Goal: Task Accomplishment & Management: Manage account settings

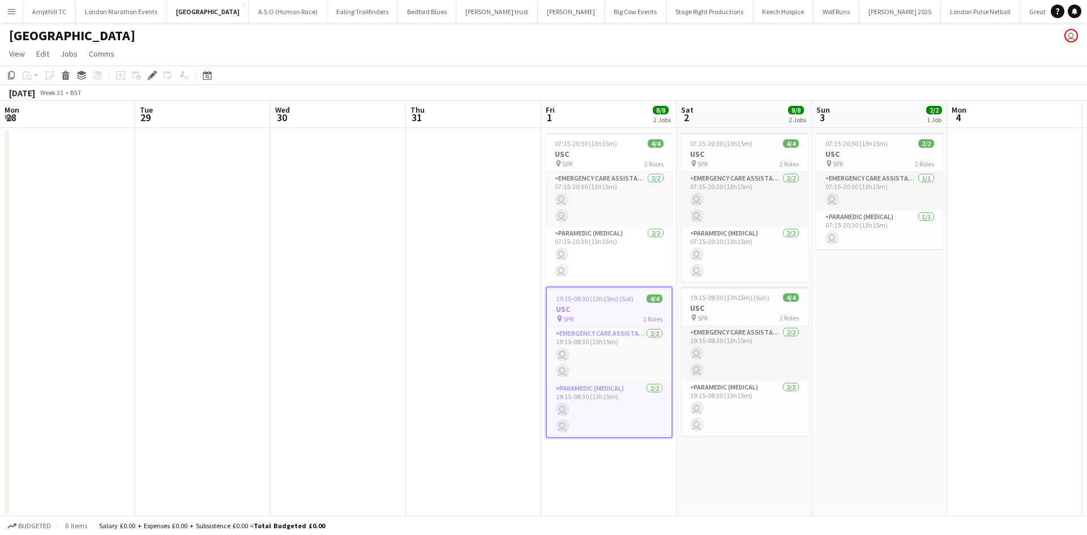
scroll to position [0, 389]
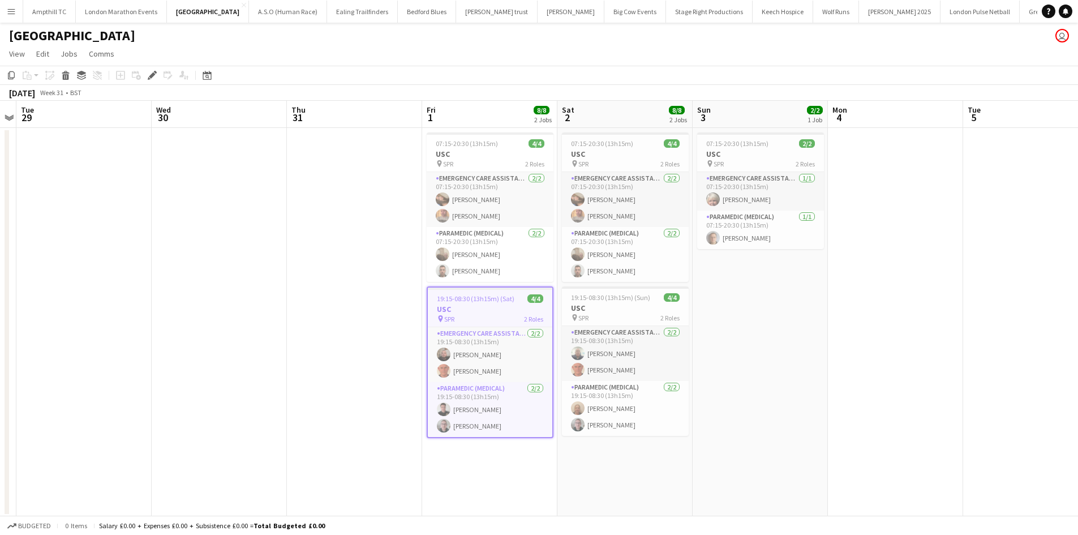
click at [12, 15] on app-icon "Menu" at bounding box center [11, 11] width 9 height 9
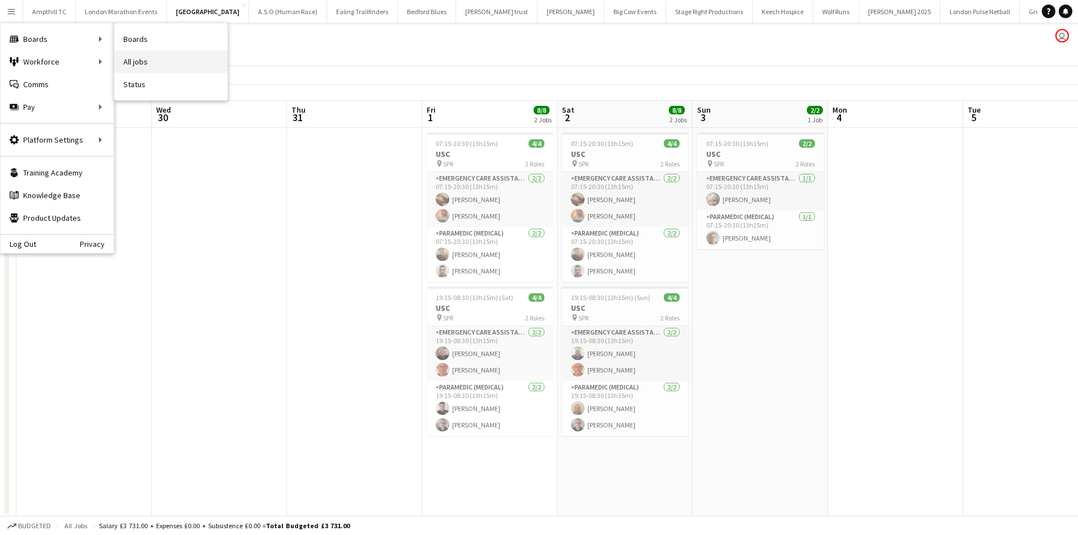
click at [151, 60] on link "All jobs" at bounding box center [170, 61] width 113 height 23
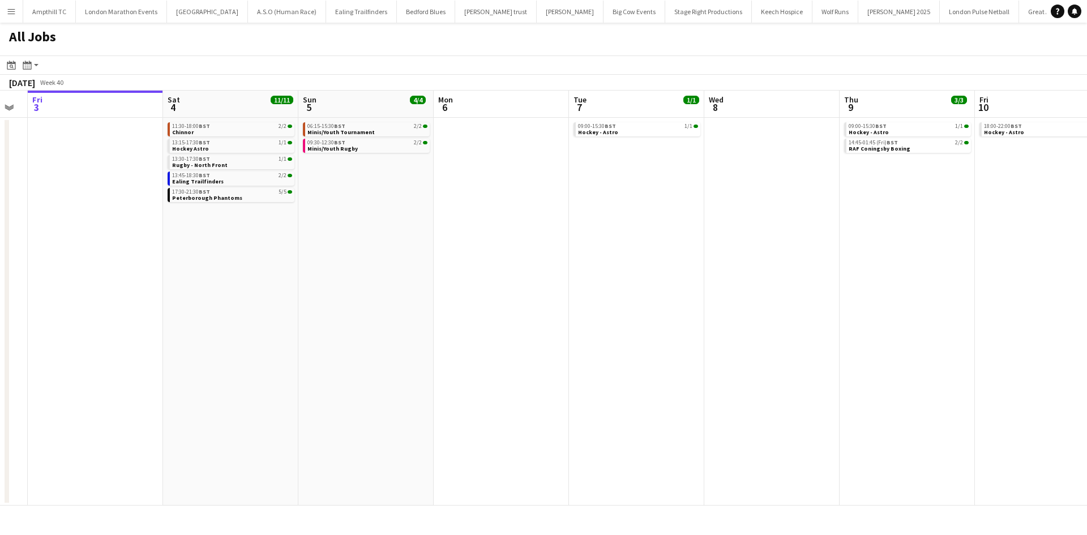
drag, startPoint x: 483, startPoint y: 226, endPoint x: 388, endPoint y: 215, distance: 95.1
click at [340, 219] on app-calendar-viewport "Tue 30 Wed 1 1/1 1 Job Thu 2 Fri 3 Sat 4 11/11 5 Jobs Sun 5 4/4 2 Jobs Mon 6 Tu…" at bounding box center [543, 298] width 1087 height 415
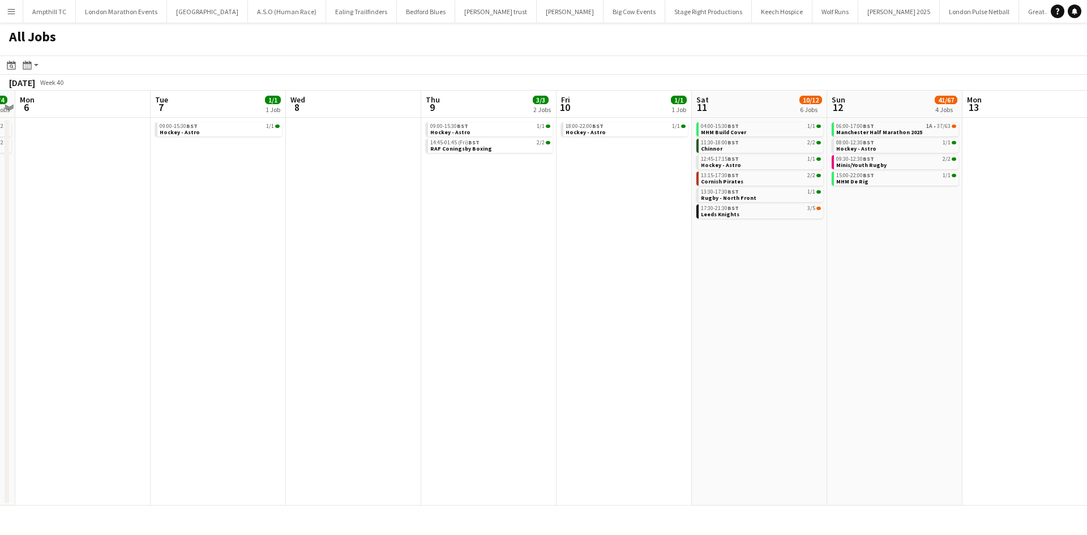
drag, startPoint x: 436, startPoint y: 211, endPoint x: 261, endPoint y: 181, distance: 177.5
click at [256, 183] on app-calendar-viewport "Thu 2 Fri 3 Sat 4 11/11 5 Jobs Sun 5 4/4 2 Jobs Mon 6 Tue 7 1/1 1 Job Wed 8 Thu…" at bounding box center [543, 298] width 1087 height 415
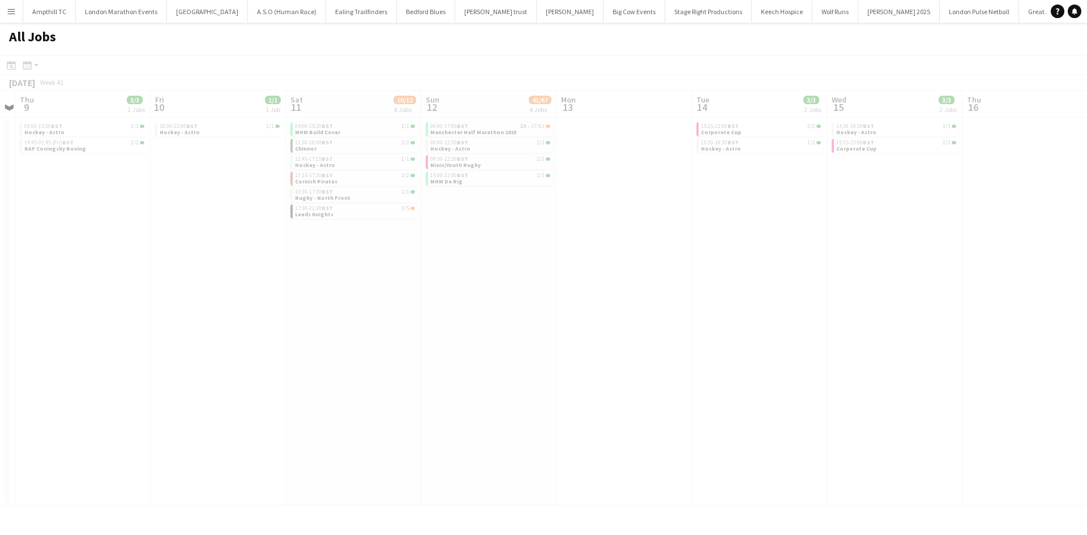
scroll to position [0, 271]
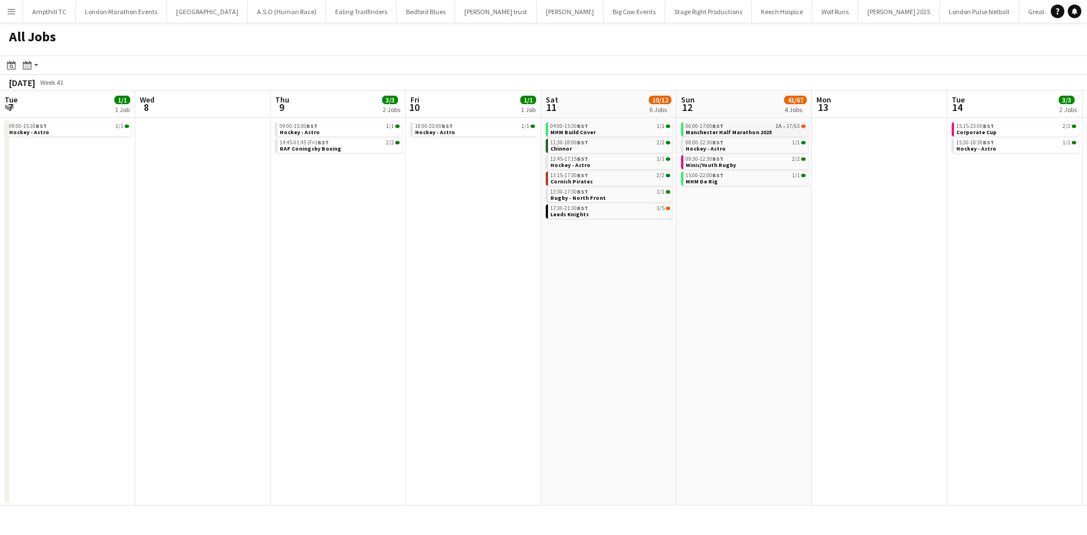
click at [756, 129] on span "Manchester Half Marathon 2025" at bounding box center [728, 131] width 86 height 7
click at [735, 128] on span "Manchester Half Marathon 2025" at bounding box center [728, 131] width 86 height 7
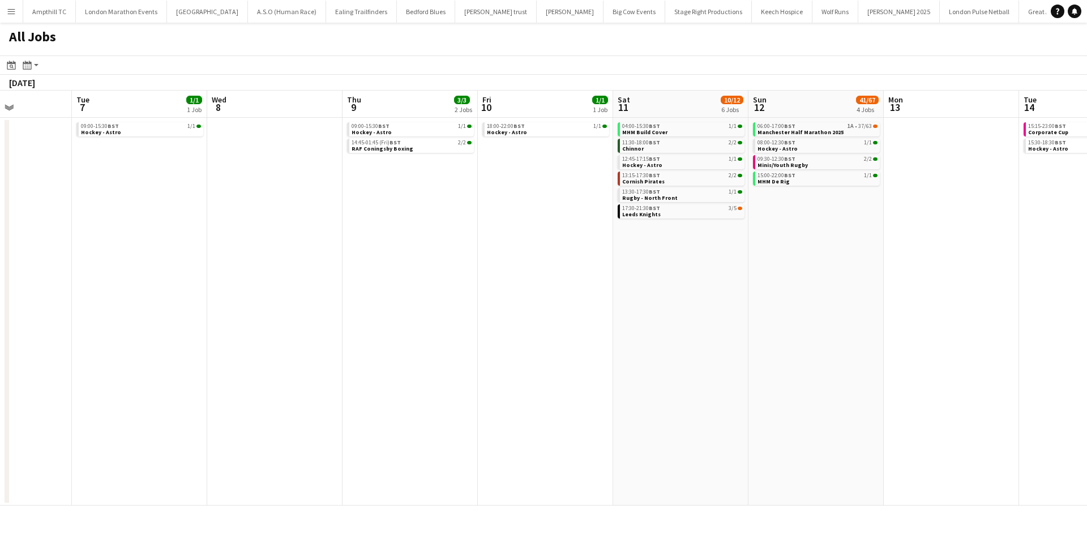
drag, startPoint x: 412, startPoint y: 225, endPoint x: 745, endPoint y: 225, distance: 333.4
click at [745, 225] on app-calendar-viewport "Sat 4 11/11 5 Jobs Sun 5 4/4 2 Jobs Mon 6 Tue 7 1/1 1 Job Wed 8 Thu 9 3/3 2 Job…" at bounding box center [543, 298] width 1087 height 415
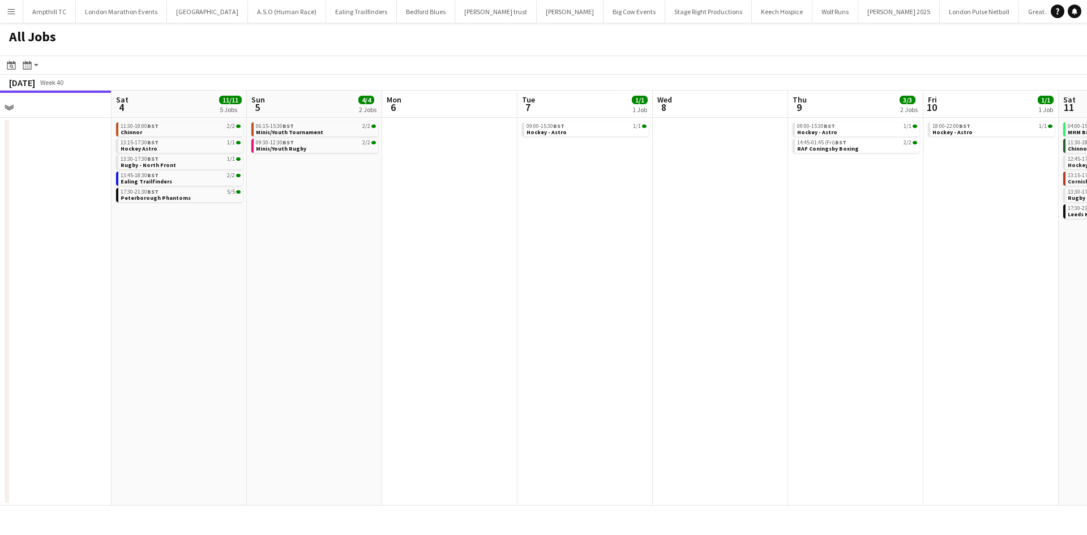
drag, startPoint x: 335, startPoint y: 237, endPoint x: 526, endPoint y: 229, distance: 192.0
click at [536, 230] on app-calendar-viewport "Wed 1 1/1 1 Job Thu 2 Fri 3 Sat 4 11/11 5 Jobs Sun 5 4/4 2 Jobs Mon 6 Tue 7 1/1…" at bounding box center [543, 298] width 1087 height 415
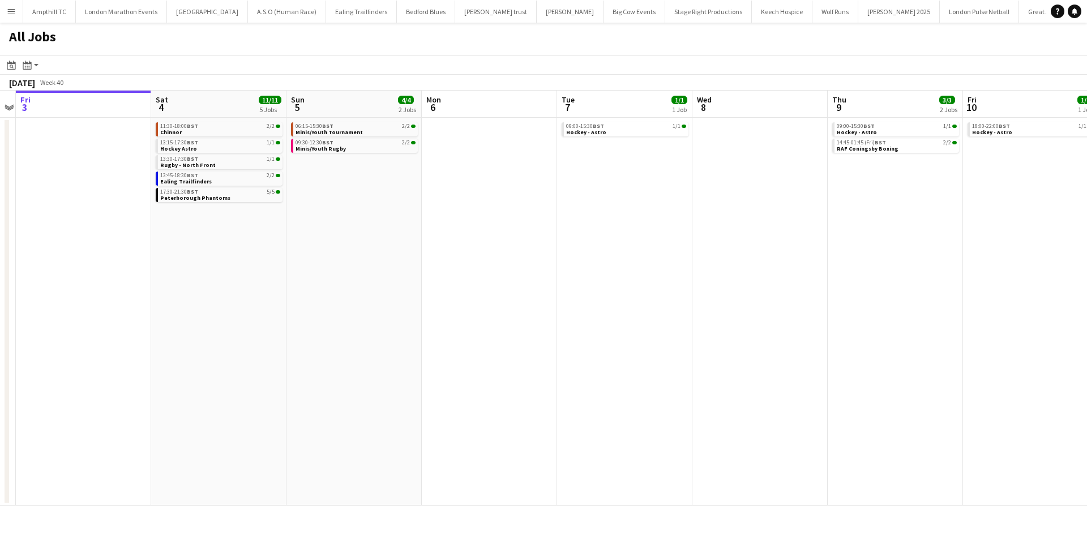
drag, startPoint x: 478, startPoint y: 235, endPoint x: 130, endPoint y: 232, distance: 348.1
click at [130, 232] on app-calendar-viewport "Wed 1 1/1 1 Job Thu 2 Fri 3 Sat 4 11/11 5 Jobs Sun 5 4/4 2 Jobs Mon 6 Tue 7 1/1…" at bounding box center [543, 298] width 1087 height 415
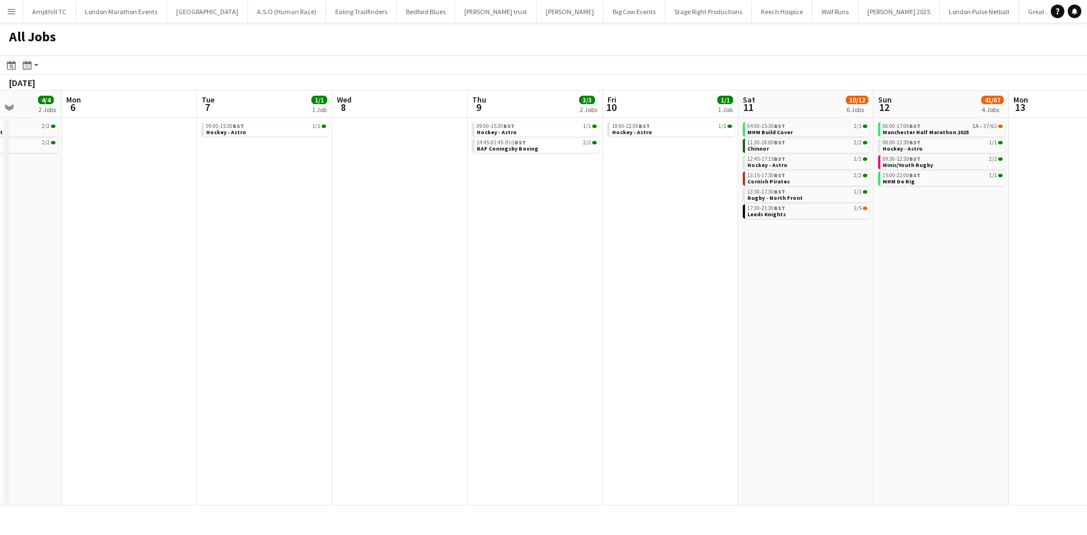
drag, startPoint x: 511, startPoint y: 246, endPoint x: 162, endPoint y: 247, distance: 348.7
click at [209, 248] on app-calendar-viewport "Fri 3 Sat 4 11/11 5 Jobs Sun 5 4/4 2 Jobs Mon 6 Tue 7 1/1 1 Job Wed 8 Thu 9 3/3…" at bounding box center [543, 298] width 1087 height 415
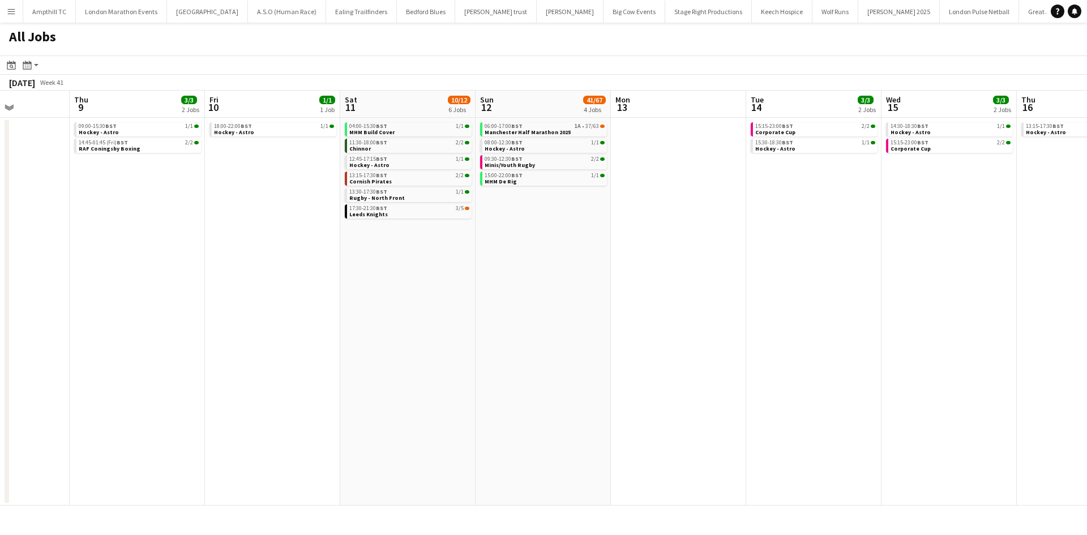
click at [294, 246] on app-all-jobs "All Jobs Date picker OCT 2025 OCT 2025 Monday M Tuesday T Wednesday W Thursday …" at bounding box center [543, 264] width 1087 height 483
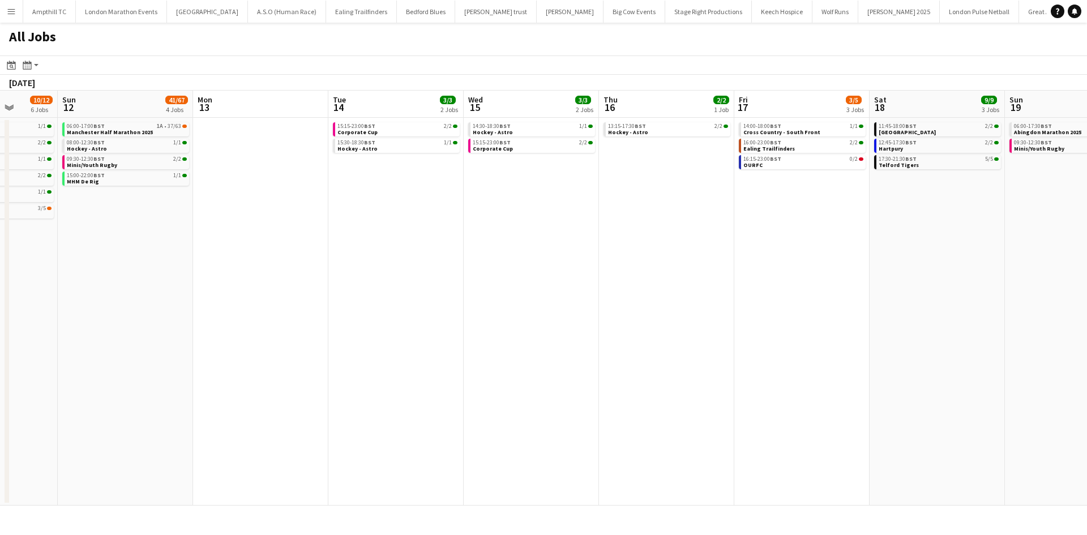
drag, startPoint x: 763, startPoint y: 241, endPoint x: 348, endPoint y: 246, distance: 414.9
click at [371, 250] on app-calendar-viewport "Thu 9 3/3 2 Jobs Fri 10 1/1 1 Job Sat 11 10/12 6 Jobs Sun 12 41/67 4 Jobs Mon 1…" at bounding box center [543, 298] width 1087 height 415
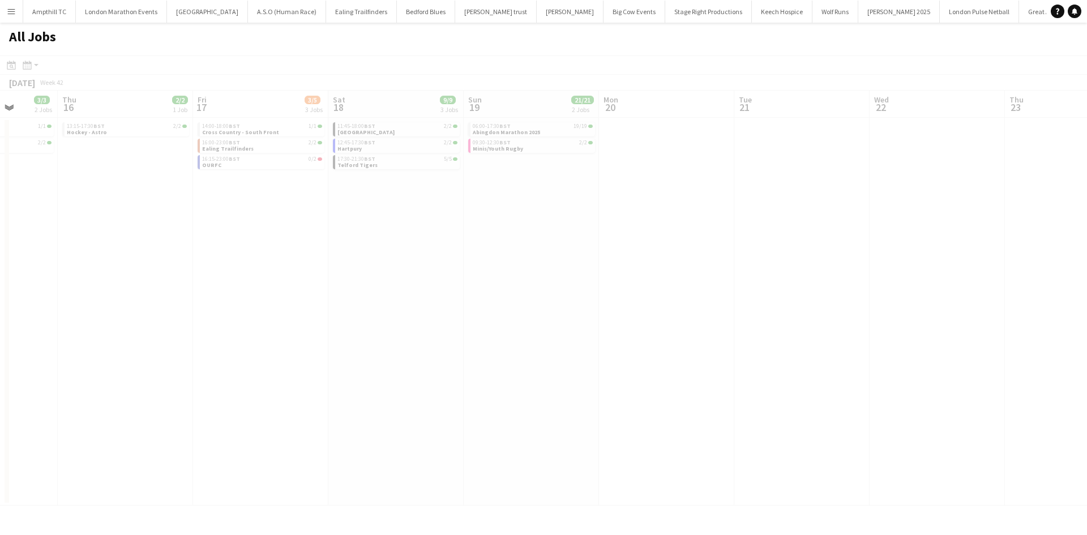
drag, startPoint x: 651, startPoint y: 239, endPoint x: 343, endPoint y: 239, distance: 308.5
click at [385, 239] on app-all-jobs "All Jobs Date picker OCT 2025 OCT 2025 Monday M Tuesday T Wednesday W Thursday …" at bounding box center [543, 264] width 1087 height 483
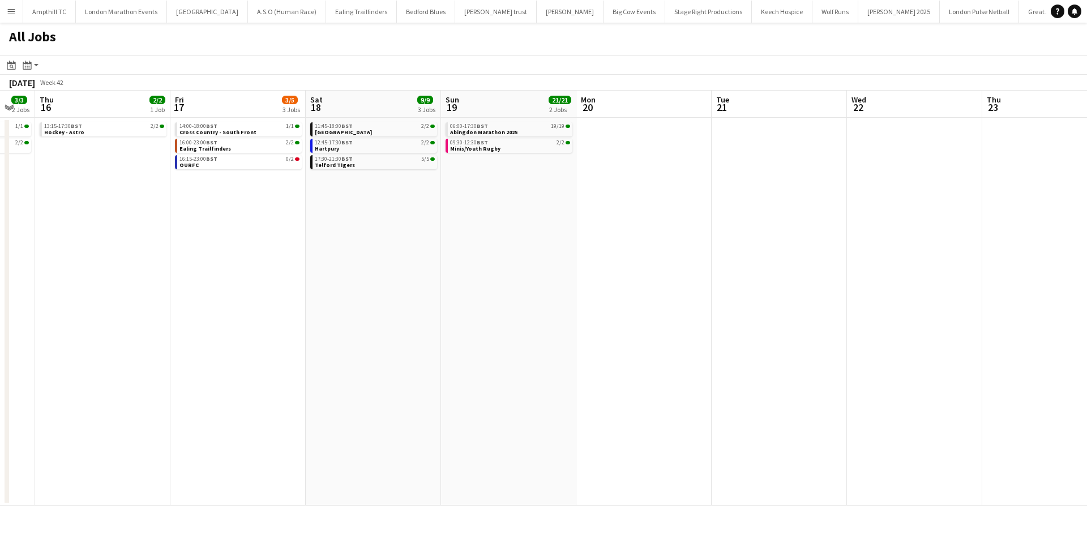
drag, startPoint x: 580, startPoint y: 248, endPoint x: 419, endPoint y: 242, distance: 160.3
click at [431, 245] on app-calendar-viewport "Mon 13 Tue 14 3/3 2 Jobs Wed 15 3/3 2 Jobs Thu 16 2/2 1 Job Fri 17 3/5 3 Jobs S…" at bounding box center [543, 298] width 1087 height 415
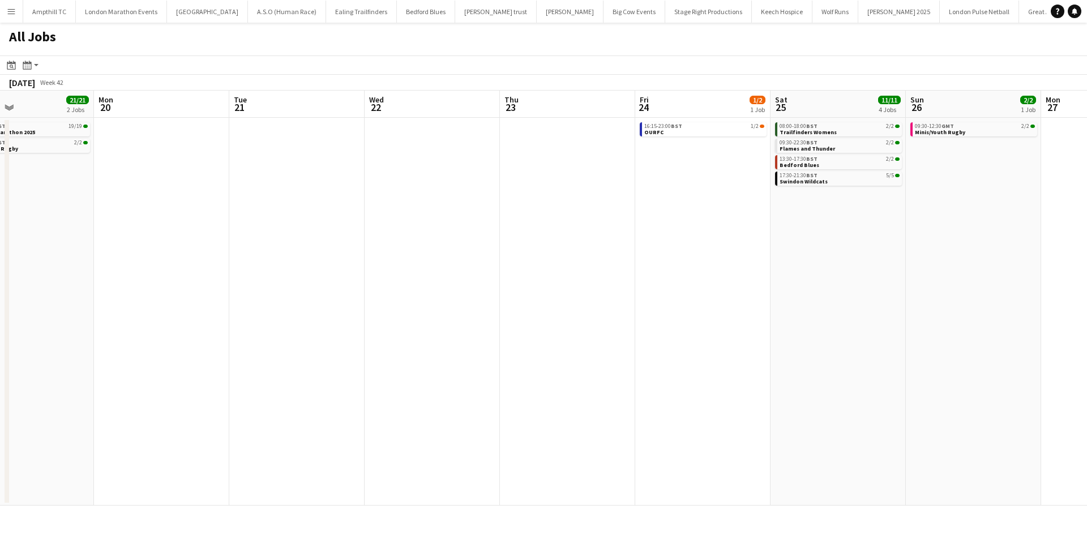
scroll to position [0, 328]
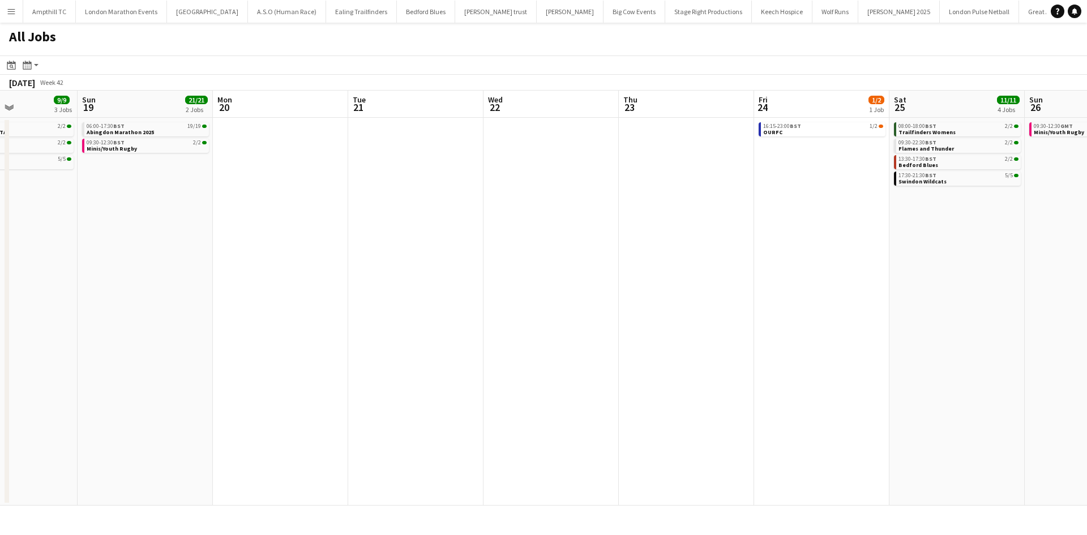
click at [464, 259] on app-all-jobs "All Jobs Date picker OCT 2025 OCT 2025 Monday M Tuesday T Wednesday W Thursday …" at bounding box center [543, 264] width 1087 height 483
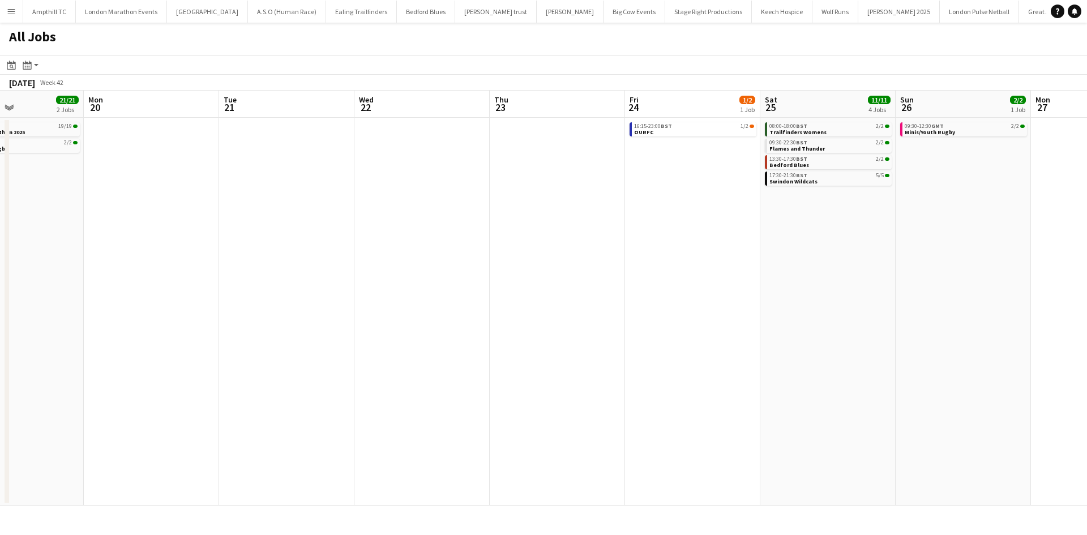
drag, startPoint x: 644, startPoint y: 228, endPoint x: 782, endPoint y: 228, distance: 138.7
click at [782, 228] on app-calendar-viewport "Fri 17 3/5 3 Jobs Sat 18 9/9 3 Jobs Sun 19 21/21 2 Jobs Mon 20 Tue 21 Wed 22 Th…" at bounding box center [543, 298] width 1087 height 415
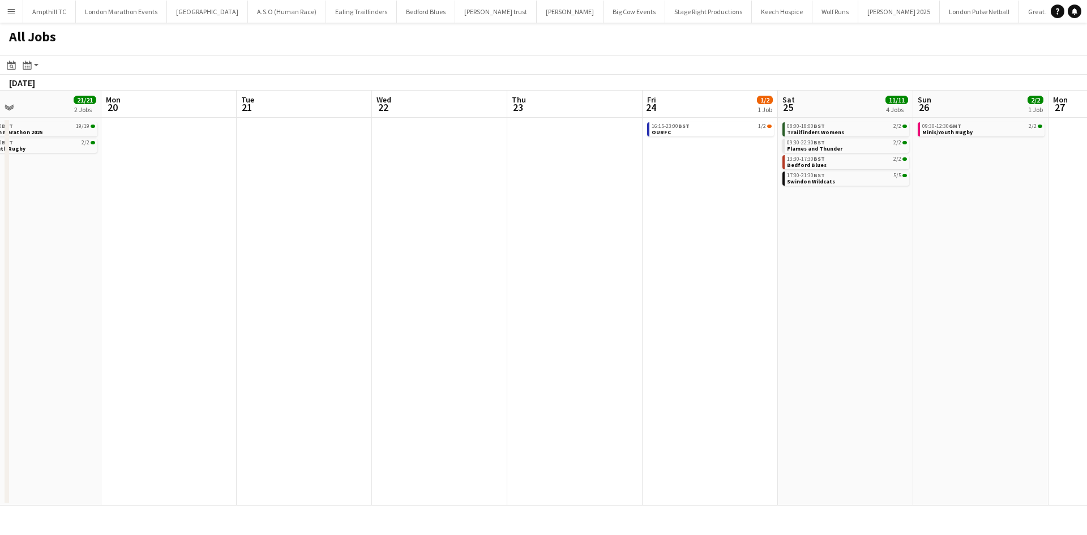
drag, startPoint x: 782, startPoint y: 228, endPoint x: 392, endPoint y: 230, distance: 390.0
click at [393, 230] on app-calendar-viewport "Thu 16 2/2 1 Job Fri 17 3/5 3 Jobs Sat 18 9/9 3 Jobs Sun 19 21/21 2 Jobs Mon 20…" at bounding box center [543, 298] width 1087 height 415
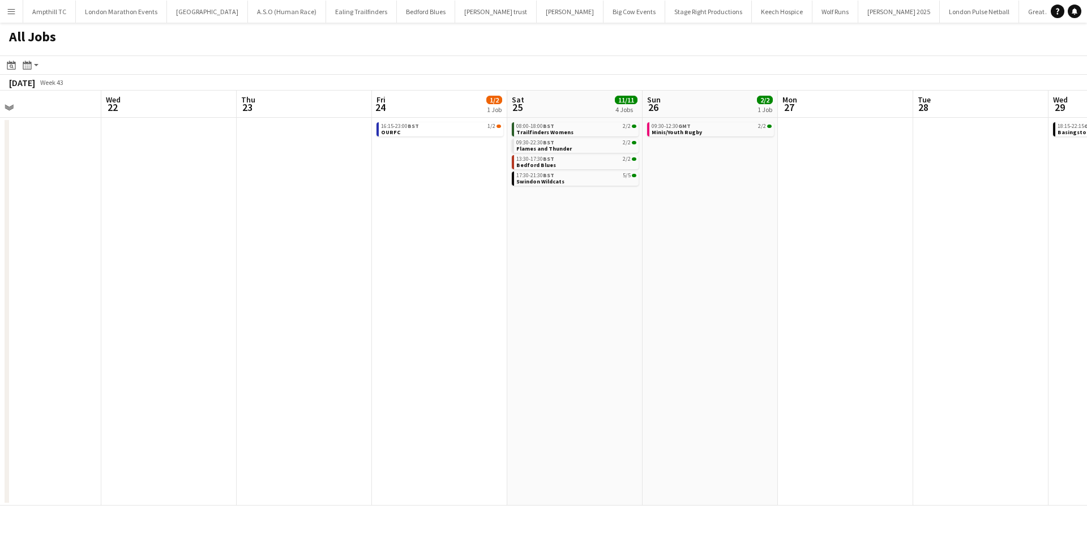
scroll to position [0, 441]
click at [443, 128] on div "16:15-23:00 BST 1/2" at bounding box center [440, 126] width 120 height 6
click at [12, 7] on app-icon "Menu" at bounding box center [11, 11] width 9 height 9
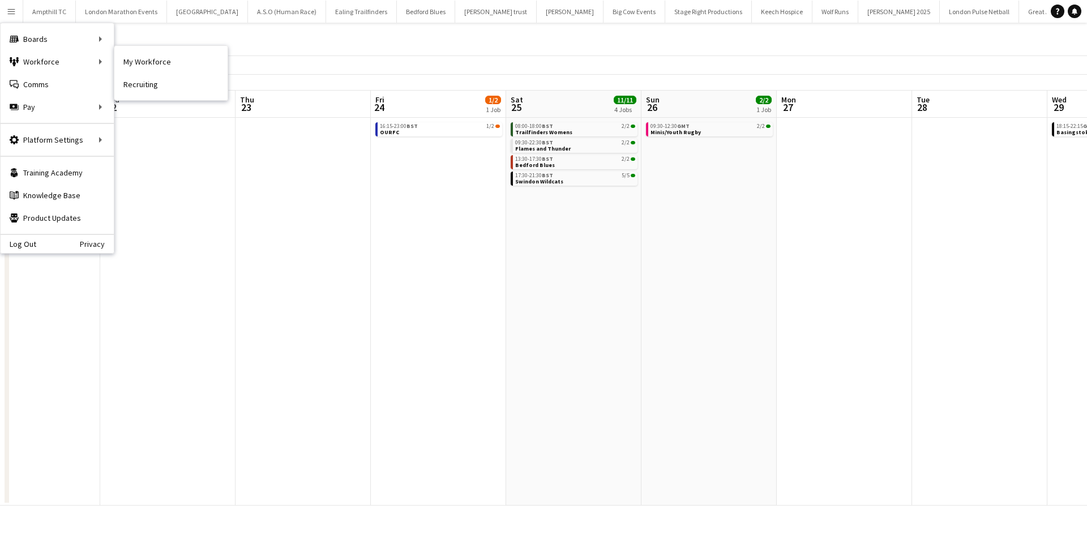
drag, startPoint x: 164, startPoint y: 57, endPoint x: 231, endPoint y: 251, distance: 205.5
click at [164, 57] on link "My Workforce" at bounding box center [170, 61] width 113 height 23
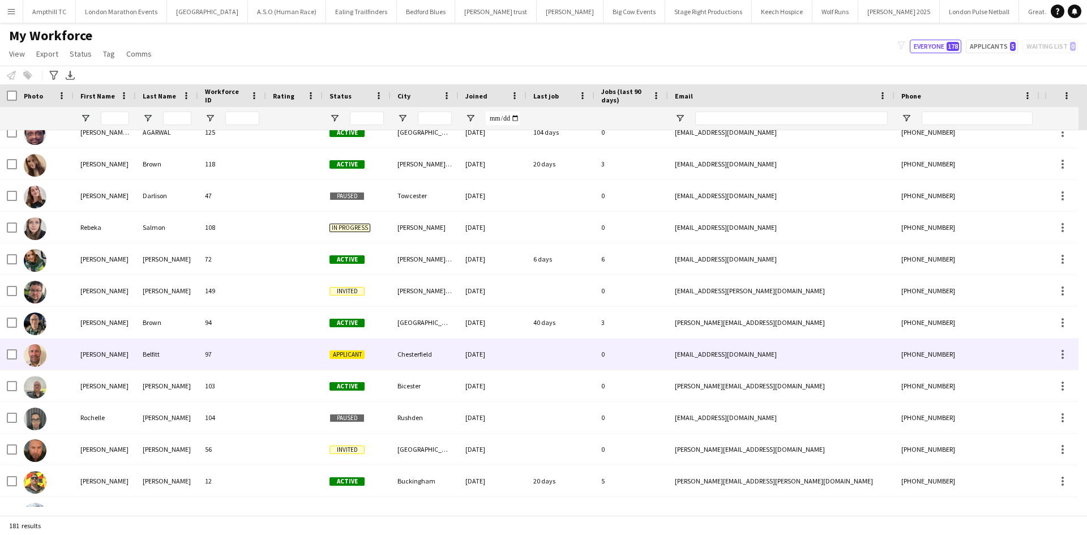
scroll to position [4471, 0]
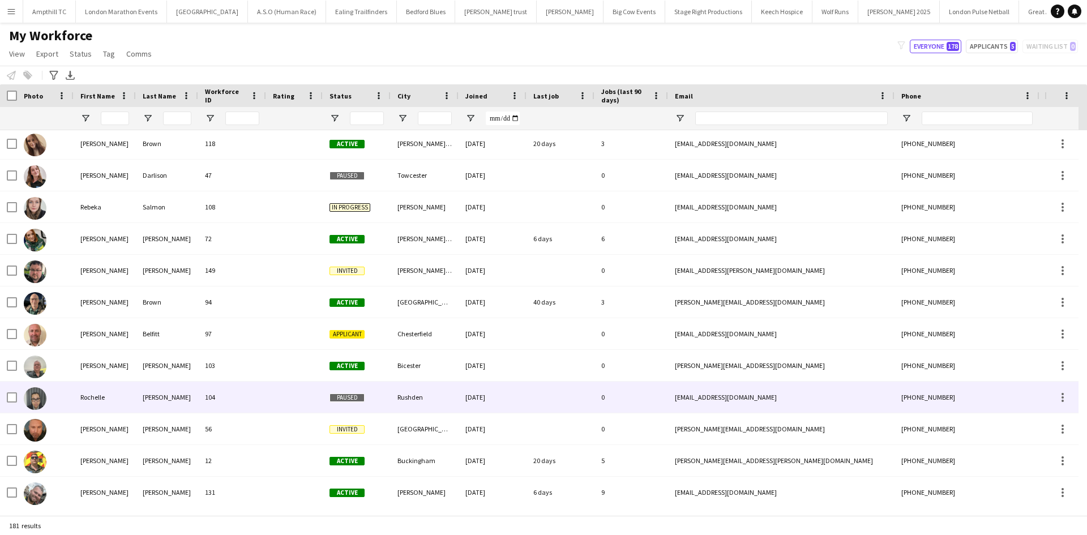
click at [215, 399] on div "104" at bounding box center [232, 396] width 68 height 31
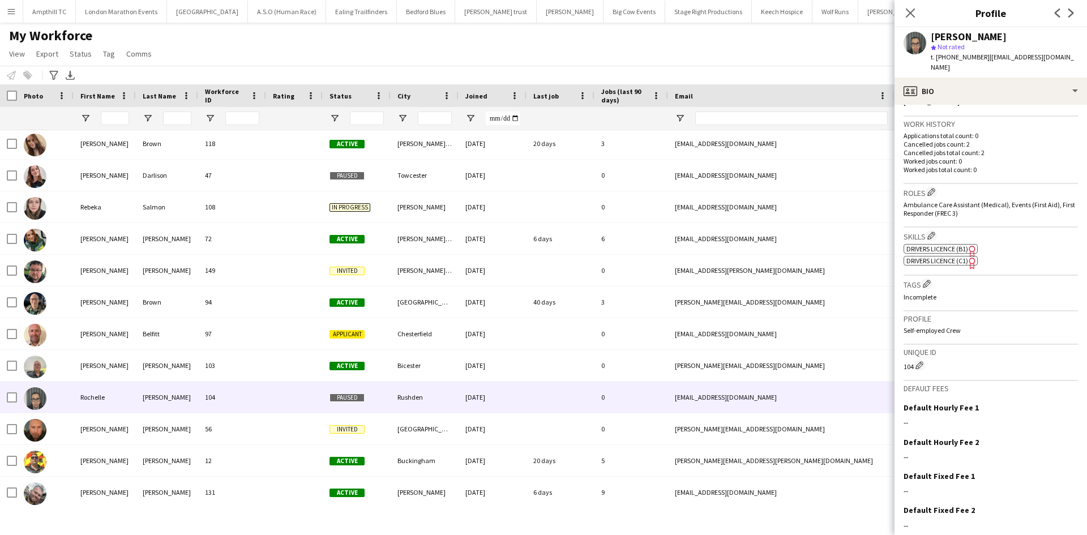
scroll to position [283, 0]
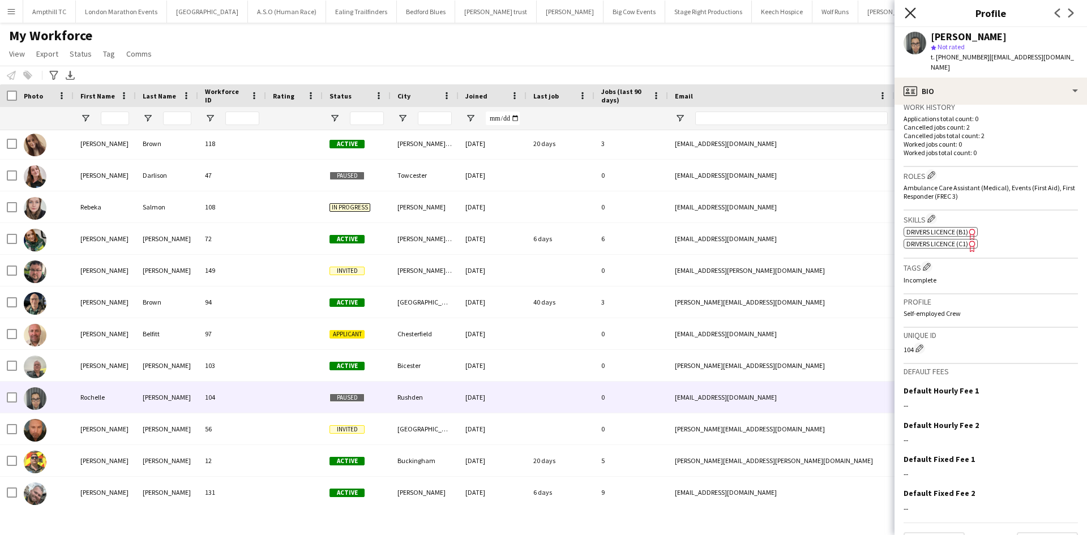
click at [908, 8] on icon "Close pop-in" at bounding box center [909, 12] width 11 height 11
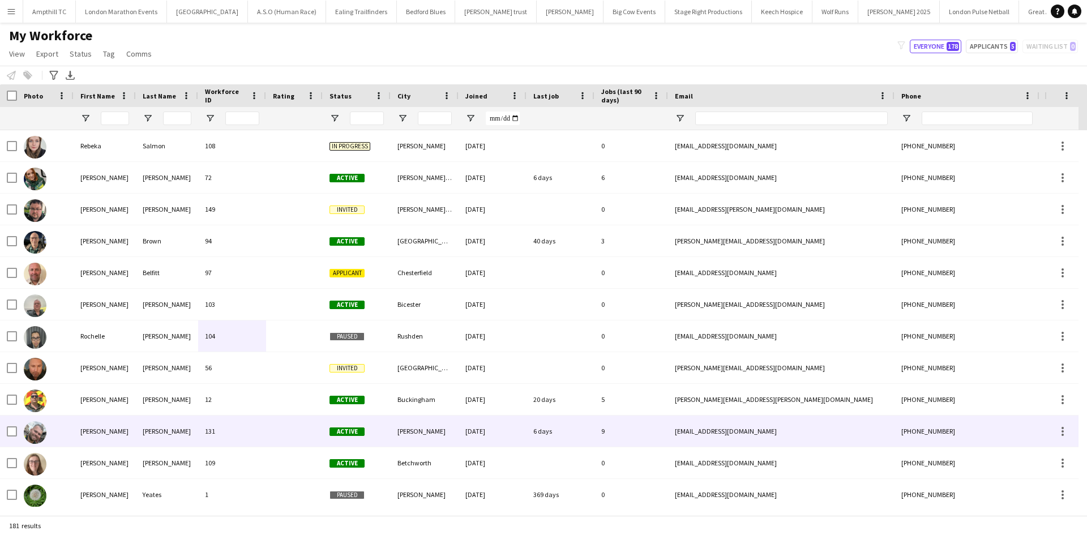
scroll to position [4641, 0]
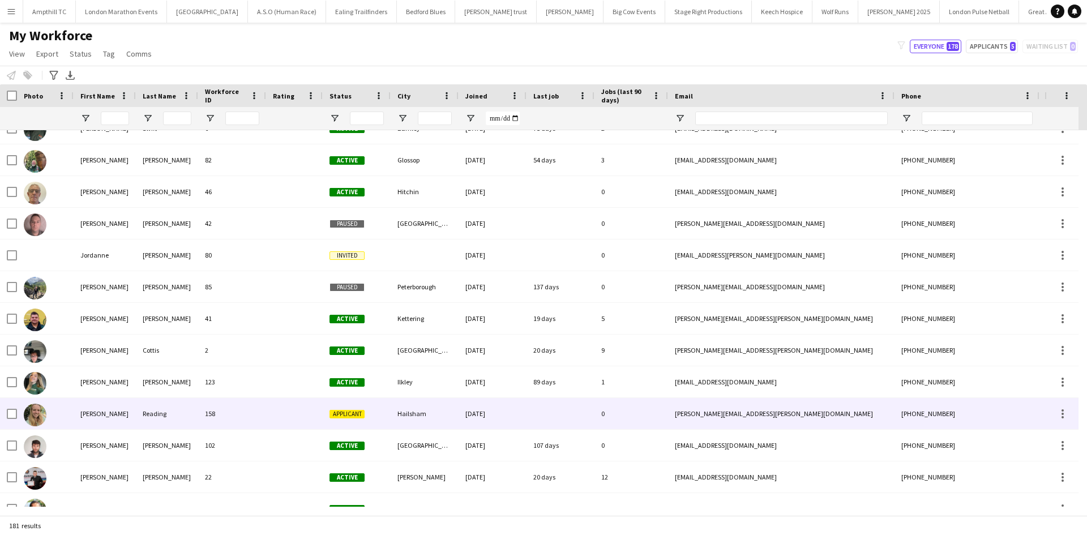
click at [342, 411] on span "Applicant" at bounding box center [346, 414] width 35 height 8
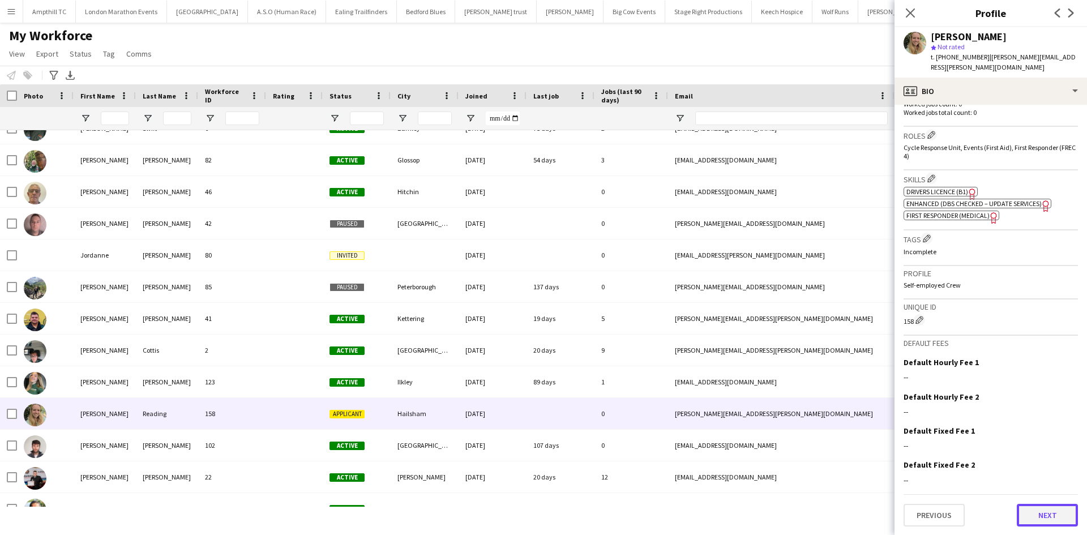
click at [1044, 516] on button "Next" at bounding box center [1047, 515] width 61 height 23
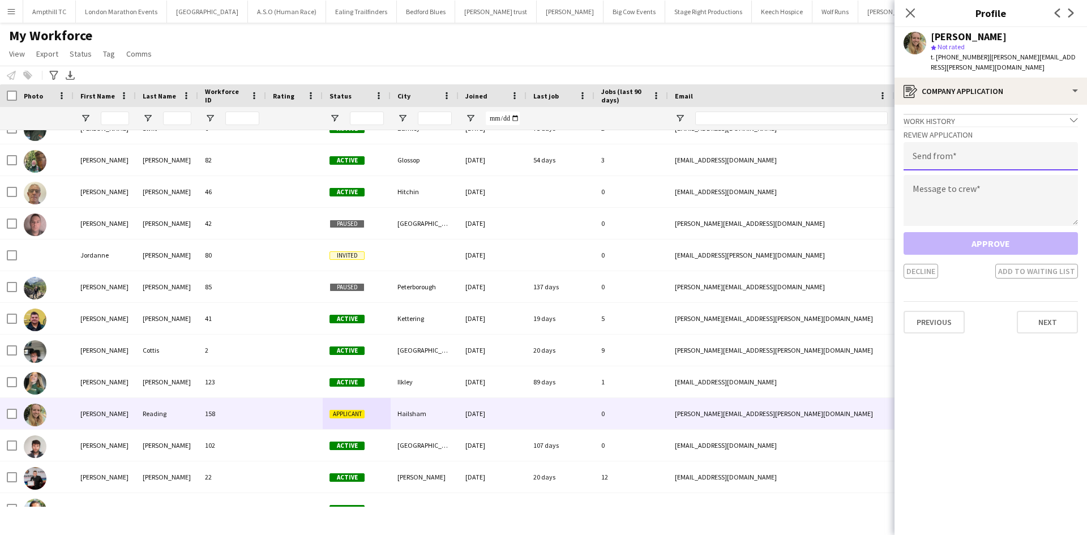
click at [926, 148] on input "email" at bounding box center [990, 156] width 174 height 28
type input "**********"
click at [951, 189] on textarea at bounding box center [990, 200] width 174 height 51
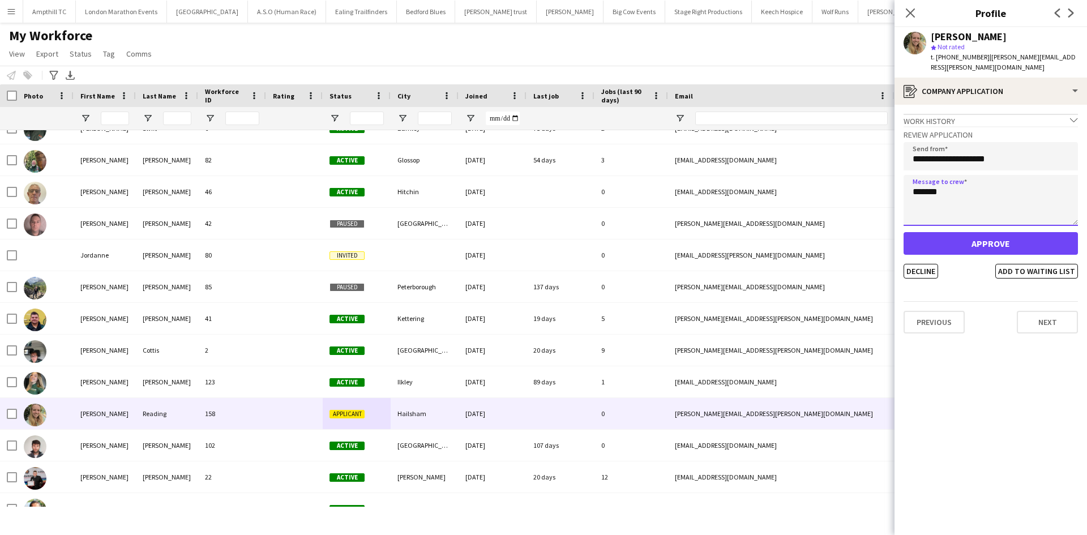
type textarea "*******"
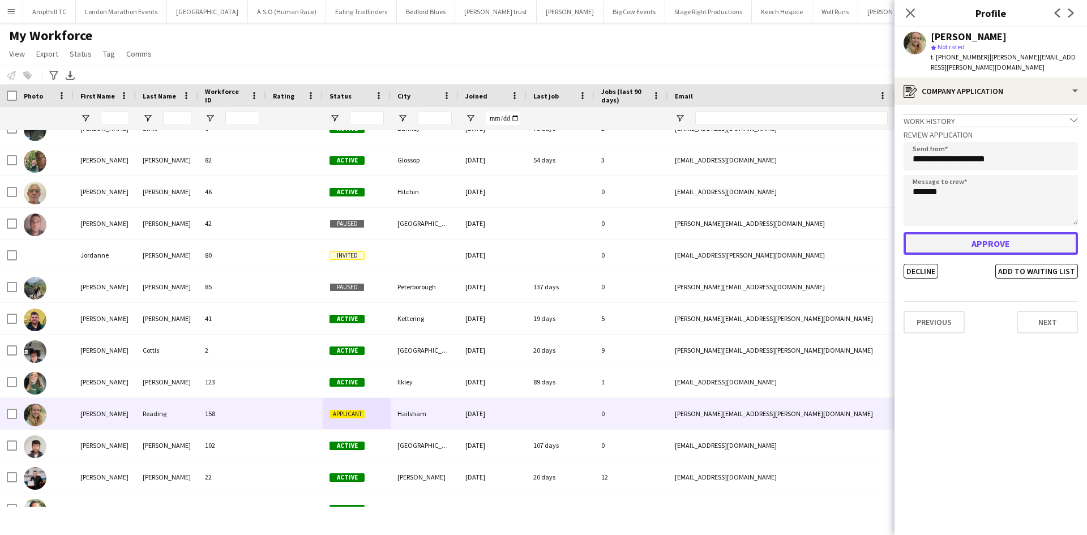
click at [955, 232] on button "Approve" at bounding box center [990, 243] width 174 height 23
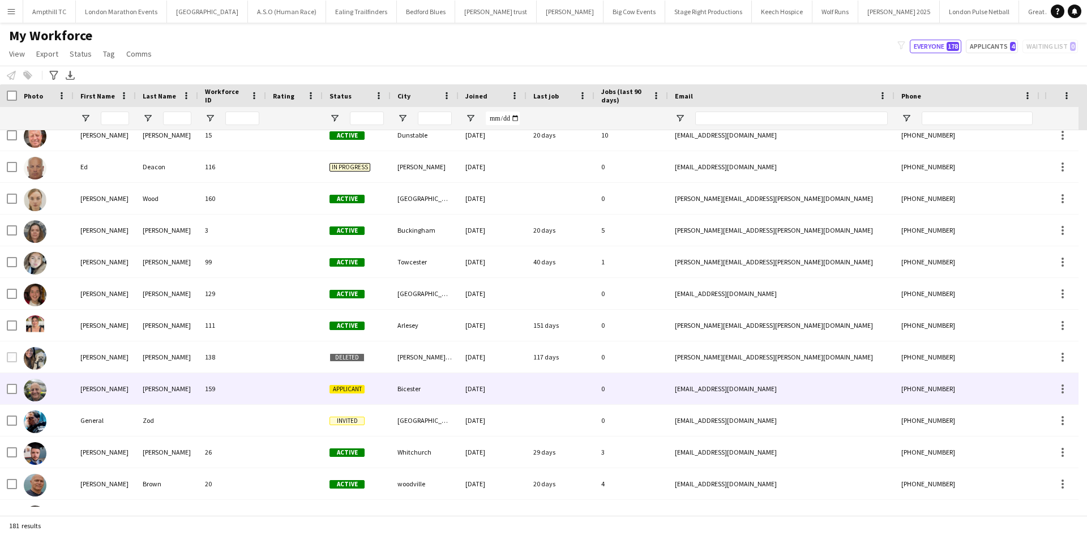
click at [354, 392] on span "Applicant" at bounding box center [346, 389] width 35 height 8
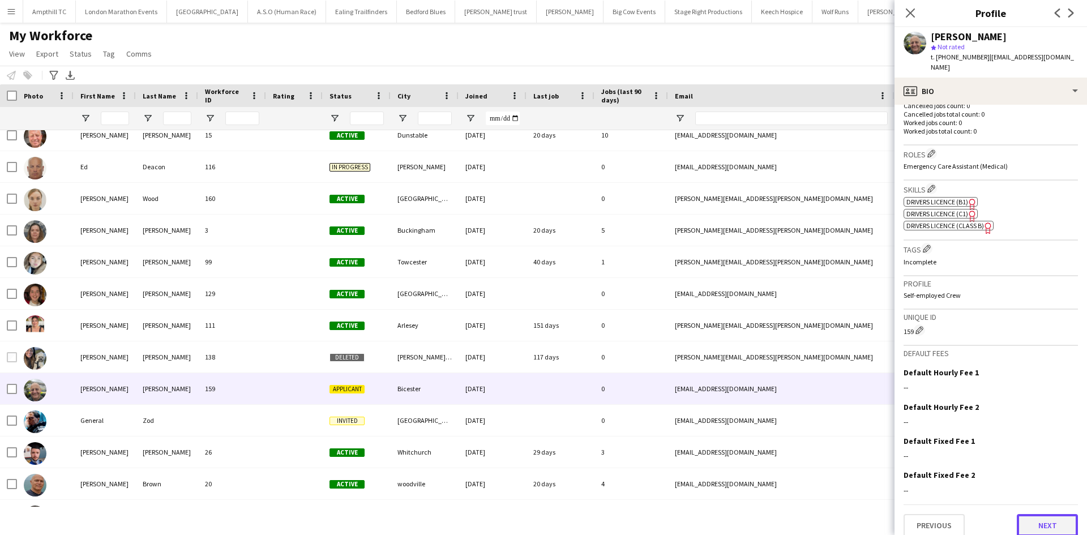
click at [1041, 516] on button "Next" at bounding box center [1047, 525] width 61 height 23
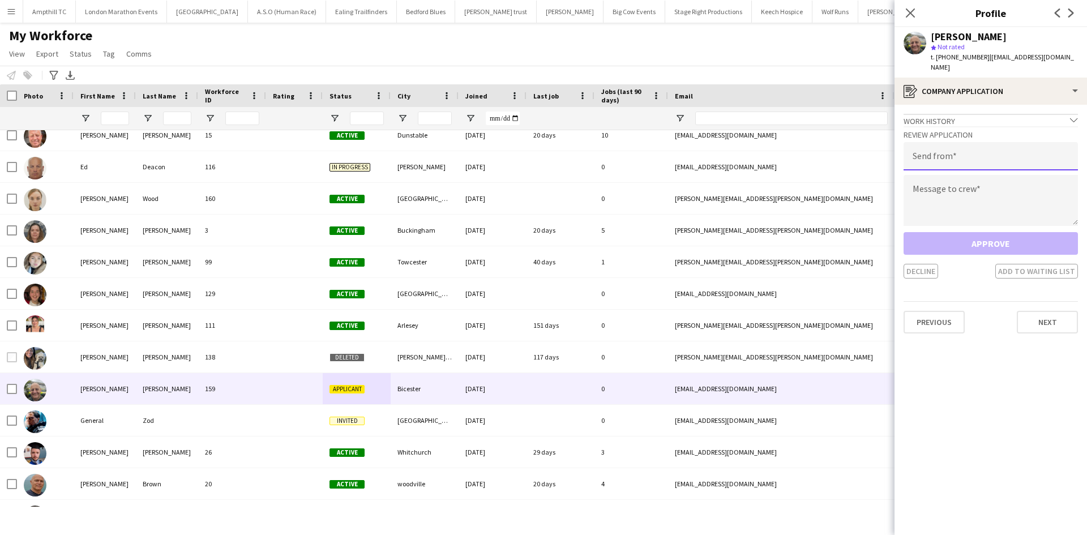
click at [937, 142] on input "email" at bounding box center [990, 156] width 174 height 28
type input "**********"
click at [942, 191] on textarea at bounding box center [990, 200] width 174 height 51
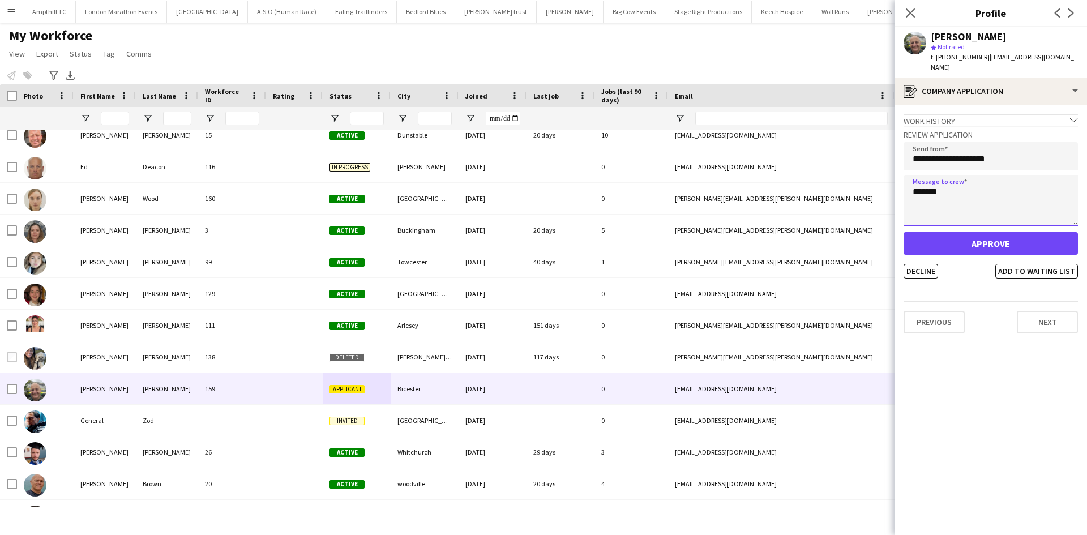
type textarea "*******"
click at [976, 234] on button "Approve" at bounding box center [990, 243] width 174 height 23
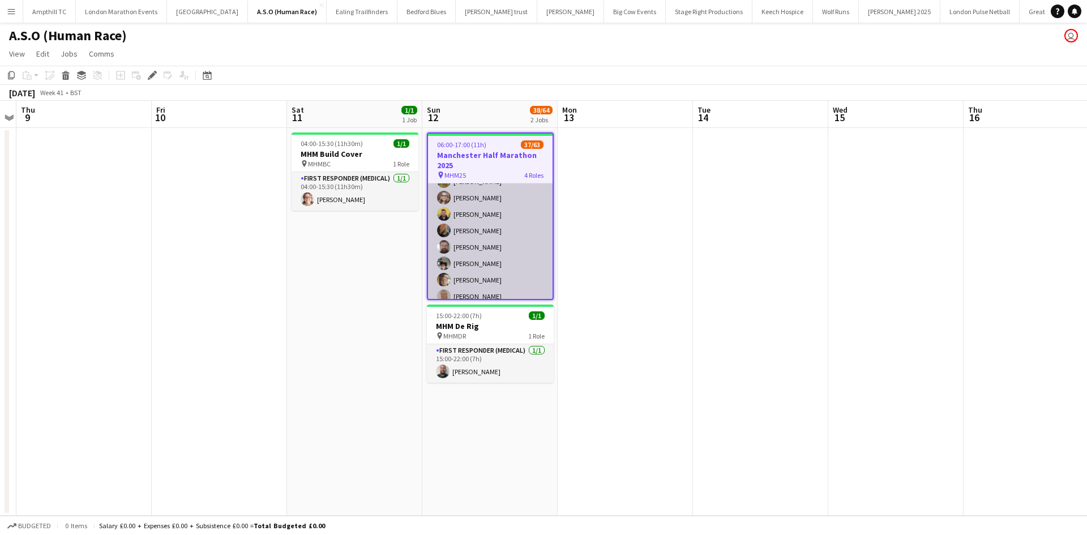
scroll to position [453, 0]
click at [498, 209] on app-card-role "First Responder (Medical) 18/40 06:00-16:00 (10h) Regan Beecham Kevin Arnold Be…" at bounding box center [490, 230] width 125 height 679
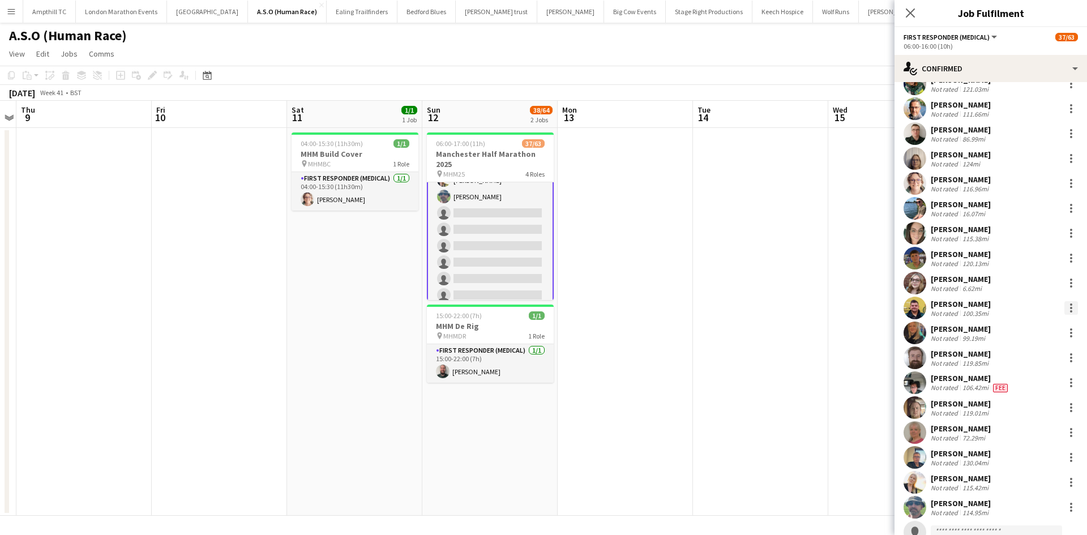
scroll to position [57, 0]
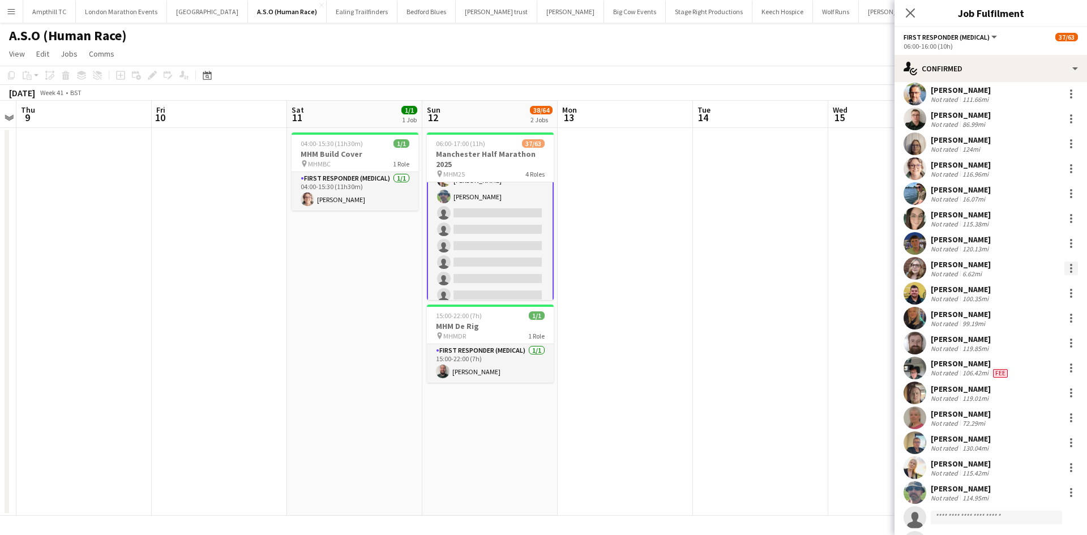
click at [1064, 263] on div at bounding box center [1071, 268] width 14 height 14
click at [1017, 396] on span "Remove" at bounding box center [1007, 398] width 34 height 10
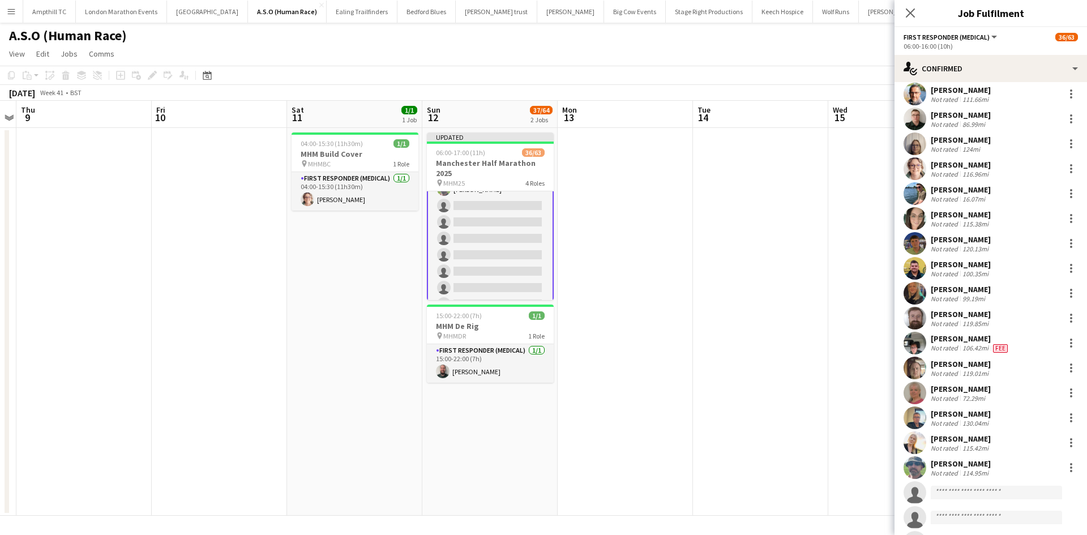
scroll to position [113, 0]
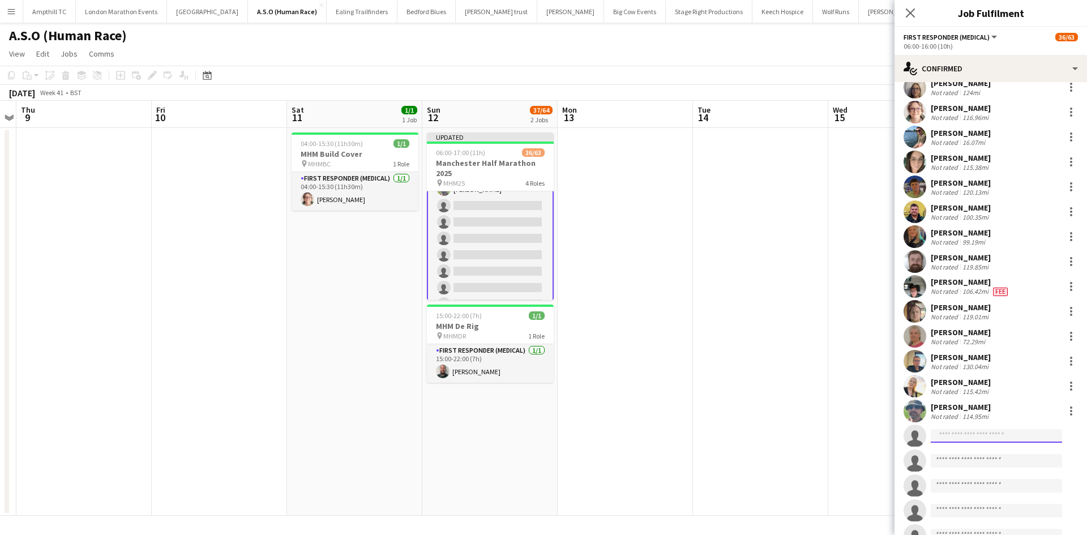
click at [972, 434] on input at bounding box center [996, 436] width 131 height 14
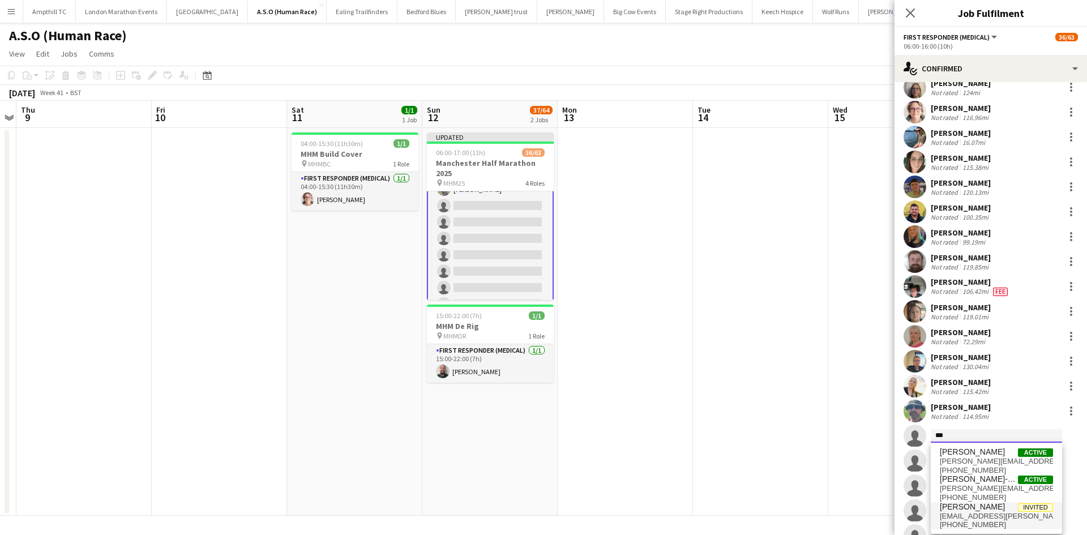
type input "***"
click at [972, 513] on span "robbob.harte@gmail.com" at bounding box center [996, 516] width 113 height 9
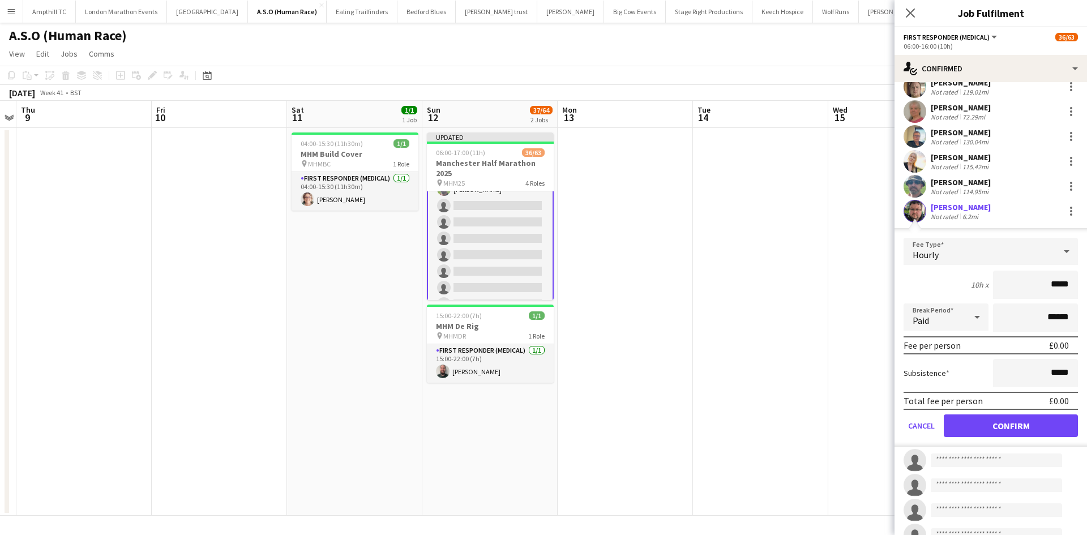
scroll to position [340, 0]
click at [992, 429] on button "Confirm" at bounding box center [1011, 424] width 134 height 23
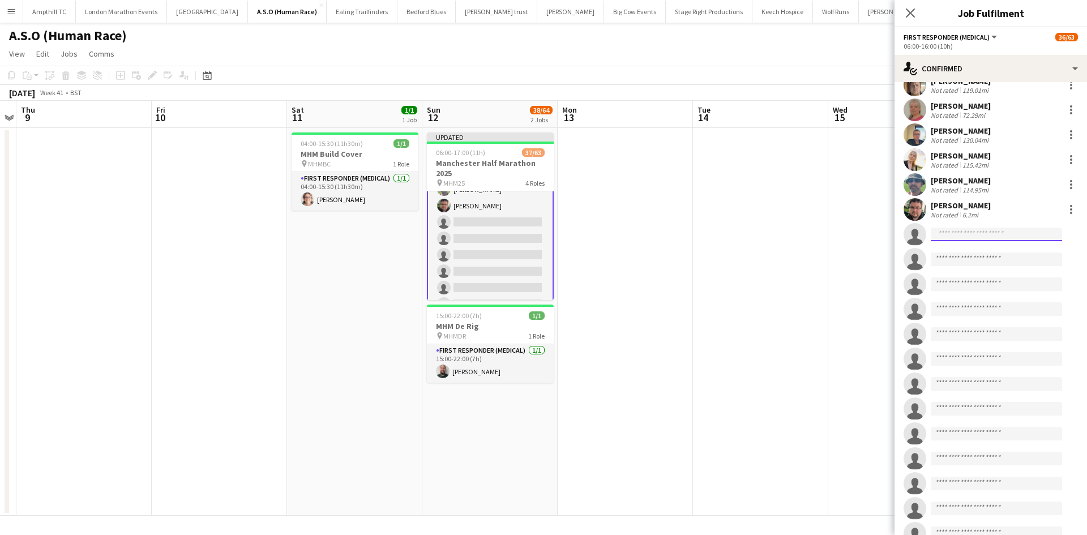
click at [971, 233] on input at bounding box center [996, 235] width 131 height 14
type input "*"
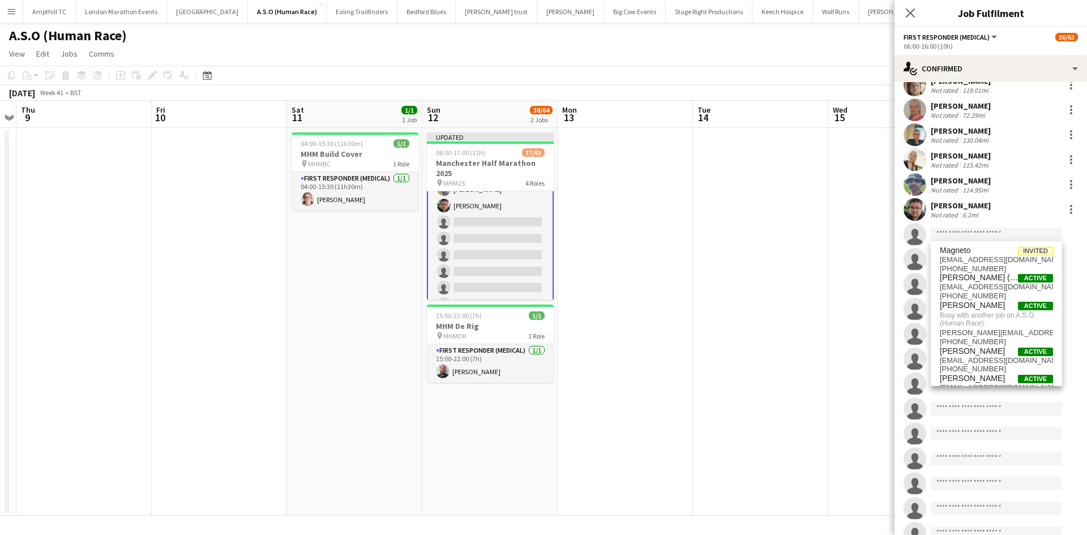
click at [910, 15] on icon "Close pop-in" at bounding box center [910, 12] width 9 height 9
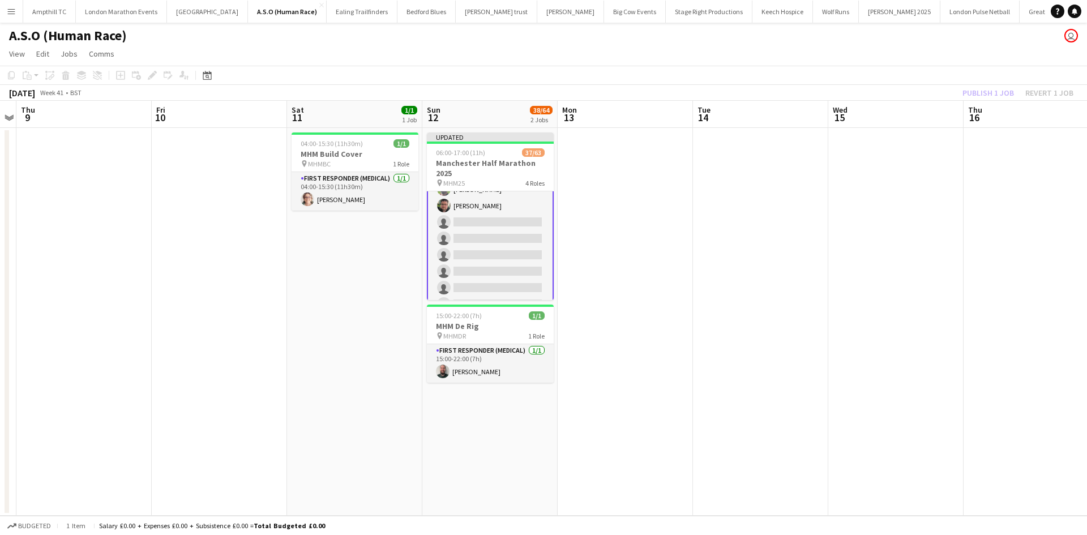
click at [8, 13] on app-icon "Menu" at bounding box center [11, 11] width 9 height 9
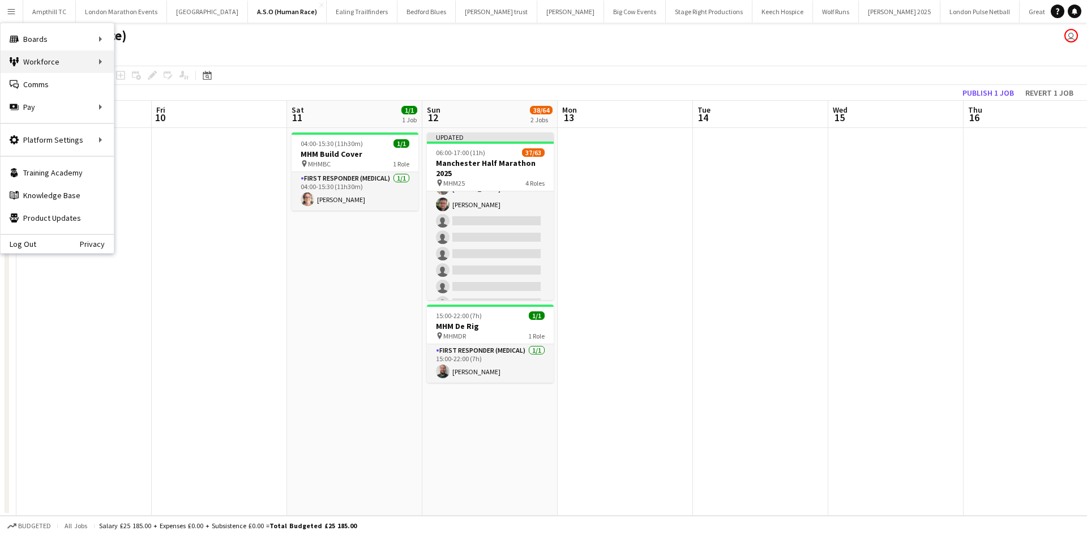
scroll to position [566, 0]
click at [137, 83] on link "Recruiting" at bounding box center [170, 84] width 113 height 23
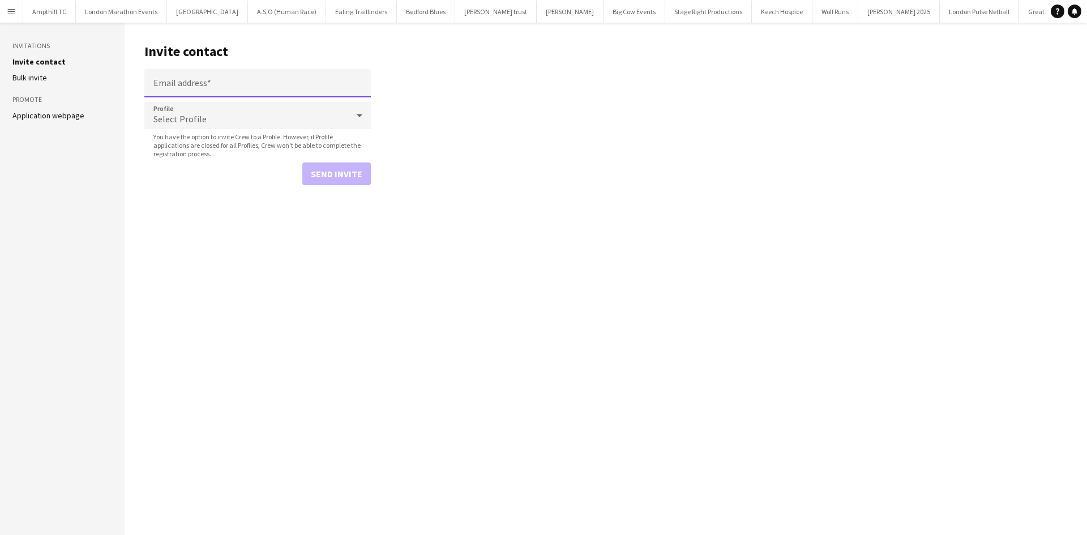
click at [228, 84] on input "Email address" at bounding box center [257, 83] width 226 height 28
paste input "**********"
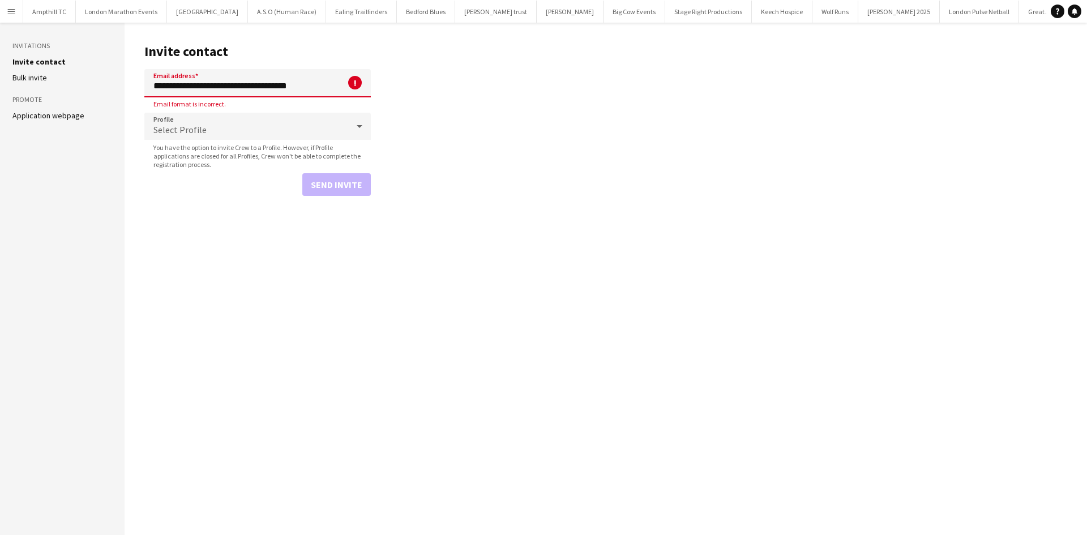
drag, startPoint x: 212, startPoint y: 89, endPoint x: 139, endPoint y: 90, distance: 73.6
click at [139, 90] on main "**********" at bounding box center [606, 279] width 962 height 512
click at [269, 88] on input "**********" at bounding box center [257, 83] width 226 height 28
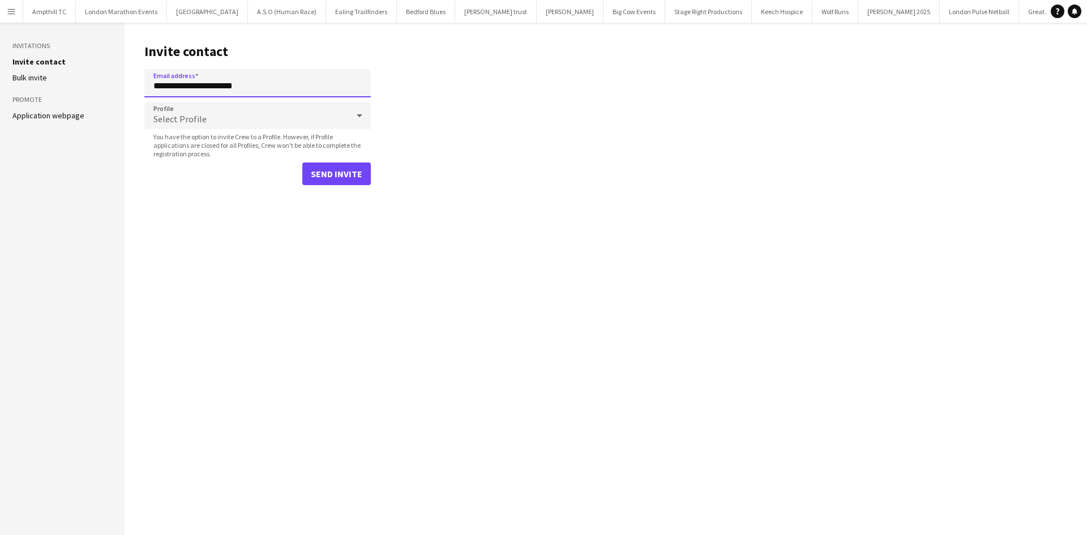
type input "**********"
click at [258, 108] on div "Select Profile" at bounding box center [246, 115] width 204 height 27
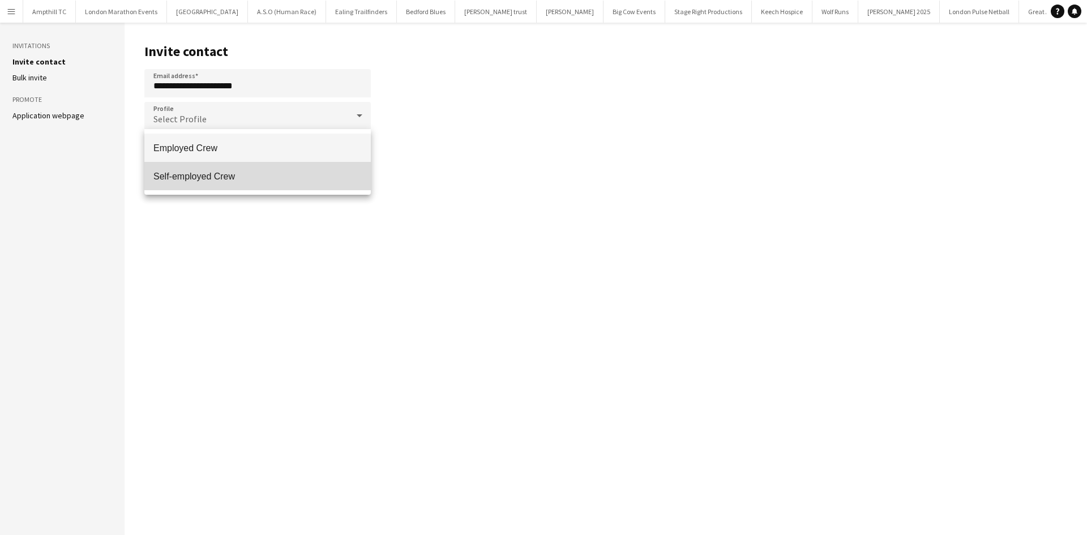
click at [229, 167] on mat-option "Self-employed Crew" at bounding box center [257, 176] width 226 height 28
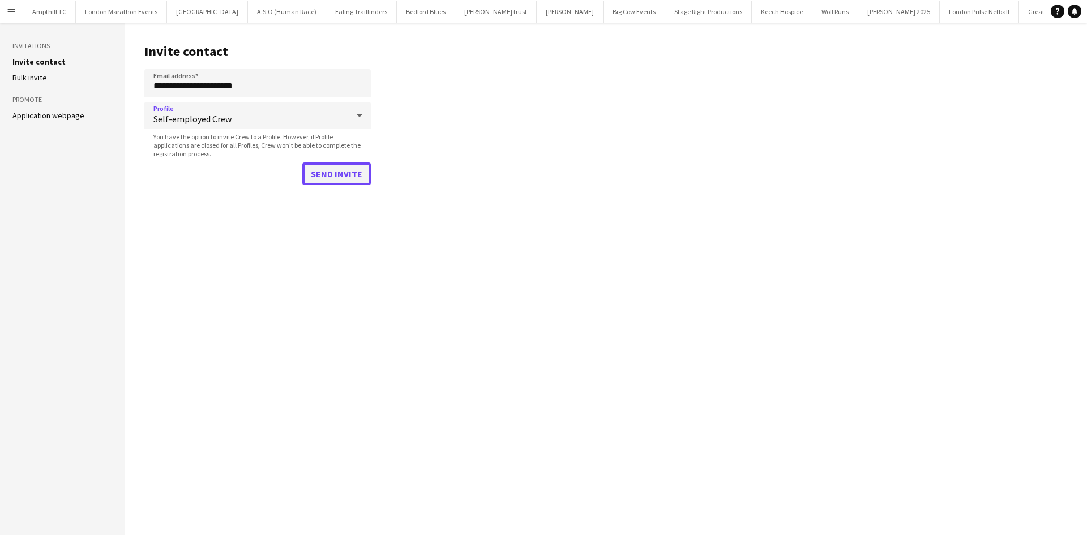
click at [321, 167] on button "Send invite" at bounding box center [336, 173] width 68 height 23
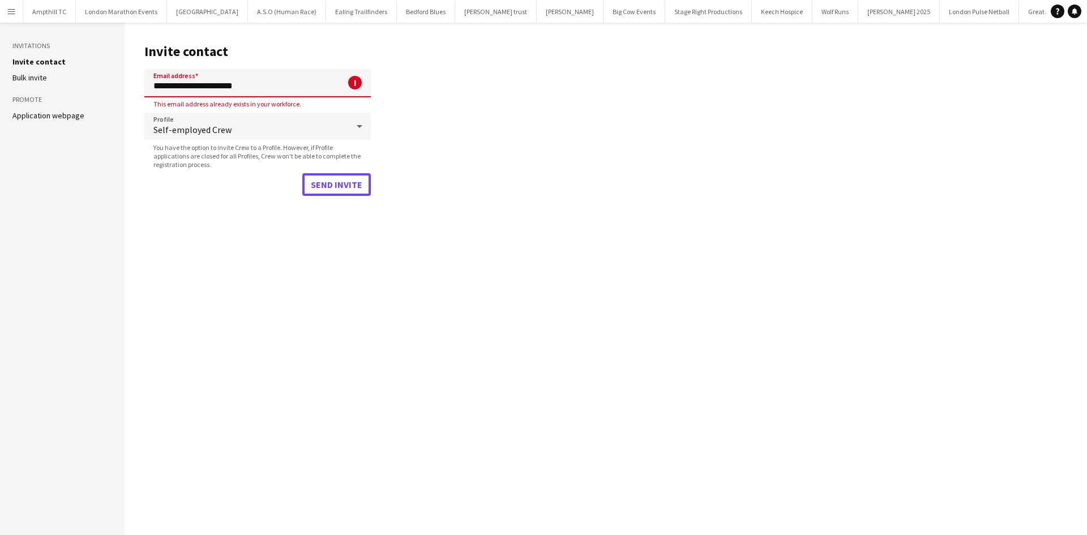
click at [333, 189] on button "Send invite" at bounding box center [336, 184] width 68 height 23
click at [336, 188] on button "Send invite" at bounding box center [336, 184] width 68 height 23
click at [10, 12] on app-icon "Menu" at bounding box center [11, 11] width 9 height 9
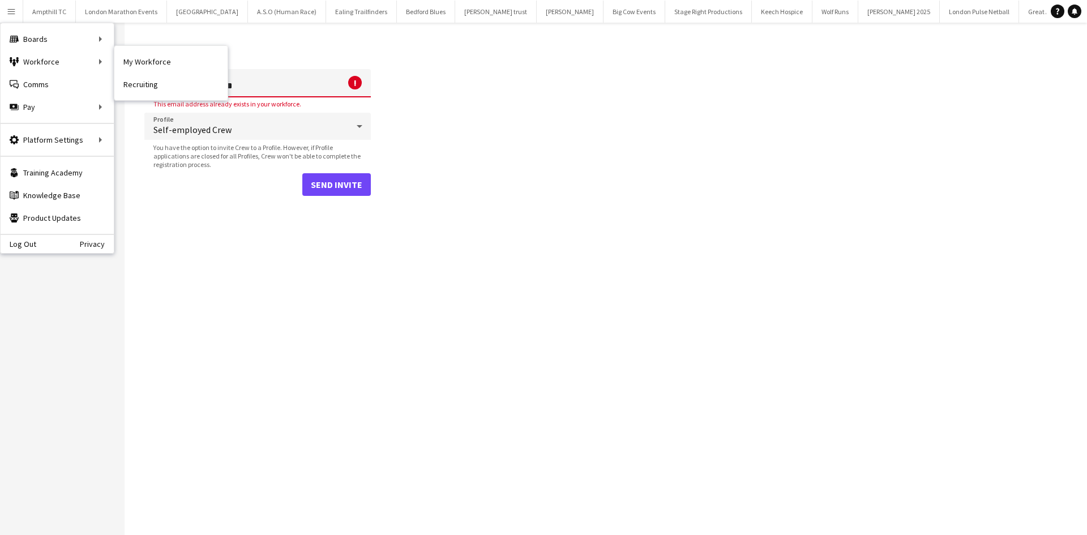
click at [164, 61] on link "My Workforce" at bounding box center [170, 61] width 113 height 23
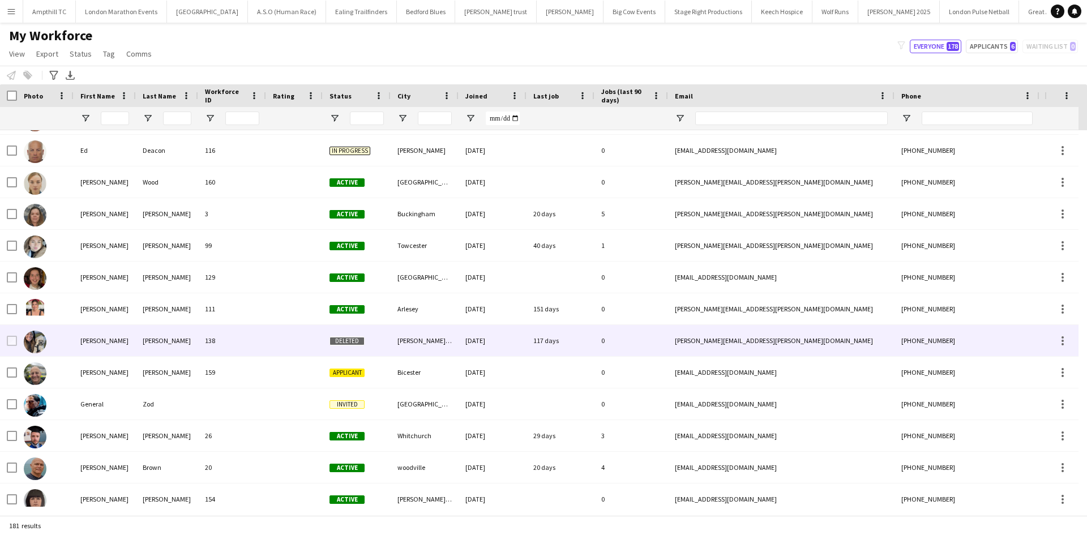
scroll to position [2348, 0]
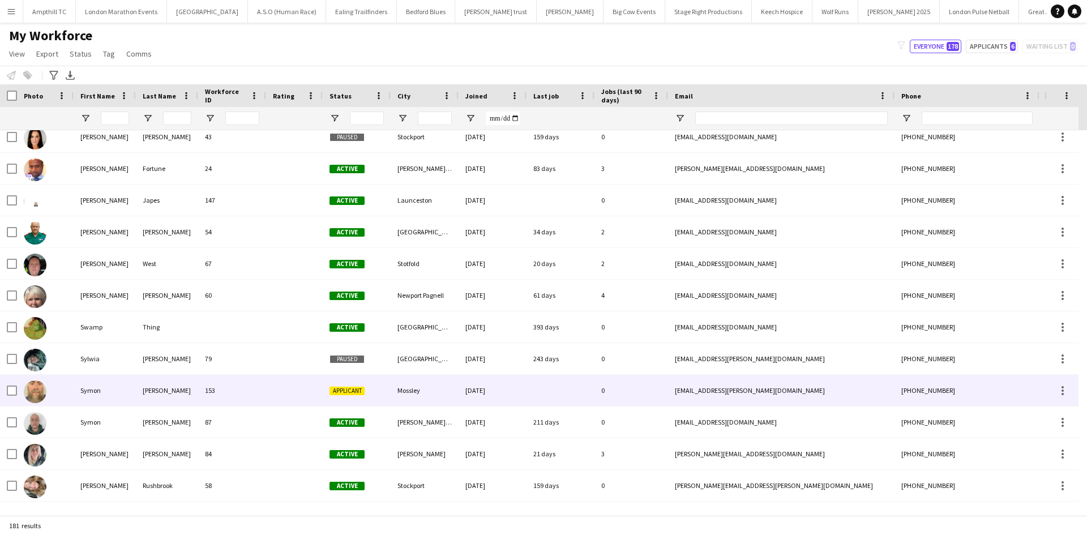
click at [360, 388] on span "Applicant" at bounding box center [346, 391] width 35 height 8
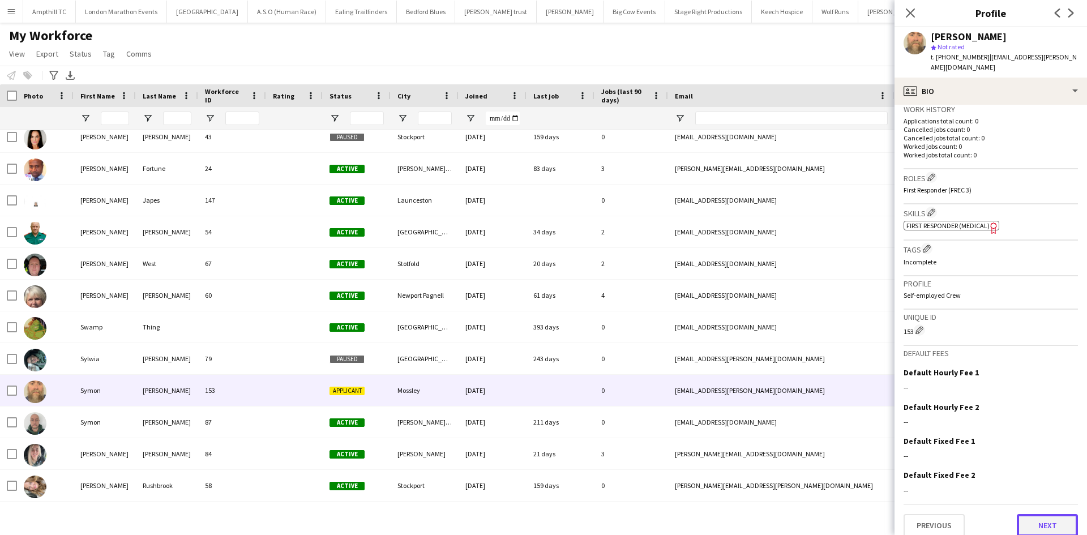
click at [1039, 518] on button "Next" at bounding box center [1047, 525] width 61 height 23
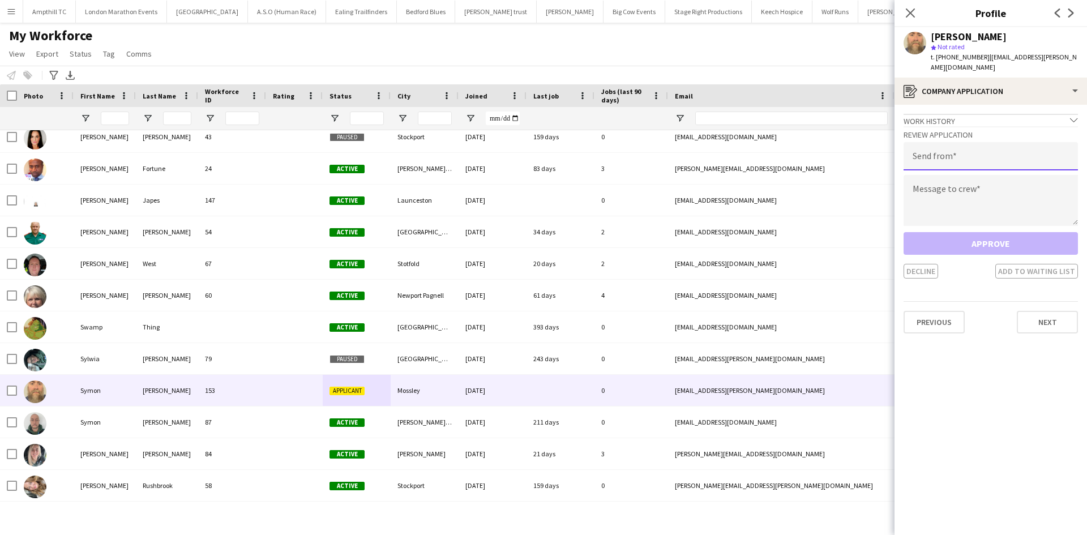
click at [962, 157] on input "email" at bounding box center [990, 156] width 174 height 28
type input "**********"
click at [957, 190] on textarea at bounding box center [990, 200] width 174 height 51
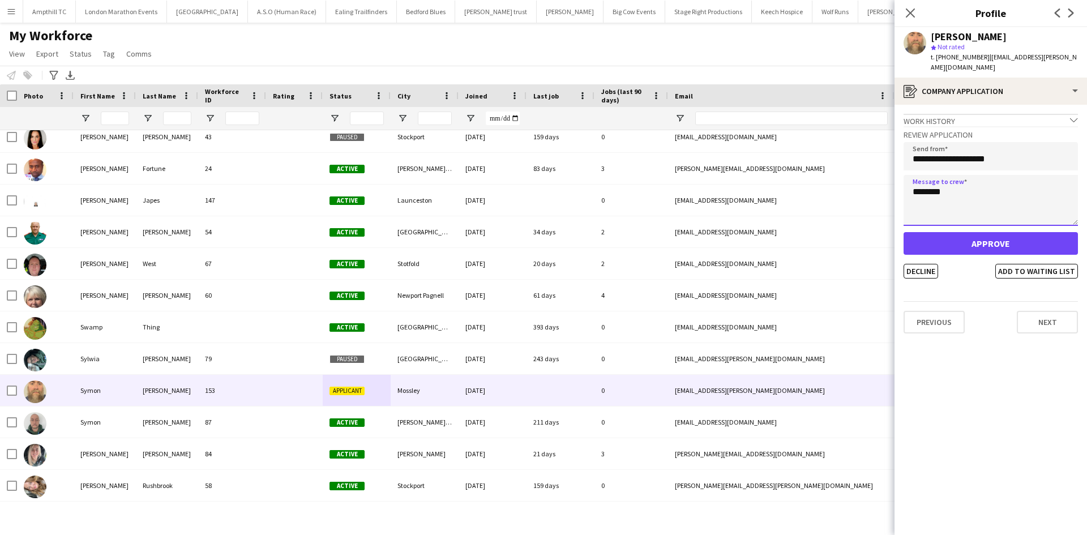
type textarea "*******"
click at [962, 239] on button "Approve" at bounding box center [990, 243] width 174 height 23
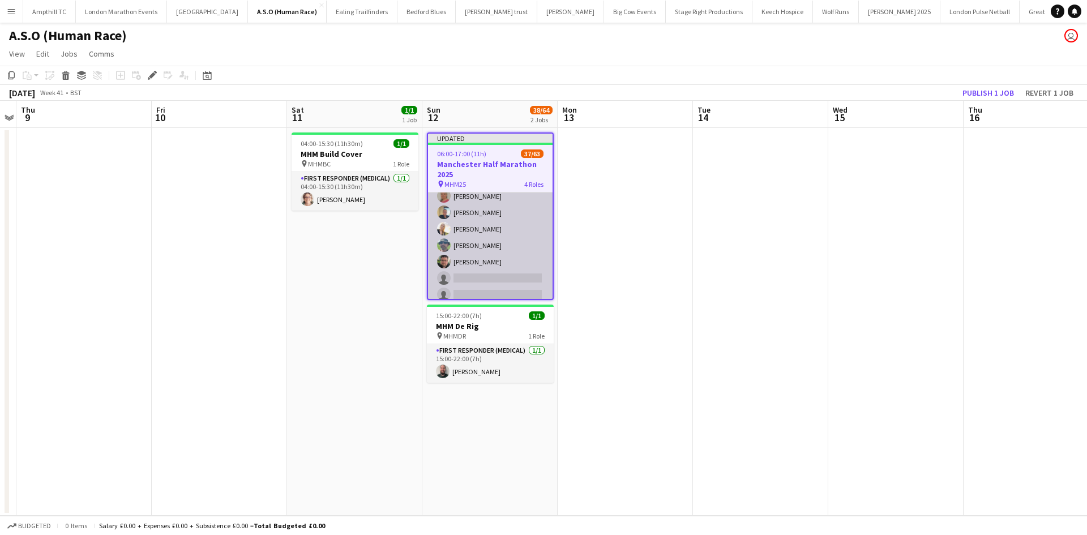
scroll to position [566, 0]
click at [503, 215] on app-card-role "First Responder (Medical) 18/40 06:00-16:00 (10h) Regan Beecham Kevin Arnold Be…" at bounding box center [490, 239] width 125 height 679
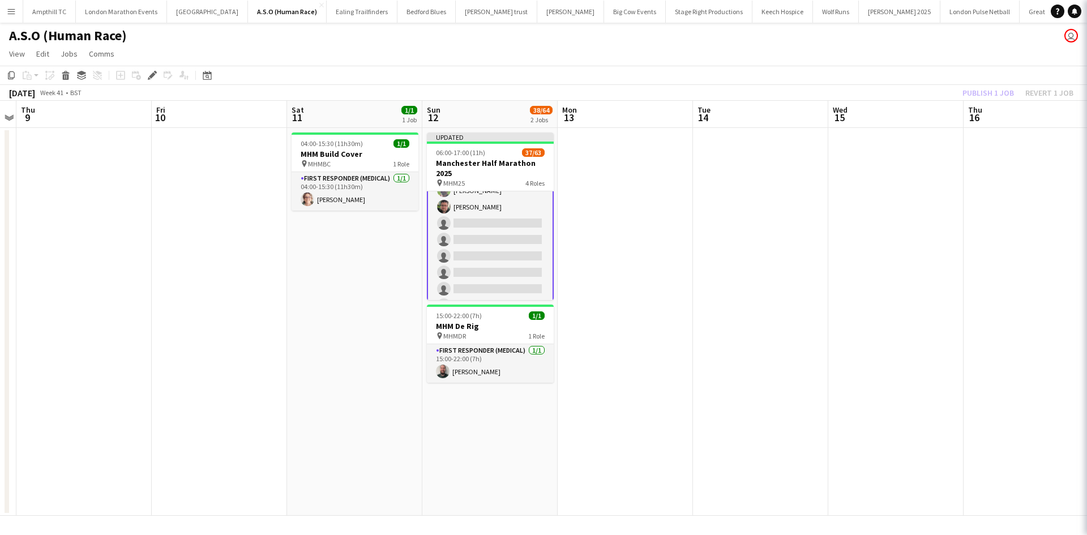
click at [503, 221] on app-card-role "First Responder (Medical) 18/40 06:00-16:00 (10h) Regan Beecham Kevin Arnold Be…" at bounding box center [490, 239] width 127 height 681
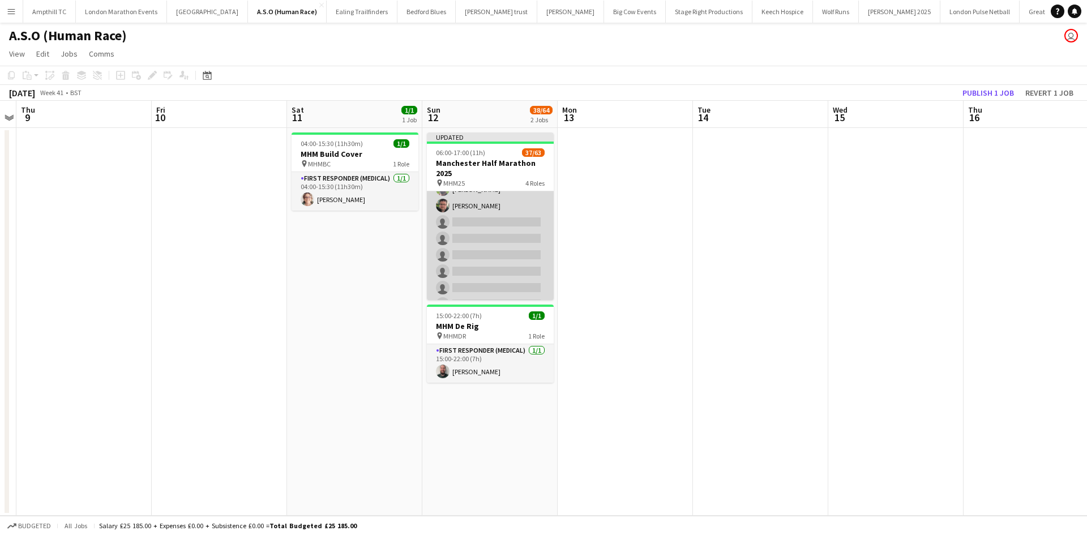
click at [503, 221] on app-card-role "First Responder (Medical) 18/40 06:00-16:00 (10h) Regan Beecham Kevin Arnold Be…" at bounding box center [490, 238] width 127 height 679
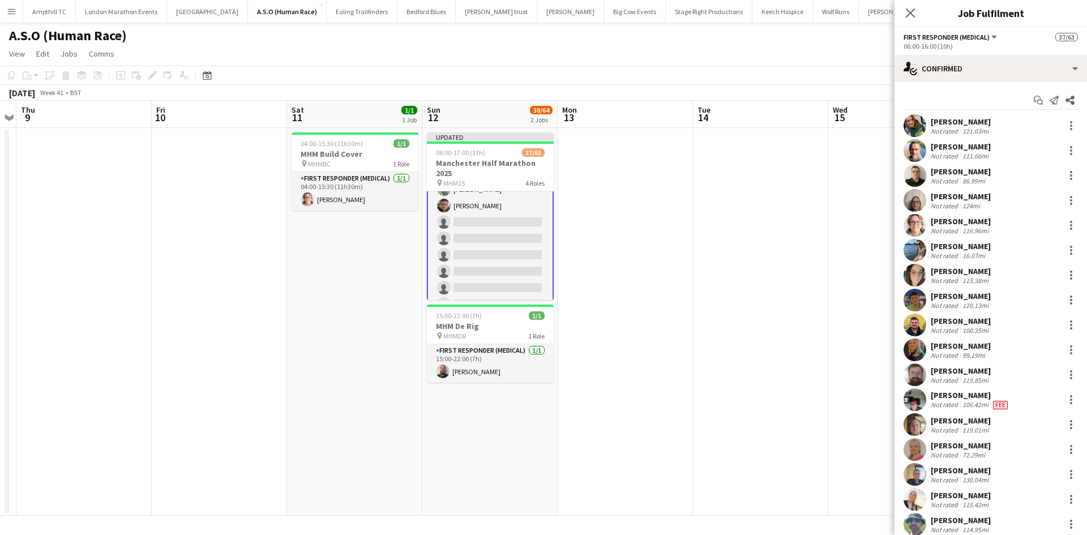
scroll to position [340, 0]
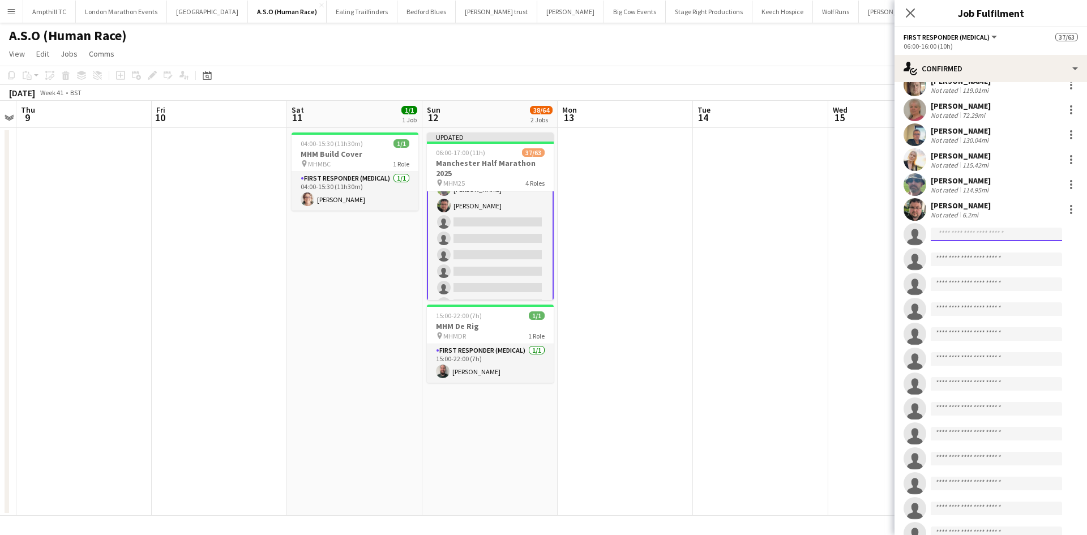
click at [966, 233] on input at bounding box center [996, 235] width 131 height 14
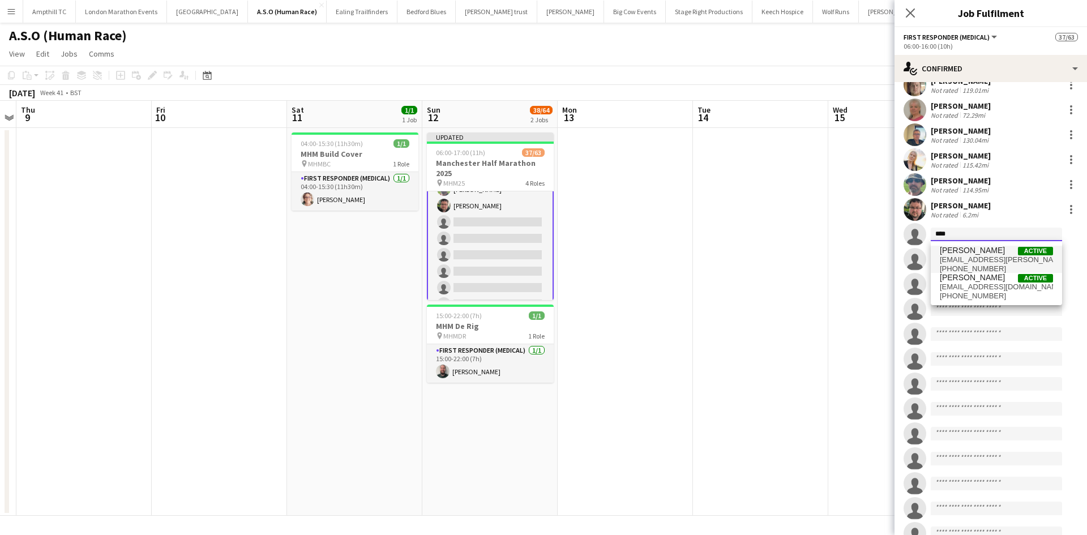
type input "****"
click at [970, 258] on span "symon.randall@gmail.com" at bounding box center [996, 259] width 113 height 9
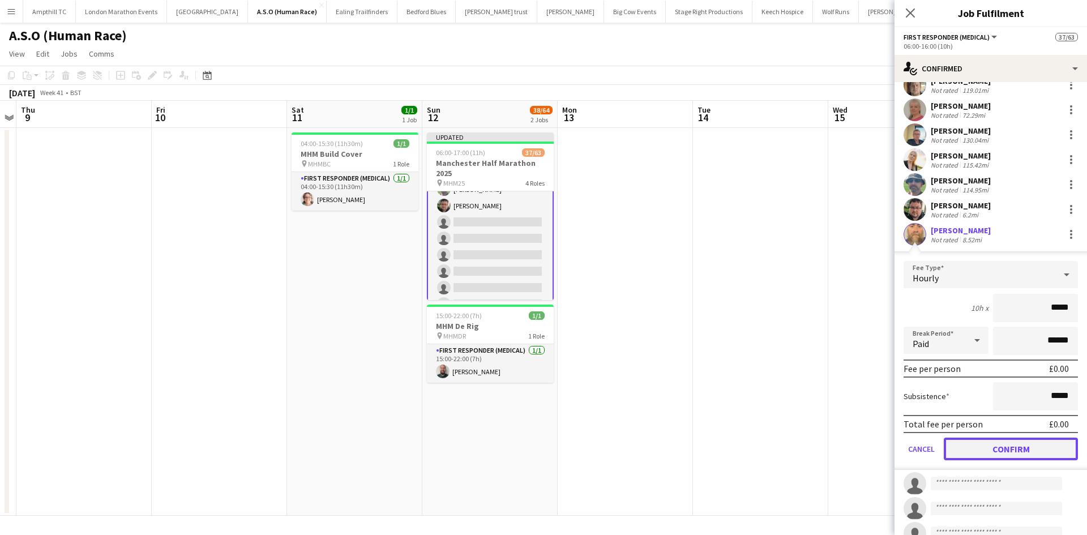
click at [1007, 451] on button "Confirm" at bounding box center [1011, 449] width 134 height 23
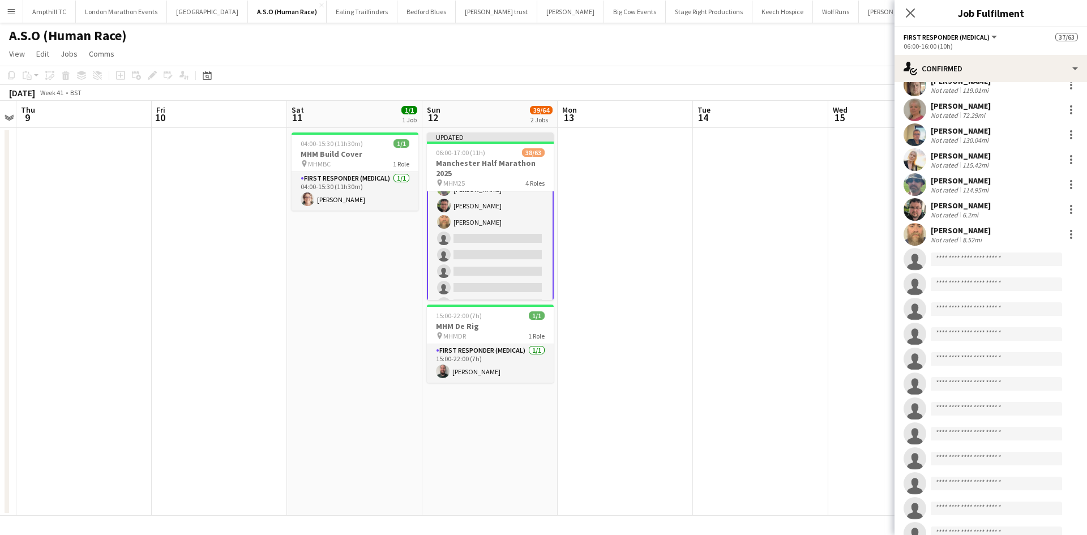
click at [912, 14] on icon "Close pop-in" at bounding box center [910, 12] width 9 height 9
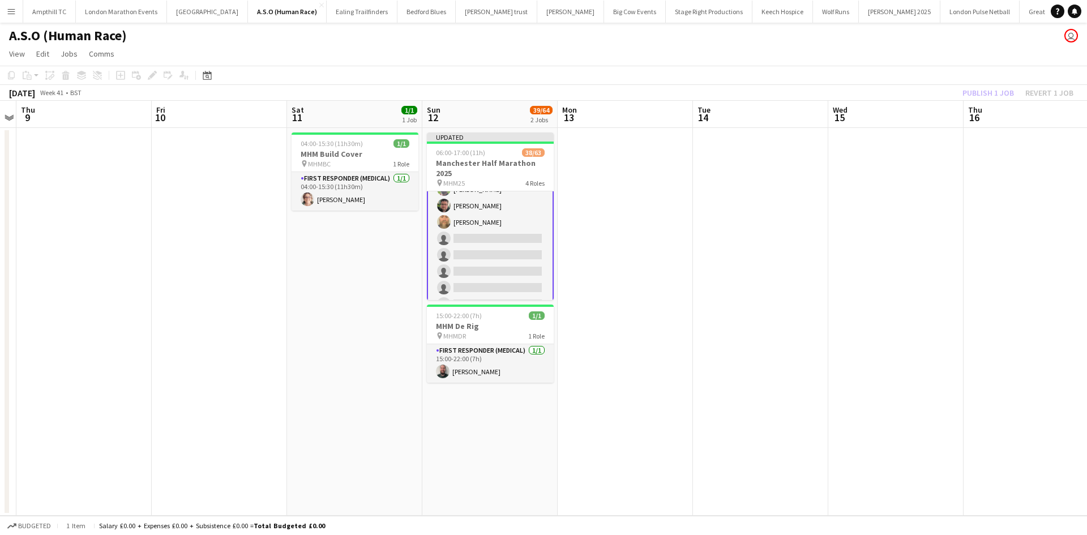
click at [970, 82] on app-toolbar "Copy Paste Paste Ctrl+V Paste with crew Ctrl+Shift+V Paste linked Job Delete Gr…" at bounding box center [543, 75] width 1087 height 19
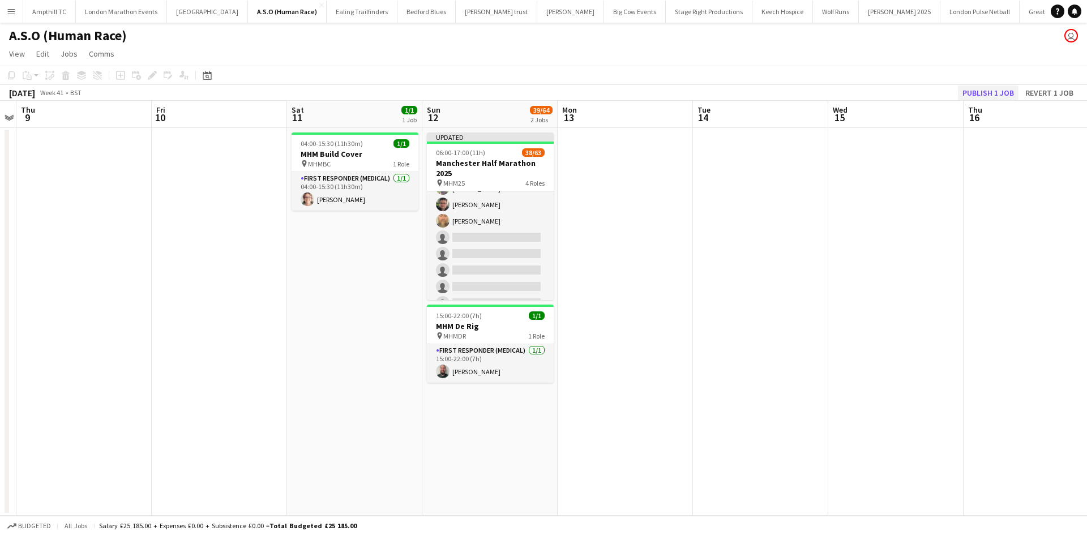
scroll to position [566, 0]
click at [974, 92] on button "Publish 1 job" at bounding box center [988, 92] width 61 height 15
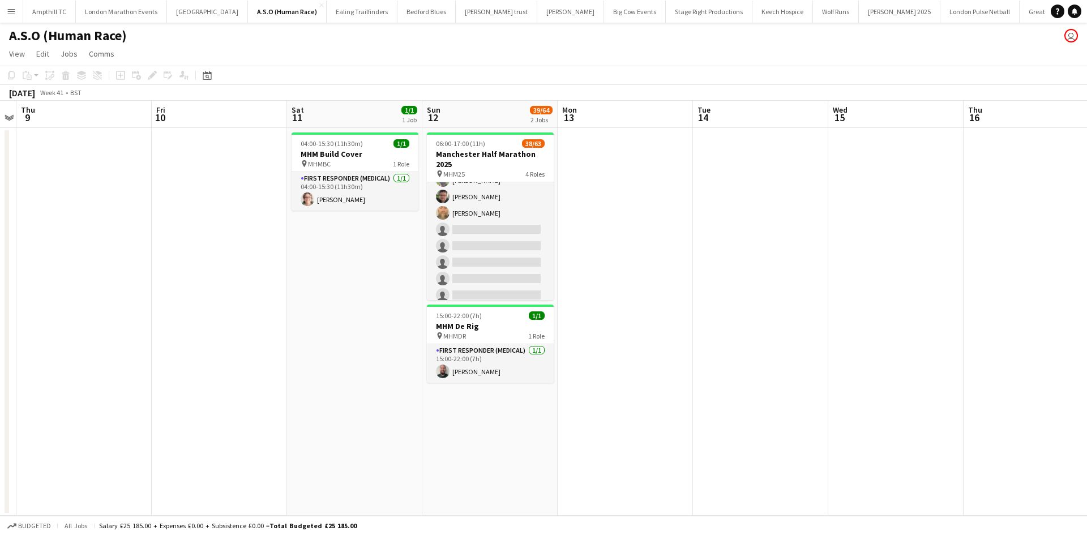
click at [11, 11] on app-icon "Menu" at bounding box center [11, 11] width 9 height 9
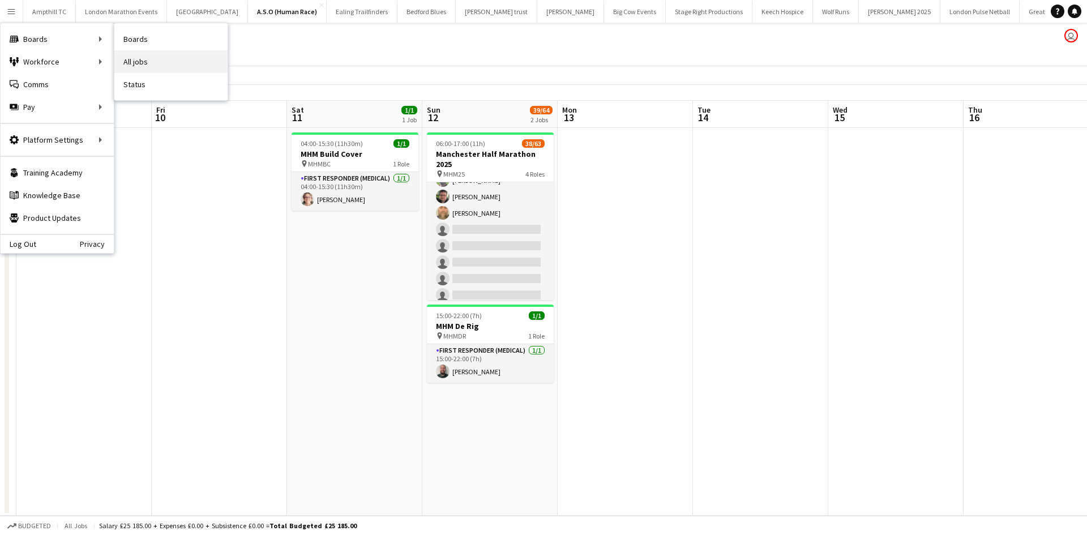
click at [152, 66] on link "All jobs" at bounding box center [170, 61] width 113 height 23
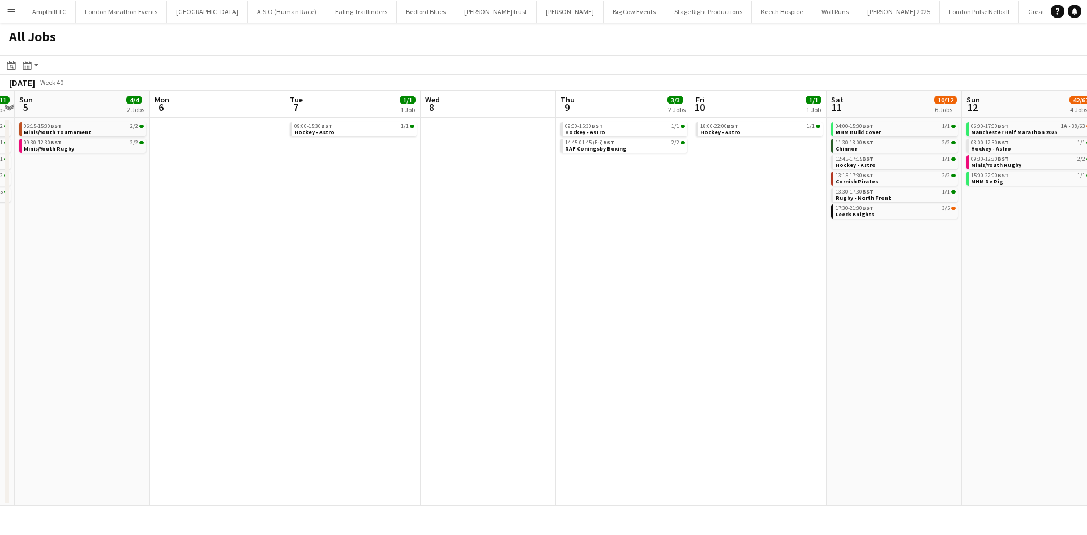
drag, startPoint x: 791, startPoint y: 246, endPoint x: 105, endPoint y: 264, distance: 686.8
click at [105, 264] on app-calendar-viewport "Tue 30 Wed 1 1/1 1 Job Thu 2 Fri 3 Sat 4 11/11 5 Jobs Sun 5 4/4 2 Jobs Mon 6 Tu…" at bounding box center [543, 298] width 1087 height 415
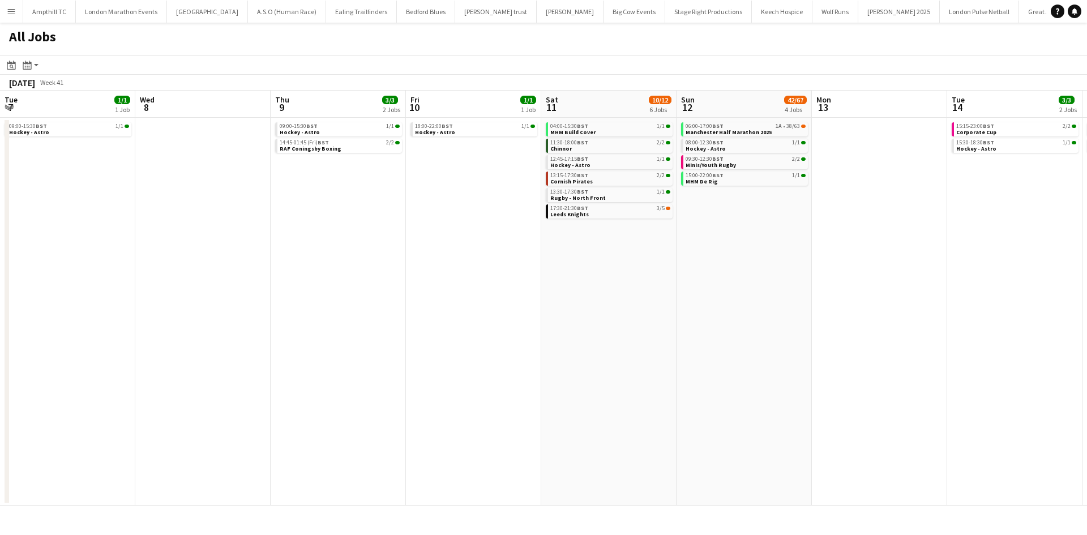
drag, startPoint x: 564, startPoint y: 267, endPoint x: 8, endPoint y: 280, distance: 556.0
click at [27, 280] on app-calendar-viewport "Sun 5 4/4 2 Jobs Mon 6 Tue 7 1/1 1 Job Wed 8 Thu 9 3/3 2 Jobs Fri 10 1/1 1 Job …" at bounding box center [543, 298] width 1087 height 415
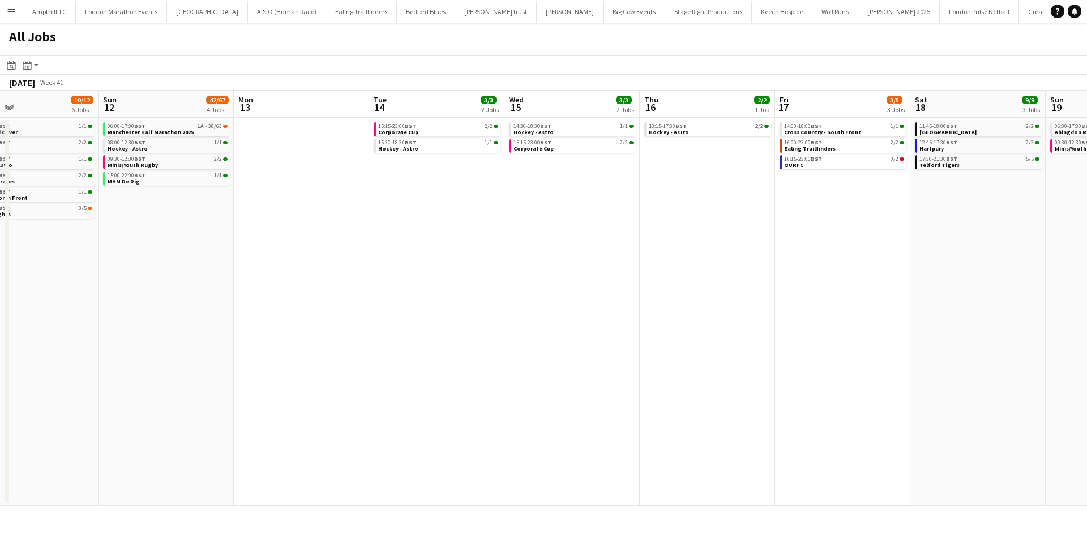
drag, startPoint x: 42, startPoint y: 284, endPoint x: 124, endPoint y: 270, distance: 82.6
click at [0, 284] on html "Menu Boards Boards Boards All jobs Status Workforce Workforce My Workforce Recr…" at bounding box center [543, 267] width 1087 height 535
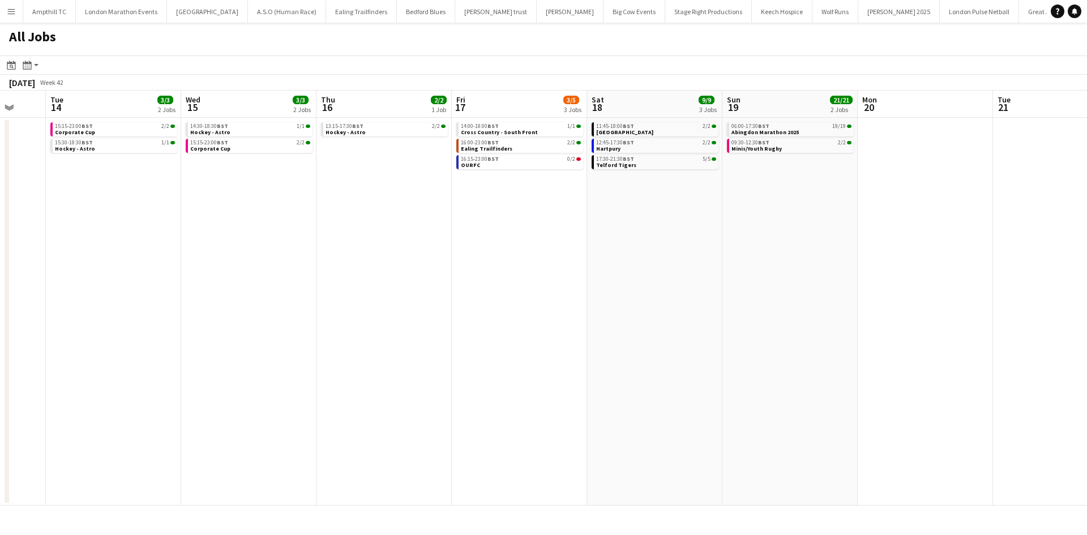
drag, startPoint x: 69, startPoint y: 285, endPoint x: -14, endPoint y: 285, distance: 83.2
click at [0, 285] on html "Menu Boards Boards Boards All jobs Status Workforce Workforce My Workforce Recr…" at bounding box center [543, 267] width 1087 height 535
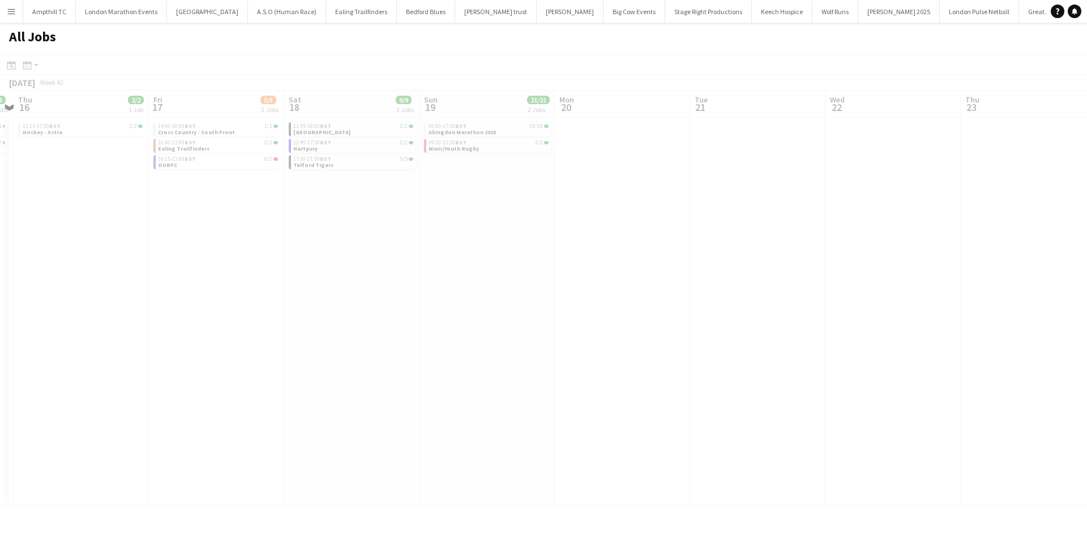
drag, startPoint x: 546, startPoint y: 277, endPoint x: 25, endPoint y: 287, distance: 520.8
click at [25, 287] on app-all-jobs "All Jobs Date picker OCT 2025 OCT 2025 Monday M Tuesday T Wednesday W Thursday …" at bounding box center [543, 264] width 1087 height 483
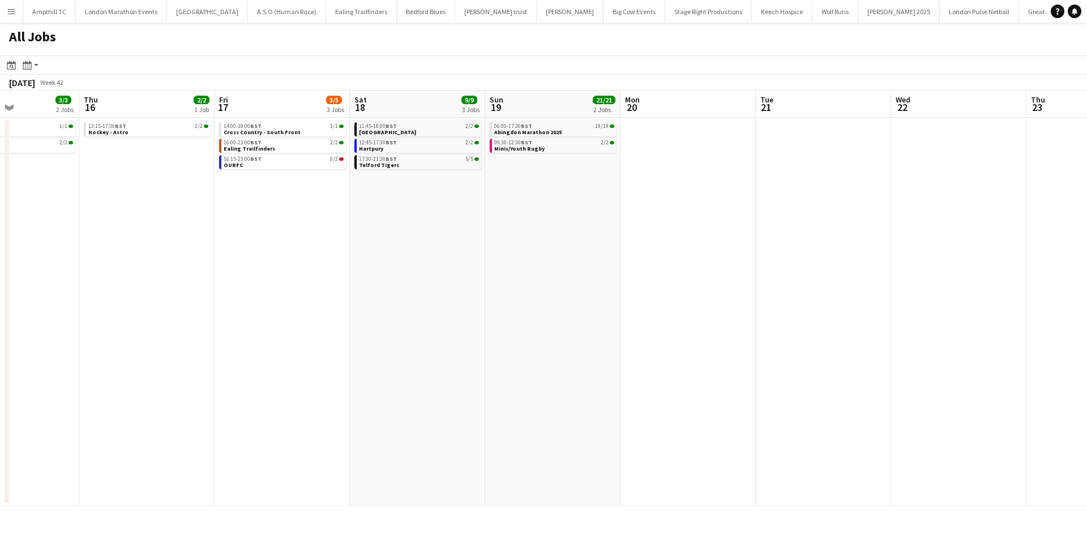
click at [122, 286] on app-calendar-viewport "Mon 13 Tue 14 3/3 2 Jobs Wed 15 3/3 2 Jobs Thu 16 2/2 1 Job Fri 17 3/5 3 Jobs S…" at bounding box center [543, 298] width 1087 height 415
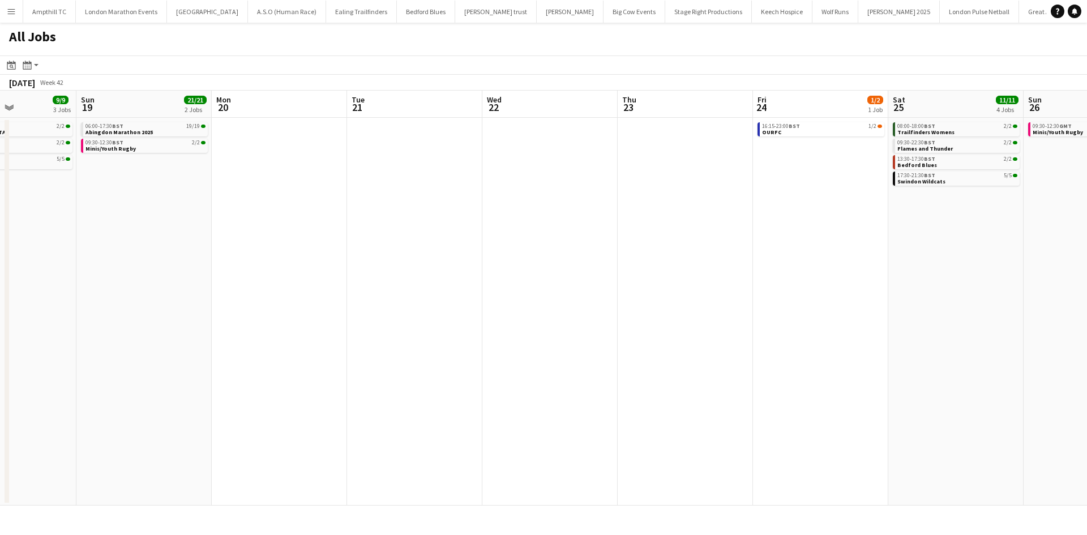
click at [289, 289] on app-all-jobs "All Jobs Date picker OCT 2025 OCT 2025 Monday M Tuesday T Wednesday W Thursday …" at bounding box center [543, 264] width 1087 height 483
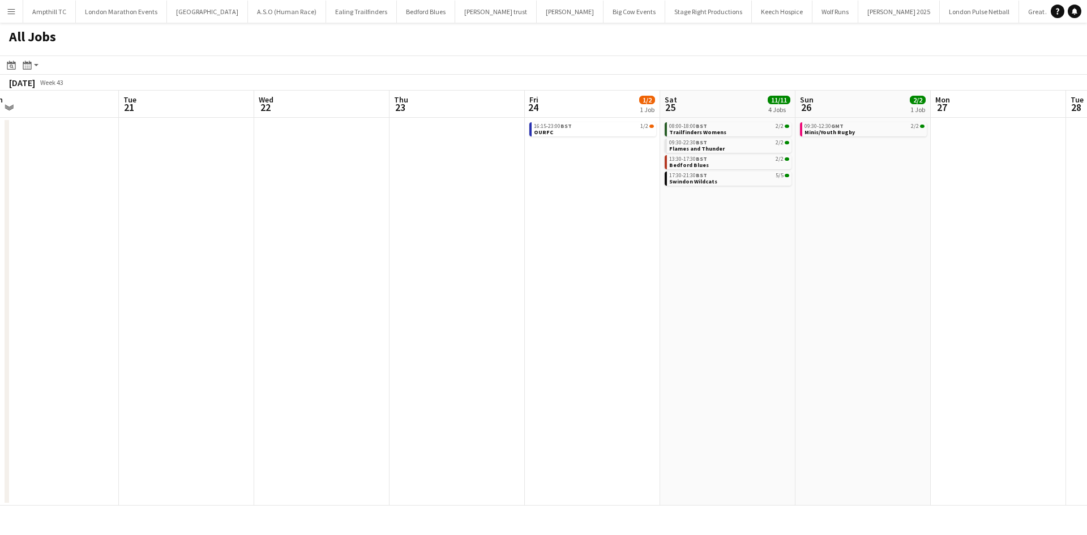
drag, startPoint x: 587, startPoint y: 263, endPoint x: -49, endPoint y: 245, distance: 636.4
click at [0, 245] on html "Menu Boards Boards Boards All jobs Status Workforce Workforce My Workforce Recr…" at bounding box center [543, 267] width 1087 height 535
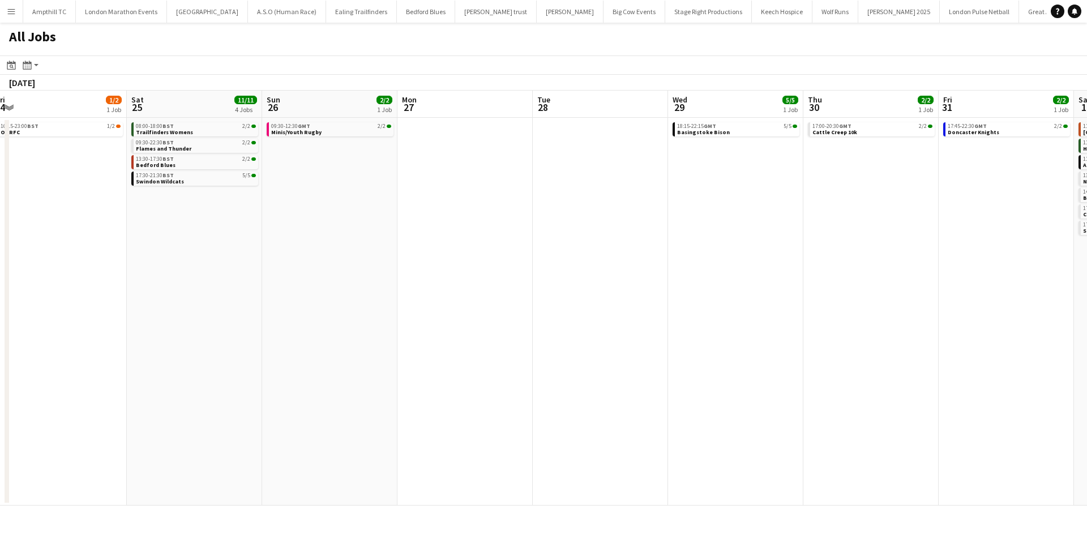
drag, startPoint x: 572, startPoint y: 235, endPoint x: -83, endPoint y: 259, distance: 655.9
click at [0, 259] on html "Menu Boards Boards Boards All jobs Status Workforce Workforce My Workforce Recr…" at bounding box center [543, 267] width 1087 height 535
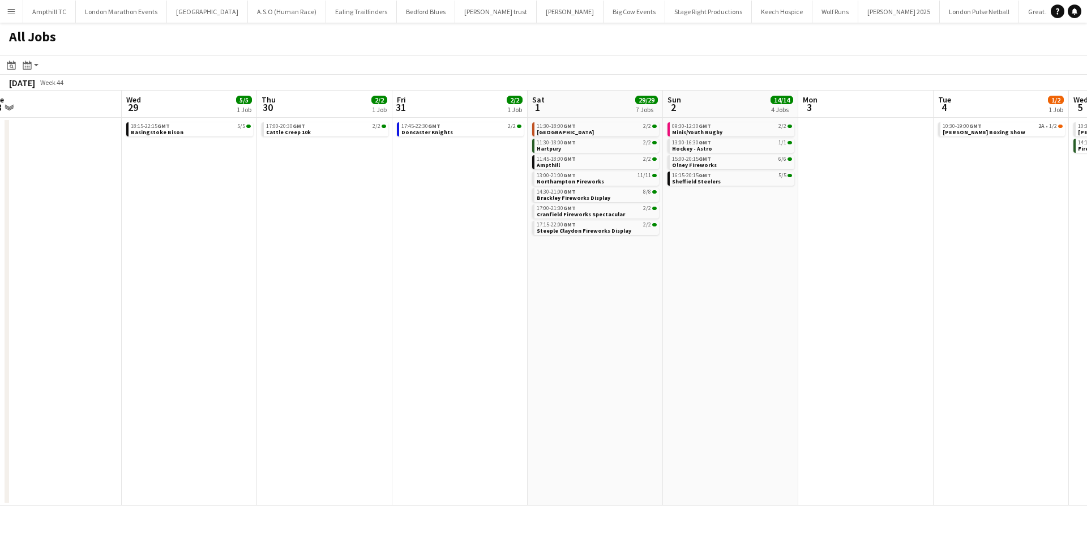
drag, startPoint x: 549, startPoint y: 256, endPoint x: 191, endPoint y: 236, distance: 358.3
click at [265, 256] on app-calendar-viewport "Sun 26 2/2 1 Job Mon 27 Tue 28 Wed 29 5/5 1 Job Thu 30 2/2 1 Job Fri 31 2/2 1 J…" at bounding box center [543, 298] width 1087 height 415
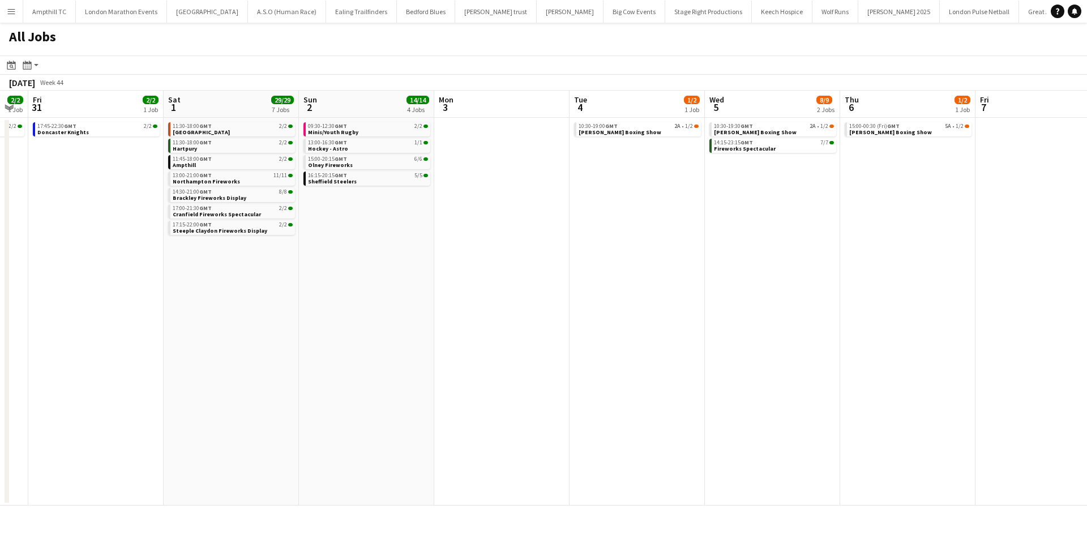
click at [237, 285] on app-all-jobs "All Jobs Date picker OCT 2025 OCT 2025 Monday M Tuesday T Wednesday W Thursday …" at bounding box center [543, 264] width 1087 height 483
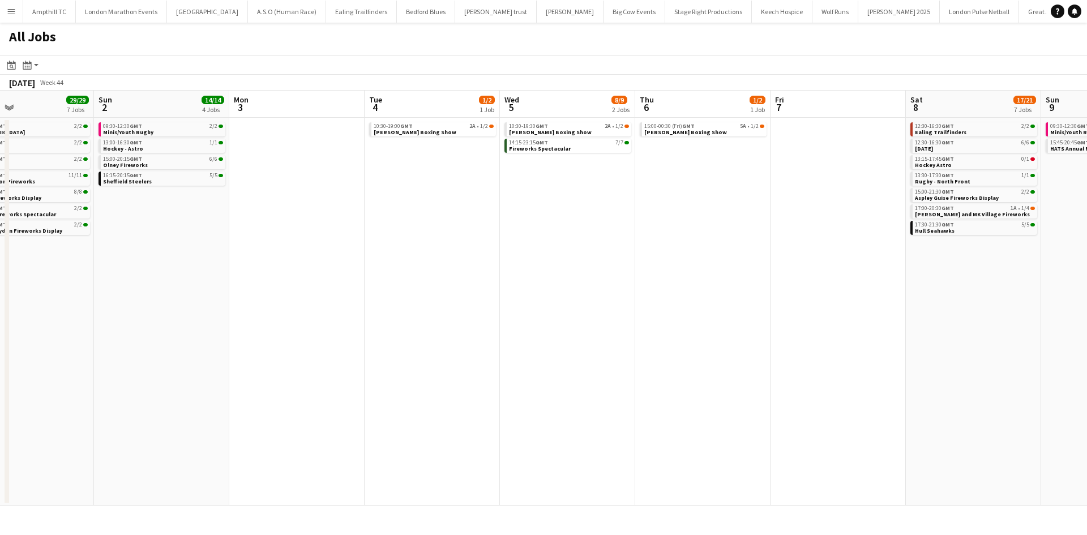
drag, startPoint x: 552, startPoint y: 277, endPoint x: 536, endPoint y: 269, distance: 18.2
click at [538, 273] on app-calendar-viewport "Wed 29 5/5 1 Job Thu 30 2/2 1 Job Fri 31 2/2 1 Job Sat 1 29/29 7 Jobs Sun 2 14/…" at bounding box center [543, 298] width 1087 height 415
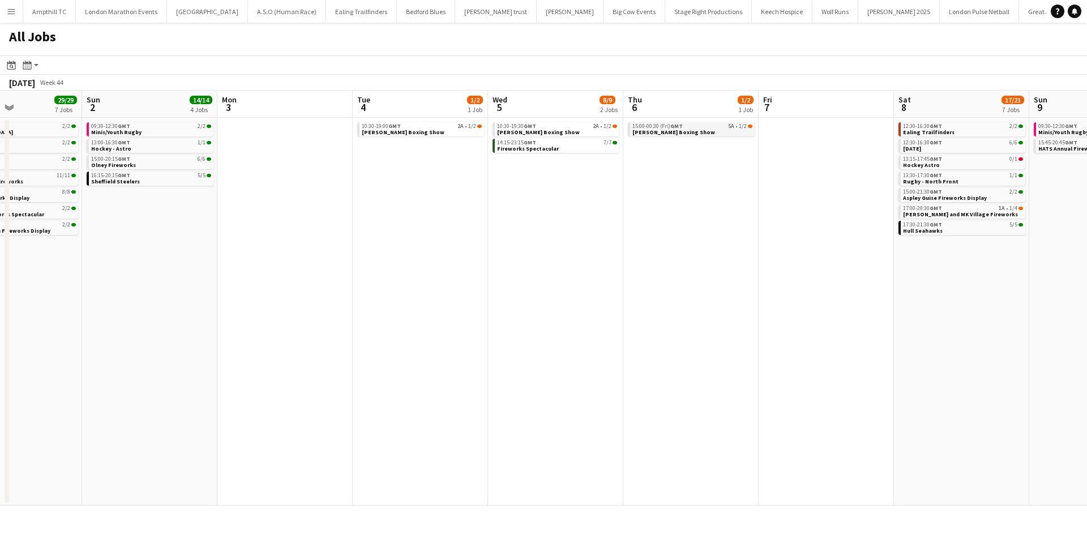
click at [725, 128] on div "15:00-00:30 (Fri) GMT 5A • 1/2" at bounding box center [692, 126] width 120 height 6
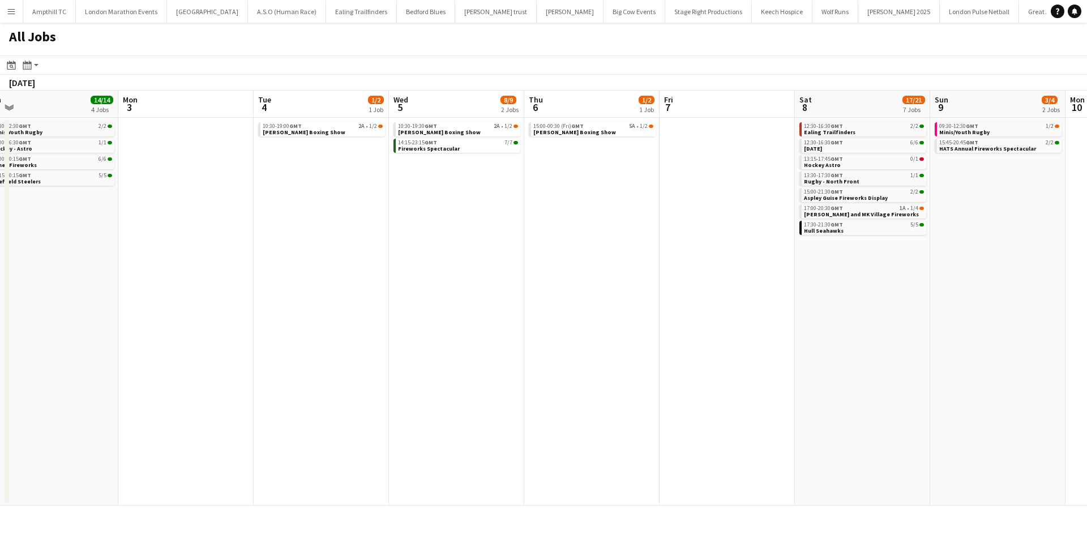
drag, startPoint x: 842, startPoint y: 172, endPoint x: 470, endPoint y: 209, distance: 373.7
click at [475, 208] on app-calendar-viewport "Thu 30 2/2 1 Job Fri 31 2/2 1 Job Sat 1 29/29 7 Jobs Sun 2 14/14 4 Jobs Mon 3 T…" at bounding box center [543, 298] width 1087 height 415
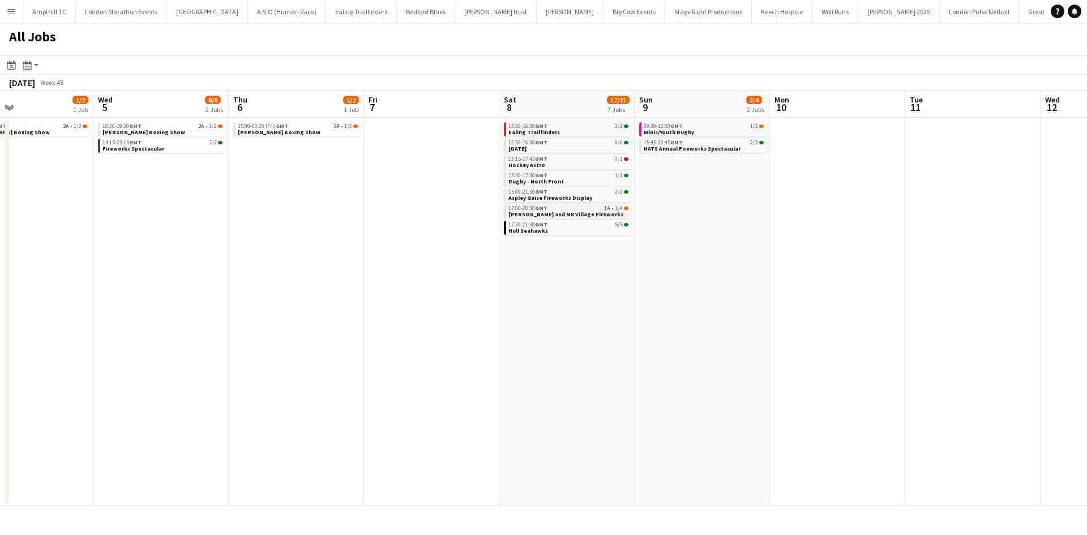
click at [605, 213] on link "17:00-20:30 GMT 1A • 1/4 Broughton and MK Village Fireworks" at bounding box center [568, 210] width 120 height 13
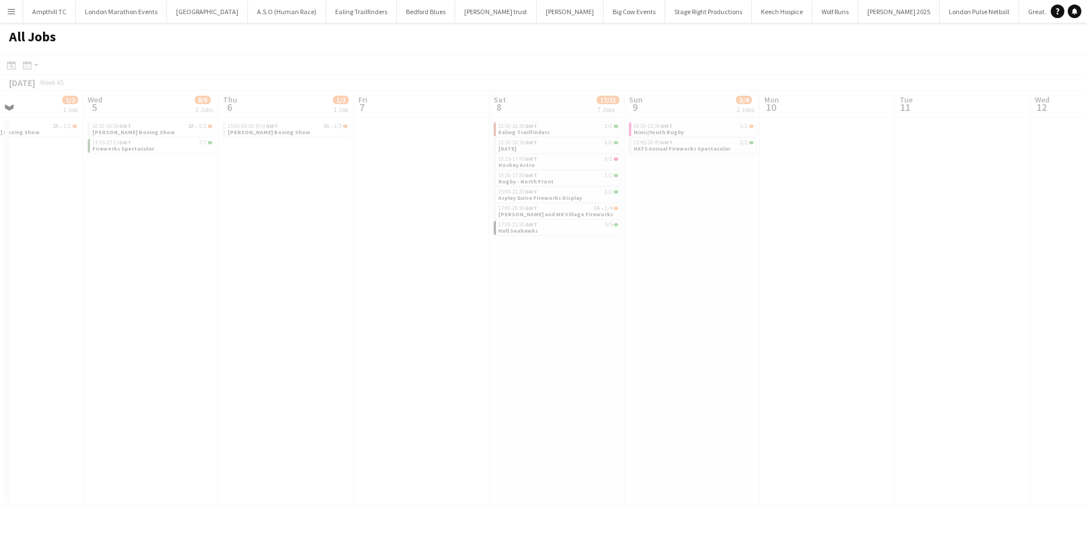
drag, startPoint x: 728, startPoint y: 246, endPoint x: 404, endPoint y: 263, distance: 324.8
click at [428, 263] on app-calendar-viewport "Sun 2 14/14 4 Jobs Mon 3 Tue 4 1/2 1 Job Wed 5 8/9 2 Jobs Thu 6 1/2 1 Job Fri 7…" at bounding box center [543, 298] width 1087 height 415
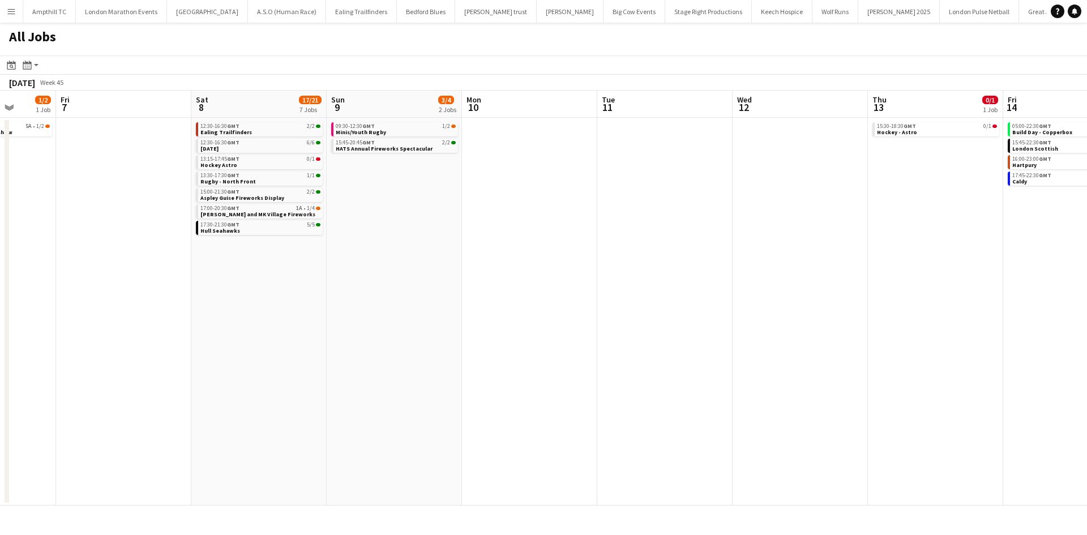
drag, startPoint x: 603, startPoint y: 263, endPoint x: 389, endPoint y: 263, distance: 214.0
click at [427, 265] on app-calendar-viewport "Tue 4 1/2 1 Job Wed 5 8/9 2 Jobs Thu 6 1/2 1 Job Fri 7 Sat 8 17/21 7 Jobs Sun 9…" at bounding box center [543, 298] width 1087 height 415
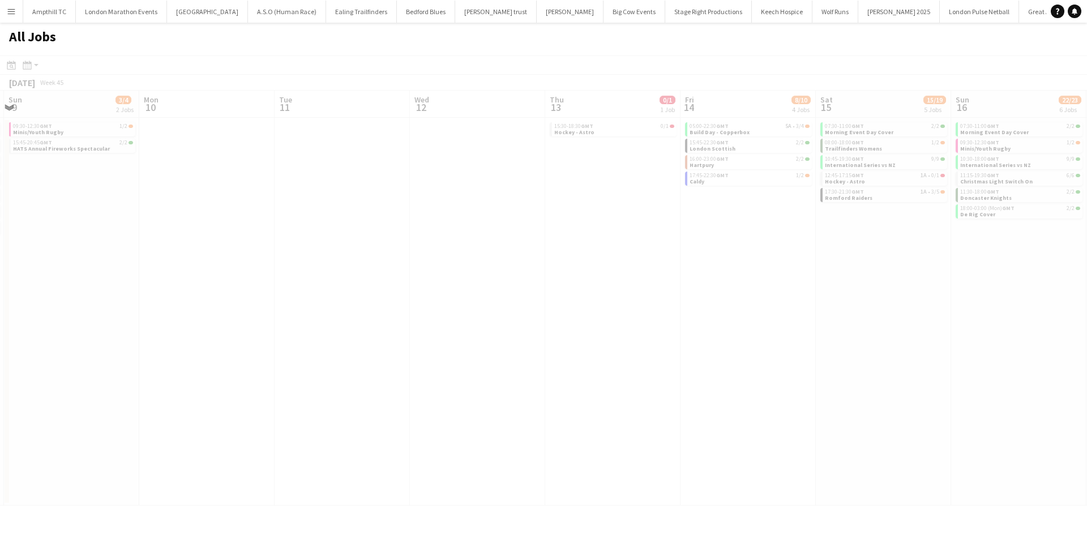
scroll to position [0, 387]
drag, startPoint x: 637, startPoint y: 252, endPoint x: 218, endPoint y: 238, distance: 419.1
click at [285, 250] on app-all-jobs "All Jobs Date picker OCT 2025 OCT 2025 Monday M Tuesday T Wednesday W Thursday …" at bounding box center [543, 264] width 1087 height 483
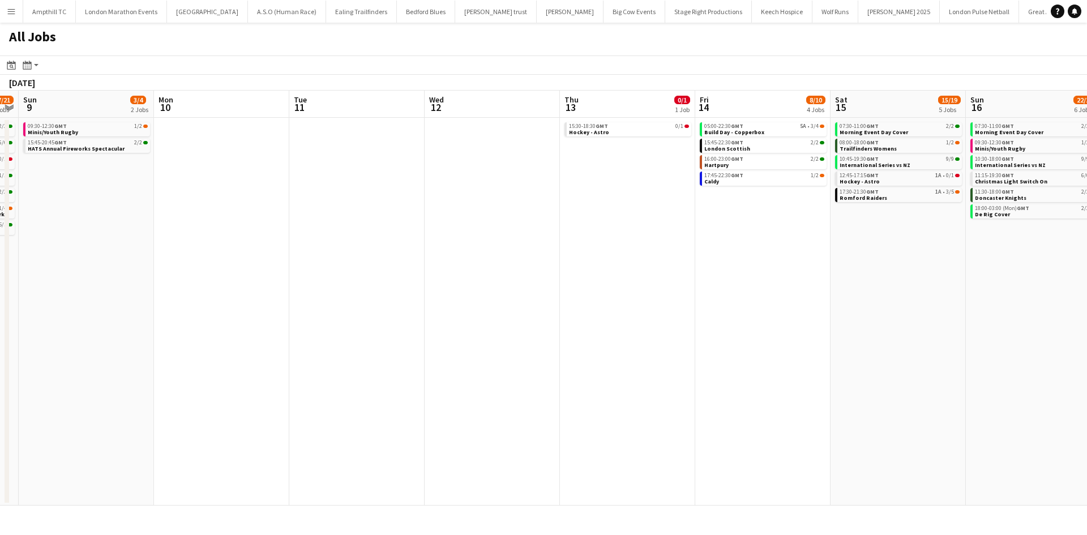
scroll to position [0, 297]
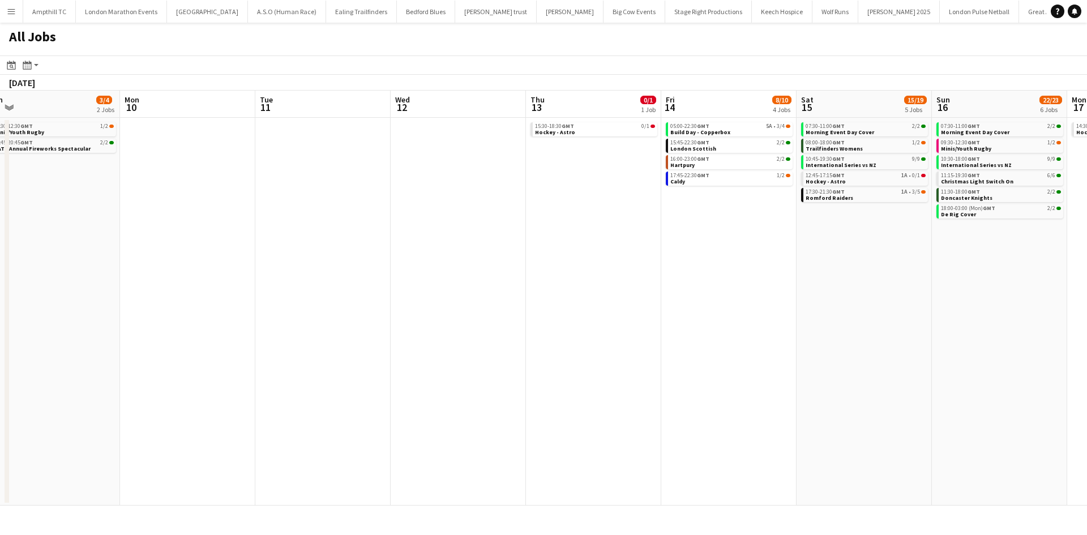
drag, startPoint x: 756, startPoint y: 255, endPoint x: 431, endPoint y: 246, distance: 325.0
click at [444, 255] on app-calendar-viewport "Thu 6 1/2 1 Job Fri 7 Sat 8 17/21 7 Jobs Sun 9 3/4 2 Jobs Mon 10 Tue 11 Wed 12 …" at bounding box center [543, 298] width 1087 height 415
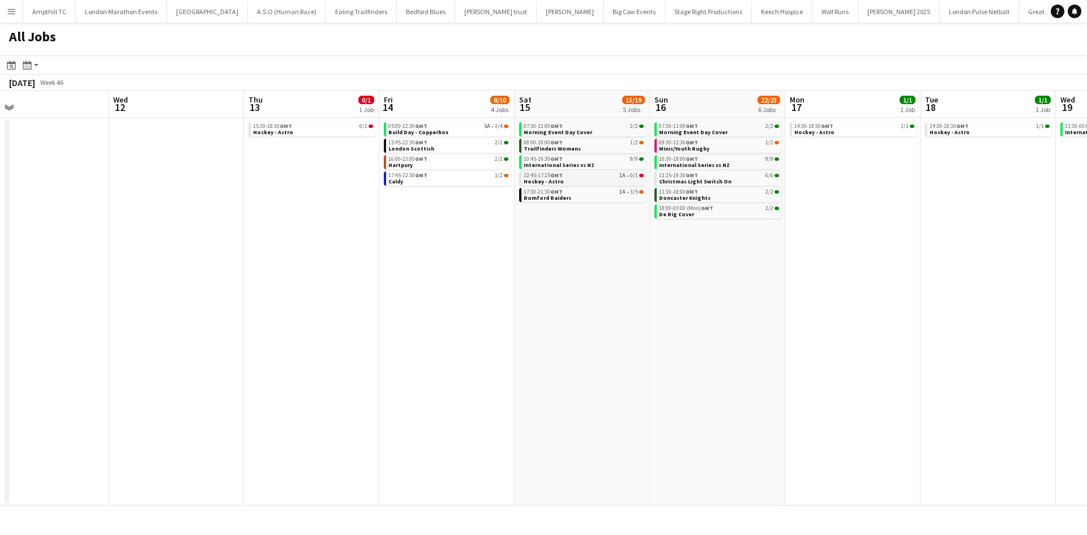
click at [605, 174] on div "12:45-17:15 GMT 1A • 0/1" at bounding box center [584, 176] width 120 height 6
click at [606, 199] on link "17:30-21:30 GMT 1A • 3/5 Romford Raiders" at bounding box center [584, 194] width 120 height 13
click at [620, 147] on link "08:00-18:00 GMT 1/2 Trailfinders Womens" at bounding box center [584, 145] width 120 height 13
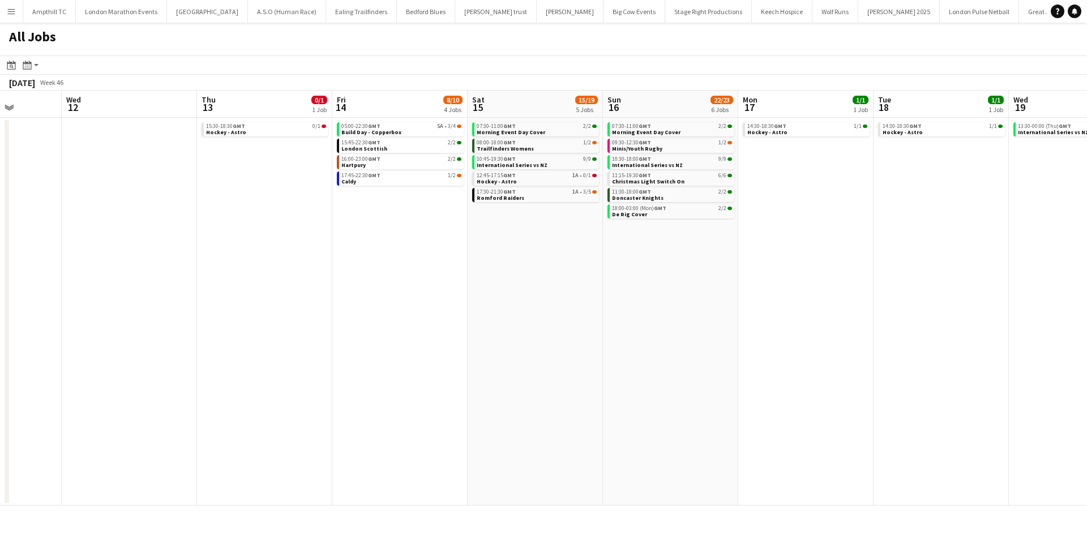
click at [543, 267] on app-all-jobs "All Jobs Date picker OCT 2025 OCT 2025 Monday M Tuesday T Wednesday W Thursday …" at bounding box center [543, 264] width 1087 height 483
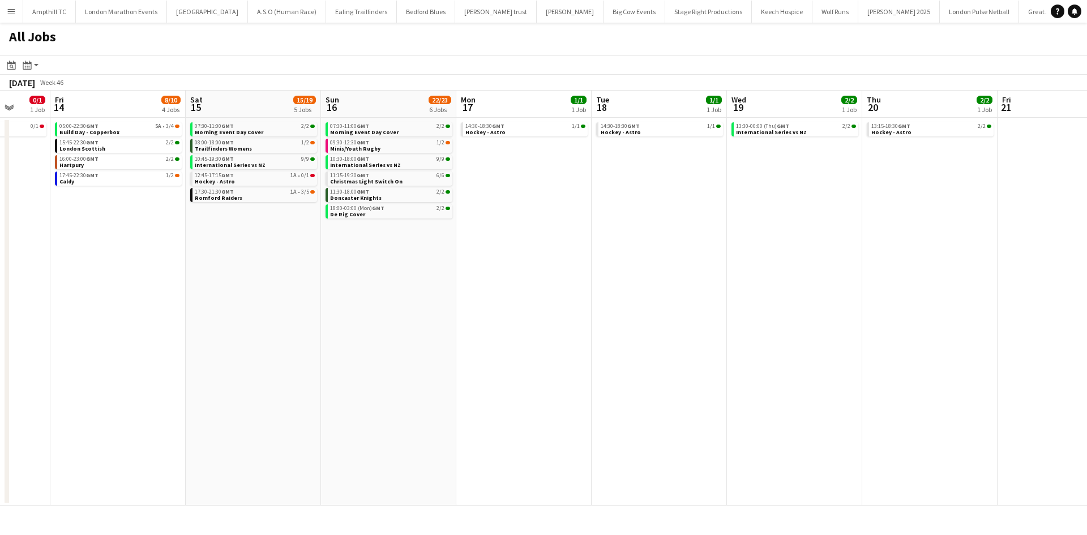
drag, startPoint x: 406, startPoint y: 258, endPoint x: 327, endPoint y: 247, distance: 80.5
click at [354, 253] on app-calendar-viewport "Mon 10 Tue 11 Wed 12 Thu 13 0/1 1 Job Fri 14 8/10 4 Jobs Sat 15 15/19 5 Jobs Su…" at bounding box center [543, 298] width 1087 height 415
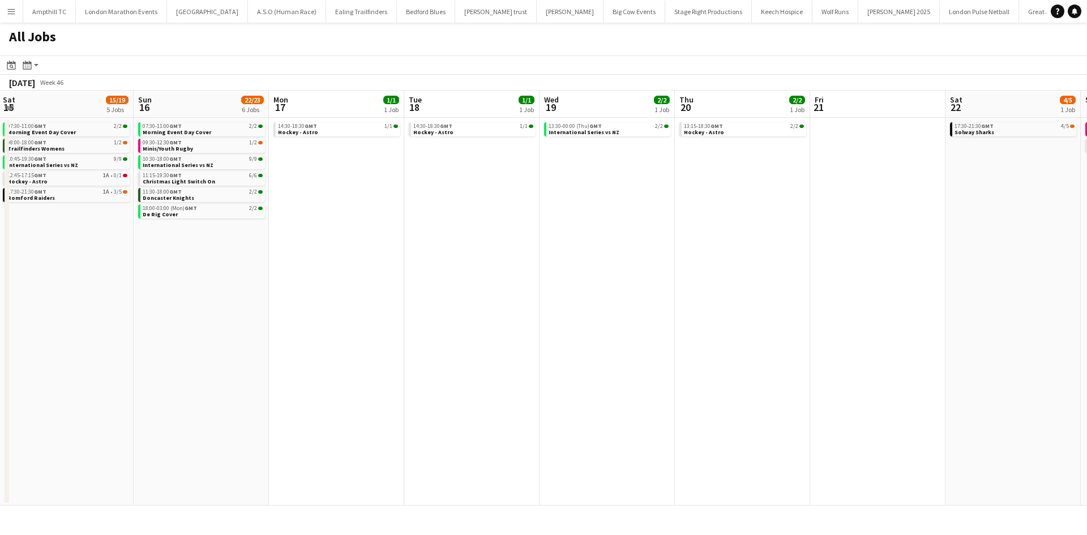
click at [293, 255] on app-all-jobs "All Jobs Date picker OCT 2025 OCT 2025 Monday M Tuesday T Wednesday W Thursday …" at bounding box center [543, 264] width 1087 height 483
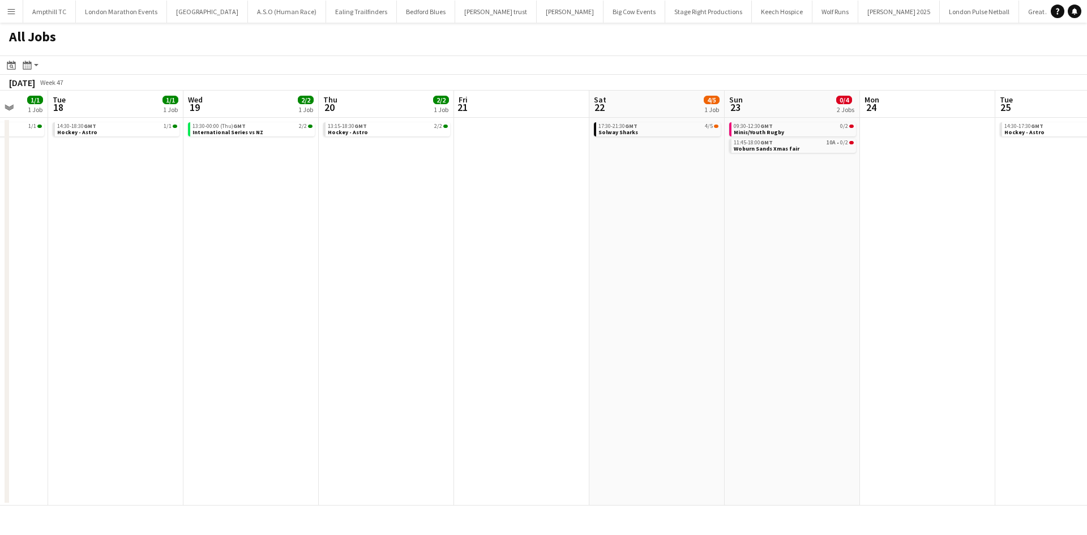
drag, startPoint x: 268, startPoint y: 246, endPoint x: 117, endPoint y: 246, distance: 151.7
click at [117, 246] on app-calendar-viewport "Sat 15 15/19 5 Jobs Sun 16 22/23 6 Jobs Mon 17 1/1 1 Job Tue 18 1/1 1 Job Wed 1…" at bounding box center [543, 298] width 1087 height 415
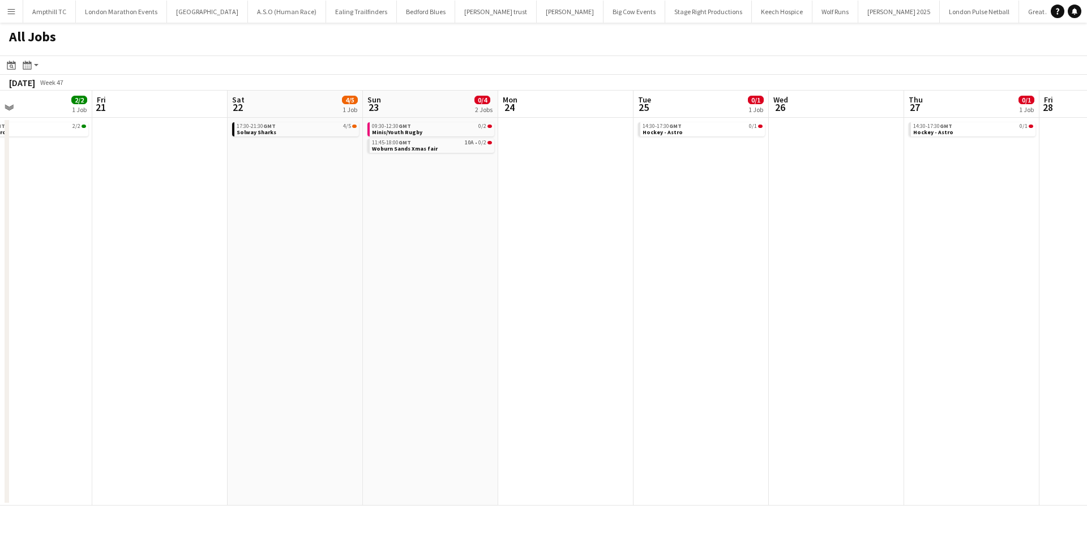
click at [295, 260] on app-all-jobs "All Jobs Date picker OCT 2025 OCT 2025 Monday M Tuesday T Wednesday W Thursday …" at bounding box center [543, 264] width 1087 height 483
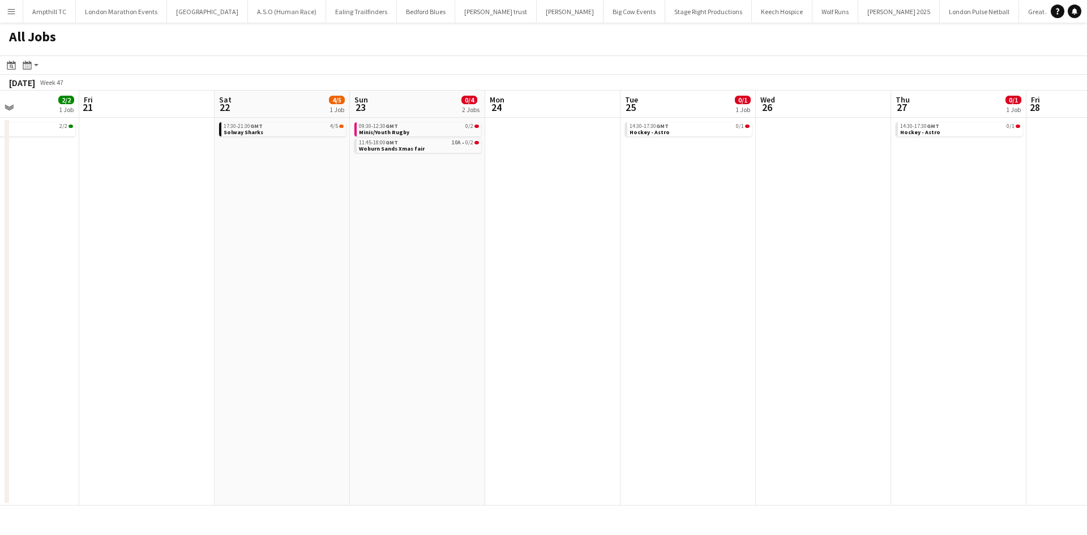
drag, startPoint x: 721, startPoint y: 230, endPoint x: 500, endPoint y: 230, distance: 220.2
click at [429, 236] on app-calendar-viewport "Tue 18 1/1 1 Job Wed 19 2/2 1 Job Thu 20 2/2 1 Job Fri 21 Sat 22 4/5 1 Job Sun …" at bounding box center [543, 298] width 1087 height 415
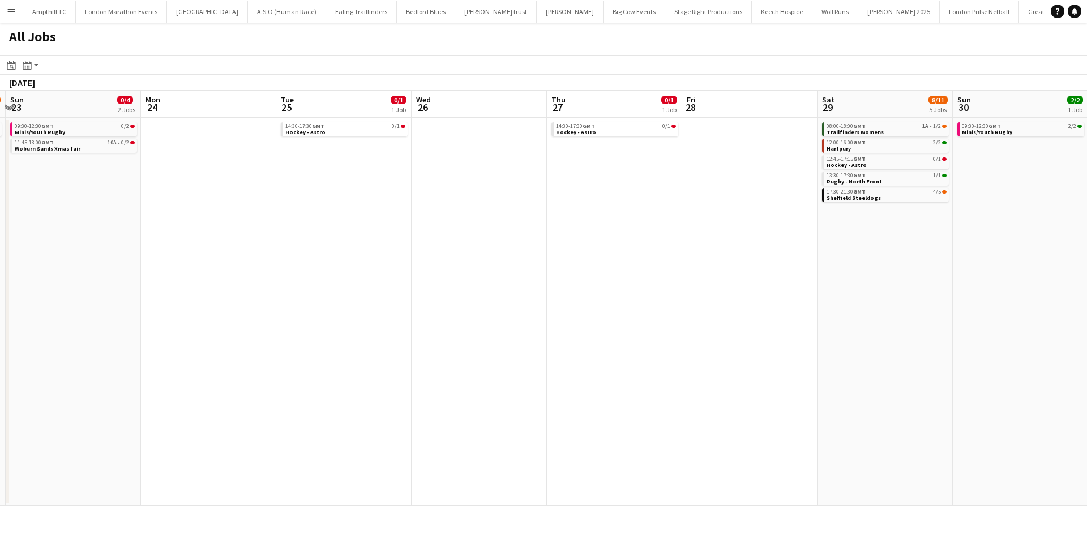
click at [420, 228] on app-all-jobs "All Jobs Date picker OCT 2025 OCT 2025 Monday M Tuesday T Wednesday W Thursday …" at bounding box center [543, 264] width 1087 height 483
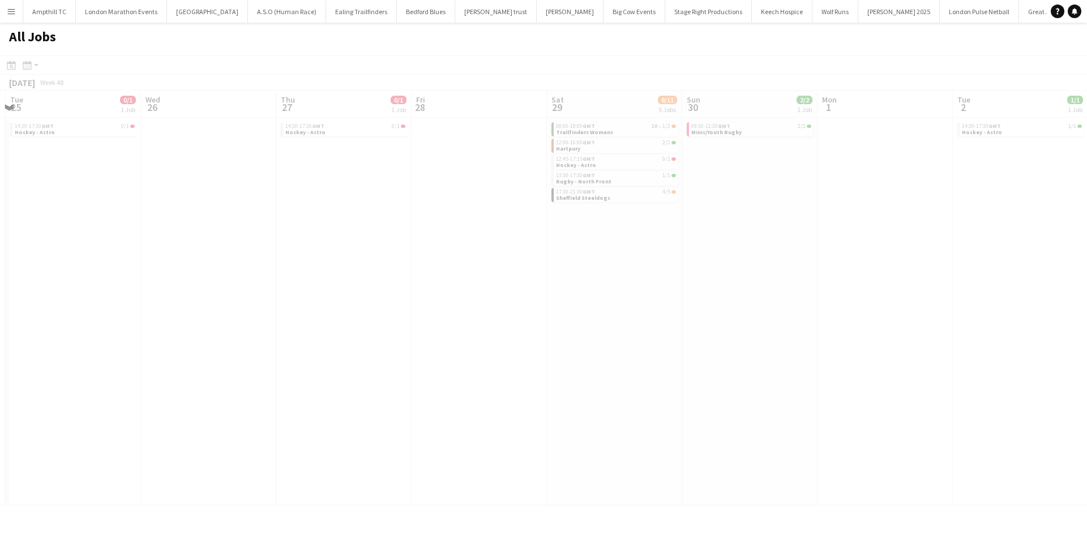
scroll to position [0, 319]
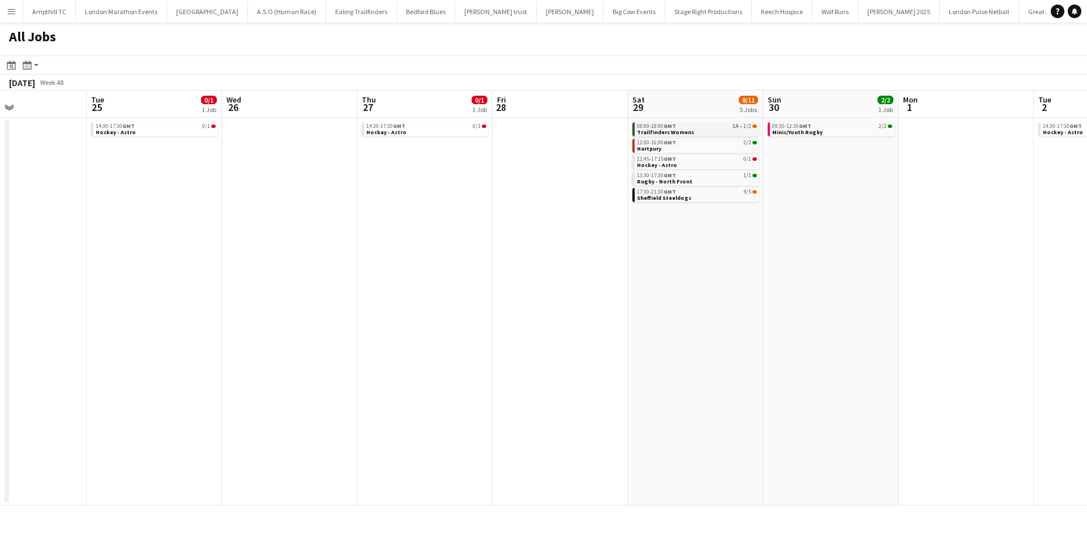
click at [706, 128] on div "08:00-18:00 GMT 1A • 1/2" at bounding box center [697, 126] width 120 height 6
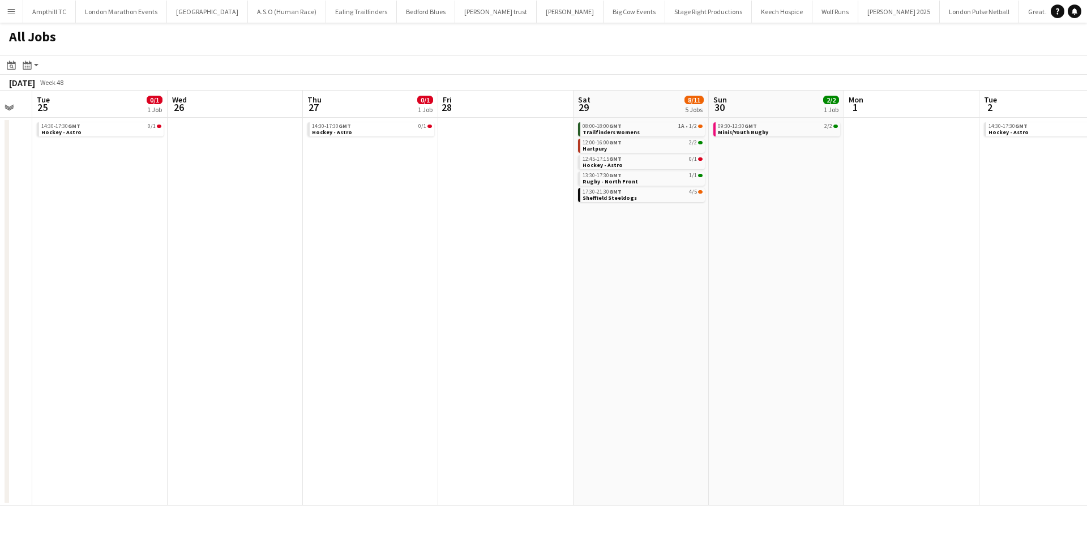
drag, startPoint x: 854, startPoint y: 195, endPoint x: 508, endPoint y: 221, distance: 346.3
click at [580, 214] on app-calendar-viewport "Sat 22 4/5 1 Job Sun 23 0/4 2 Jobs Mon 24 Tue 25 0/1 1 Job Wed 26 Thu 27 0/1 1 …" at bounding box center [543, 298] width 1087 height 415
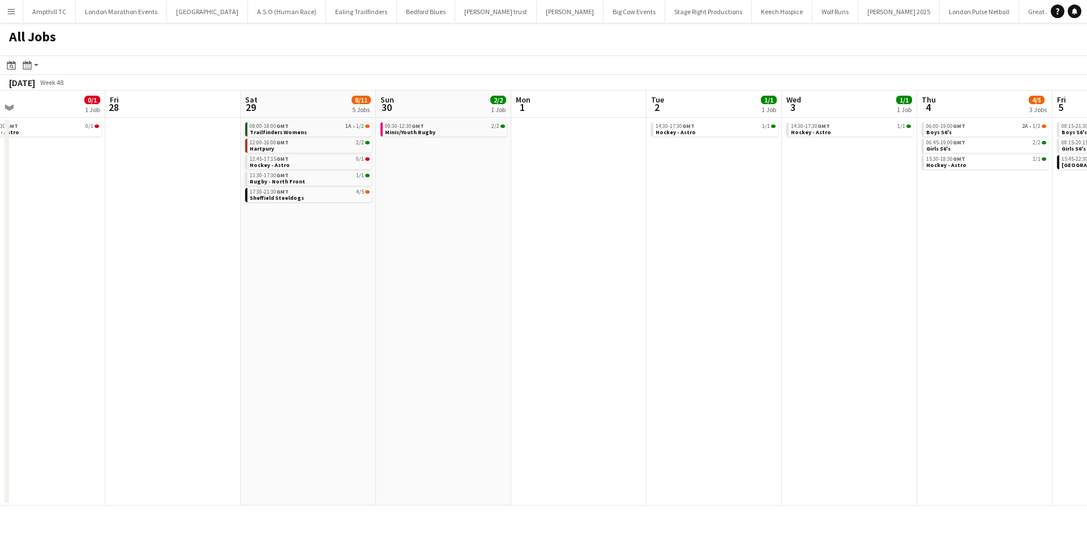
click at [404, 233] on app-all-jobs "All Jobs Date picker OCT 2025 OCT 2025 Monday M Tuesday T Wednesday W Thursday …" at bounding box center [543, 264] width 1087 height 483
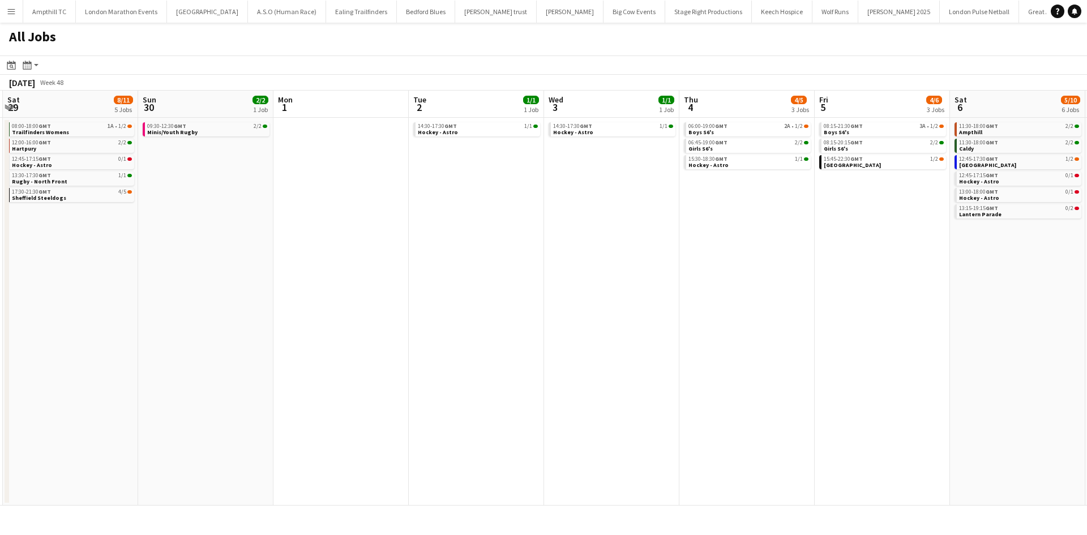
drag, startPoint x: 705, startPoint y: 233, endPoint x: 491, endPoint y: 233, distance: 214.5
click at [495, 233] on app-calendar-viewport "Wed 26 Thu 27 0/1 1 Job Fri 28 Sat 29 8/11 5 Jobs Sun 30 2/2 1 Job Mon 1 Tue 2 …" at bounding box center [543, 298] width 1087 height 415
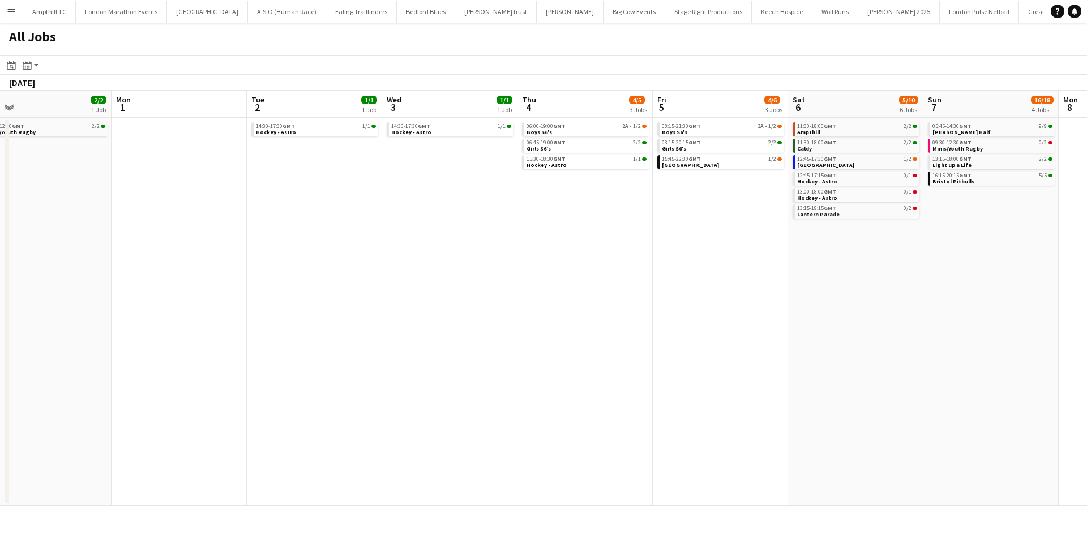
drag, startPoint x: 675, startPoint y: 208, endPoint x: 471, endPoint y: 207, distance: 203.8
click at [471, 207] on app-calendar-viewport "Thu 27 0/1 1 Job Fri 28 Sat 29 8/11 5 Jobs Sun 30 2/2 1 Job Mon 1 Tue 2 1/1 1 J…" at bounding box center [543, 298] width 1087 height 415
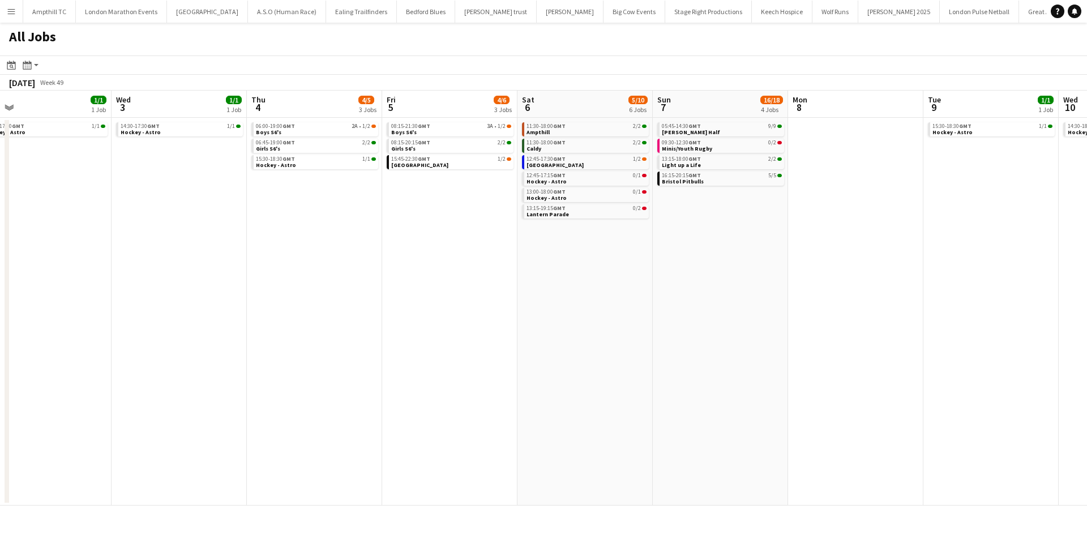
scroll to position [0, 348]
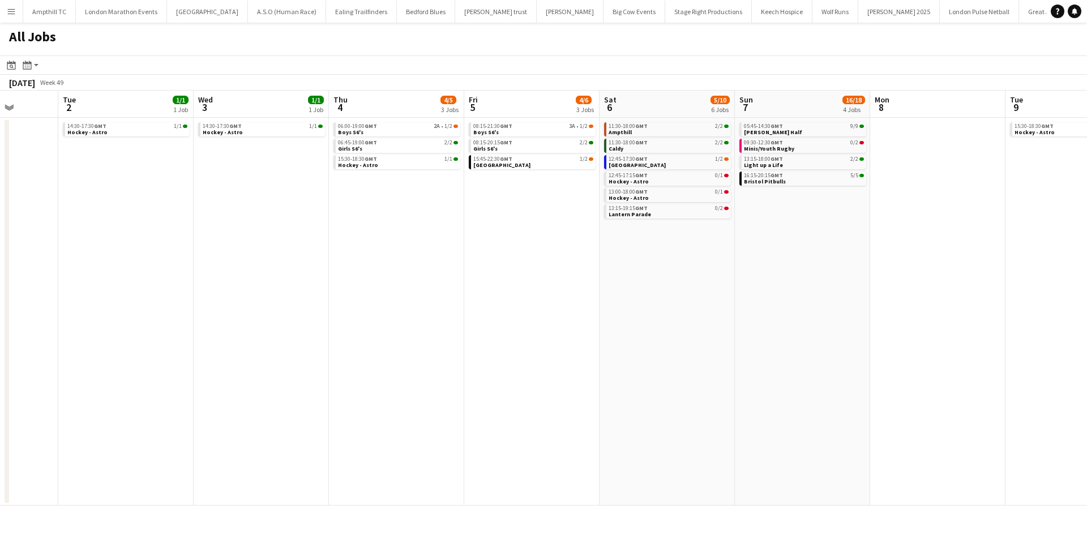
click at [577, 244] on app-all-jobs "All Jobs Date picker OCT 2025 OCT 2025 Monday M Tuesday T Wednesday W Thursday …" at bounding box center [543, 264] width 1087 height 483
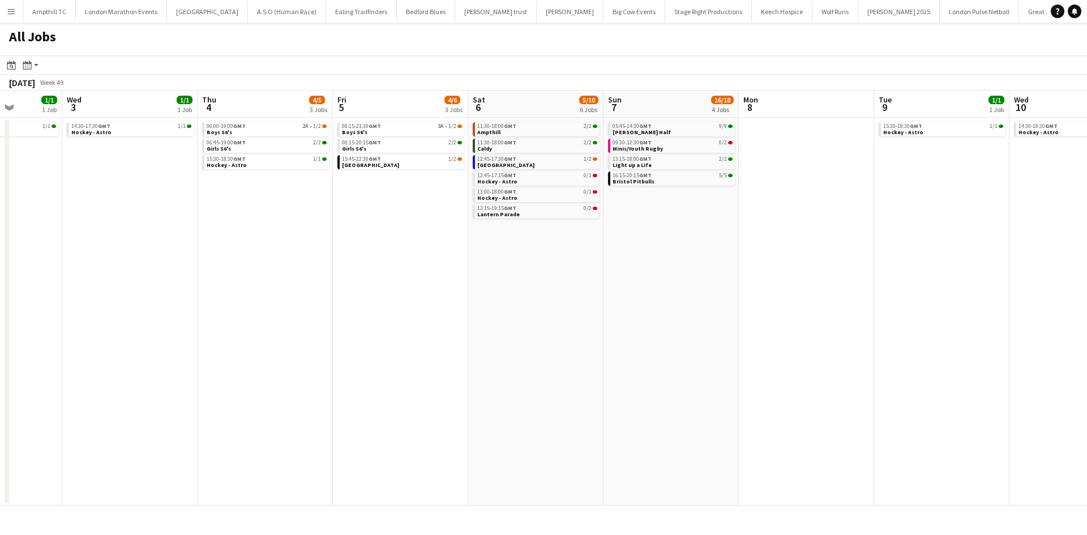
drag, startPoint x: 702, startPoint y: 247, endPoint x: 396, endPoint y: 254, distance: 306.3
click at [400, 259] on app-calendar-viewport "Sun 30 2/2 1 Job Mon 1 Tue 2 1/1 1 Job Wed 3 1/1 1 Job Thu 4 4/5 3 Jobs Fri 5 4…" at bounding box center [543, 298] width 1087 height 415
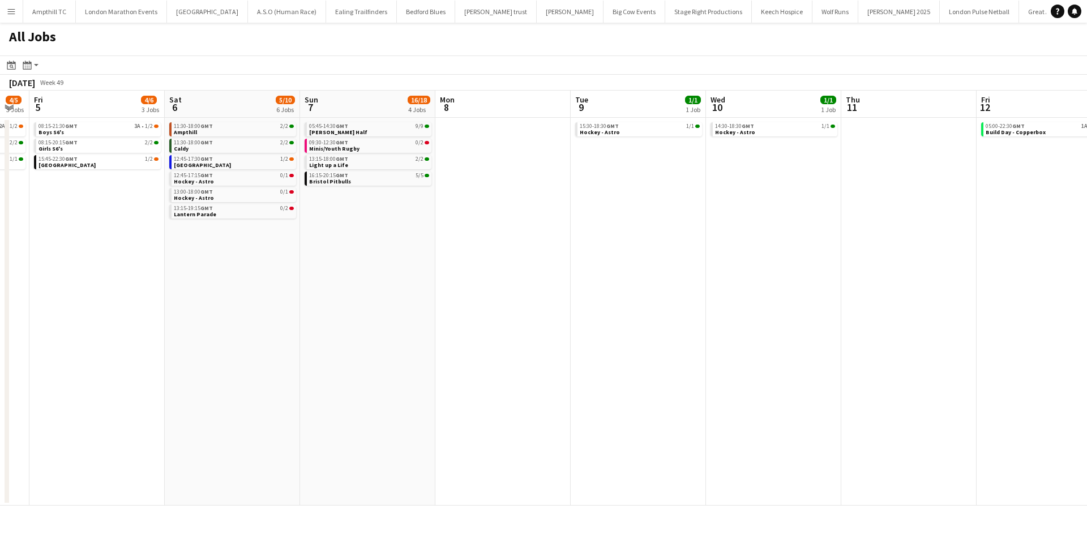
drag, startPoint x: 600, startPoint y: 255, endPoint x: 368, endPoint y: 260, distance: 231.6
click at [368, 260] on app-calendar-viewport "Tue 2 1/1 1 Job Wed 3 1/1 1 Job Thu 4 4/5 3 Jobs Fri 5 4/6 3 Jobs Sat 6 5/10 6 …" at bounding box center [543, 298] width 1087 height 415
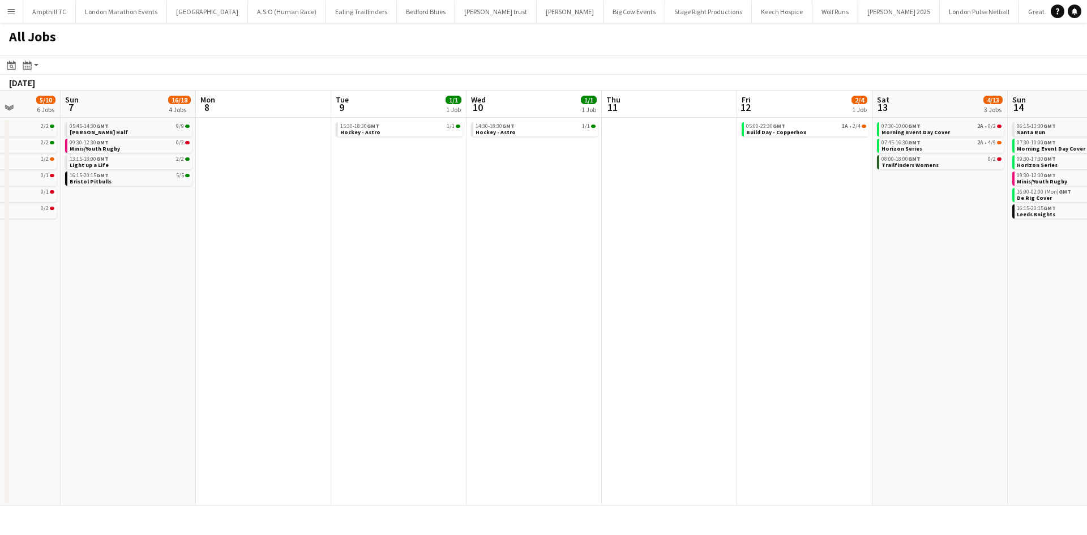
click at [191, 263] on app-calendar-viewport "Thu 4 4/5 3 Jobs Fri 5 4/6 3 Jobs Sat 6 5/10 6 Jobs Sun 7 16/18 4 Jobs Mon 8 Tu…" at bounding box center [543, 298] width 1087 height 415
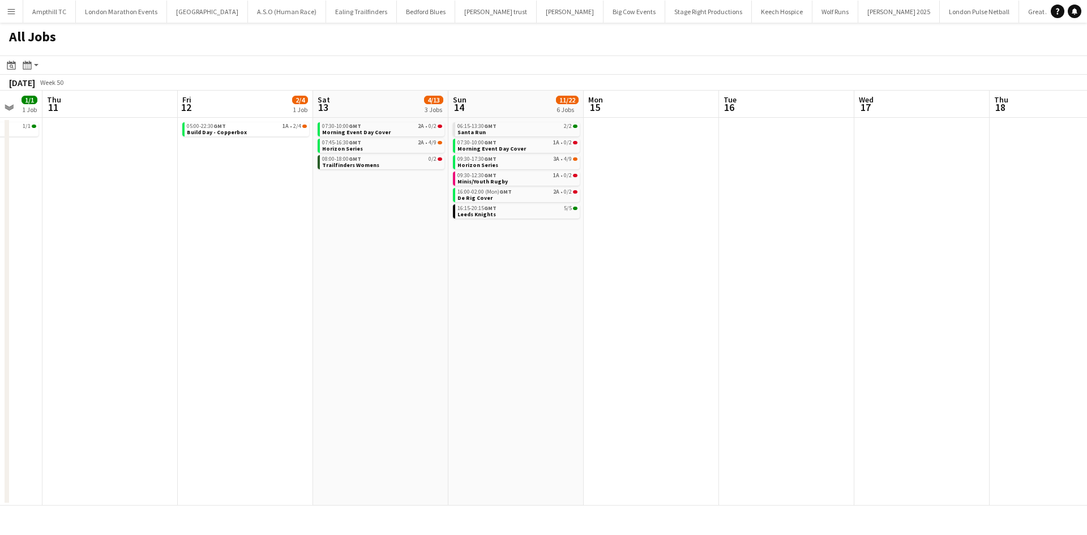
scroll to position [0, 363]
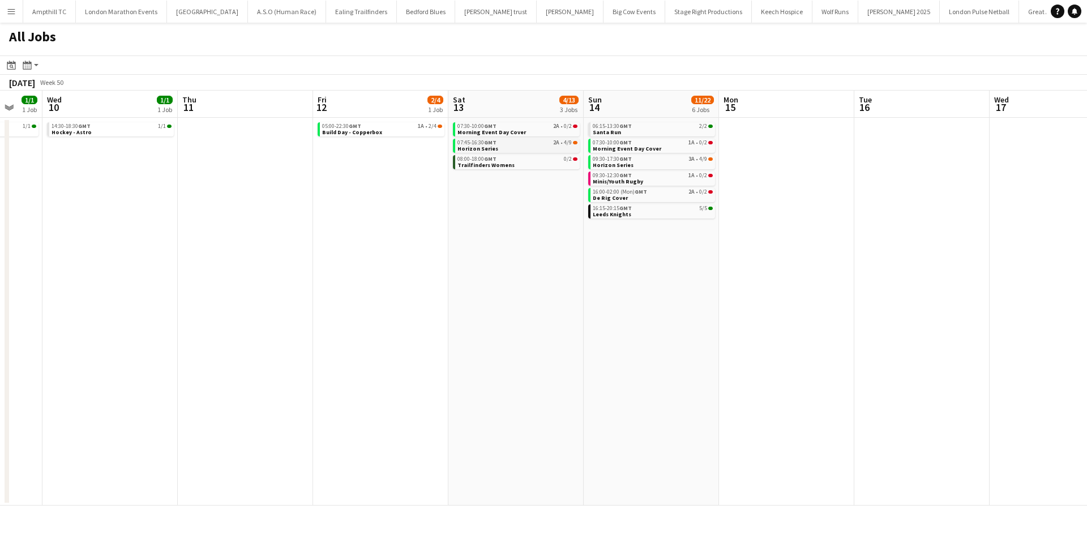
click at [540, 147] on link "07:45-16:30 GMT 2A • 4/9 Horizon Series" at bounding box center [517, 145] width 120 height 13
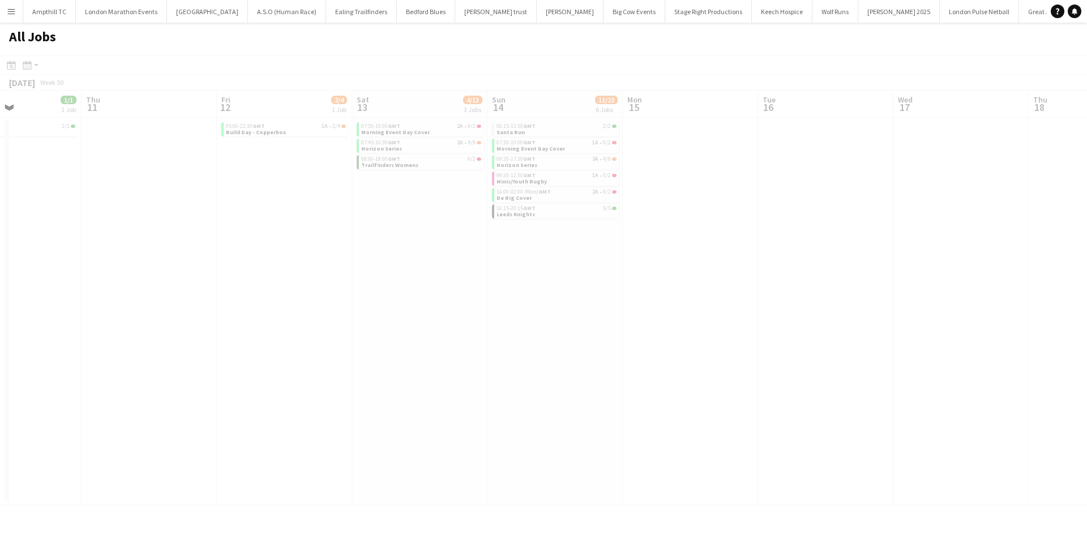
drag, startPoint x: 807, startPoint y: 247, endPoint x: 546, endPoint y: 258, distance: 261.7
click at [547, 258] on app-calendar-viewport "Mon 8 Tue 9 1/1 1 Job Wed 10 1/1 1 Job Thu 11 Fri 12 2/4 1 Job Sat 13 4/13 3 Jo…" at bounding box center [543, 298] width 1087 height 415
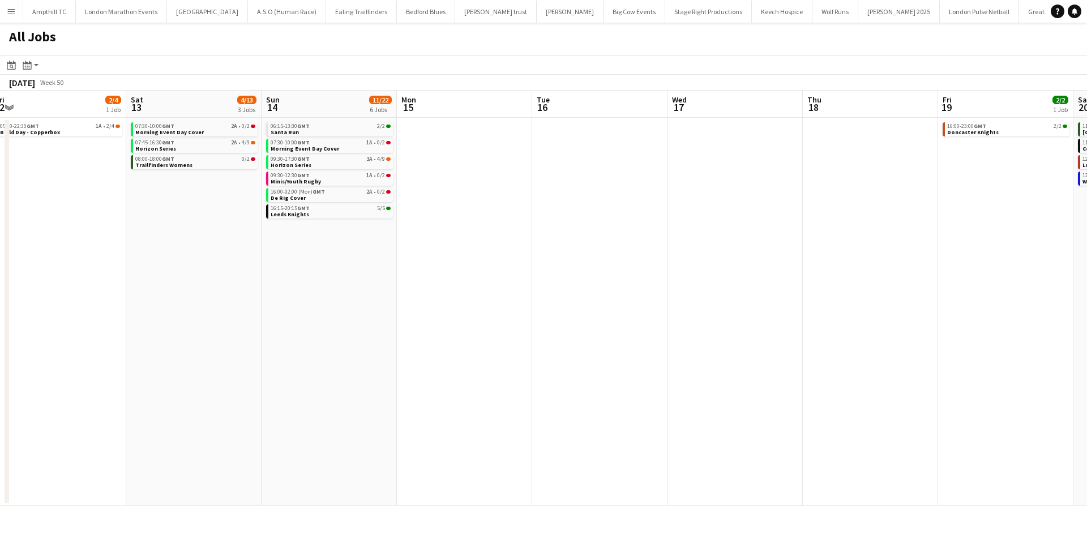
drag, startPoint x: 602, startPoint y: 235, endPoint x: 206, endPoint y: 239, distance: 396.2
click at [206, 239] on app-calendar-viewport "Tue 9 1/1 1 Job Wed 10 1/1 1 Job Thu 11 Fri 12 2/4 1 Job Sat 13 4/13 3 Jobs Sun…" at bounding box center [543, 298] width 1087 height 415
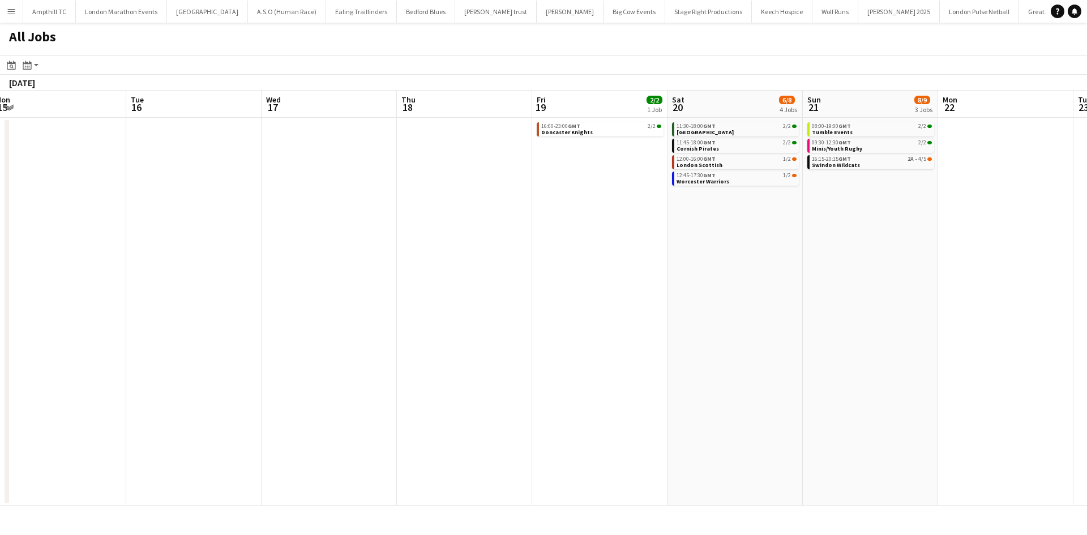
drag, startPoint x: 520, startPoint y: 245, endPoint x: 479, endPoint y: 244, distance: 41.3
click at [488, 252] on app-calendar-viewport "Fri 12 2/4 1 Job Sat 13 4/13 3 Jobs Sun 14 11/22 6 Jobs Mon 15 Tue 16 Wed 17 Th…" at bounding box center [543, 298] width 1087 height 415
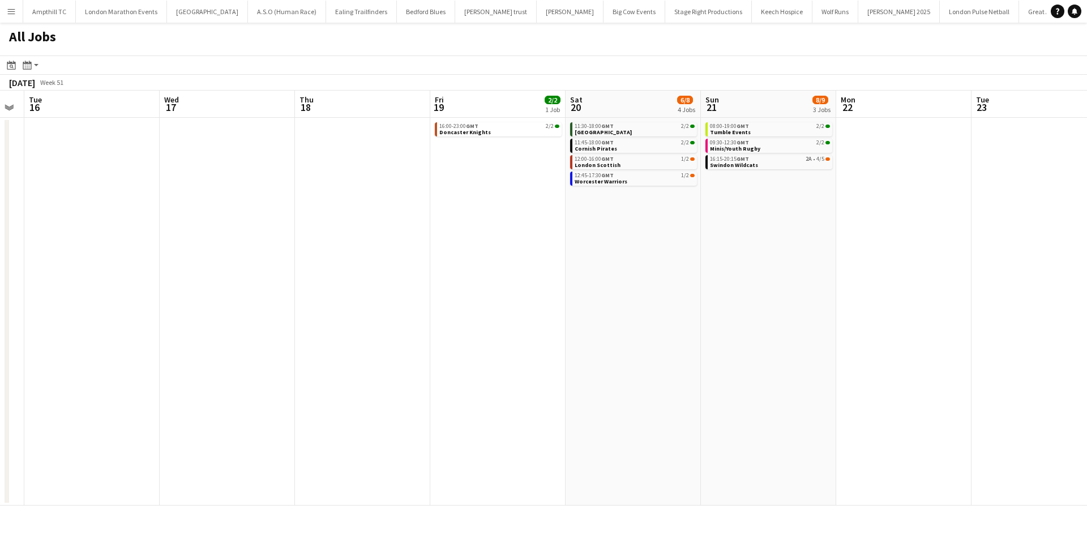
drag, startPoint x: 735, startPoint y: 233, endPoint x: 427, endPoint y: 230, distance: 308.5
click at [404, 238] on app-calendar-viewport "Fri 12 2/4 1 Job Sat 13 4/13 3 Jobs Sun 14 11/22 6 Jobs Mon 15 Tue 16 Wed 17 Th…" at bounding box center [543, 298] width 1087 height 415
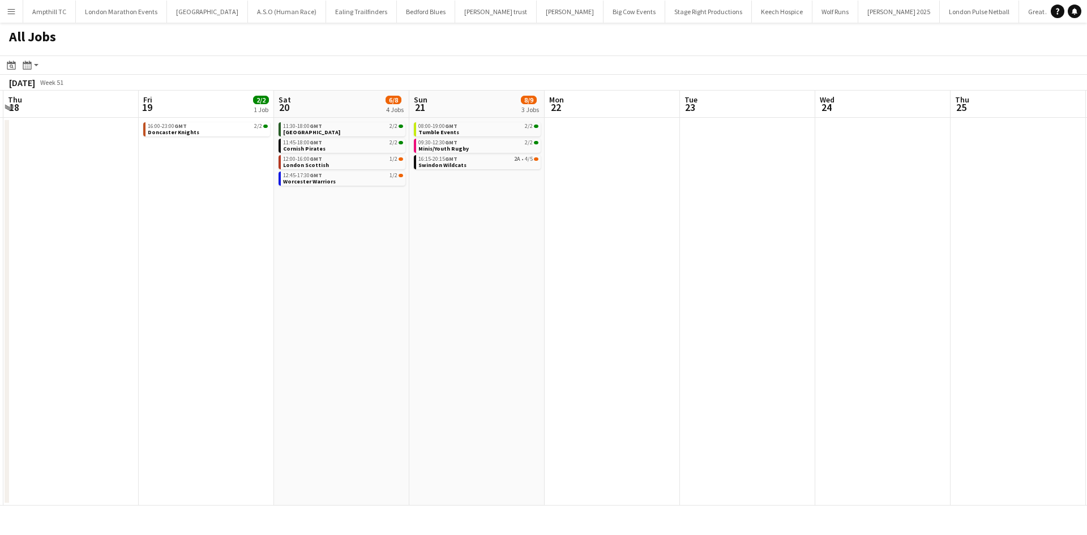
click at [177, 269] on app-all-jobs "All Jobs Date picker OCT 2025 OCT 2025 Monday M Tuesday T Wednesday W Thursday …" at bounding box center [543, 264] width 1087 height 483
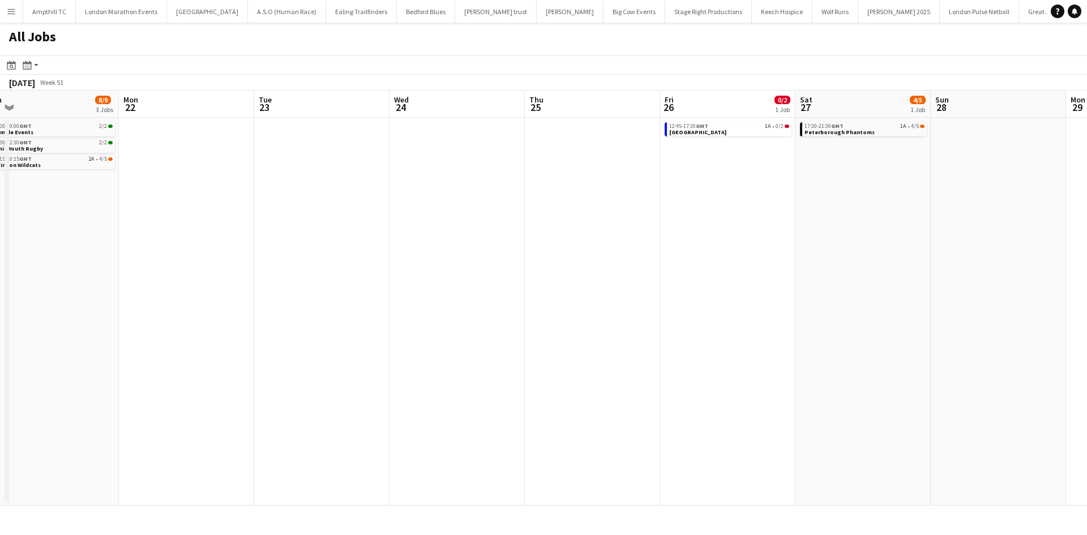
drag, startPoint x: 513, startPoint y: 270, endPoint x: 629, endPoint y: 263, distance: 116.8
click at [339, 270] on app-calendar-viewport "Thu 18 Fri 19 2/2 1 Job Sat 20 6/8 4 Jobs Sun 21 8/9 3 Jobs Mon 22 Tue 23 Wed 2…" at bounding box center [543, 298] width 1087 height 415
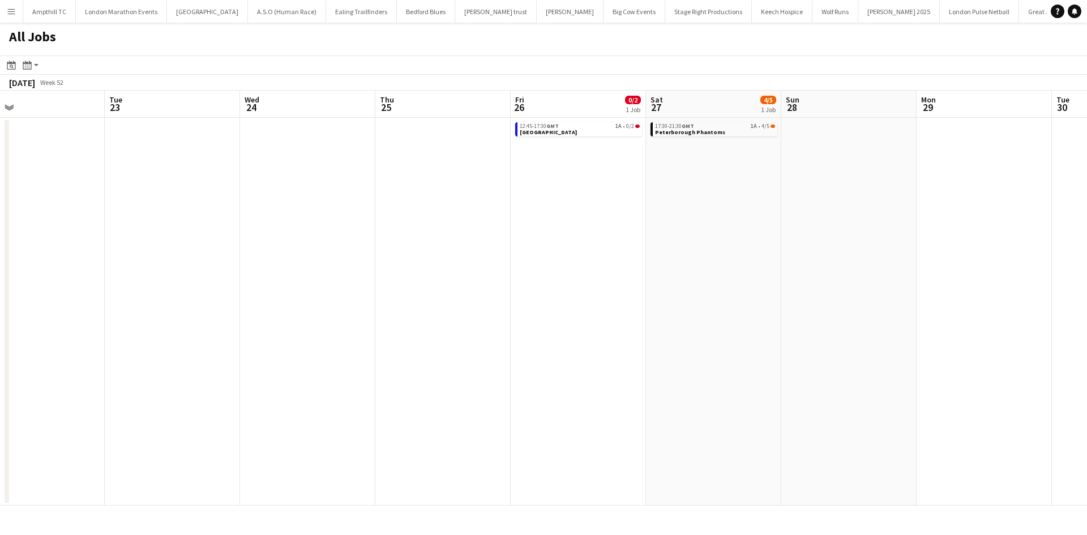
scroll to position [0, 366]
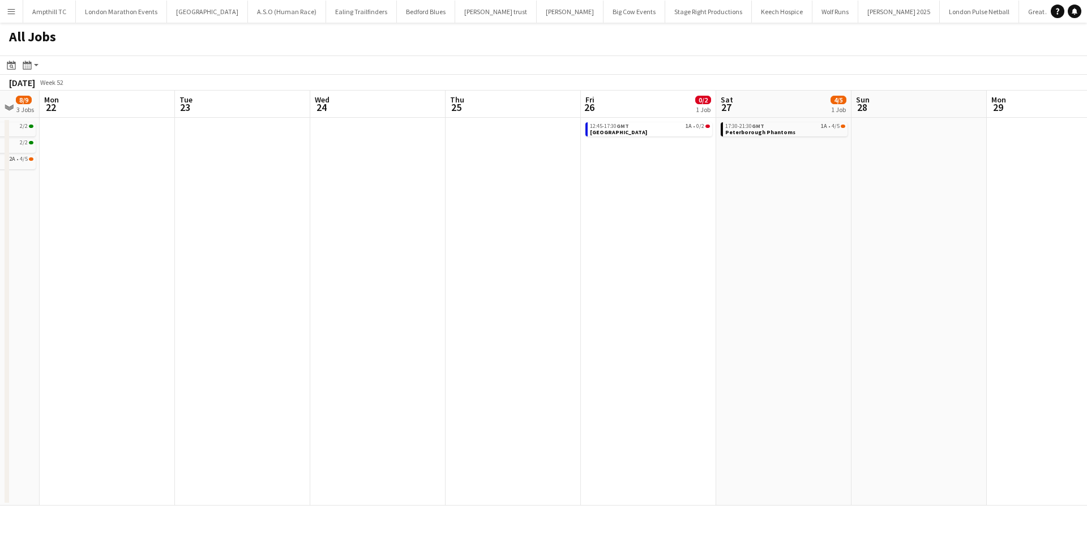
click at [42, 276] on app-all-jobs "All Jobs Date picker OCT 2025 OCT 2025 Monday M Tuesday T Wednesday W Thursday …" at bounding box center [543, 264] width 1087 height 483
click at [538, 131] on link "12:45-17:30 GMT 1A • 0/2 Richmond" at bounding box center [515, 128] width 120 height 13
click at [678, 134] on link "17:30-21:30 GMT 1A • 4/5 Peterborough Phantoms" at bounding box center [649, 128] width 120 height 13
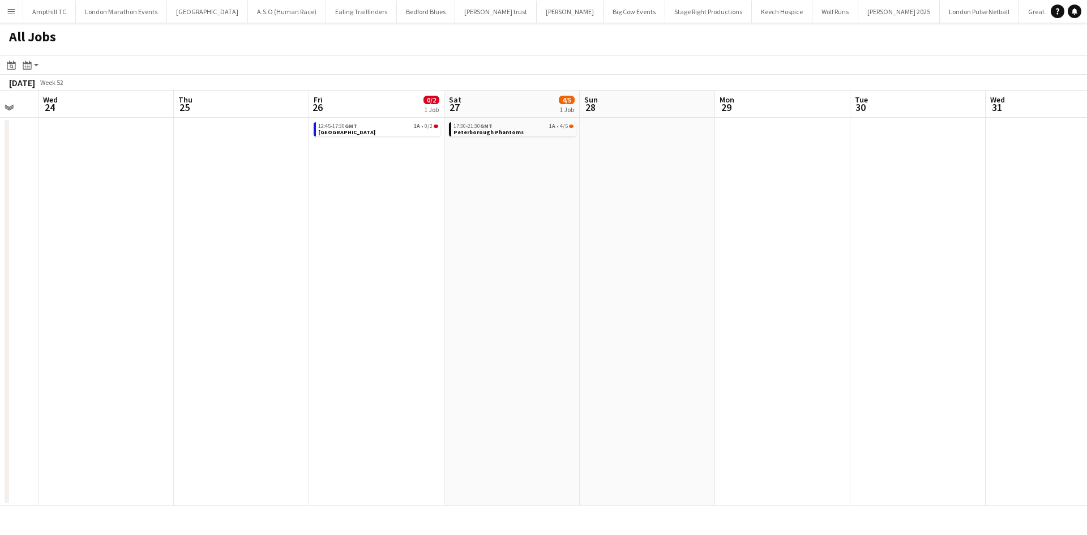
drag, startPoint x: 503, startPoint y: 256, endPoint x: 427, endPoint y: 263, distance: 75.6
click at [310, 269] on app-calendar-viewport "Sun 21 8/9 3 Jobs Mon 22 Tue 23 Wed 24 Thu 25 Fri 26 0/2 1 Job Sat 27 4/5 1 Job…" at bounding box center [543, 298] width 1087 height 415
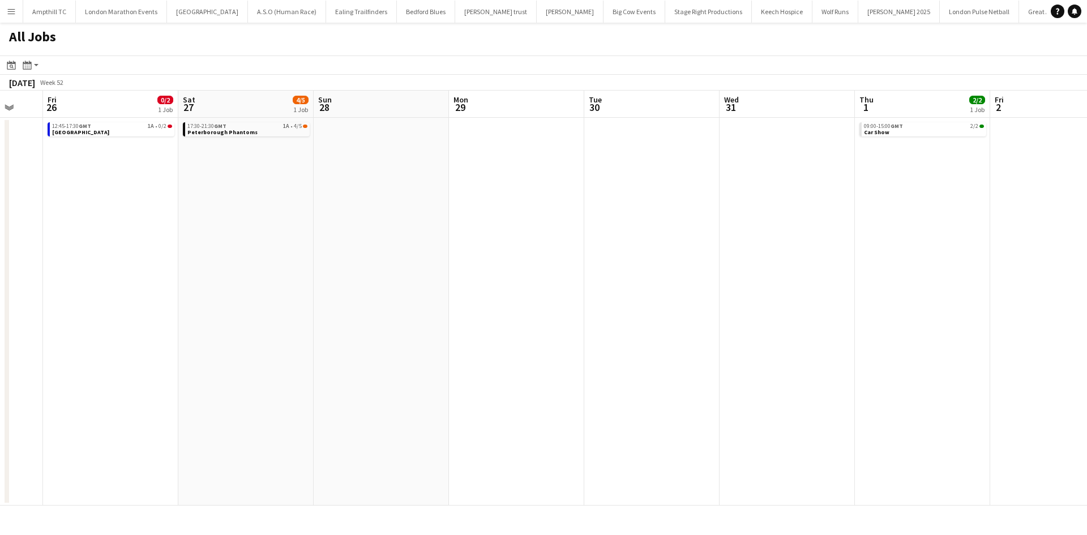
click at [297, 270] on app-all-jobs "All Jobs Date picker OCT 2025 OCT 2025 Monday M Tuesday T Wednesday W Thursday …" at bounding box center [543, 264] width 1087 height 483
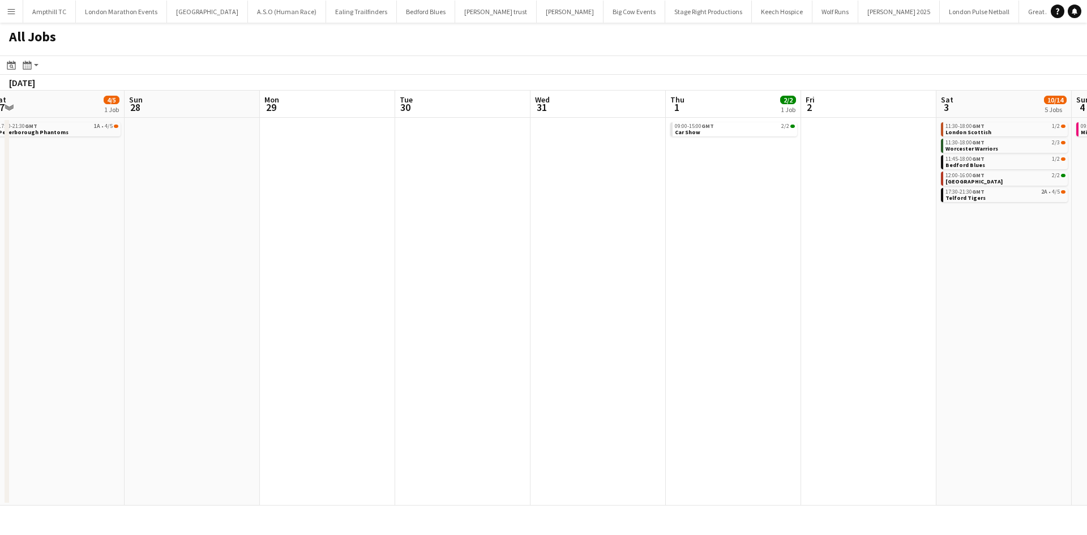
drag, startPoint x: 521, startPoint y: 274, endPoint x: 177, endPoint y: 273, distance: 344.7
click at [195, 275] on app-calendar-viewport "Thu 25 Fri 26 0/2 1 Job Sat 27 4/5 1 Job Sun 28 Mon 29 Tue 30 Wed 31 Thu 1 2/2 …" at bounding box center [543, 298] width 1087 height 415
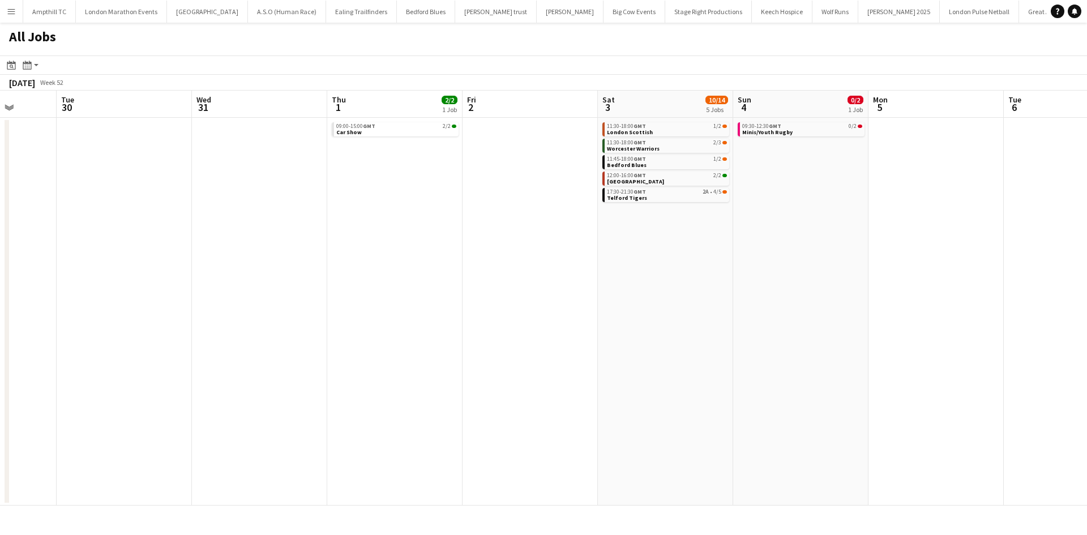
click at [203, 282] on app-all-jobs "All Jobs Date picker OCT 2025 OCT 2025 Monday M Tuesday T Wednesday W Thursday …" at bounding box center [543, 264] width 1087 height 483
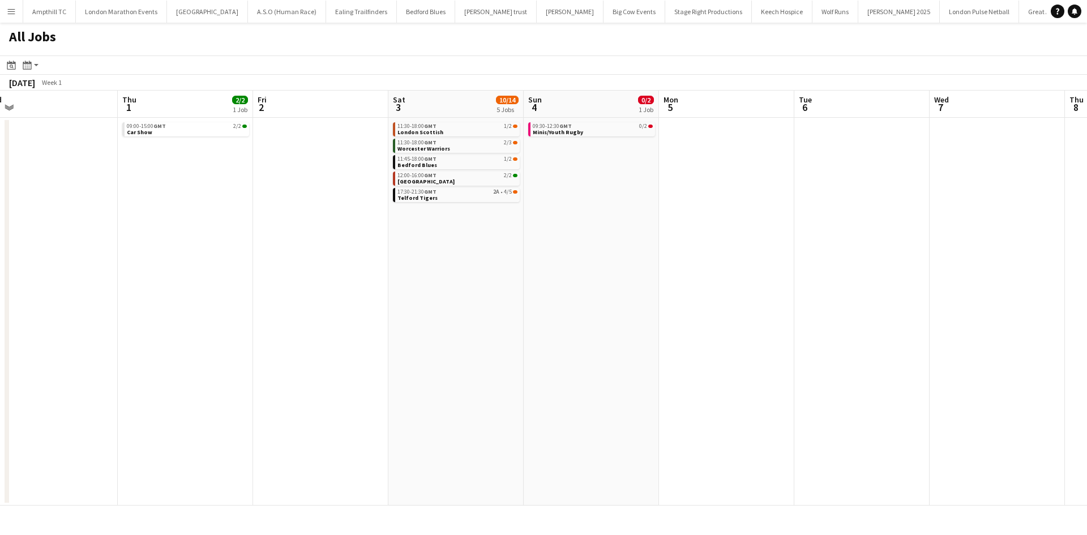
drag, startPoint x: 657, startPoint y: 222, endPoint x: 415, endPoint y: 228, distance: 242.3
click at [500, 228] on app-calendar-viewport "Mon 29 Tue 30 Wed 31 Thu 1 2/2 1 Job Fri 2 Sat 3 10/14 5 Jobs Sun 4 0/2 1 Job M…" at bounding box center [543, 298] width 1087 height 415
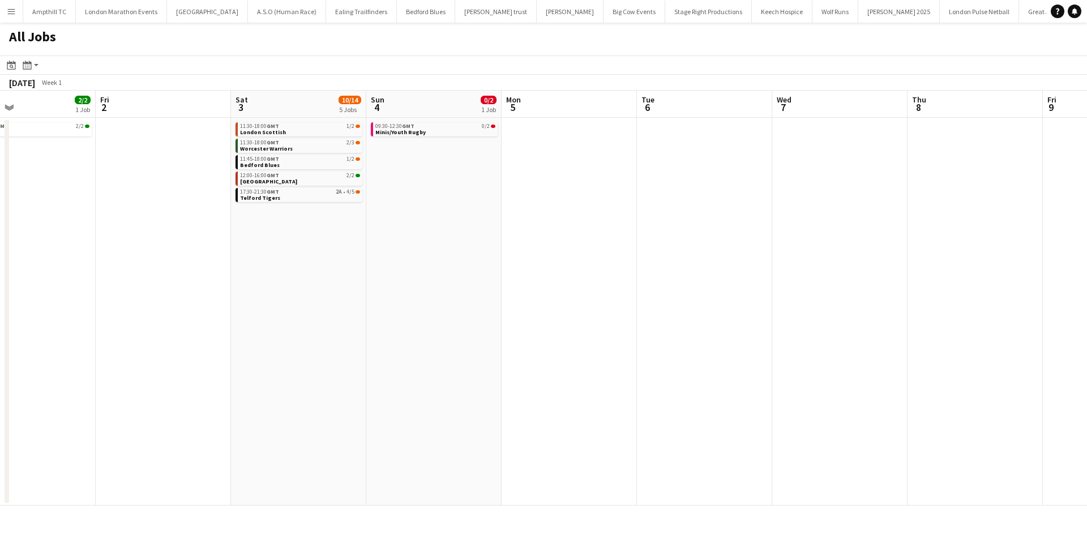
click at [248, 276] on app-calendar-viewport "Mon 29 Tue 30 Wed 31 Thu 1 2/2 1 Job Fri 2 Sat 3 10/14 5 Jobs Sun 4 0/2 1 Job M…" at bounding box center [543, 298] width 1087 height 415
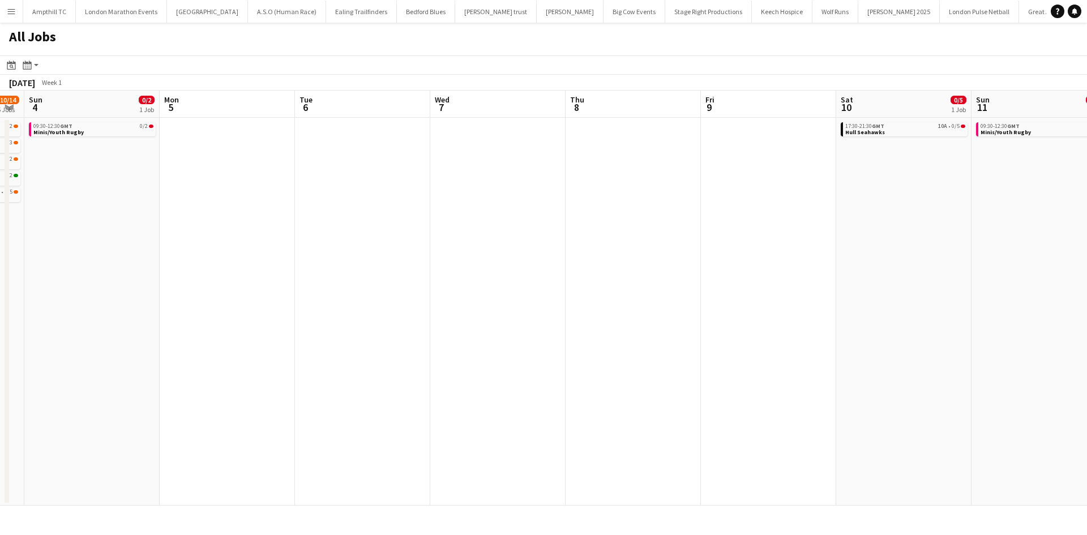
click at [151, 310] on app-all-jobs "All Jobs Date picker OCT 2025 OCT 2025 Monday M Tuesday T Wednesday W Thursday …" at bounding box center [543, 264] width 1087 height 483
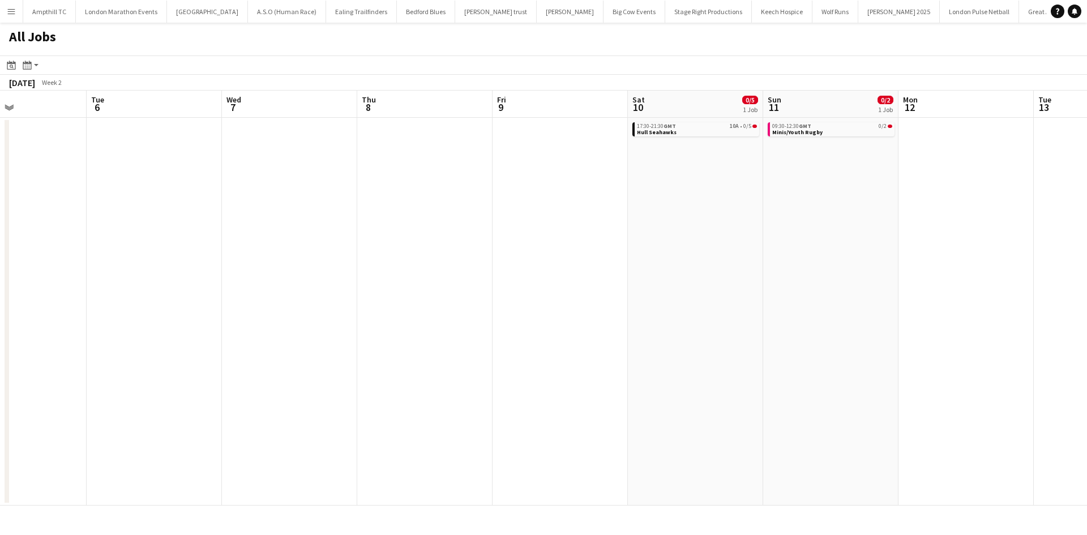
drag, startPoint x: 173, startPoint y: 315, endPoint x: 65, endPoint y: 315, distance: 108.7
click at [113, 315] on app-calendar-viewport "Sat 3 10/14 5 Jobs Sun 4 0/2 1 Job Mon 5 Tue 6 Wed 7 Thu 8 Fri 9 Sat 10 0/5 1 J…" at bounding box center [543, 298] width 1087 height 415
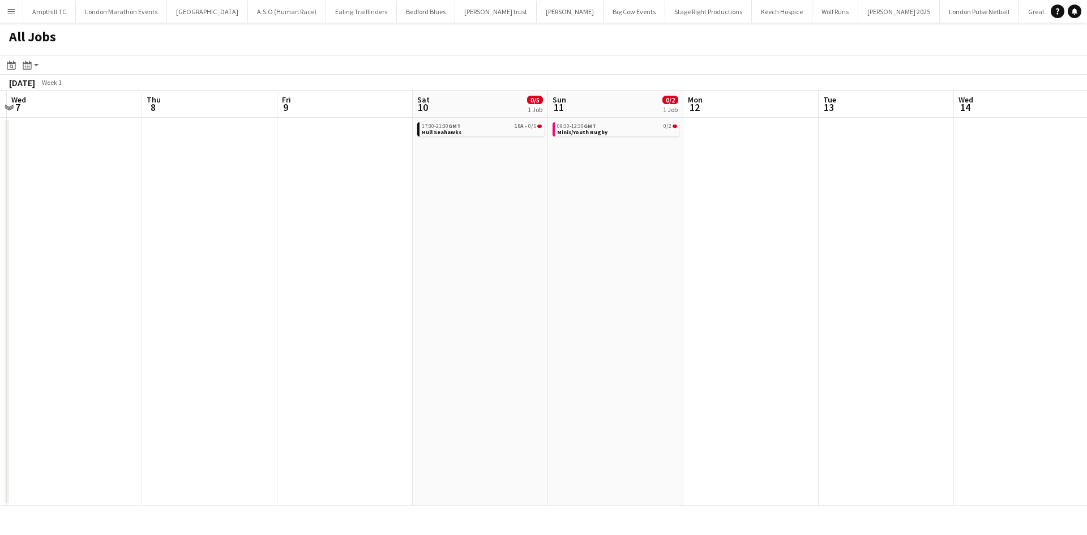
scroll to position [0, 359]
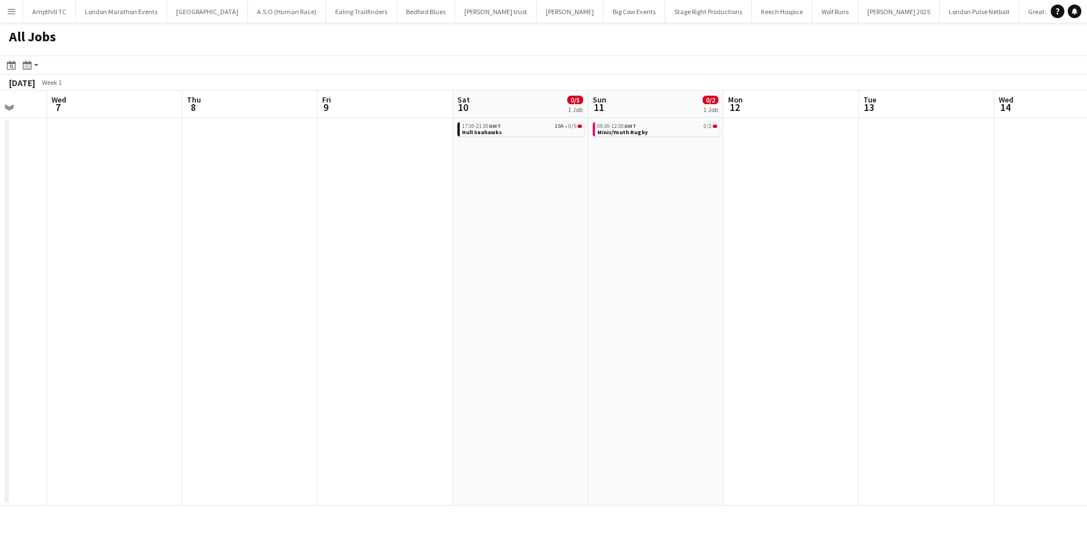
click at [363, 306] on app-all-jobs "All Jobs Date picker OCT 2025 OCT 2025 Monday M Tuesday T Wednesday W Thursday …" at bounding box center [543, 264] width 1087 height 483
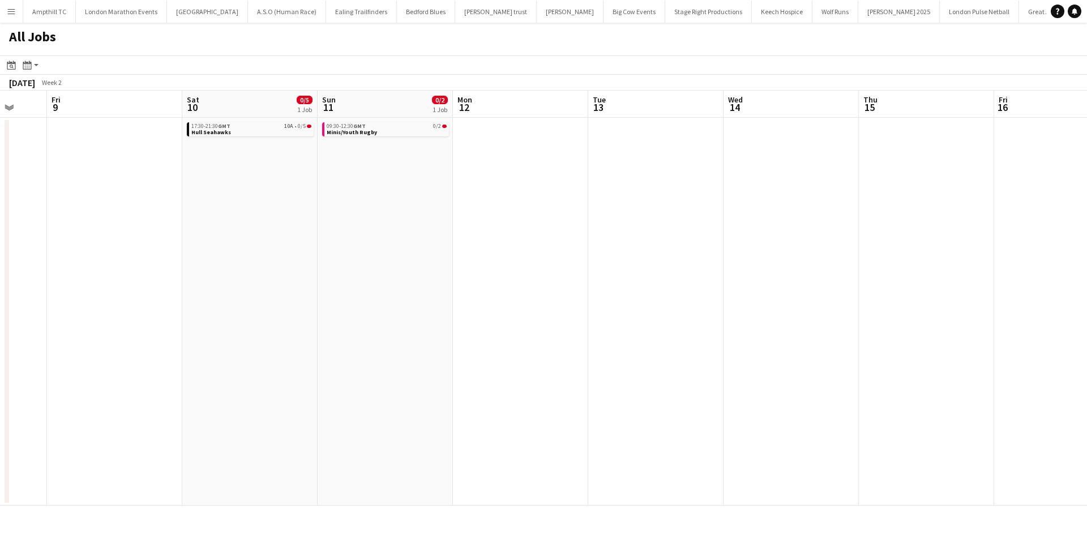
click at [286, 294] on app-calendar-viewport "Tue 6 Wed 7 Thu 8 Fri 9 Sat 10 0/5 1 Job Sun 11 0/2 1 Job Mon 12 Tue 13 Wed 14 …" at bounding box center [543, 298] width 1087 height 415
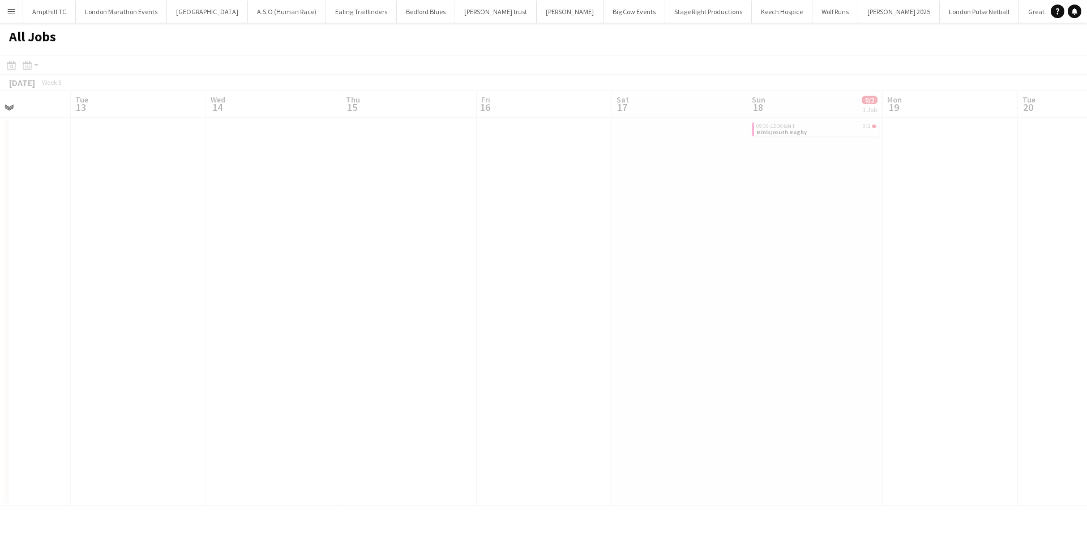
drag, startPoint x: 511, startPoint y: 289, endPoint x: 3, endPoint y: 289, distance: 507.7
click at [37, 289] on app-all-jobs "All Jobs Date picker OCT 2025 OCT 2025 Monday M Tuesday T Wednesday W Thursday …" at bounding box center [543, 264] width 1087 height 483
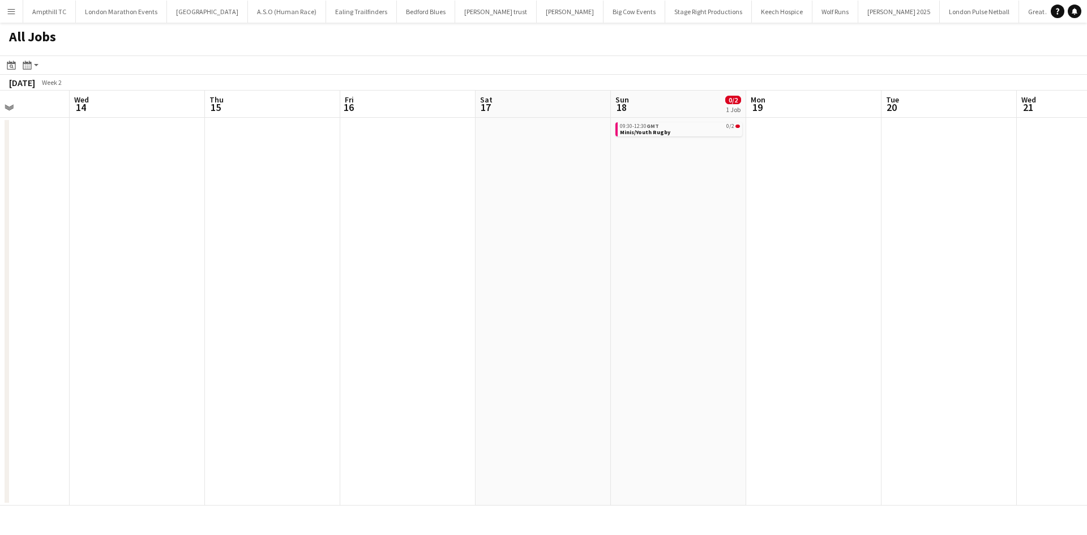
drag, startPoint x: 414, startPoint y: 294, endPoint x: 24, endPoint y: 307, distance: 389.6
click at [25, 308] on app-calendar-viewport "Sat 10 0/5 1 Job Sun 11 0/2 1 Job Mon 12 Tue 13 Wed 14 Thu 15 Fri 16 Sat 17 Sun…" at bounding box center [543, 298] width 1087 height 415
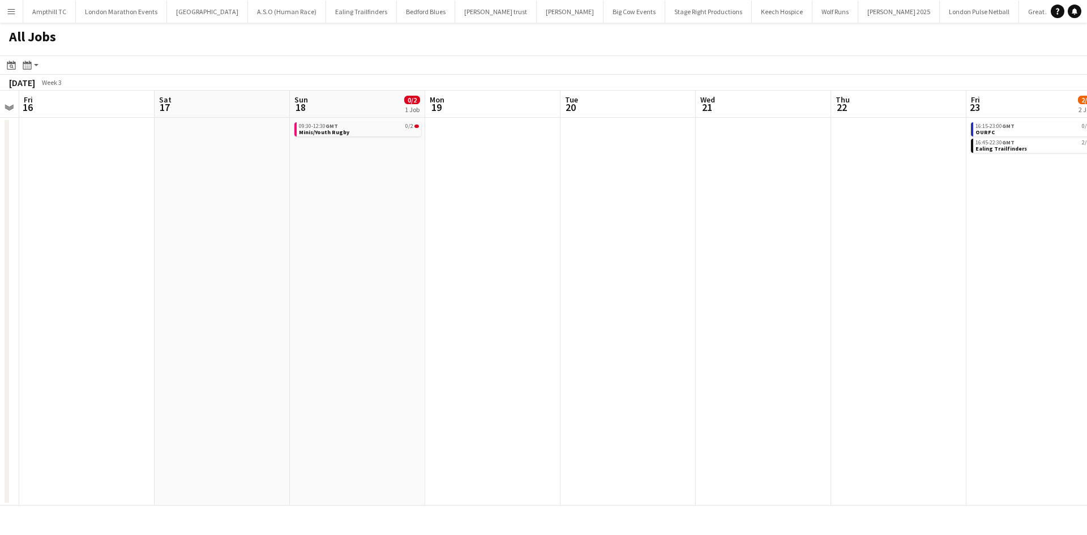
click at [173, 327] on app-all-jobs "All Jobs Date picker OCT 2025 OCT 2025 Monday M Tuesday T Wednesday W Thursday …" at bounding box center [543, 264] width 1087 height 483
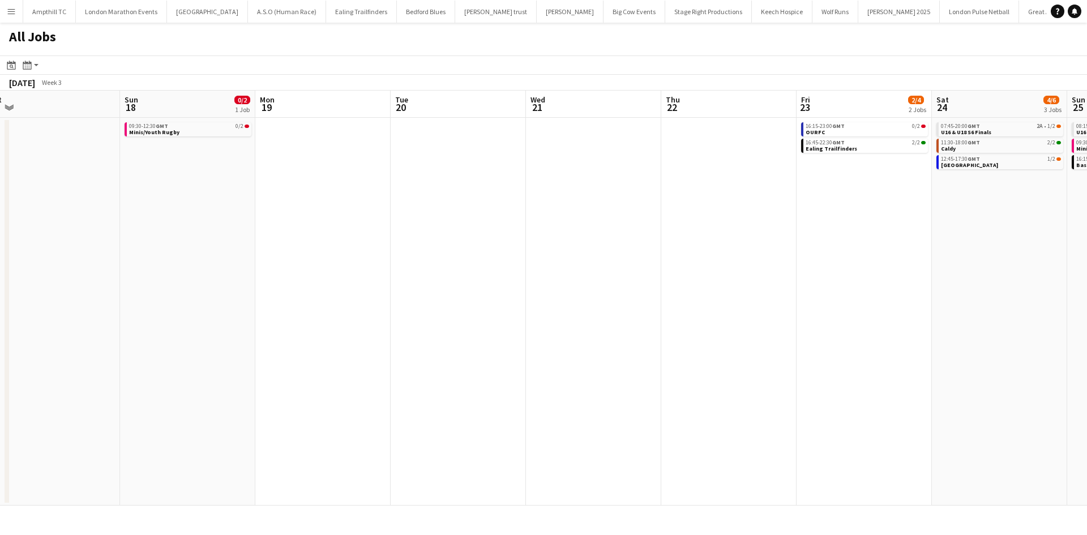
drag, startPoint x: 422, startPoint y: 329, endPoint x: 336, endPoint y: 329, distance: 86.6
click at [327, 329] on app-calendar-viewport "Wed 14 Thu 15 Fri 16 Sat 17 Sun 18 0/2 1 Job Mon 19 Tue 20 Wed 21 Thu 22 Fri 23…" at bounding box center [543, 298] width 1087 height 415
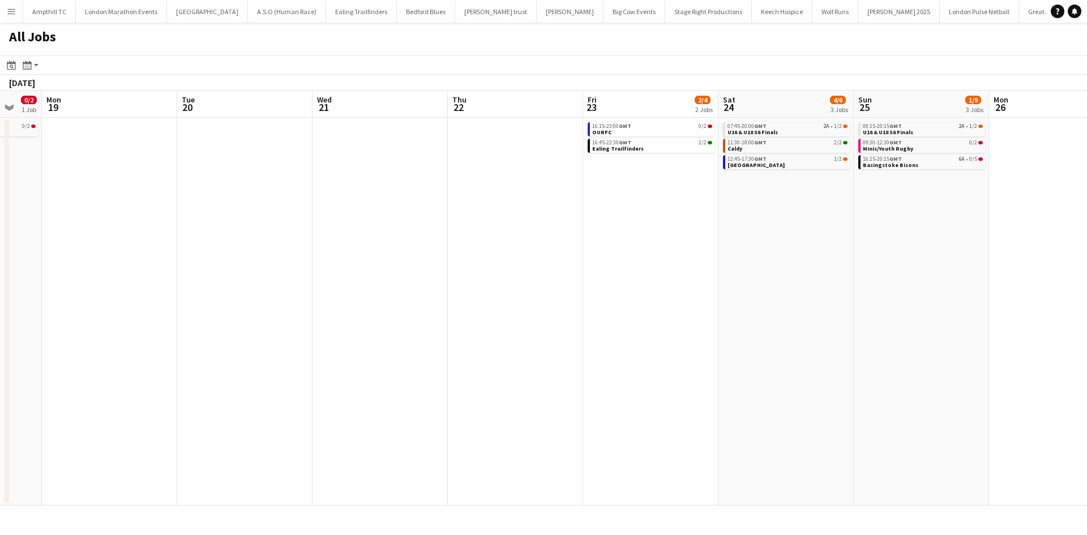
click at [194, 351] on app-all-jobs "All Jobs Date picker OCT 2025 OCT 2025 Monday M Tuesday T Wednesday W Thursday …" at bounding box center [543, 264] width 1087 height 483
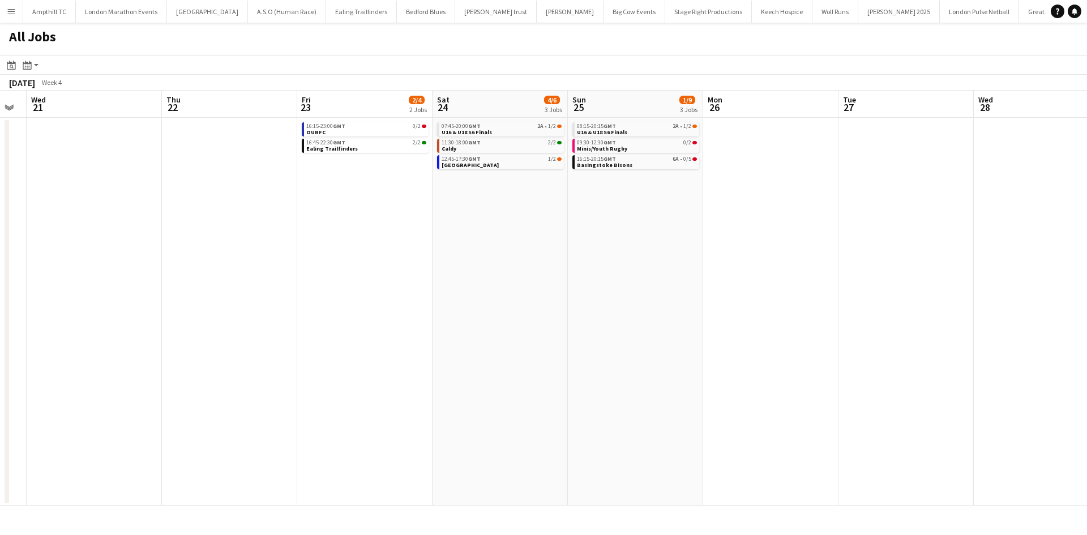
drag, startPoint x: 596, startPoint y: 307, endPoint x: 461, endPoint y: 306, distance: 134.7
click at [469, 307] on app-calendar-viewport "Sun 18 0/2 1 Job Mon 19 Tue 20 Wed 21 Thu 22 Fri 23 2/4 2 Jobs Sat 24 4/6 3 Job…" at bounding box center [543, 298] width 1087 height 415
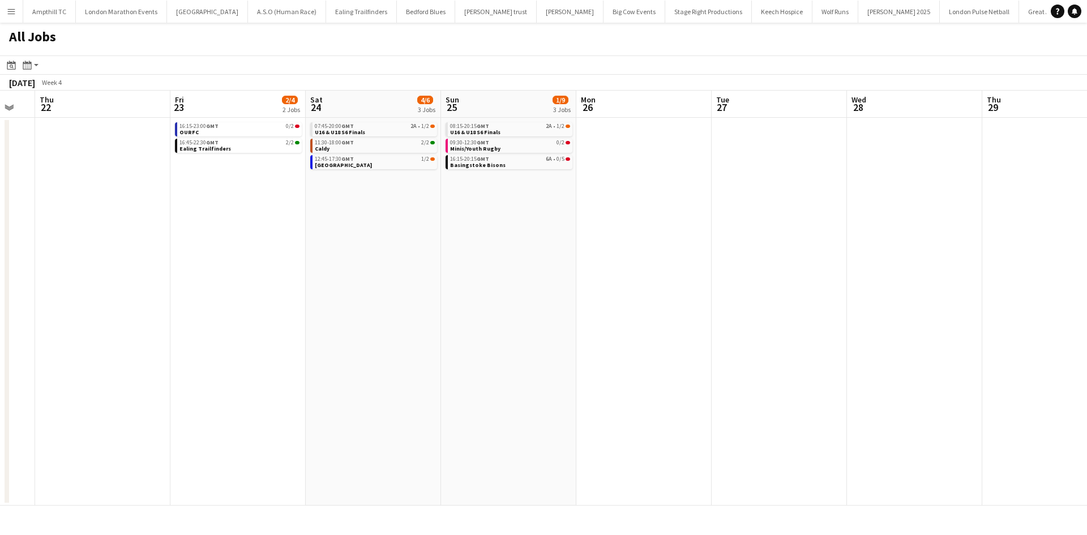
drag, startPoint x: 726, startPoint y: 298, endPoint x: 393, endPoint y: 302, distance: 333.4
click at [402, 303] on app-calendar-viewport "Mon 19 Tue 20 Wed 21 Thu 22 Fri 23 2/4 2 Jobs Sat 24 4/6 3 Jobs Sun 25 1/9 3 Jo…" at bounding box center [543, 298] width 1087 height 415
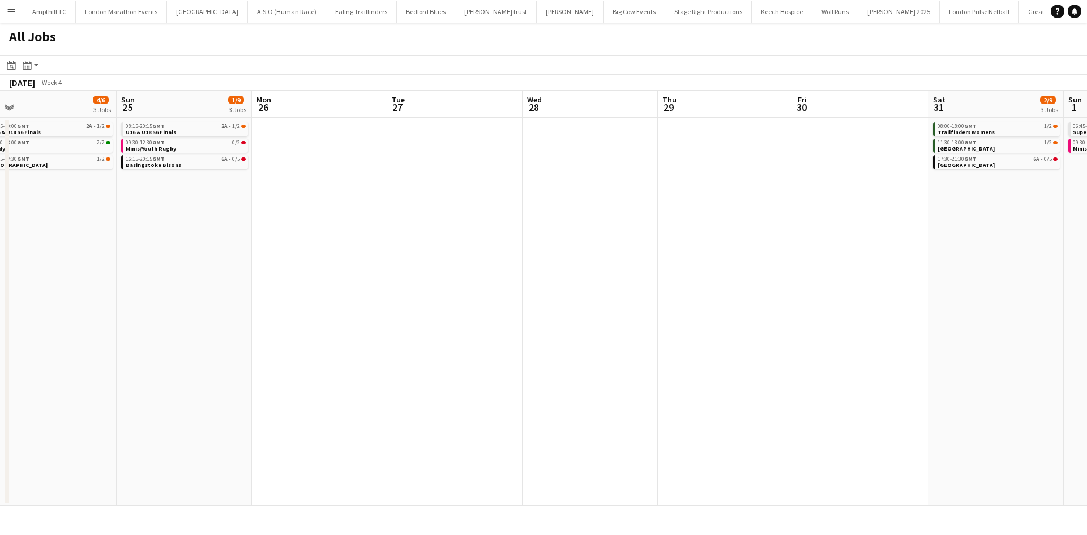
click at [19, 338] on app-all-jobs "All Jobs Date picker OCT 2025 OCT 2025 Monday M Tuesday T Wednesday W Thursday …" at bounding box center [543, 264] width 1087 height 483
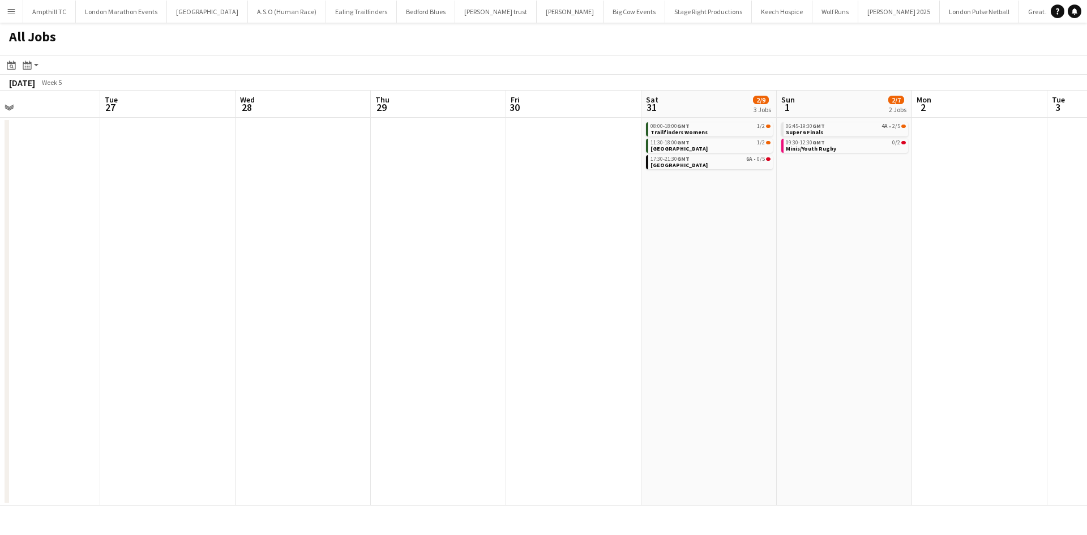
drag, startPoint x: 522, startPoint y: 329, endPoint x: 95, endPoint y: 331, distance: 427.3
click at [135, 335] on app-calendar-viewport "Sat 24 4/6 3 Jobs Sun 25 1/9 3 Jobs Mon 26 Tue 27 Wed 28 Thu 29 Fri 30 Sat 31 2…" at bounding box center [543, 298] width 1087 height 415
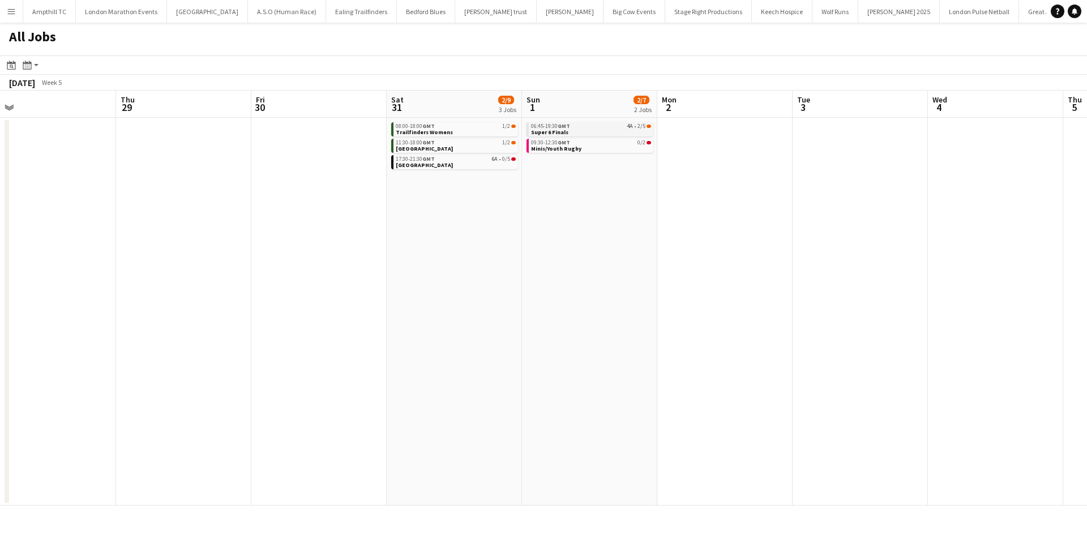
scroll to position [0, 425]
click at [625, 131] on link "06:45-19:30 GMT 4A • 2/5 Super 6 Finals" at bounding box center [591, 128] width 120 height 13
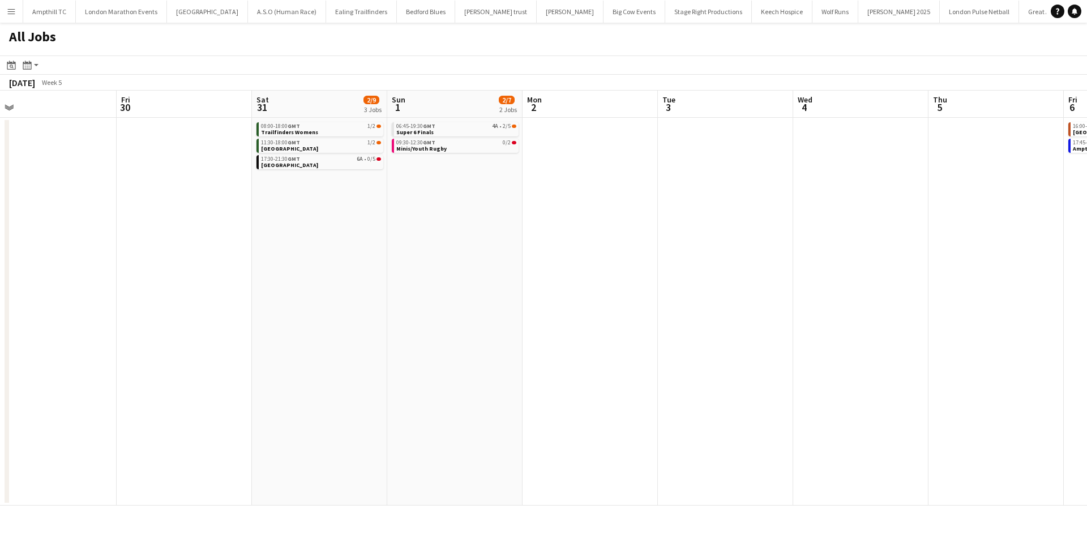
click at [551, 217] on app-all-jobs "All Jobs Date picker OCT 2025 OCT 2025 Monday M Tuesday T Wednesday W Thursday …" at bounding box center [543, 264] width 1087 height 483
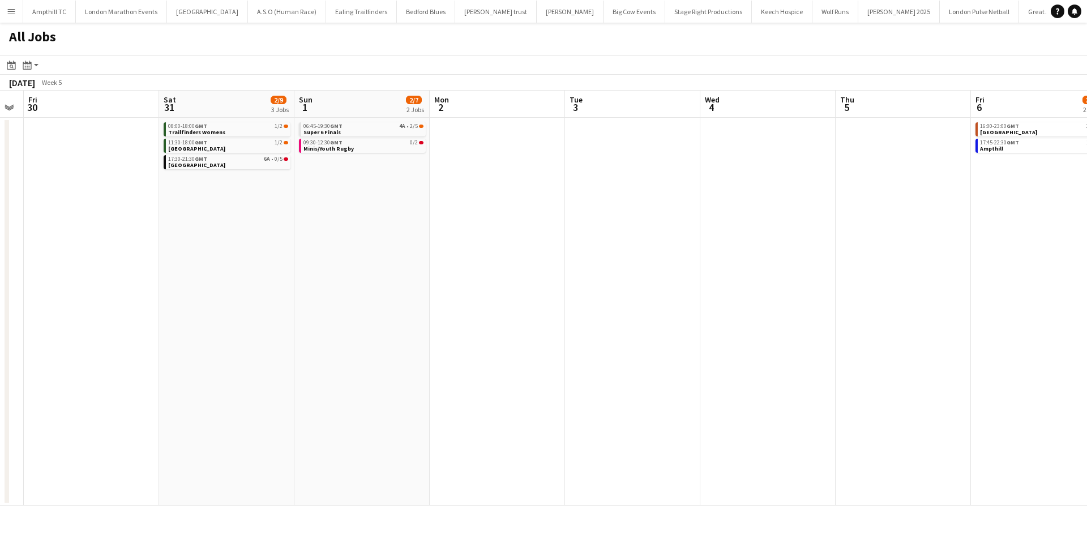
drag, startPoint x: 740, startPoint y: 209, endPoint x: 518, endPoint y: 228, distance: 222.1
click at [443, 252] on app-calendar-viewport "Tue 27 Wed 28 Thu 29 Fri 30 Sat 31 2/9 3 Jobs Sun 1 2/7 2 Jobs Mon 2 Tue 3 Wed …" at bounding box center [543, 298] width 1087 height 415
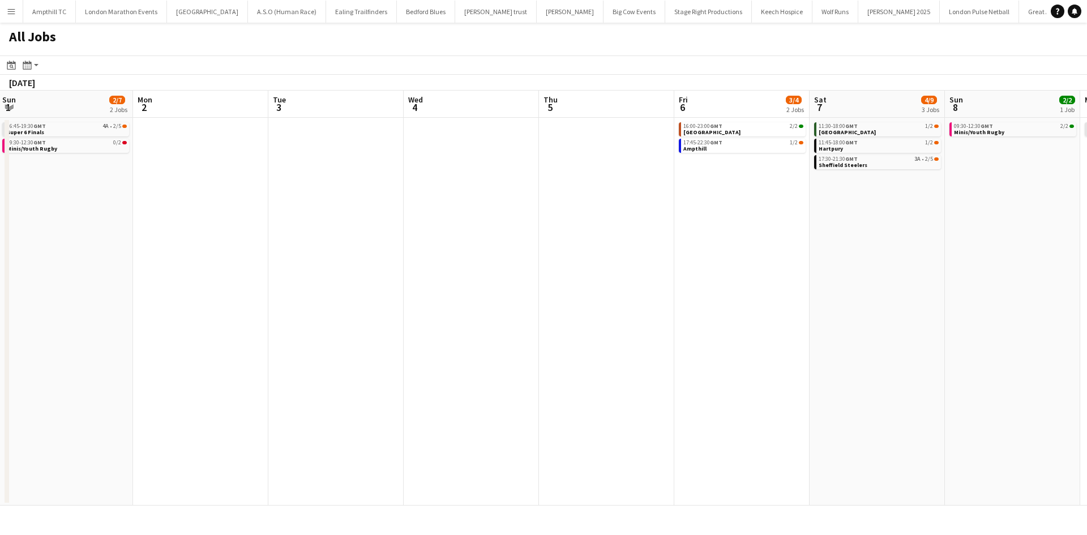
click at [422, 264] on app-all-jobs "All Jobs Date picker OCT 2025 OCT 2025 Monday M Tuesday T Wednesday W Thursday …" at bounding box center [543, 264] width 1087 height 483
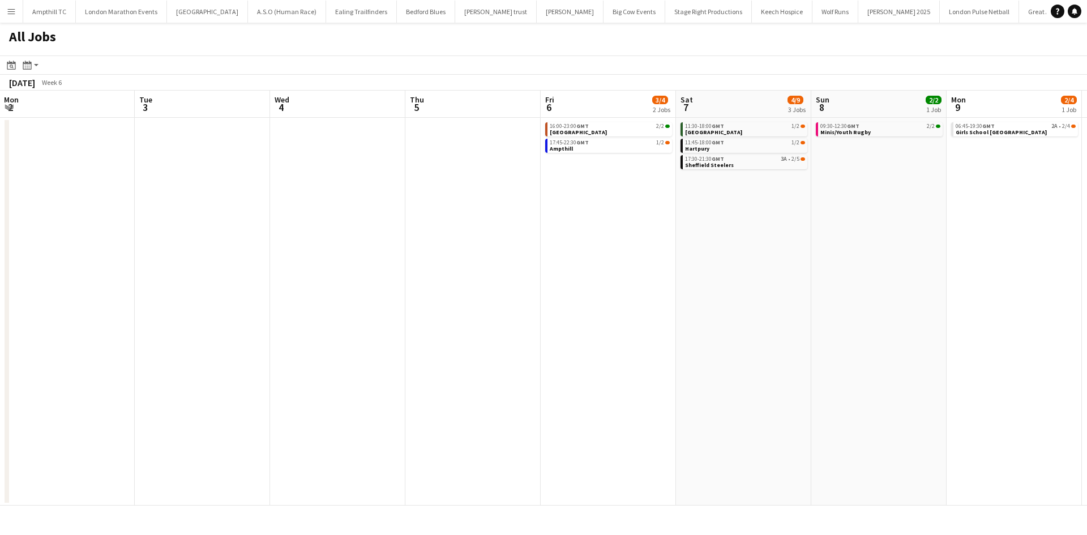
drag, startPoint x: 782, startPoint y: 271, endPoint x: 627, endPoint y: 274, distance: 155.1
click at [536, 293] on app-calendar-viewport "Sat 31 2/9 3 Jobs Sun 1 2/7 2 Jobs Mon 2 Tue 3 Wed 4 Thu 5 Fri 6 3/4 2 Jobs Sat…" at bounding box center [543, 298] width 1087 height 415
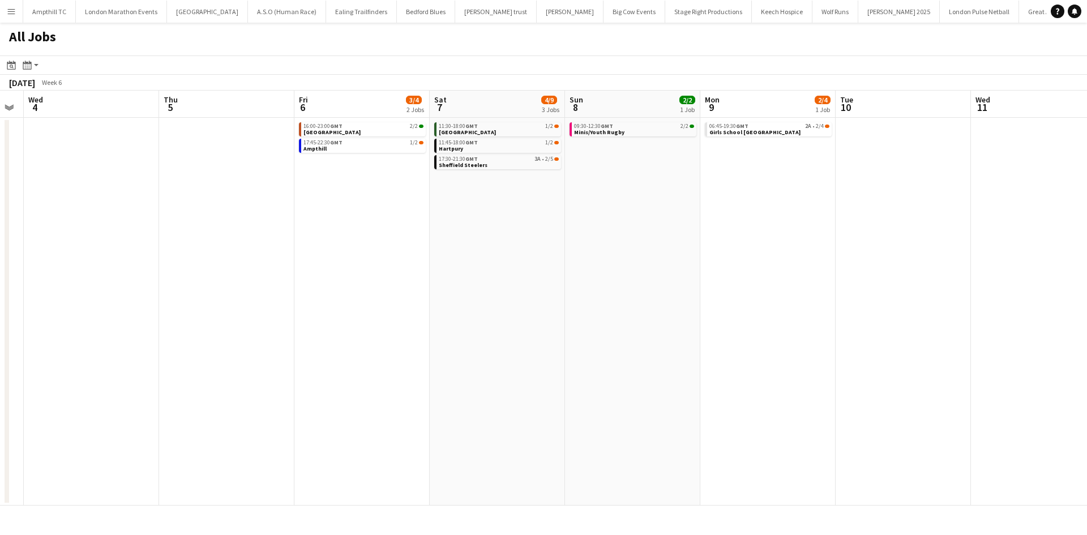
drag, startPoint x: 748, startPoint y: 269, endPoint x: 465, endPoint y: 298, distance: 285.1
click at [478, 300] on app-calendar-viewport "Sun 1 2/7 2 Jobs Mon 2 Tue 3 Wed 4 Thu 5 Fri 6 3/4 2 Jobs Sat 7 4/9 3 Jobs Sun …" at bounding box center [543, 298] width 1087 height 415
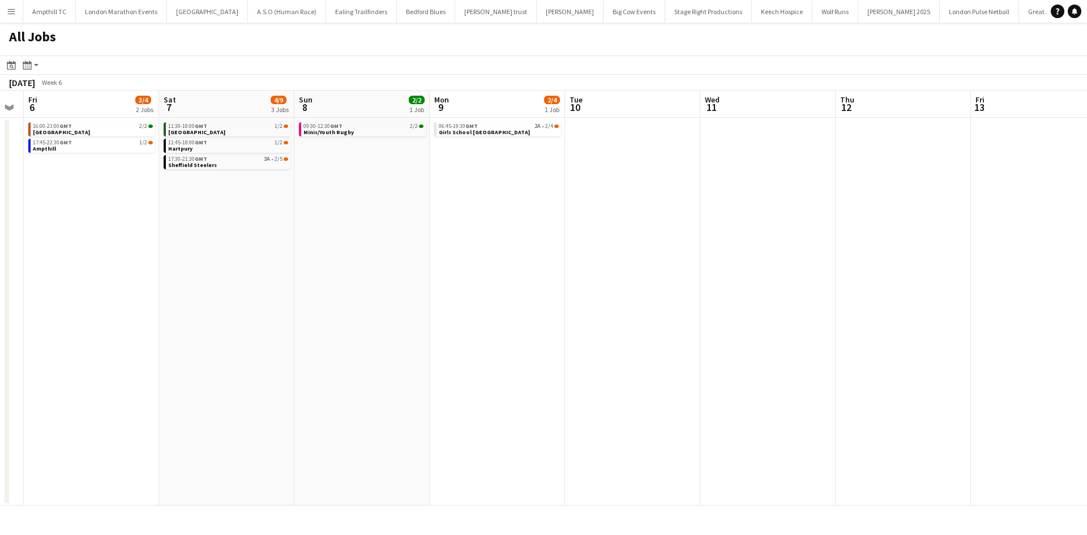
scroll to position [0, 381]
click at [526, 127] on div "06:45-19:30 GMT 2A • 2/4" at bounding box center [499, 126] width 120 height 6
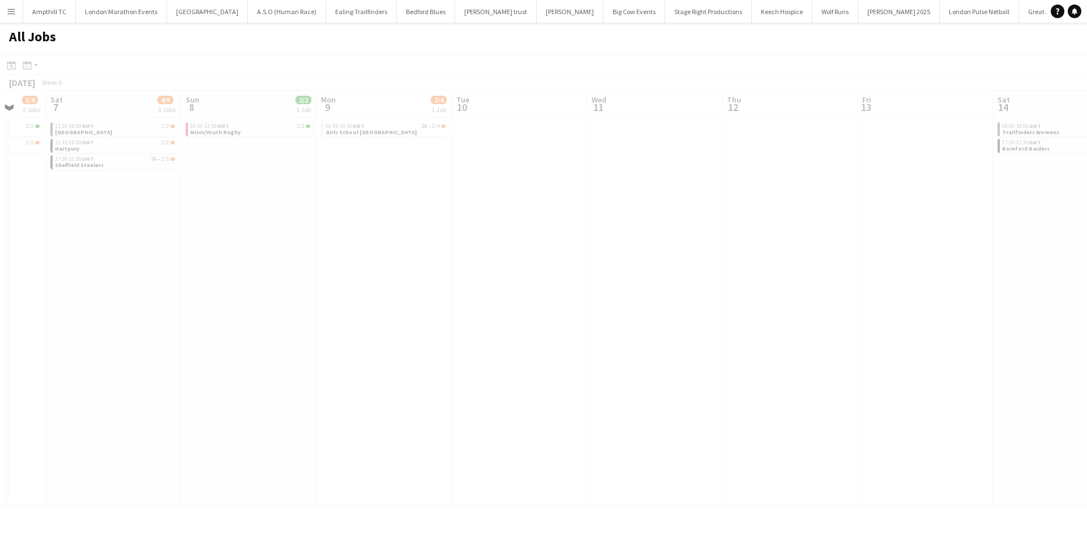
drag, startPoint x: 619, startPoint y: 218, endPoint x: 418, endPoint y: 198, distance: 202.0
click at [355, 215] on app-all-jobs "All Jobs Date picker OCT 2025 OCT 2025 Monday M Tuesday T Wednesday W Thursday …" at bounding box center [543, 264] width 1087 height 483
drag, startPoint x: 585, startPoint y: 212, endPoint x: 236, endPoint y: 217, distance: 348.7
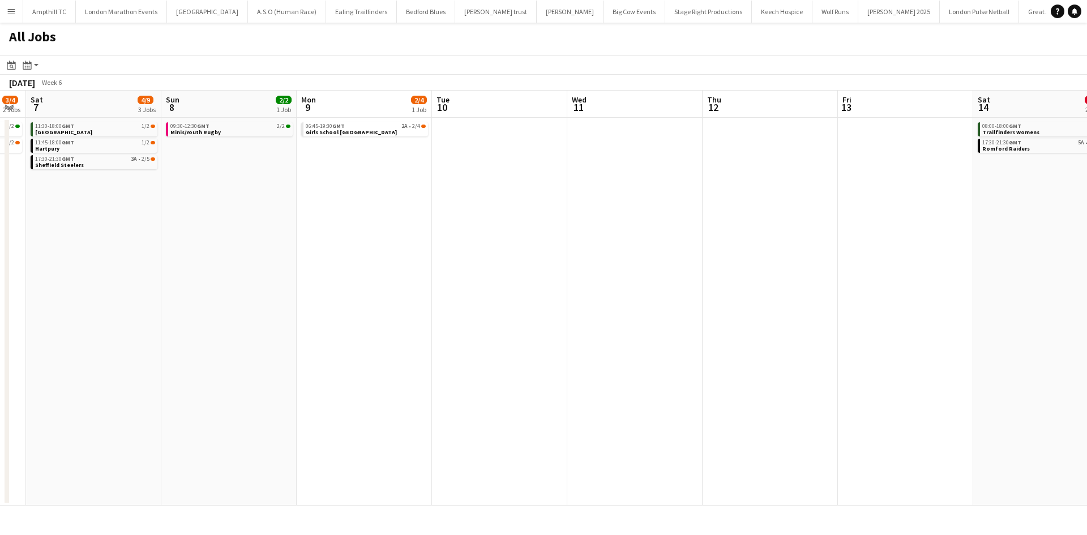
drag, startPoint x: 663, startPoint y: 241, endPoint x: 291, endPoint y: 217, distance: 373.2
click at [363, 255] on app-calendar-viewport "Wed 4 Thu 5 Fri 6 3/4 2 Jobs Sat 7 4/9 3 Jobs Sun 8 2/2 1 Job Mon 9 2/4 1 Job T…" at bounding box center [543, 298] width 1087 height 415
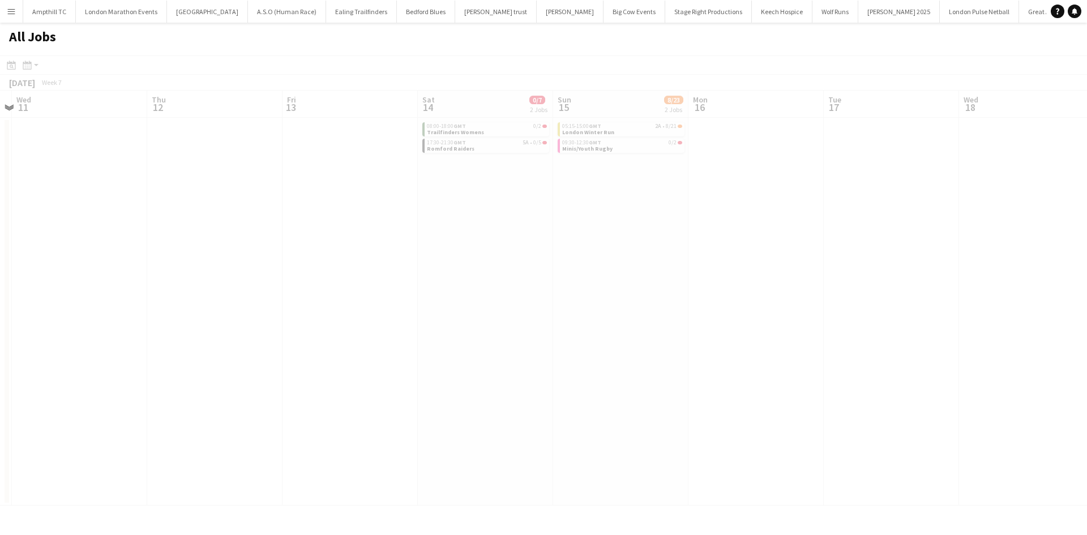
scroll to position [0, 365]
drag, startPoint x: 494, startPoint y: 233, endPoint x: 520, endPoint y: 211, distance: 34.6
click at [428, 227] on app-all-jobs "All Jobs Date picker OCT 2025 OCT 2025 Monday M Tuesday T Wednesday W Thursday …" at bounding box center [543, 264] width 1087 height 483
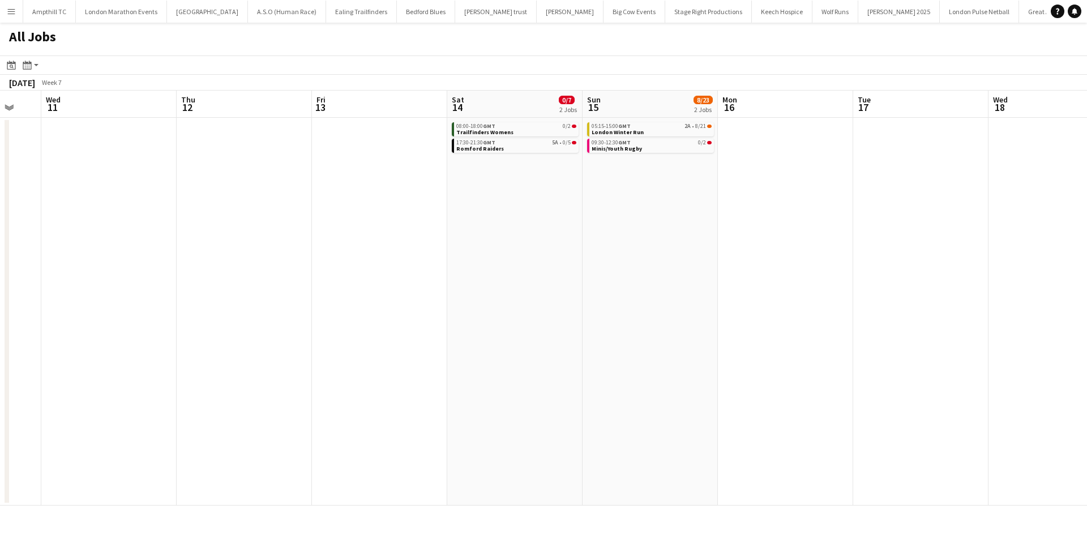
drag, startPoint x: 728, startPoint y: 204, endPoint x: 417, endPoint y: 226, distance: 312.1
click at [440, 229] on app-calendar-viewport "Sun 8 2/2 1 Job Mon 9 2/4 1 Job Tue 10 Wed 11 Thu 12 Fri 13 Sat 14 0/7 2 Jobs S…" at bounding box center [543, 298] width 1087 height 415
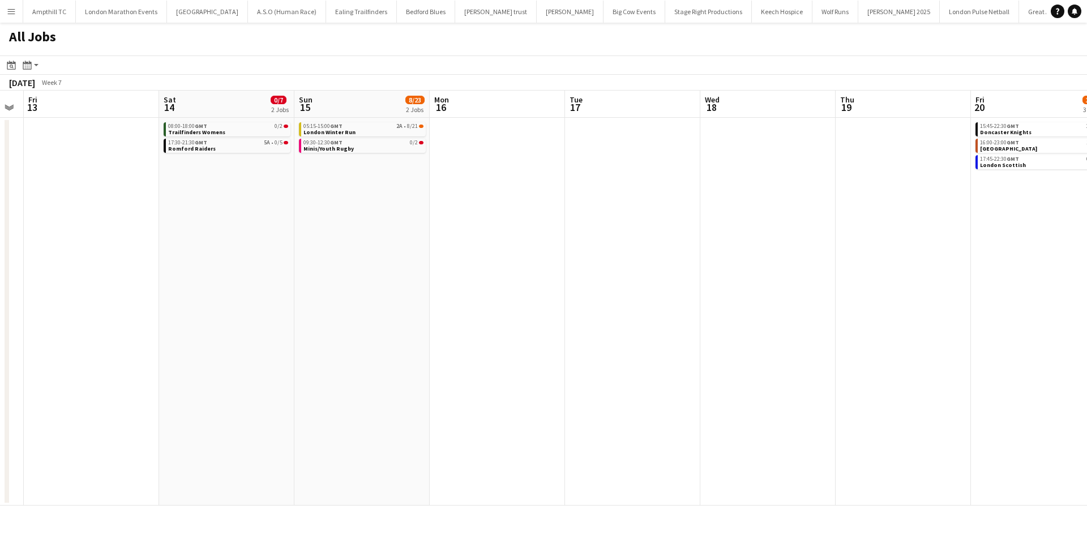
click at [356, 251] on app-all-jobs "All Jobs Date picker OCT 2025 OCT 2025 Monday M Tuesday T Wednesday W Thursday …" at bounding box center [543, 264] width 1087 height 483
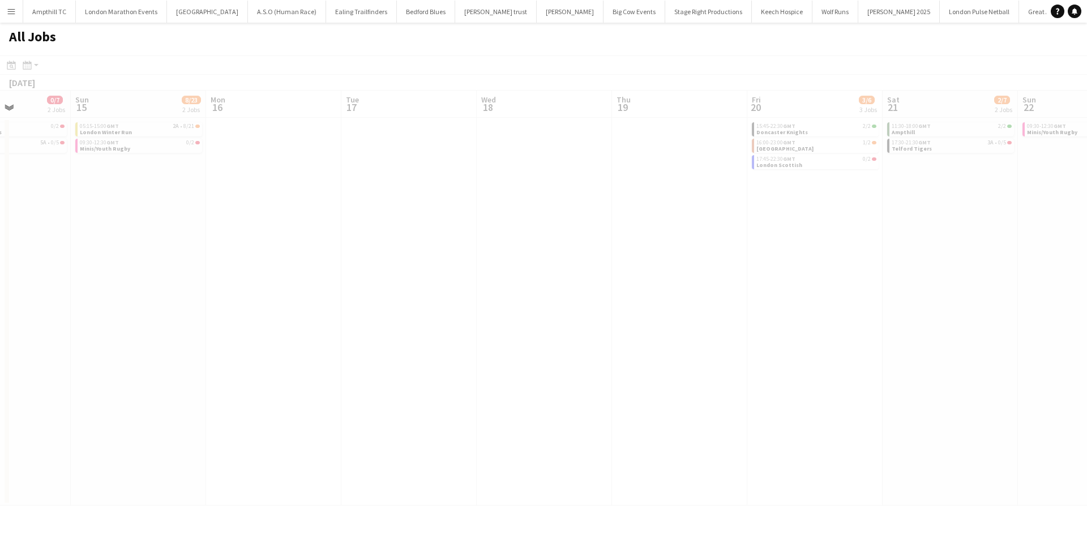
drag, startPoint x: 485, startPoint y: 312, endPoint x: 335, endPoint y: 302, distance: 150.4
click at [378, 311] on app-calendar-viewport "Thu 12 Fri 13 Sat 14 0/7 2 Jobs Sun 15 8/23 2 Jobs Mon 16 Tue 17 Wed 18 Thu 19 …" at bounding box center [543, 298] width 1087 height 415
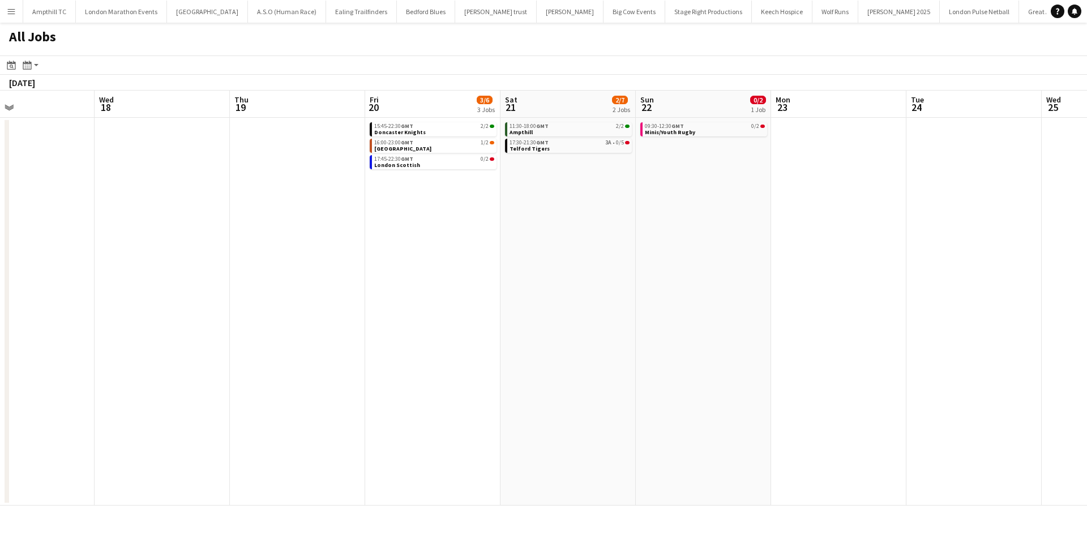
click at [623, 247] on app-calendar-viewport "Sat 14 0/7 2 Jobs Sun 15 8/23 2 Jobs Mon 16 Tue 17 Wed 18 Thu 19 Fri 20 3/6 3 J…" at bounding box center [543, 298] width 1087 height 415
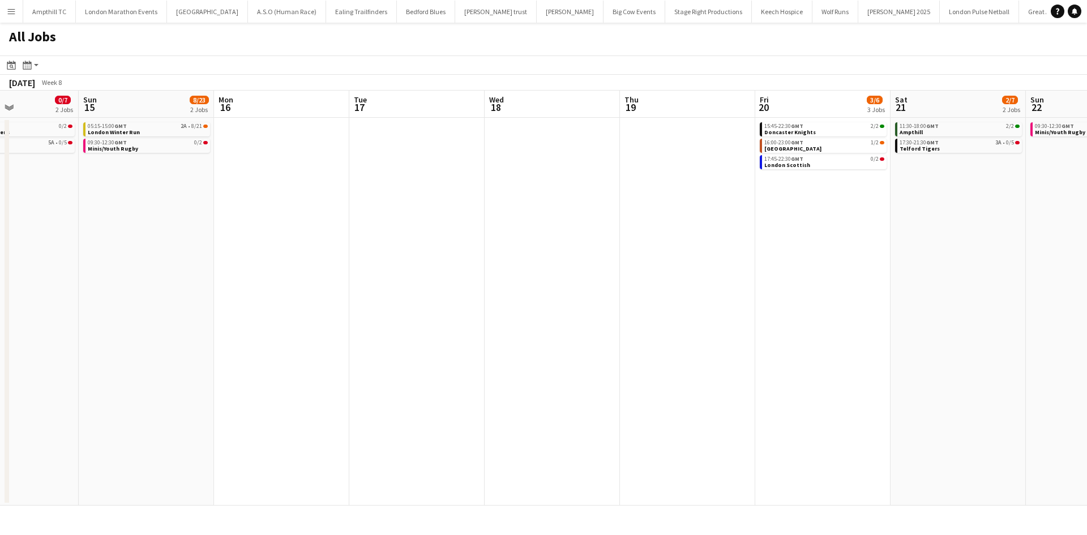
drag, startPoint x: 361, startPoint y: 266, endPoint x: 517, endPoint y: 251, distance: 157.5
click at [620, 266] on app-calendar-viewport "Thu 12 Fri 13 Sat 14 0/7 2 Jobs Sun 15 8/23 2 Jobs Mon 16 Tue 17 Wed 18 Thu 19 …" at bounding box center [543, 298] width 1087 height 415
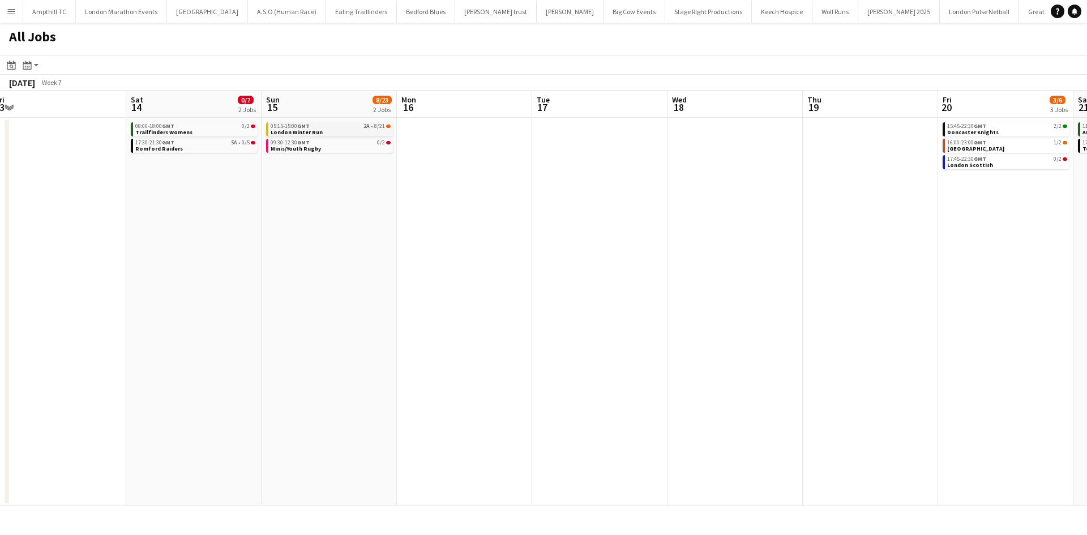
click at [364, 126] on div "05:15-15:00 GMT 2A • 8/21" at bounding box center [331, 126] width 120 height 6
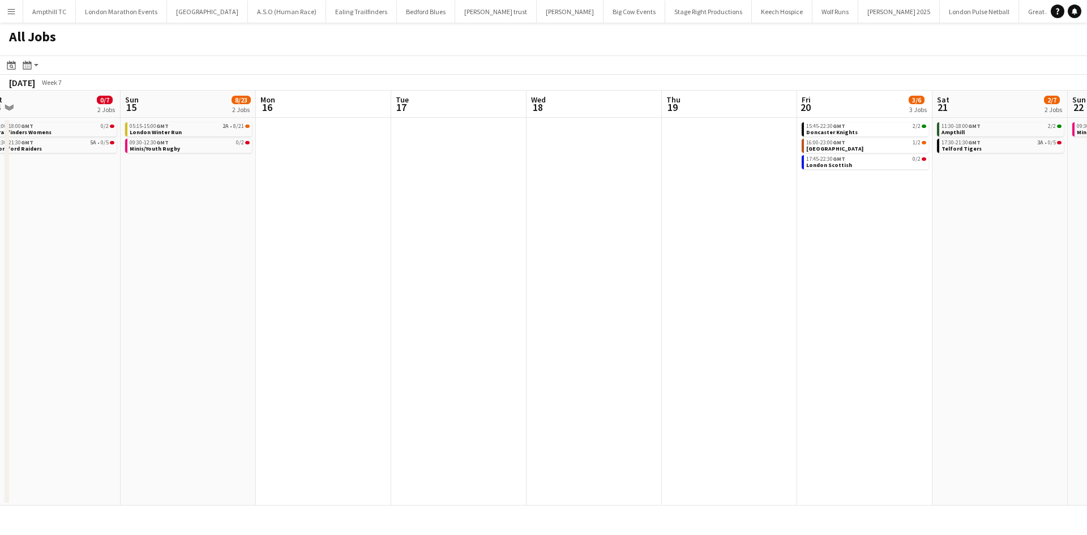
drag, startPoint x: 703, startPoint y: 192, endPoint x: 314, endPoint y: 255, distance: 393.9
click at [303, 255] on app-calendar-viewport "Wed 11 Thu 12 Fri 13 Sat 14 0/7 2 Jobs Sun 15 8/23 2 Jobs Mon 16 Tue 17 Wed 18 …" at bounding box center [543, 298] width 1087 height 415
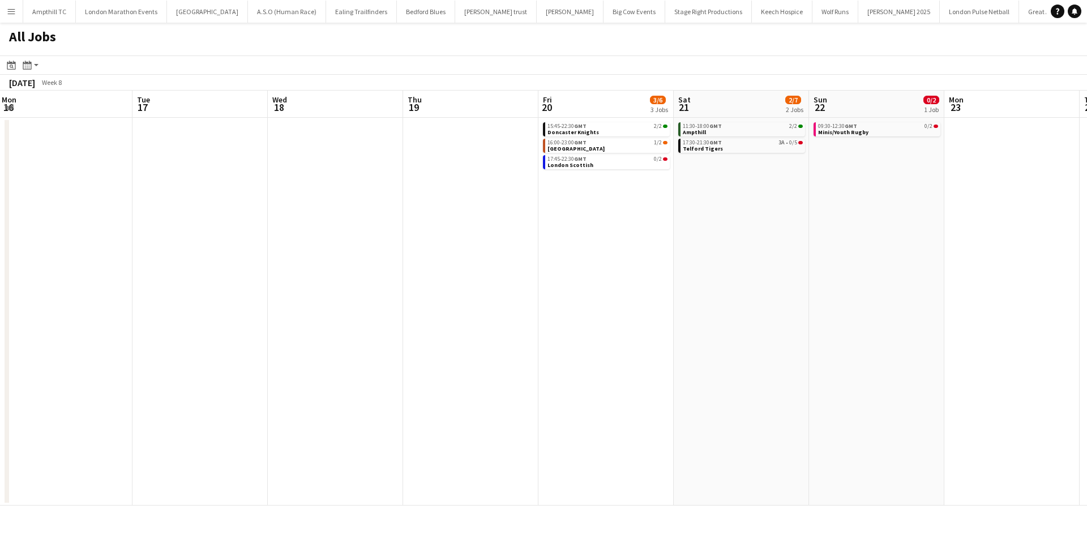
drag, startPoint x: 508, startPoint y: 282, endPoint x: 217, endPoint y: 281, distance: 290.9
click at [263, 282] on app-calendar-viewport "Fri 13 Sat 14 0/7 2 Jobs Sun 15 8/23 2 Jobs Mon 16 Tue 17 Wed 18 Thu 19 Fri 20 …" at bounding box center [543, 298] width 1087 height 415
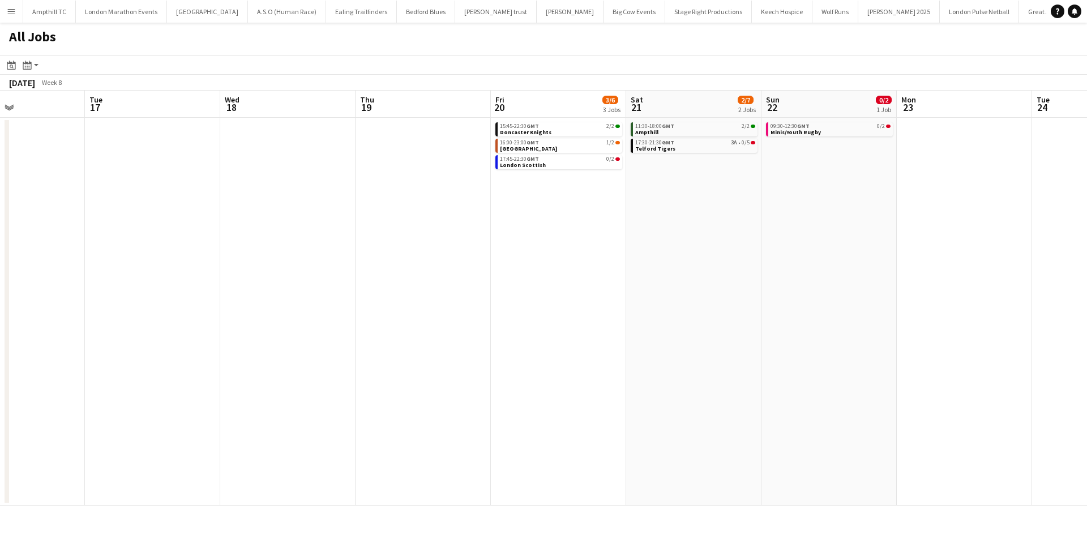
scroll to position [0, 321]
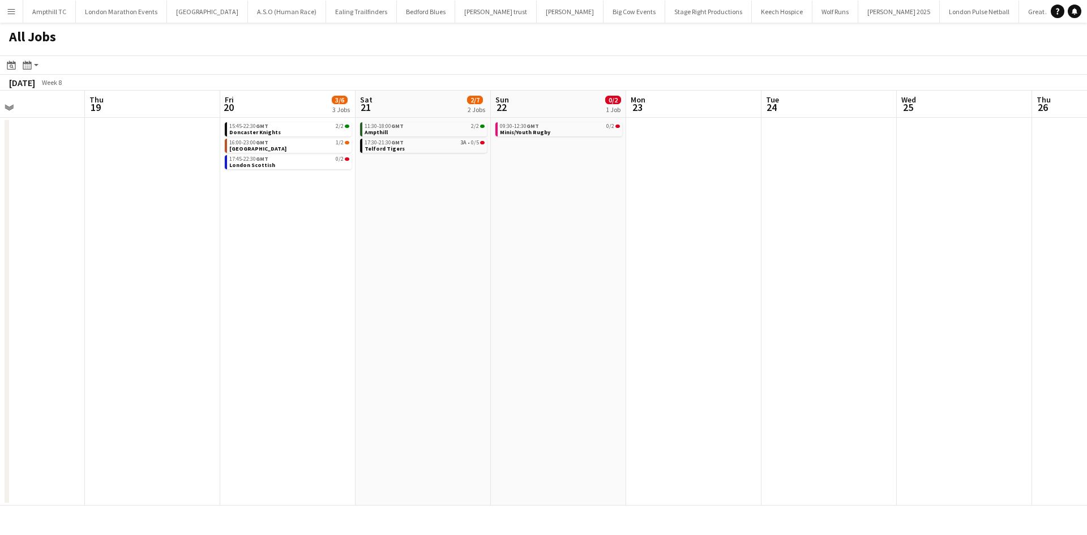
click at [482, 270] on app-date-cell "11:30-18:00 GMT 2/2 Ampthill 17:30-21:30 GMT 3A • 0/5 Telford Tigers" at bounding box center [422, 312] width 135 height 388
drag, startPoint x: 430, startPoint y: 234, endPoint x: 248, endPoint y: 247, distance: 182.1
click at [248, 247] on app-calendar-viewport "Mon 16 Tue 17 Wed 18 Thu 19 Fri 20 3/6 3 Jobs Sat 21 2/7 2 Jobs Sun 22 0/2 1 Jo…" at bounding box center [543, 298] width 1087 height 415
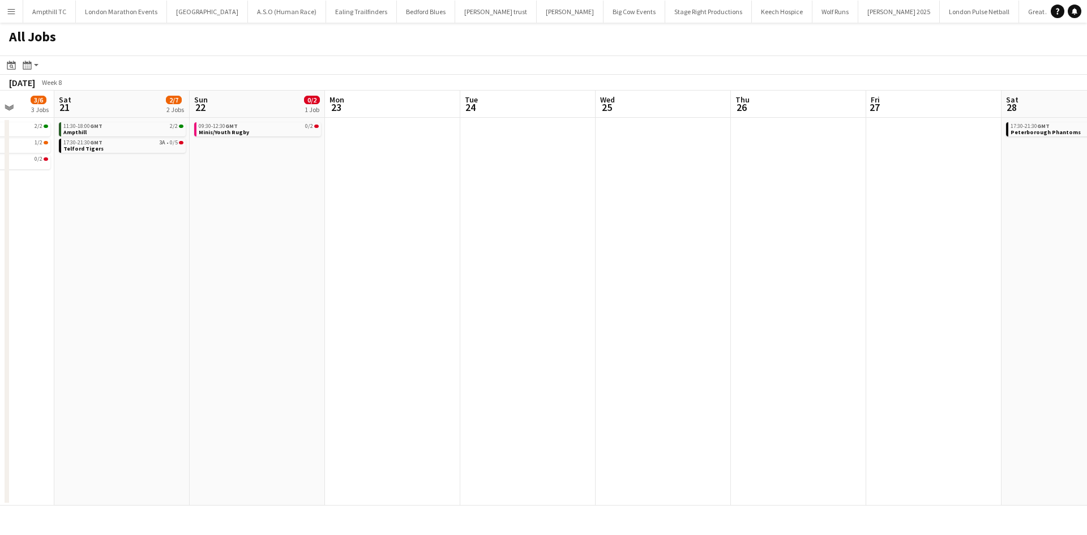
click at [251, 245] on app-all-jobs "All Jobs Date picker OCT 2025 OCT 2025 Monday M Tuesday T Wednesday W Thursday …" at bounding box center [543, 264] width 1087 height 483
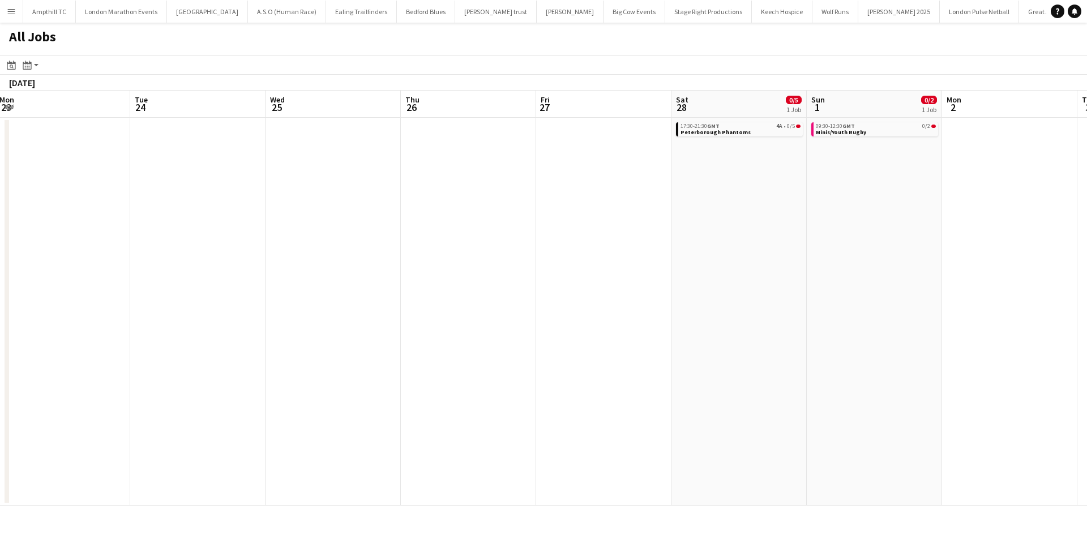
drag, startPoint x: 558, startPoint y: 267, endPoint x: 339, endPoint y: 238, distance: 220.9
click at [241, 282] on app-calendar-viewport "Fri 20 3/6 3 Jobs Sat 21 2/7 2 Jobs Sun 22 0/2 1 Job Mon 23 Tue 24 Wed 25 Thu 2…" at bounding box center [543, 298] width 1087 height 415
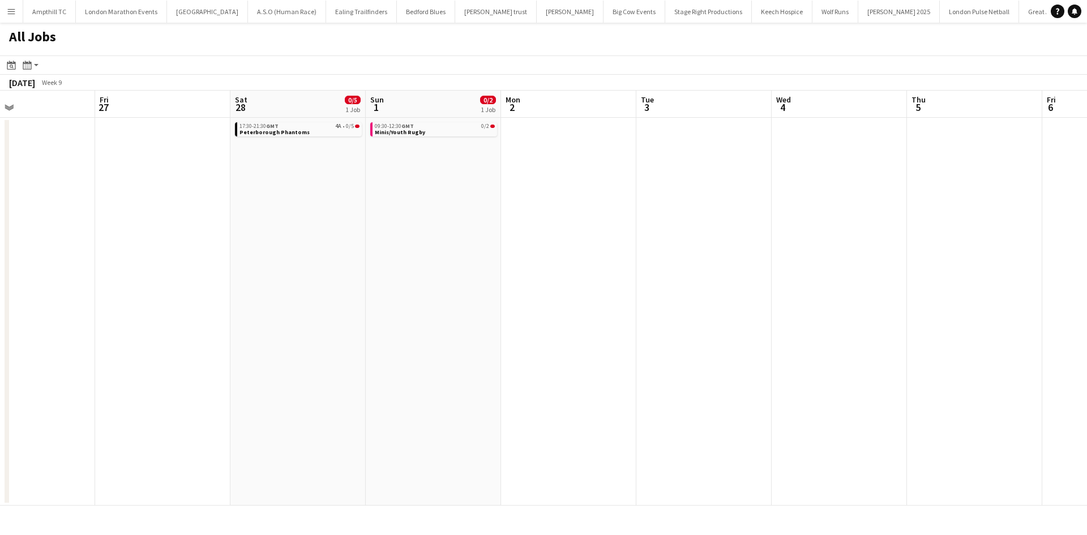
click at [294, 211] on app-all-jobs "All Jobs Date picker OCT 2025 OCT 2025 Monday M Tuesday T Wednesday W Thursday …" at bounding box center [543, 264] width 1087 height 483
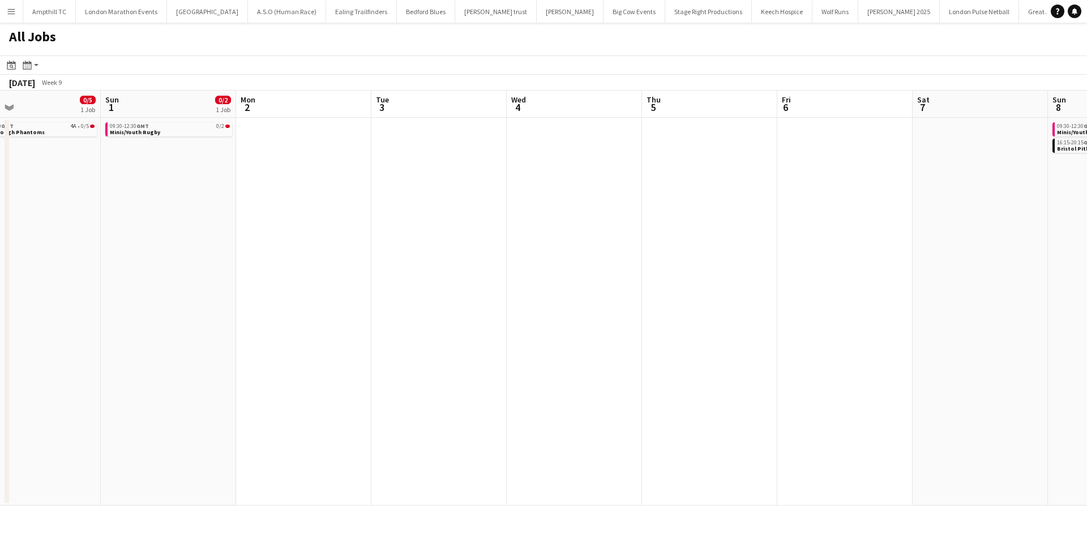
drag, startPoint x: 591, startPoint y: 222, endPoint x: 315, endPoint y: 237, distance: 276.6
click at [303, 246] on app-calendar-viewport "Wed 25 Thu 26 Fri 27 Sat 28 0/5 1 Job Sun 1 0/2 1 Job Mon 2 Tue 3 Wed 4 Thu 5 F…" at bounding box center [543, 298] width 1087 height 415
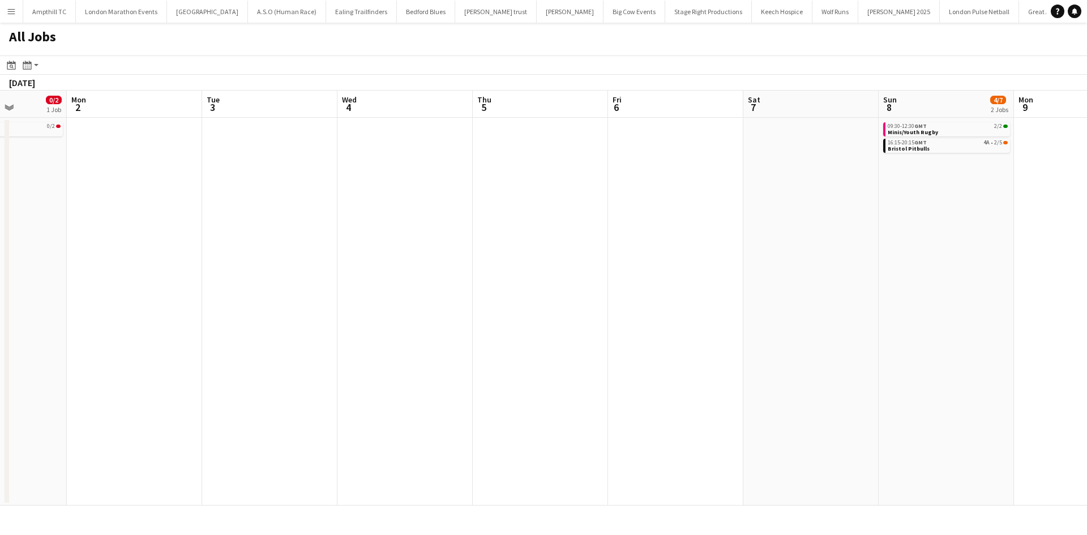
click at [351, 276] on app-all-jobs "All Jobs Date picker OCT 2025 OCT 2025 Monday M Tuesday T Wednesday W Thursday …" at bounding box center [543, 264] width 1087 height 483
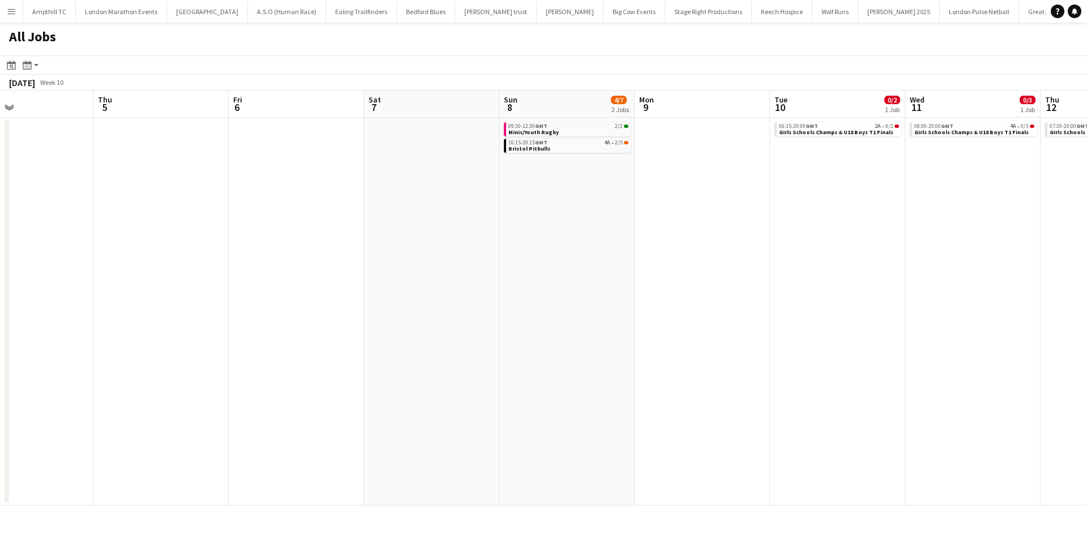
drag, startPoint x: 560, startPoint y: 261, endPoint x: 453, endPoint y: 250, distance: 107.0
click at [358, 266] on app-calendar-viewport "Sun 1 0/2 1 Job Mon 2 Tue 3 Wed 4 Thu 5 Fri 6 Sat 7 Sun 8 4/7 2 Jobs Mon 9 Tue …" at bounding box center [543, 298] width 1087 height 415
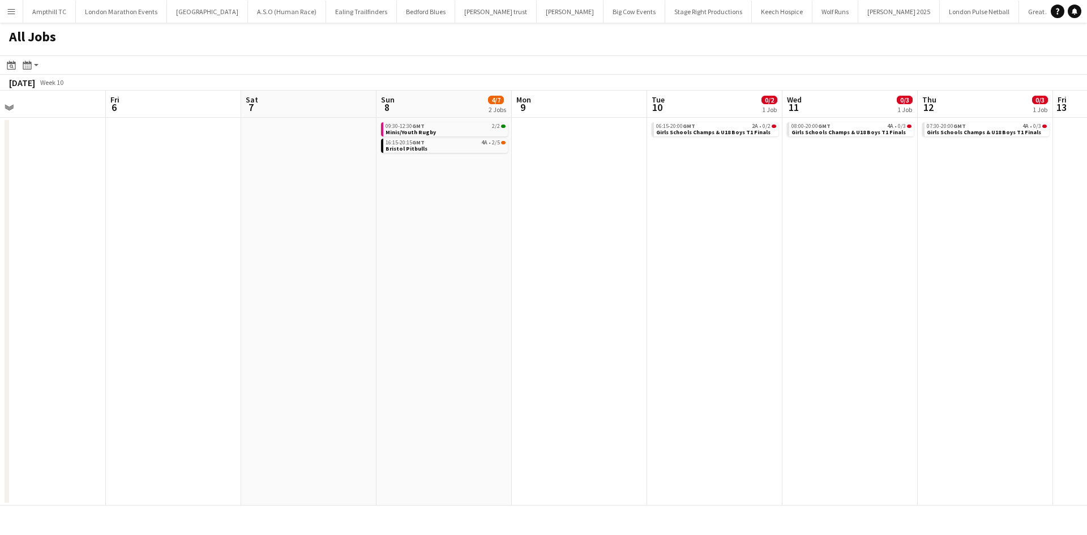
drag, startPoint x: 533, startPoint y: 276, endPoint x: 443, endPoint y: 257, distance: 92.0
click at [399, 277] on app-calendar-viewport "Mon 2 Tue 3 Wed 4 Thu 5 Fri 6 Sat 7 Sun 8 4/7 2 Jobs Mon 9 Tue 10 0/2 1 Job Wed…" at bounding box center [543, 298] width 1087 height 415
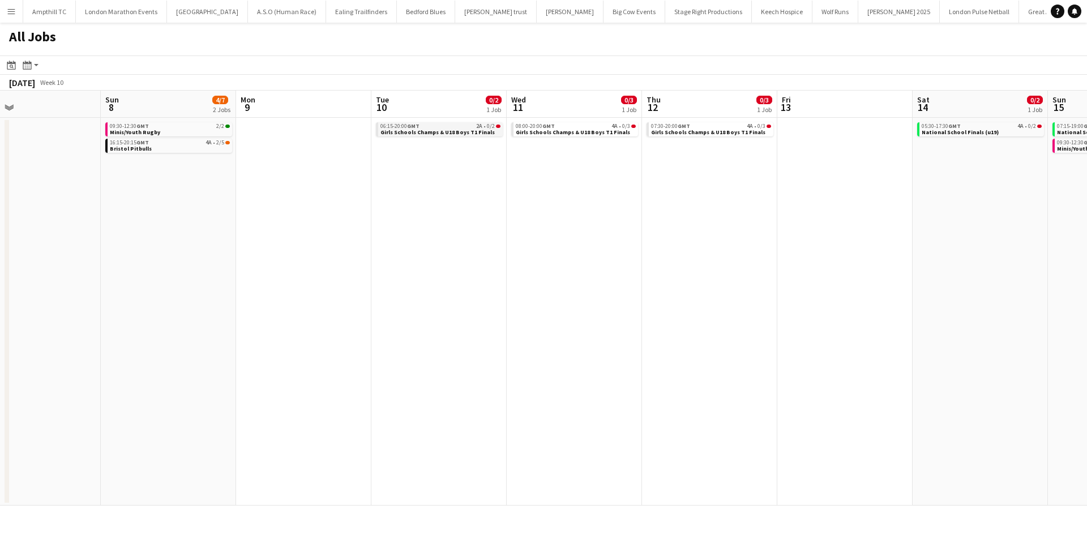
click at [470, 135] on span "Girls Schools Champs & U18 Boys T1 Finals" at bounding box center [437, 131] width 114 height 7
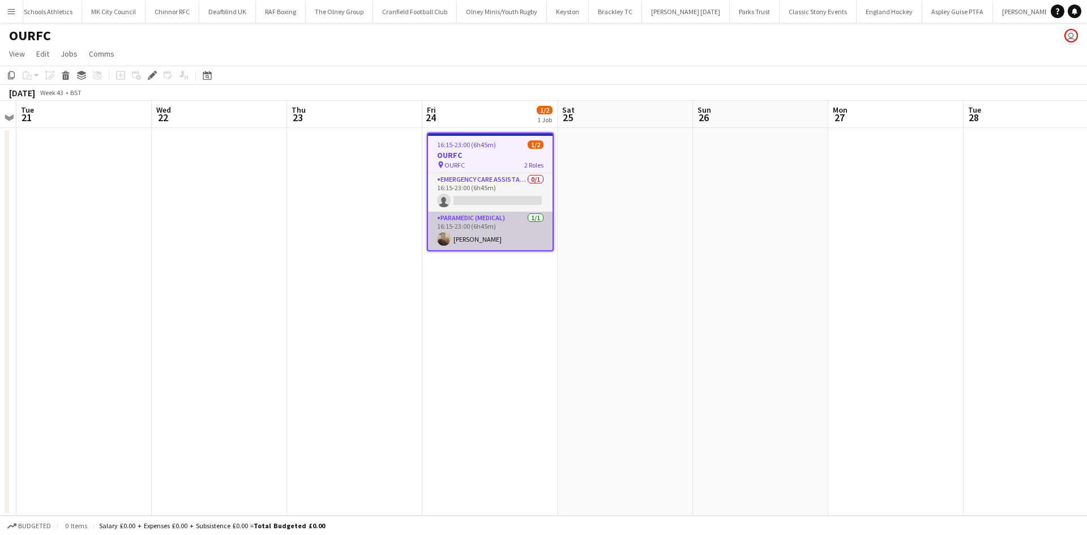
scroll to position [0, 2035]
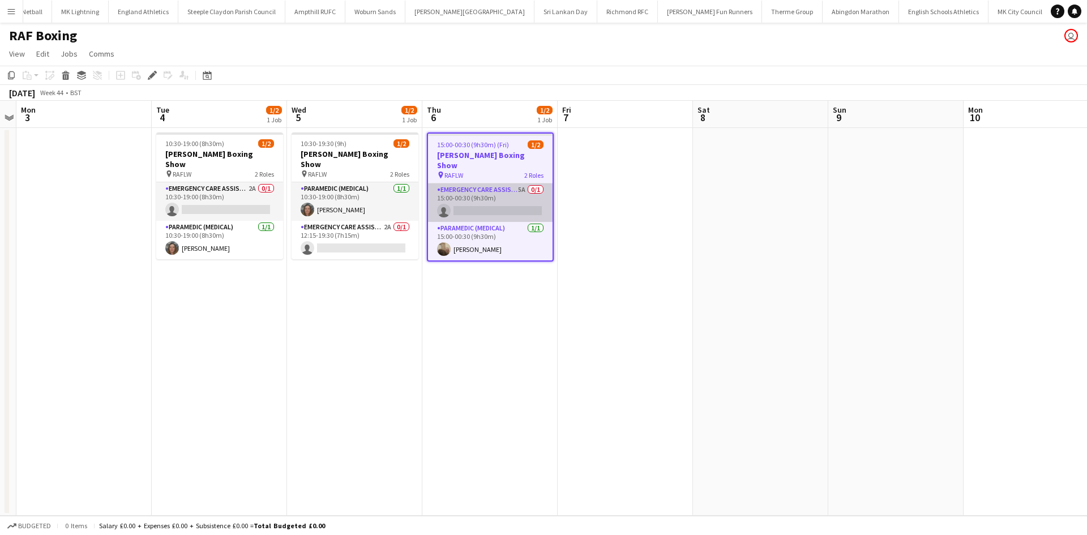
scroll to position [0, 1118]
drag, startPoint x: 491, startPoint y: 181, endPoint x: 897, endPoint y: 154, distance: 406.7
click at [492, 183] on app-card-role "Emergency Care Assistant (Medical) 5A 0/1 15:00-00:30 (9h30m) single-neutral-ac…" at bounding box center [490, 202] width 125 height 38
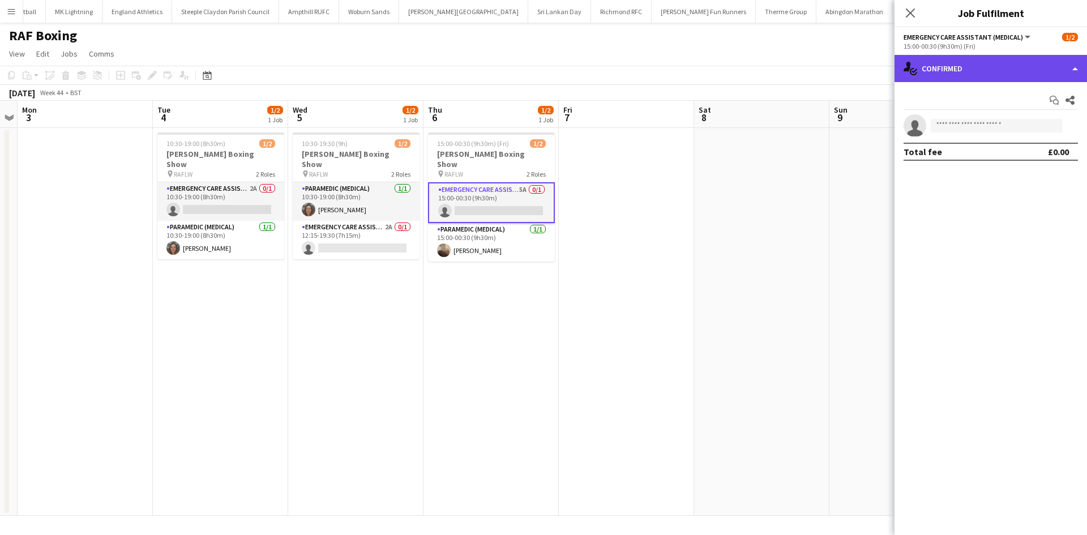
click at [1006, 75] on div "single-neutral-actions-check-2 Confirmed" at bounding box center [990, 68] width 192 height 27
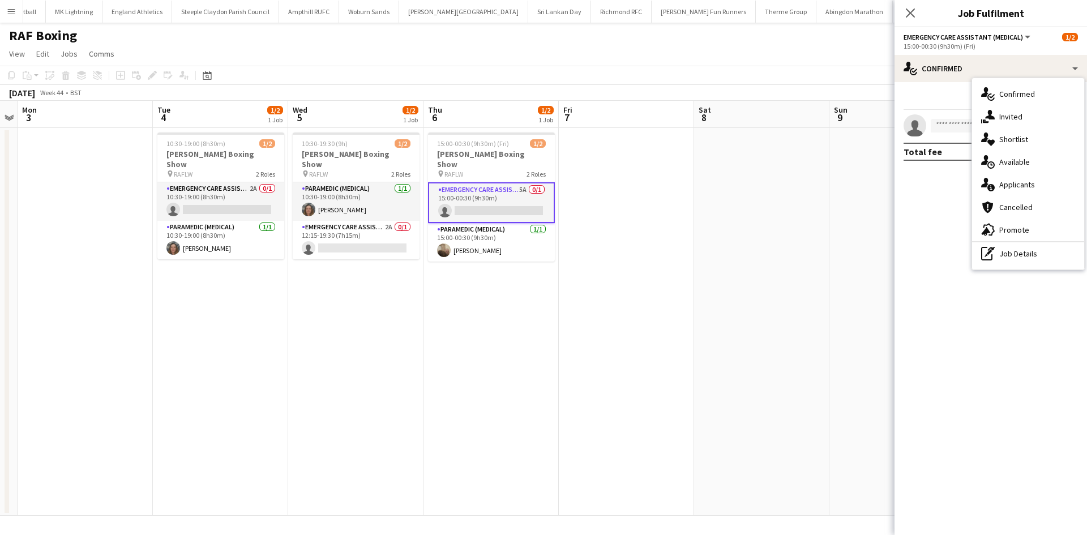
click at [1034, 182] on span "Applicants" at bounding box center [1017, 184] width 36 height 10
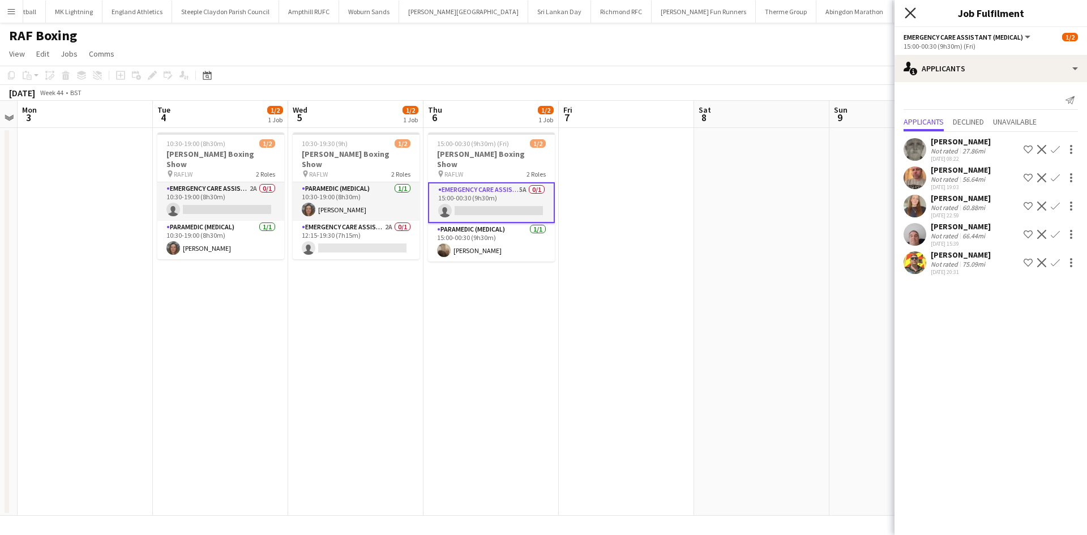
click at [909, 15] on icon at bounding box center [909, 12] width 11 height 11
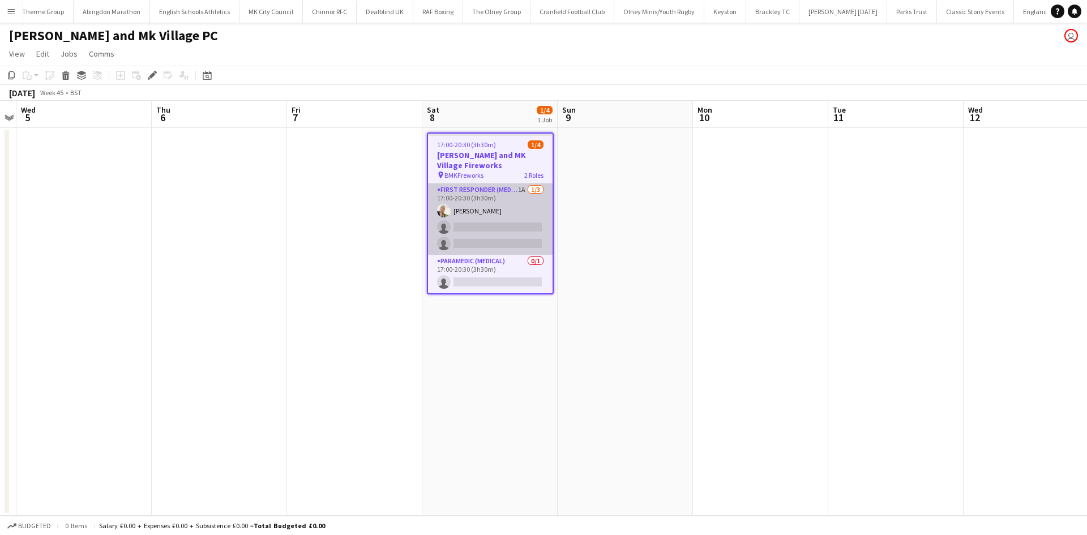
scroll to position [0, 1906]
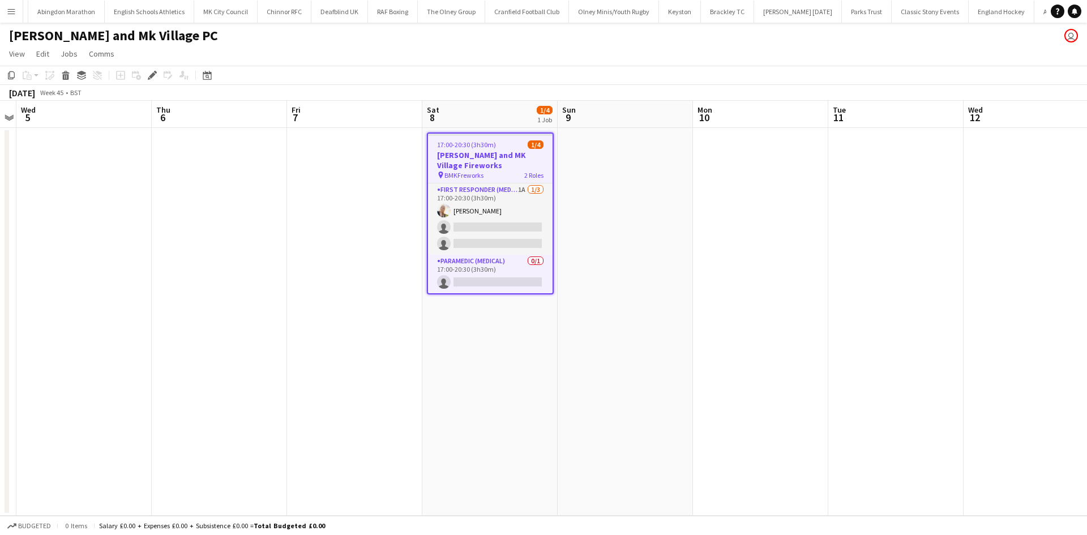
drag, startPoint x: 498, startPoint y: 193, endPoint x: 818, endPoint y: 172, distance: 321.0
click at [498, 192] on app-card-role "First Responder (Medical) 1A [DATE] 17:00-20:30 (3h30m) [PERSON_NAME] single-ne…" at bounding box center [490, 218] width 125 height 71
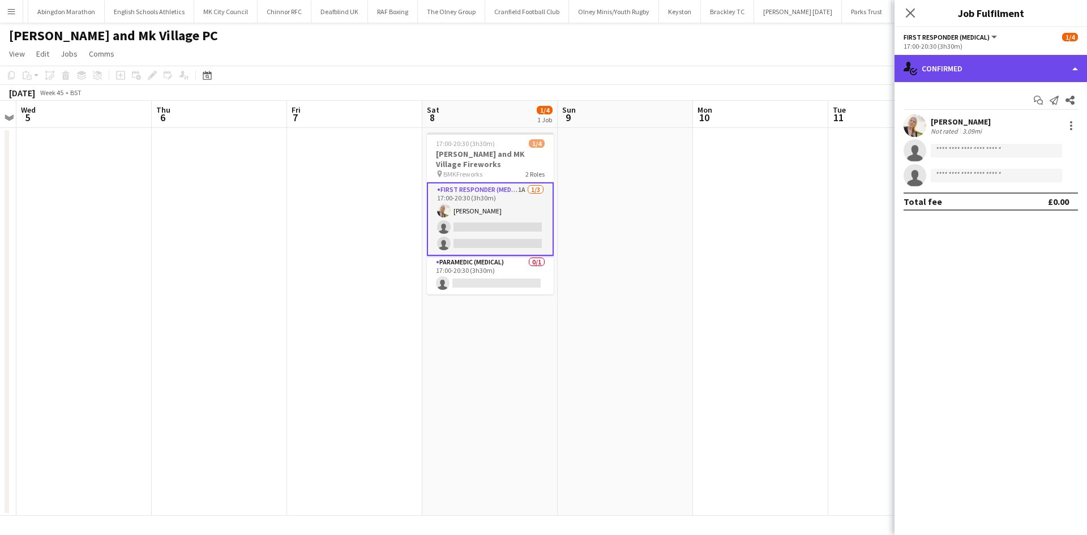
click at [961, 78] on div "single-neutral-actions-check-2 Confirmed" at bounding box center [990, 68] width 192 height 27
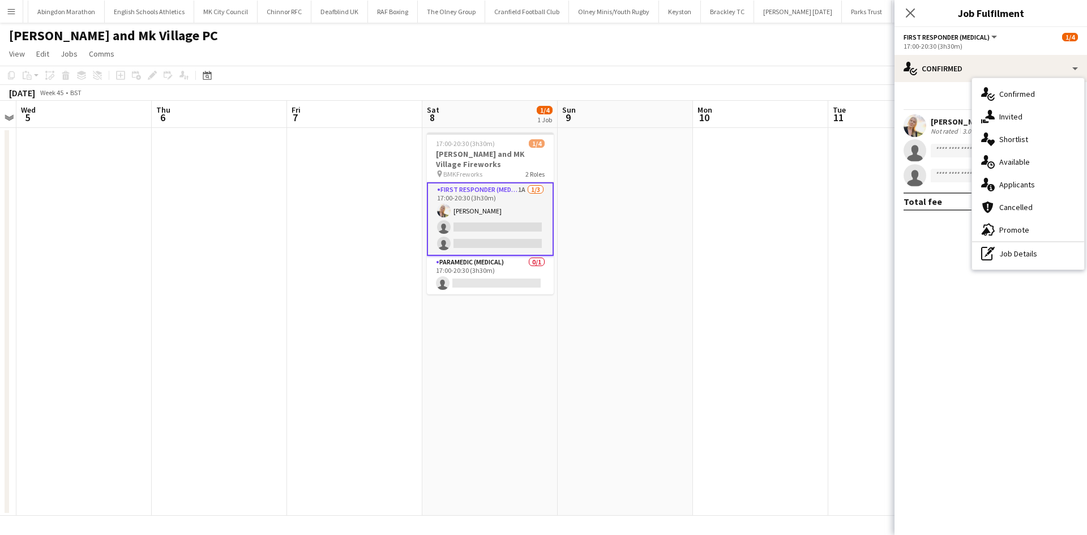
click at [1026, 185] on span "Applicants" at bounding box center [1017, 184] width 36 height 10
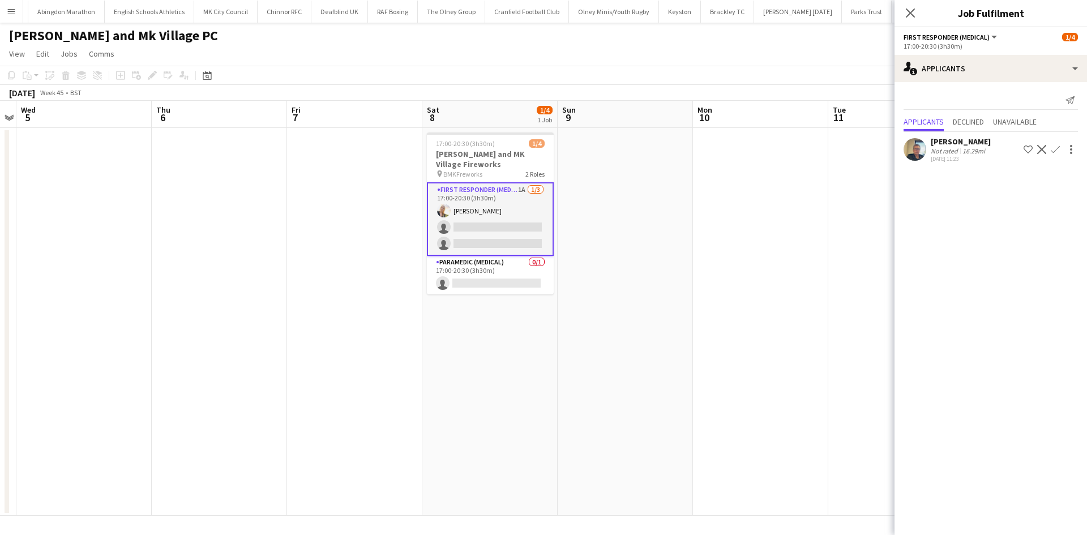
click at [1056, 151] on app-icon "Confirm" at bounding box center [1055, 149] width 9 height 9
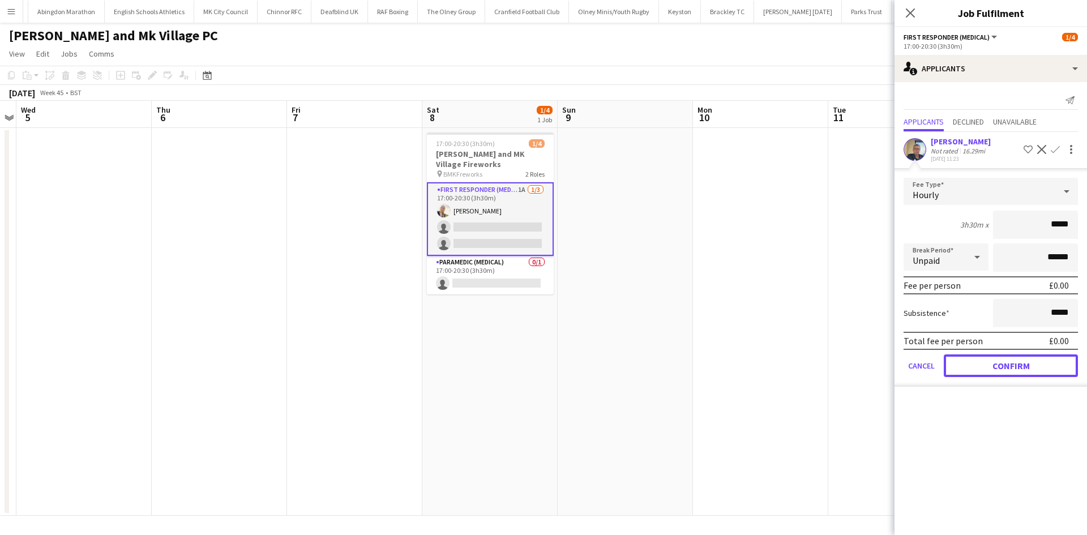
click at [1032, 362] on button "Confirm" at bounding box center [1011, 365] width 134 height 23
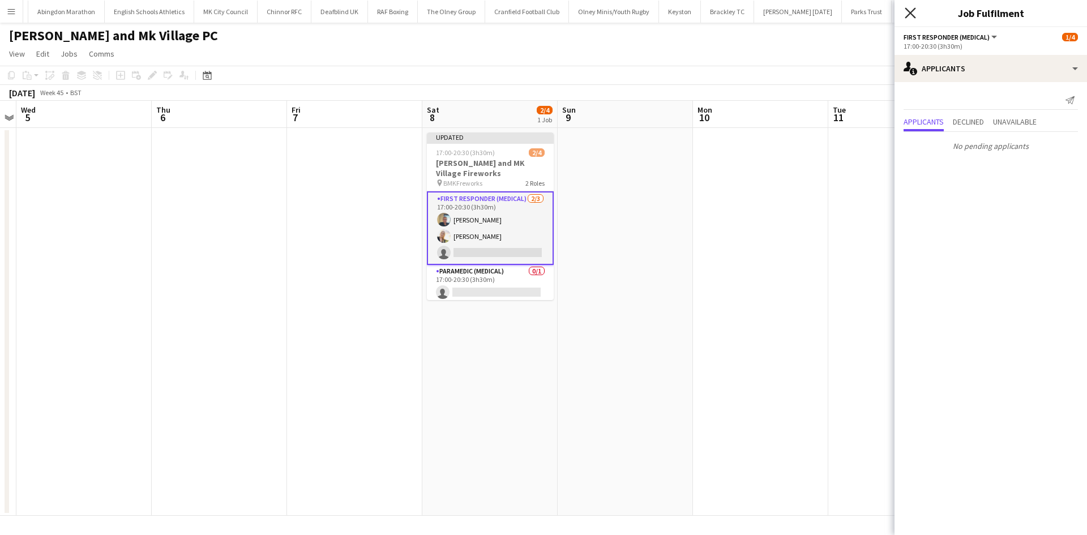
click at [913, 16] on icon at bounding box center [909, 12] width 11 height 11
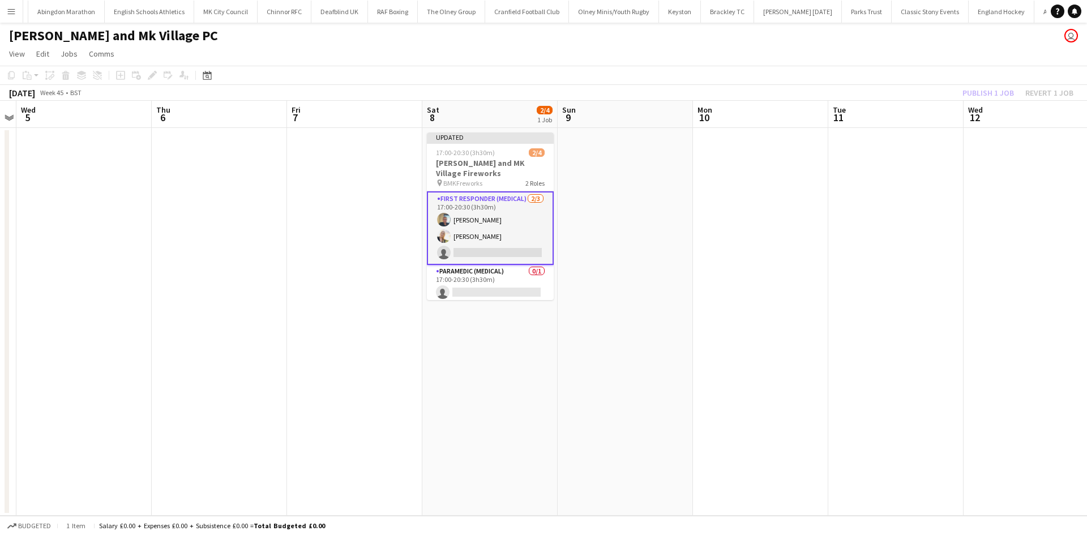
click at [984, 95] on div "Publish 1 job Revert 1 job" at bounding box center [1018, 92] width 138 height 15
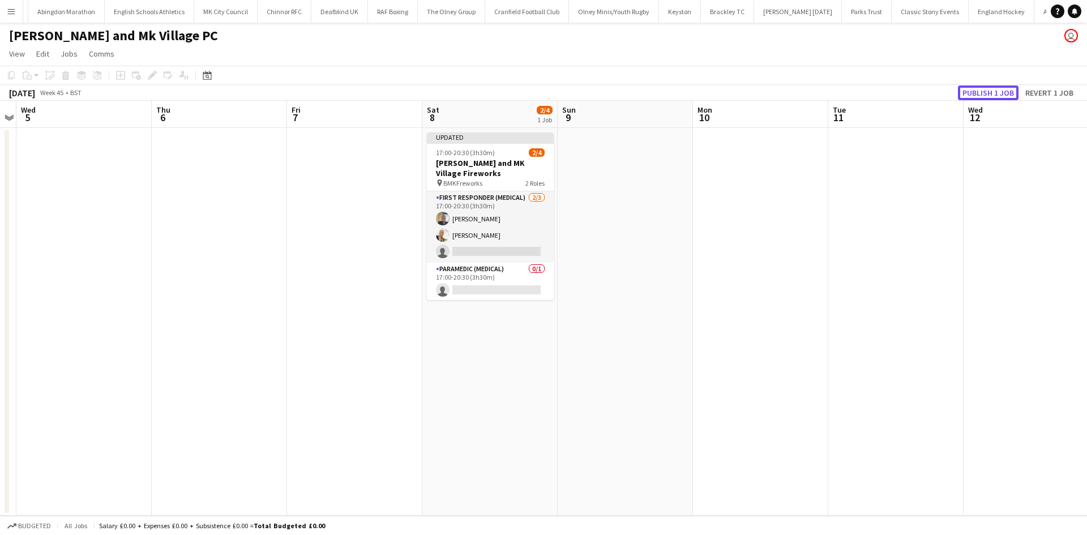
click at [984, 95] on button "Publish 1 job" at bounding box center [988, 92] width 61 height 15
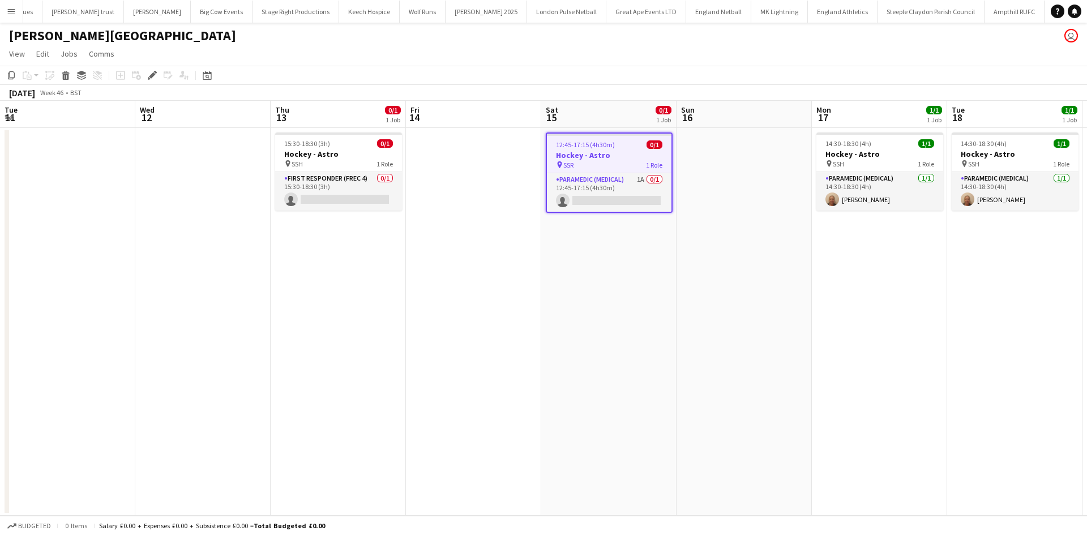
scroll to position [0, 389]
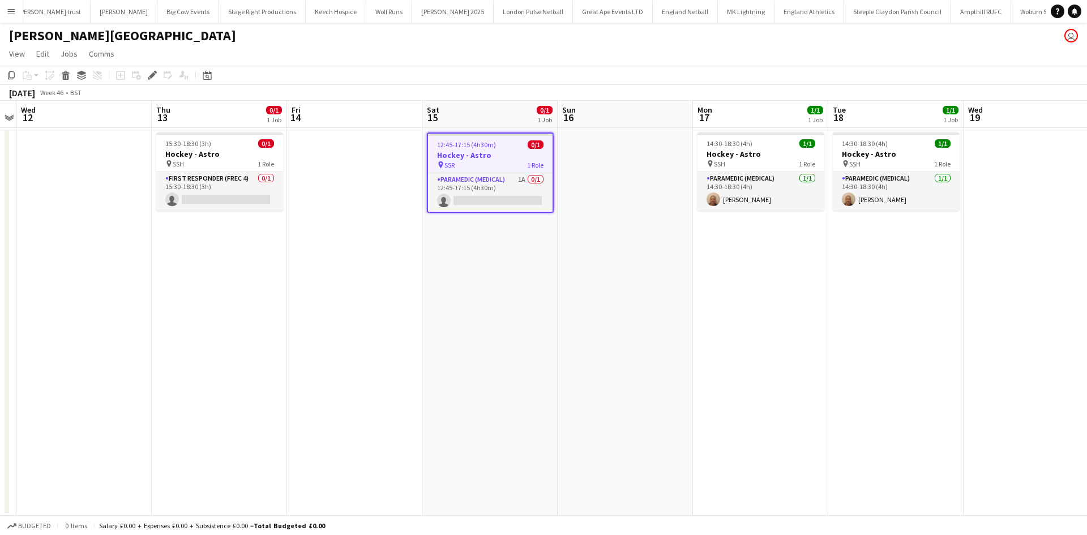
click at [498, 158] on h3 "Hockey - Astro" at bounding box center [490, 155] width 125 height 10
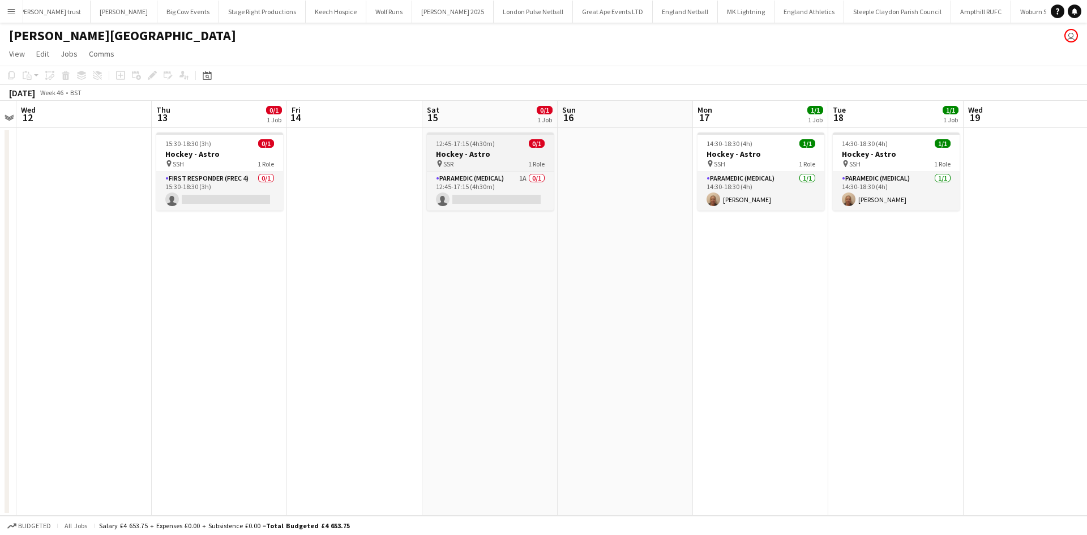
drag, startPoint x: 498, startPoint y: 159, endPoint x: 485, endPoint y: 159, distance: 12.5
click at [497, 159] on div "pin SSR 1 Role" at bounding box center [490, 163] width 127 height 9
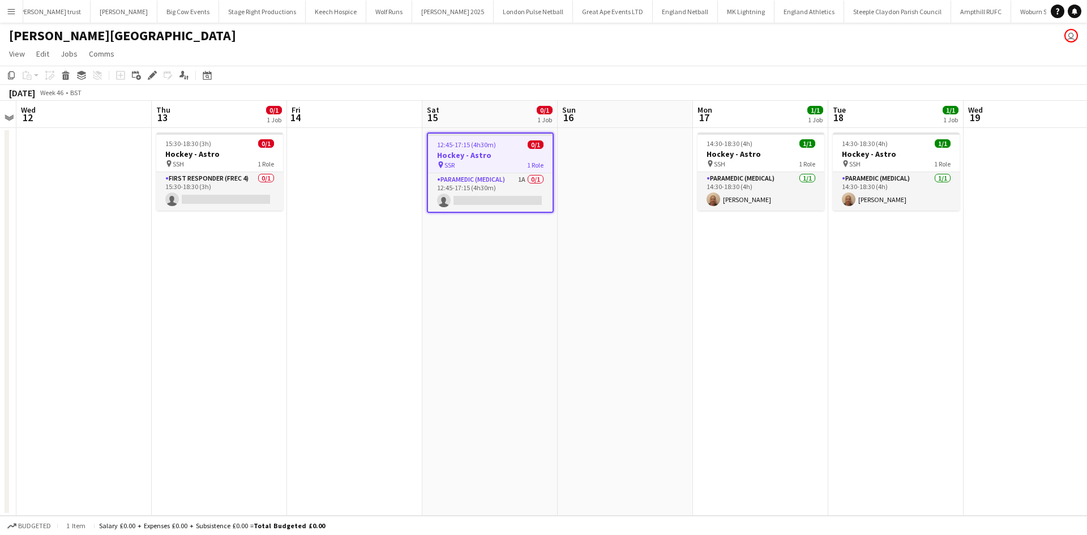
scroll to position [0, 390]
click at [493, 196] on app-card-role "Paramedic (Medical) 1A 0/1 12:45-17:15 (4h30m) single-neutral-actions" at bounding box center [489, 192] width 125 height 38
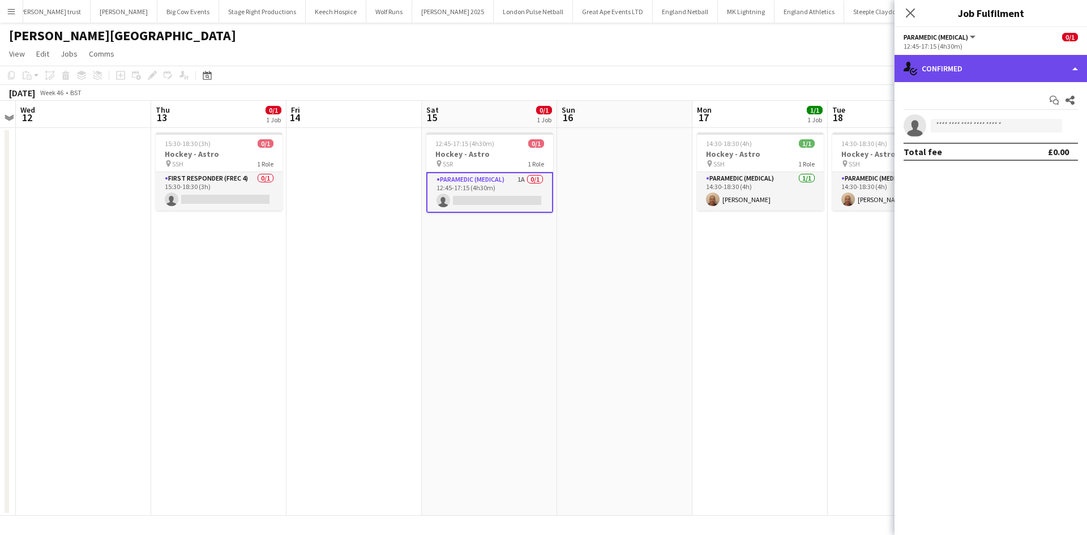
click at [984, 73] on div "single-neutral-actions-check-2 Confirmed" at bounding box center [990, 68] width 192 height 27
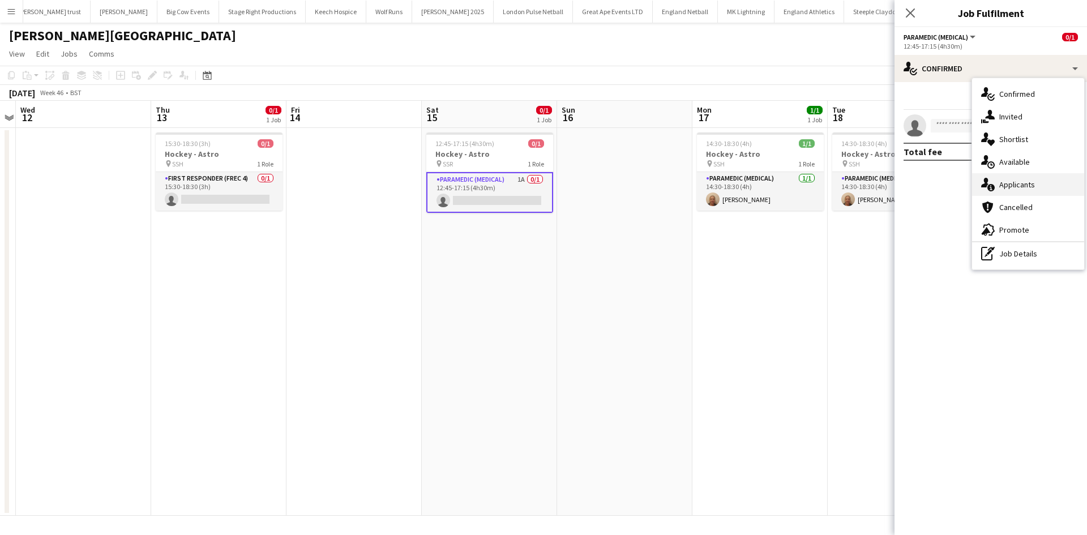
click at [1040, 185] on div "single-neutral-actions-information Applicants" at bounding box center [1028, 184] width 112 height 23
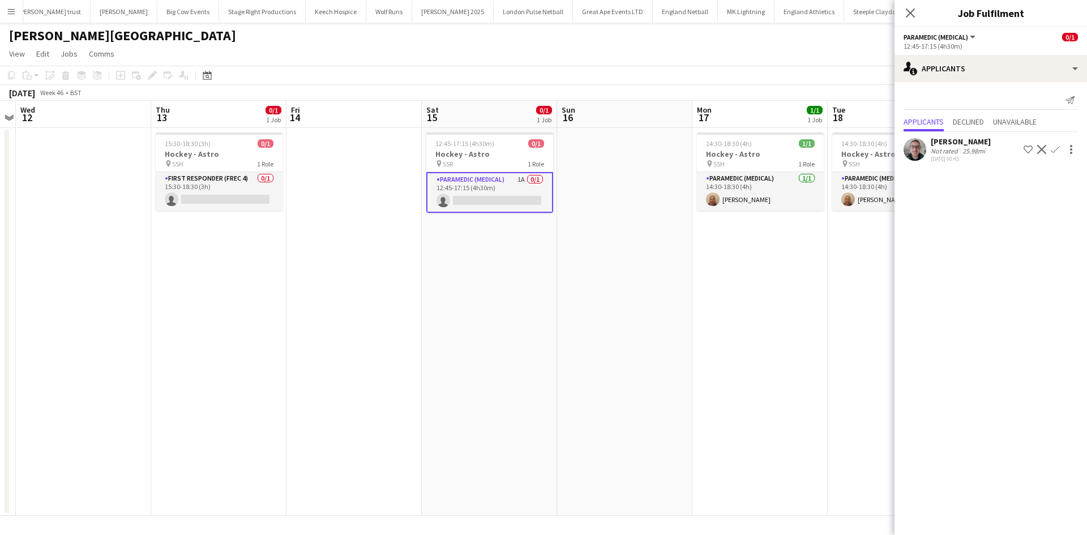
drag, startPoint x: 1057, startPoint y: 145, endPoint x: 1054, endPoint y: 156, distance: 11.1
click at [1057, 145] on app-icon "Confirm" at bounding box center [1055, 149] width 9 height 9
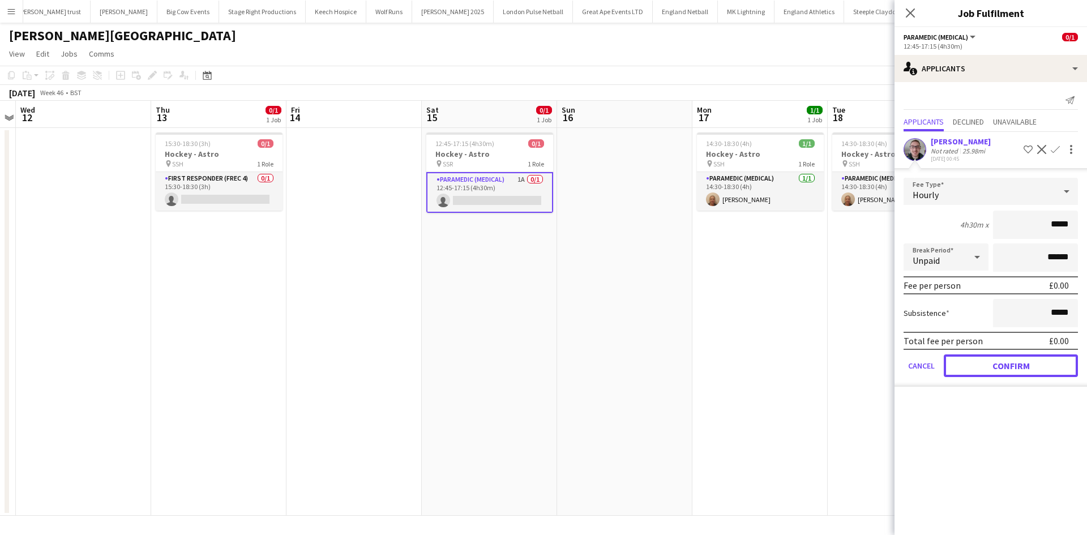
click at [1009, 366] on button "Confirm" at bounding box center [1011, 365] width 134 height 23
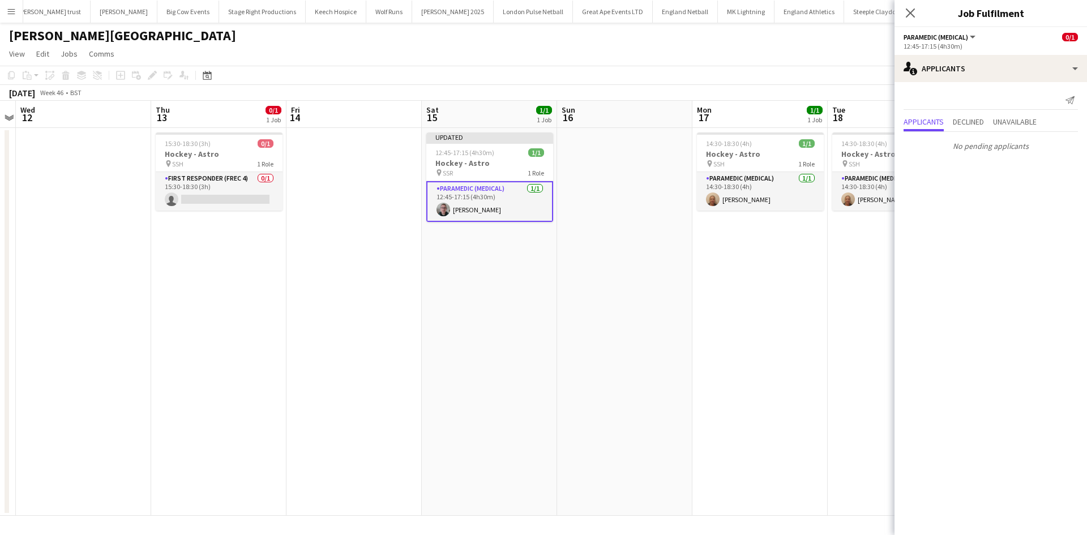
click at [908, 15] on icon at bounding box center [910, 12] width 9 height 9
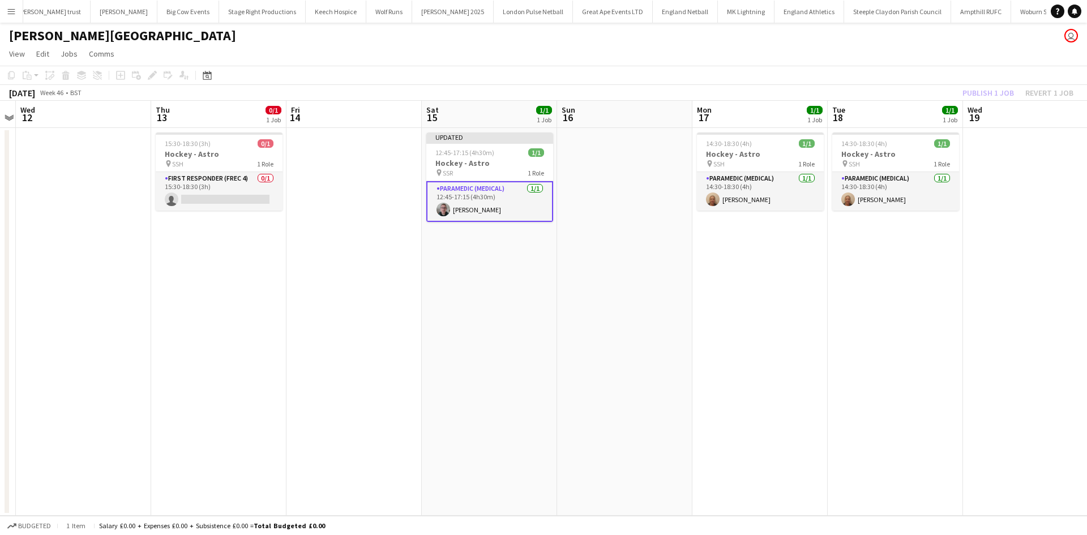
click at [986, 92] on div "Publish 1 job Revert 1 job" at bounding box center [1018, 92] width 138 height 15
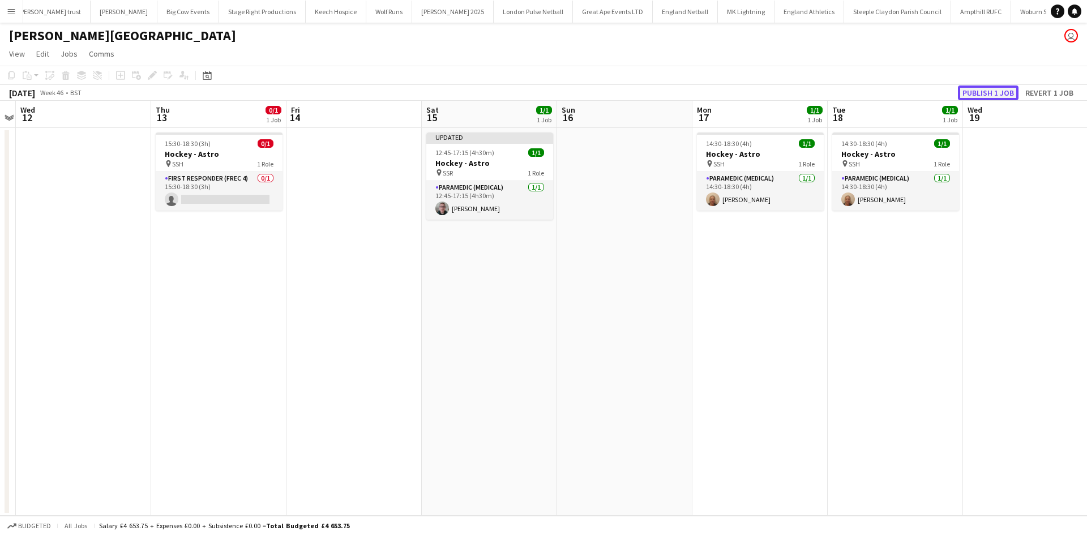
click at [986, 91] on button "Publish 1 job" at bounding box center [988, 92] width 61 height 15
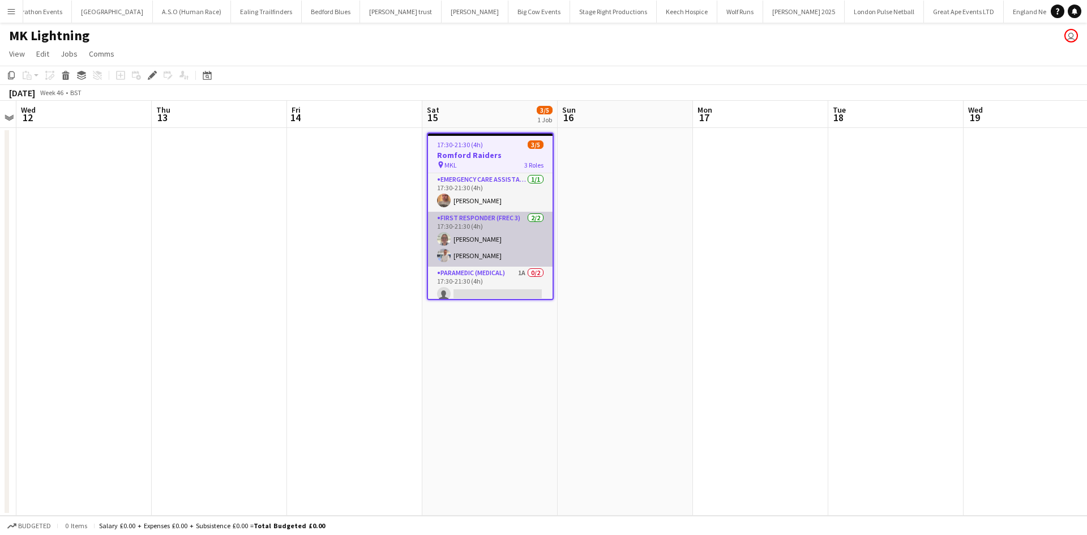
scroll to position [23, 0]
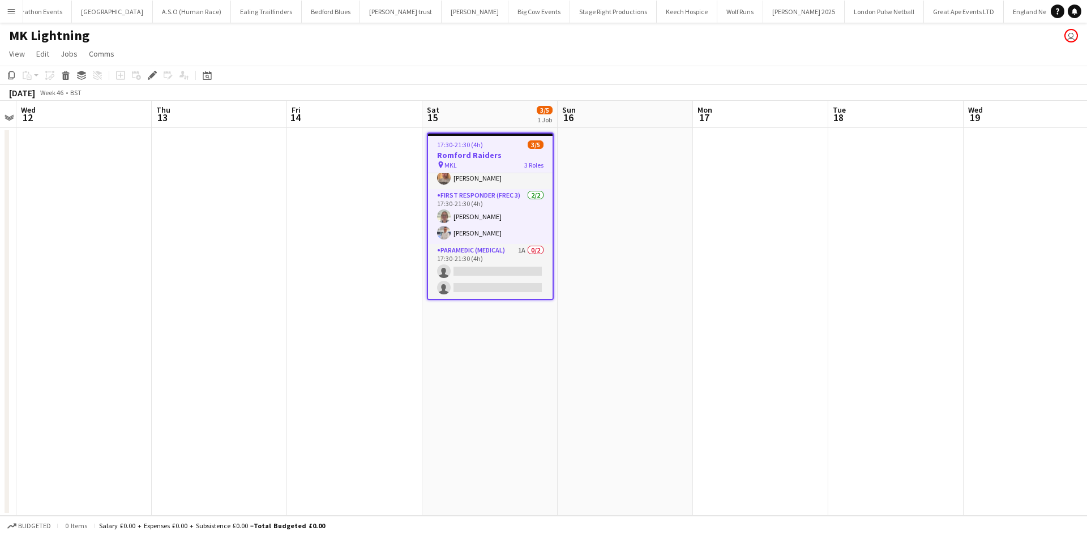
click at [480, 254] on app-card-role "Paramedic (Medical) 1A 0/2 17:30-21:30 (4h) single-neutral-actions single-neutr…" at bounding box center [490, 271] width 125 height 55
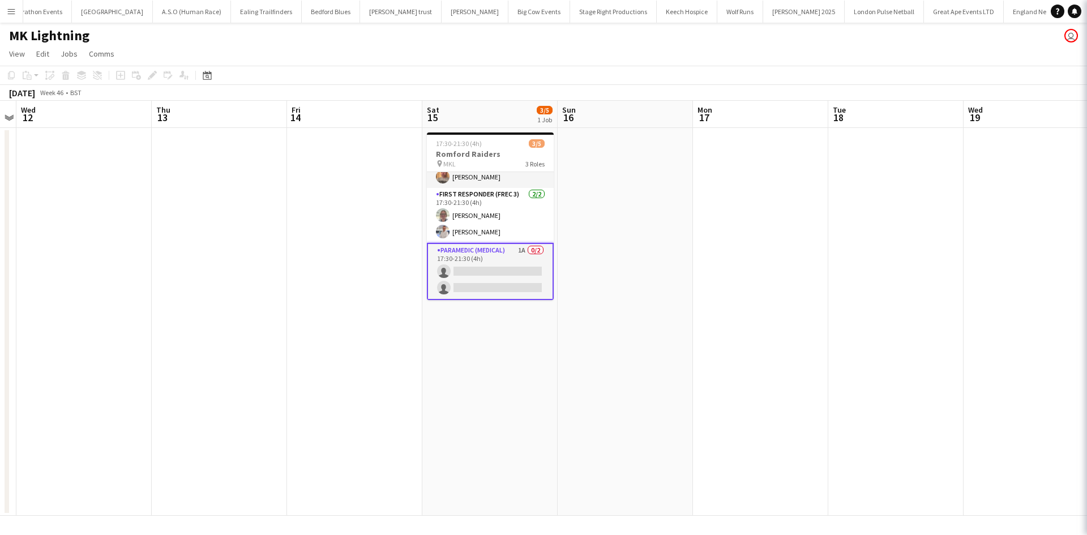
scroll to position [0, 389]
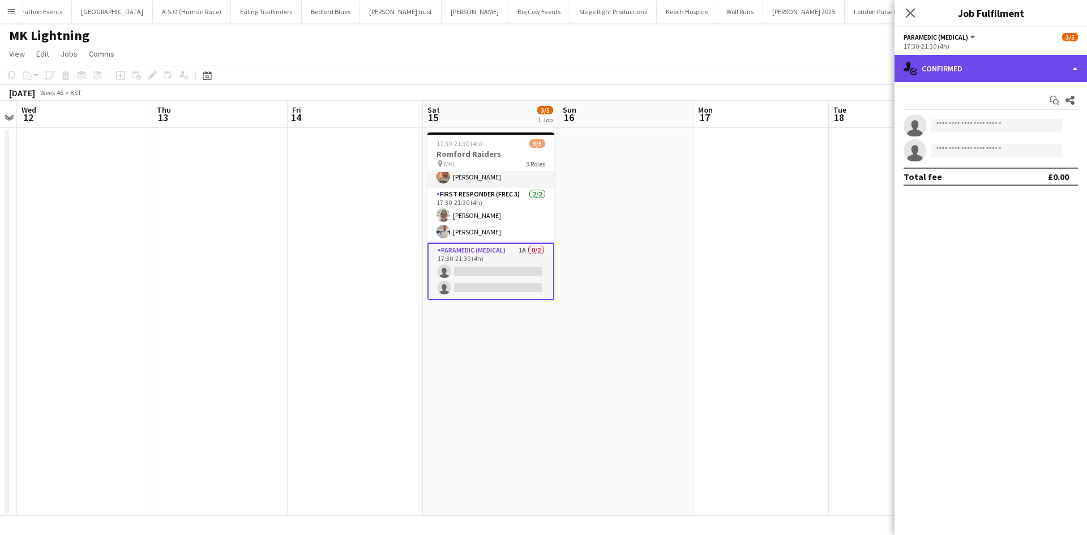
click at [1003, 68] on div "single-neutral-actions-check-2 Confirmed" at bounding box center [990, 68] width 192 height 27
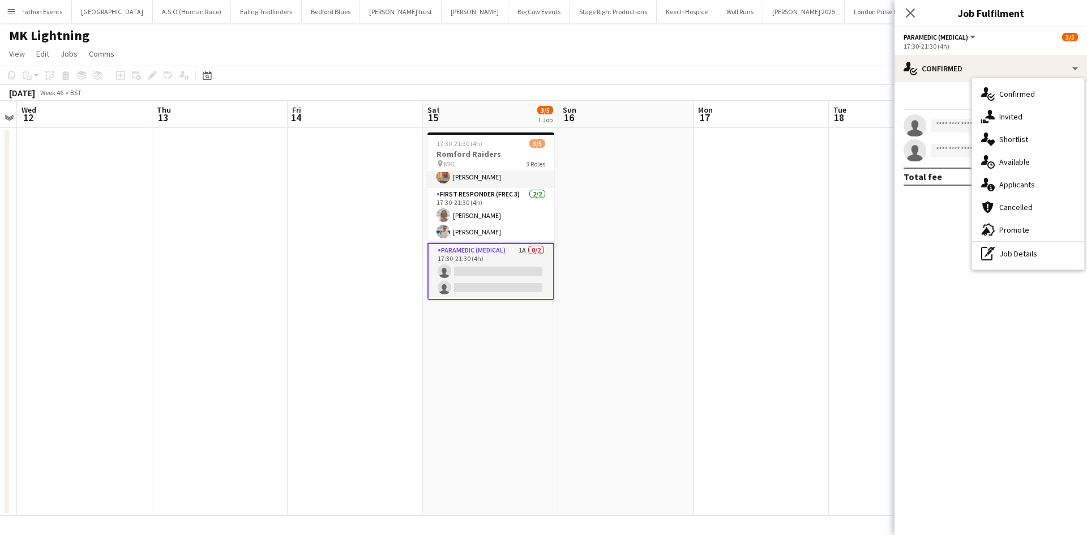
click at [1032, 187] on span "Applicants" at bounding box center [1017, 184] width 36 height 10
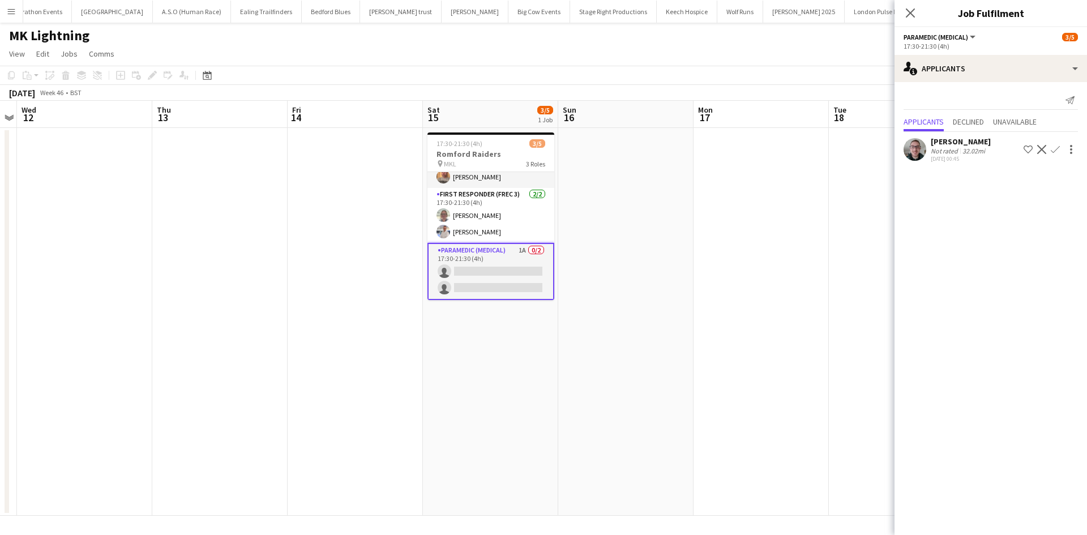
click at [1055, 150] on app-icon "Confirm" at bounding box center [1055, 149] width 9 height 9
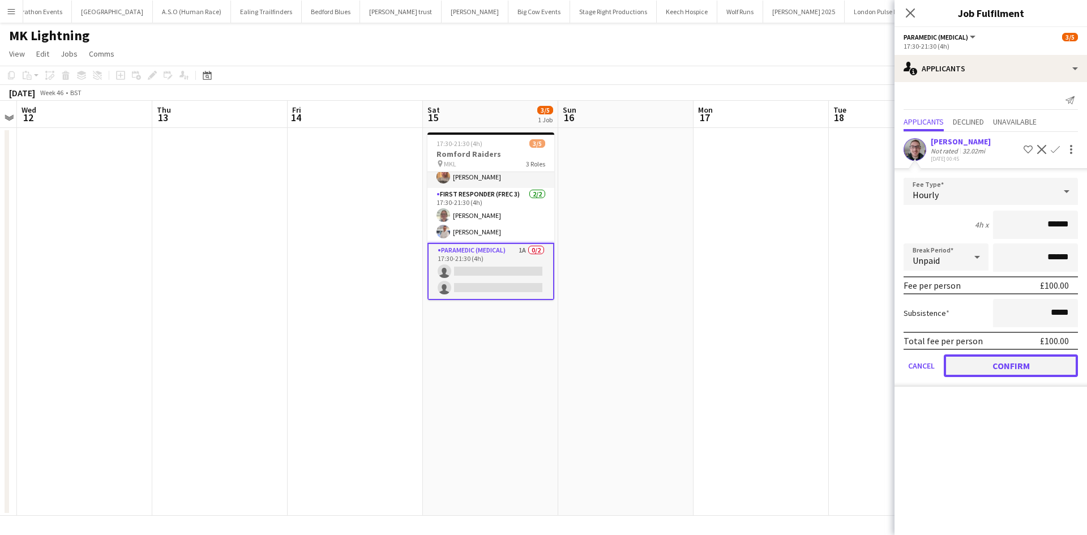
click at [998, 357] on button "Confirm" at bounding box center [1011, 365] width 134 height 23
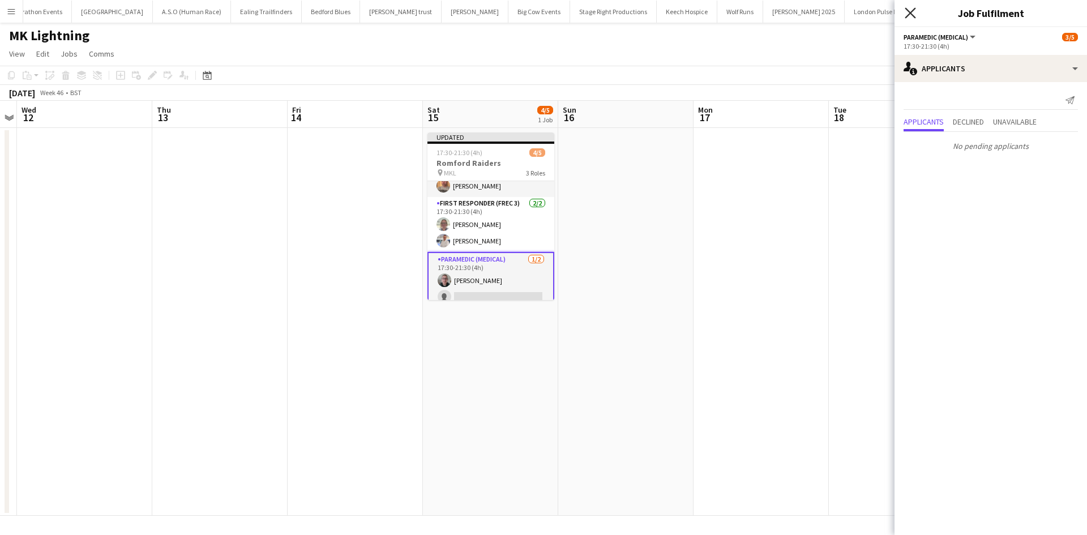
click at [914, 16] on icon at bounding box center [909, 12] width 11 height 11
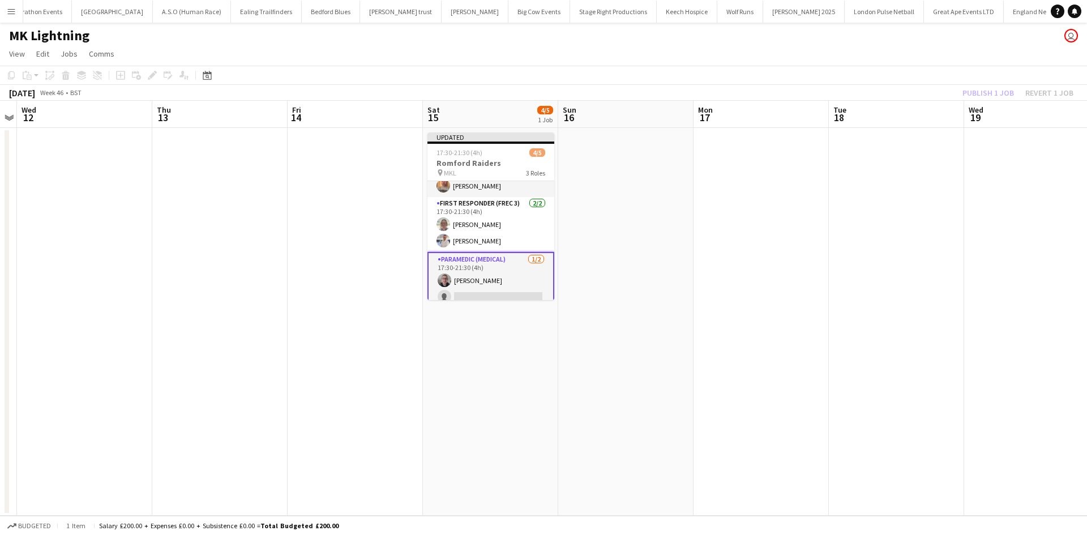
click at [968, 96] on div "Publish 1 job Revert 1 job" at bounding box center [1018, 92] width 138 height 15
click at [974, 95] on button "Publish 1 job" at bounding box center [988, 92] width 61 height 15
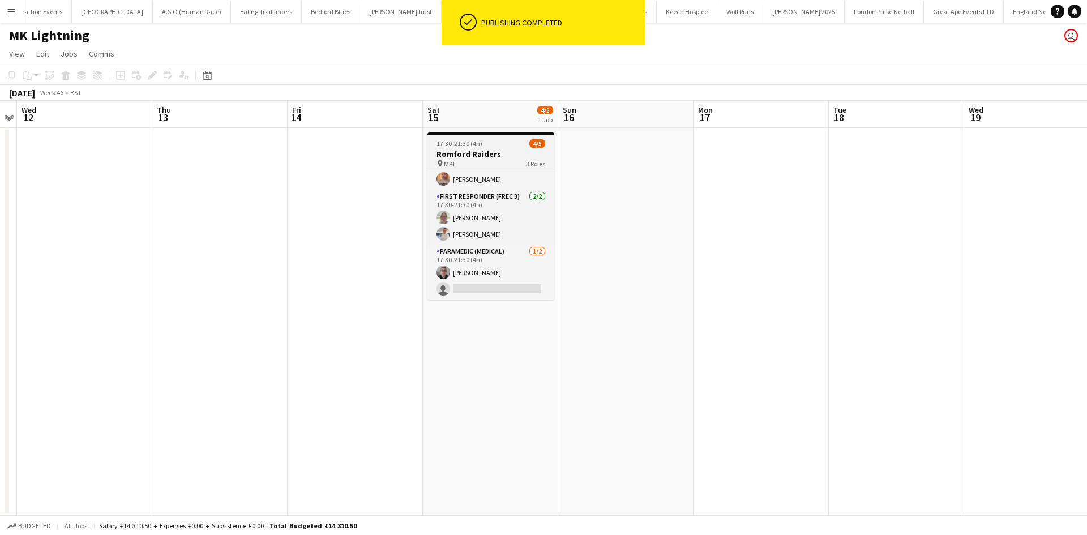
scroll to position [20, 0]
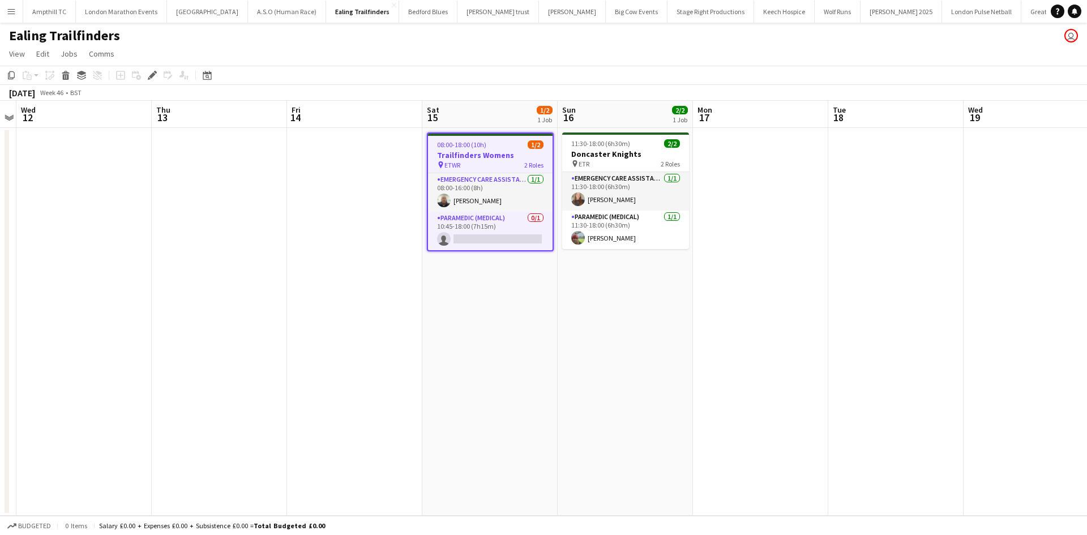
click at [466, 151] on h3 "Trailfinders Womens" at bounding box center [490, 155] width 125 height 10
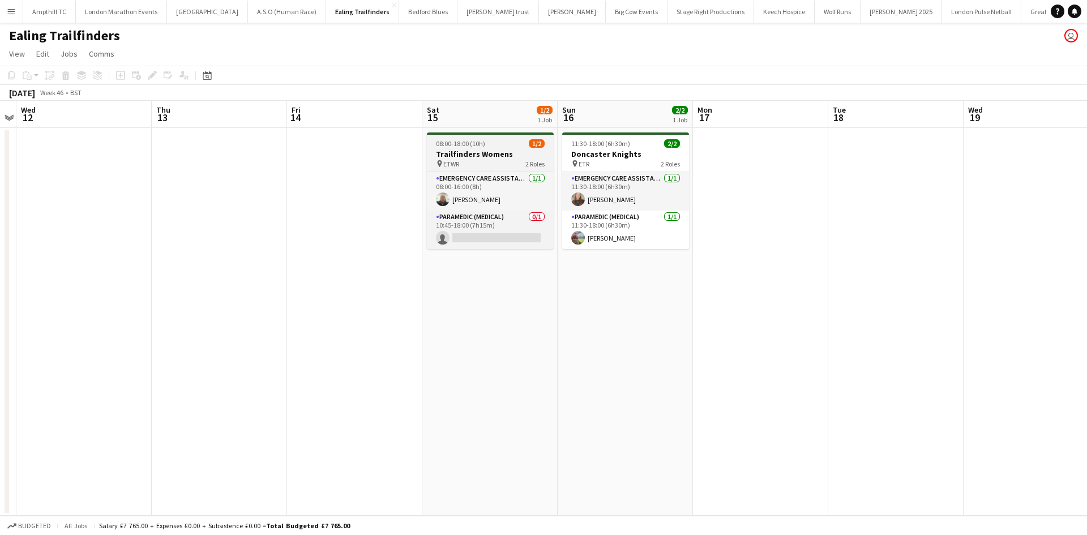
click at [469, 158] on h3 "Trailfinders Womens" at bounding box center [490, 154] width 127 height 10
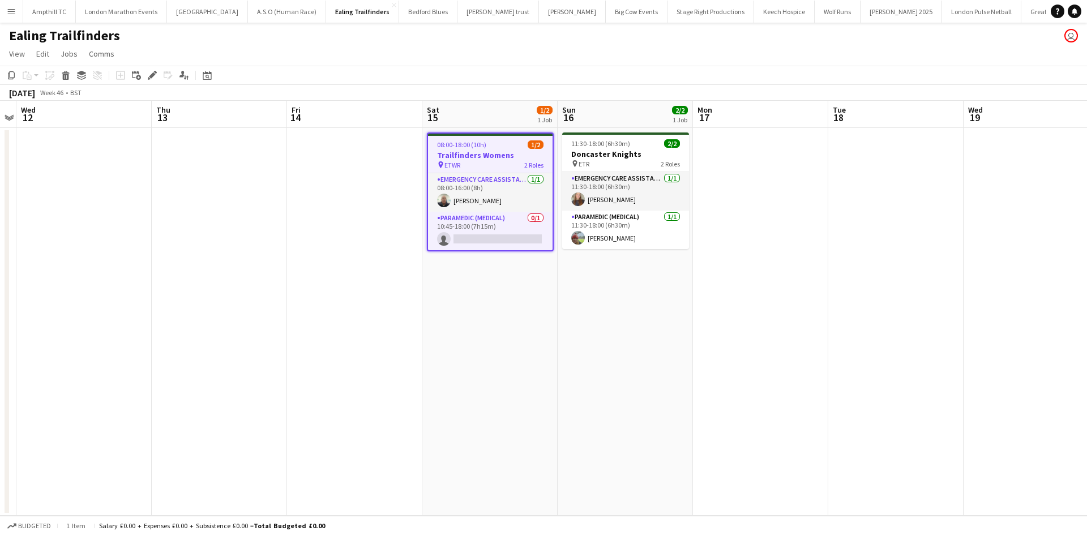
drag, startPoint x: 149, startPoint y: 75, endPoint x: 480, endPoint y: 153, distance: 339.7
click at [151, 75] on icon "Edit" at bounding box center [152, 75] width 9 height 9
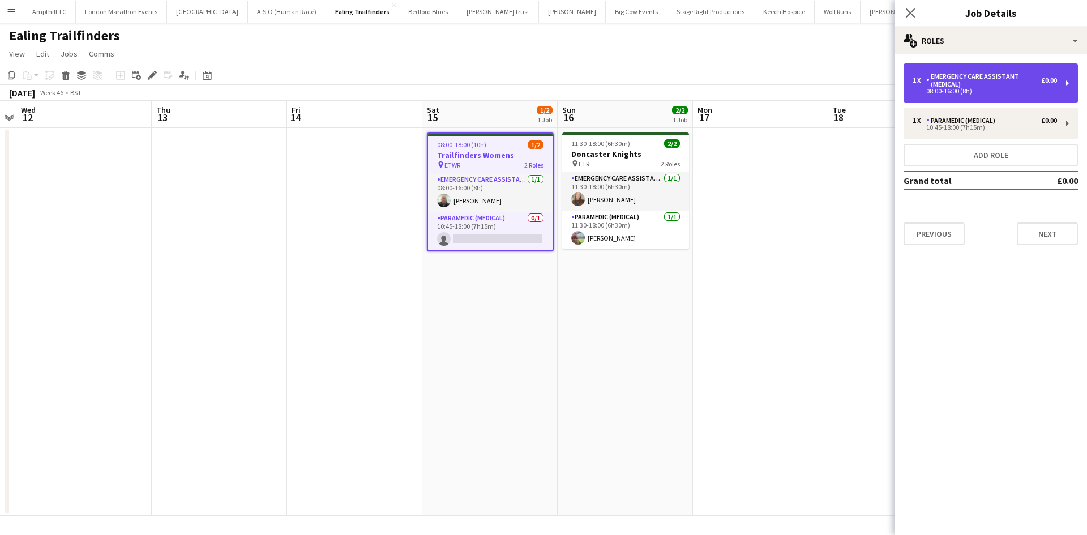
click at [984, 95] on div "1 x Emergency Care Assistant (Medical) £0.00 08:00-16:00 (8h)" at bounding box center [990, 83] width 174 height 40
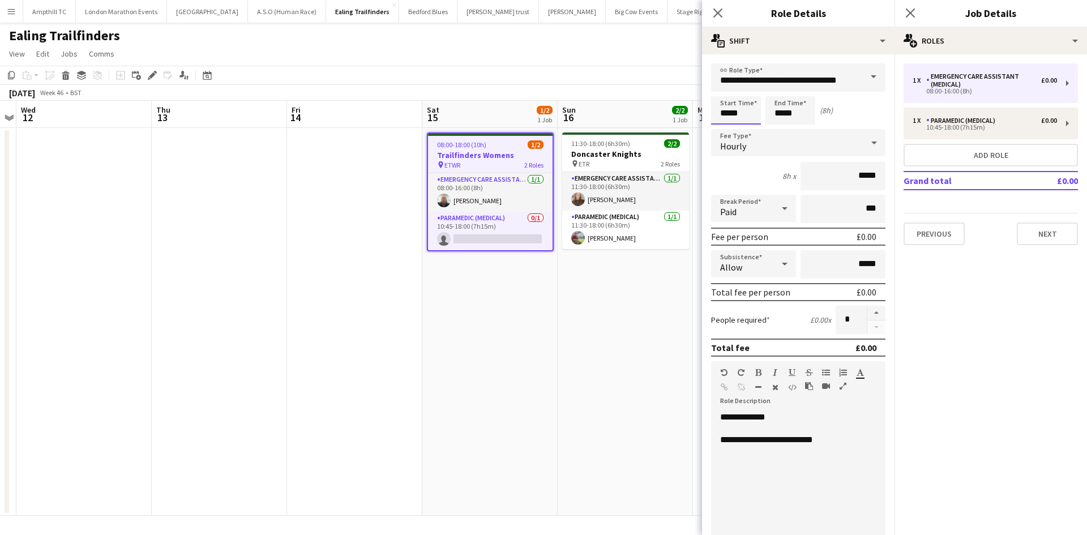
click at [744, 121] on input "*****" at bounding box center [736, 110] width 50 height 28
click at [722, 85] on div at bounding box center [724, 90] width 23 height 11
click at [728, 128] on div at bounding box center [724, 130] width 23 height 11
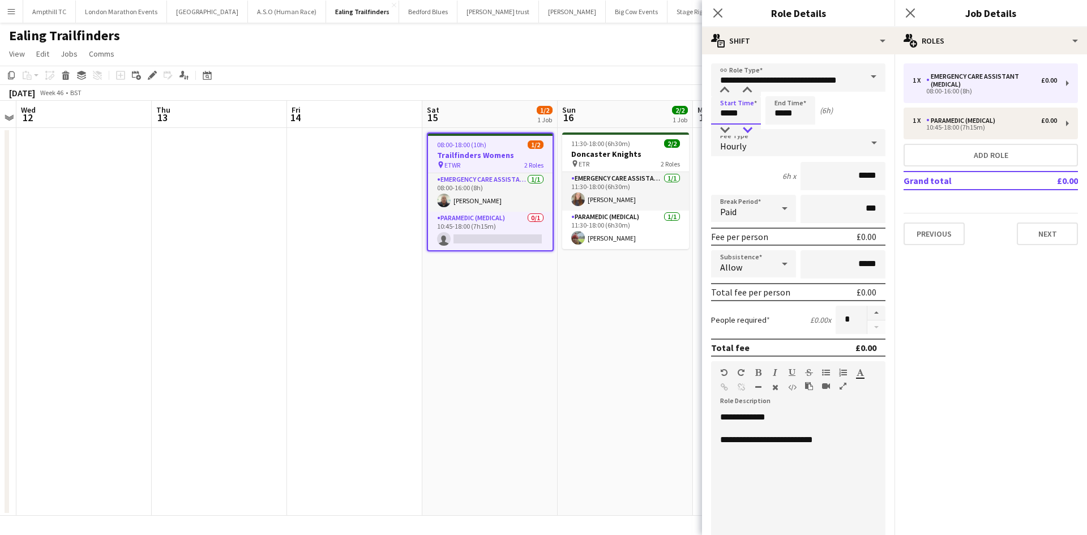
type input "*****"
click at [746, 126] on div at bounding box center [747, 130] width 23 height 11
click at [783, 119] on input "*****" at bounding box center [790, 110] width 50 height 28
click at [781, 83] on input "**********" at bounding box center [798, 77] width 174 height 28
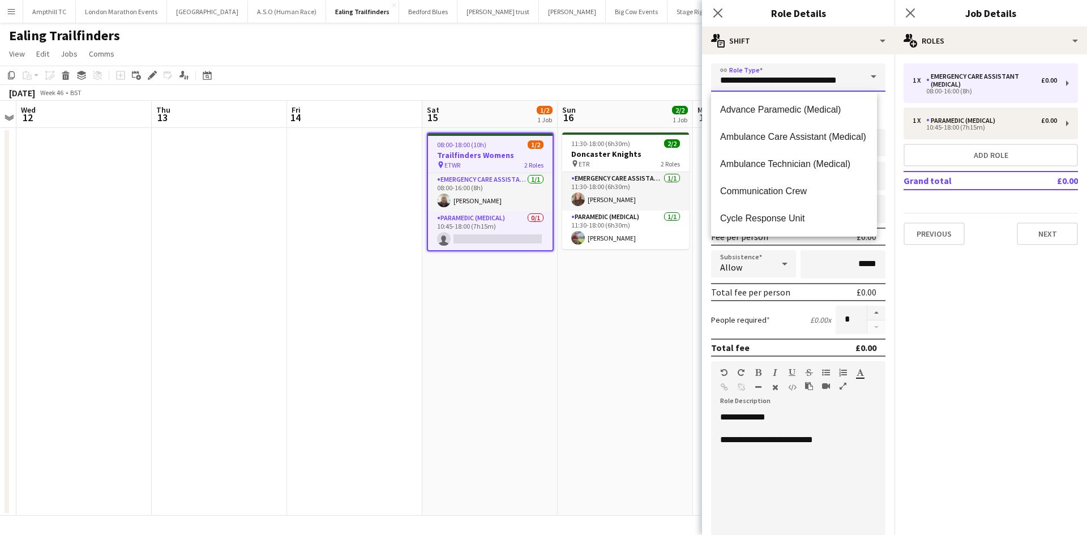
click at [781, 83] on input "**********" at bounding box center [798, 77] width 174 height 28
click at [778, 254] on icon at bounding box center [785, 263] width 14 height 23
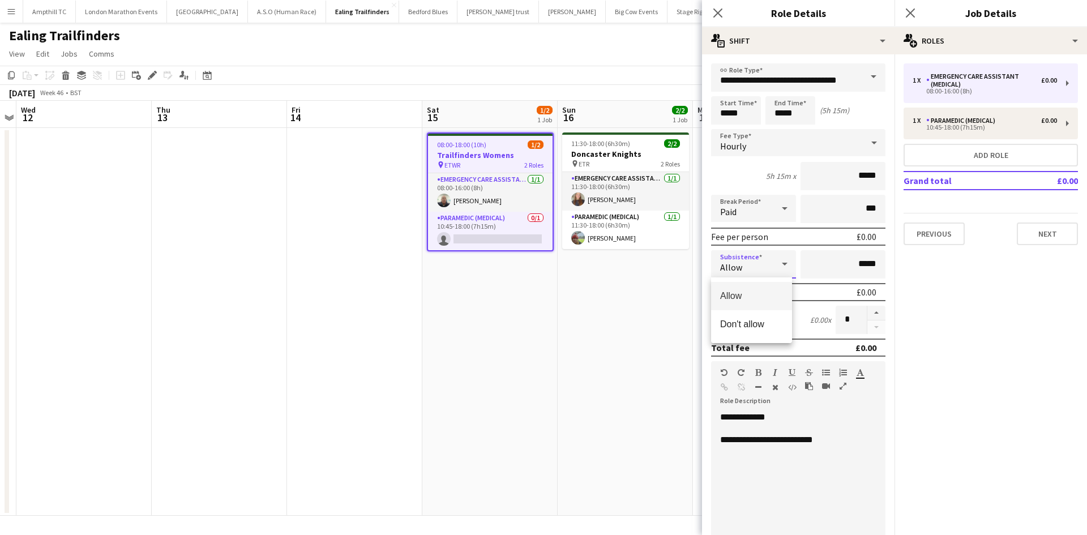
click at [784, 113] on div at bounding box center [543, 267] width 1087 height 535
click at [780, 101] on input "*****" at bounding box center [790, 110] width 50 height 28
click at [780, 91] on div at bounding box center [779, 90] width 23 height 11
type input "*****"
click at [780, 90] on div at bounding box center [779, 90] width 23 height 11
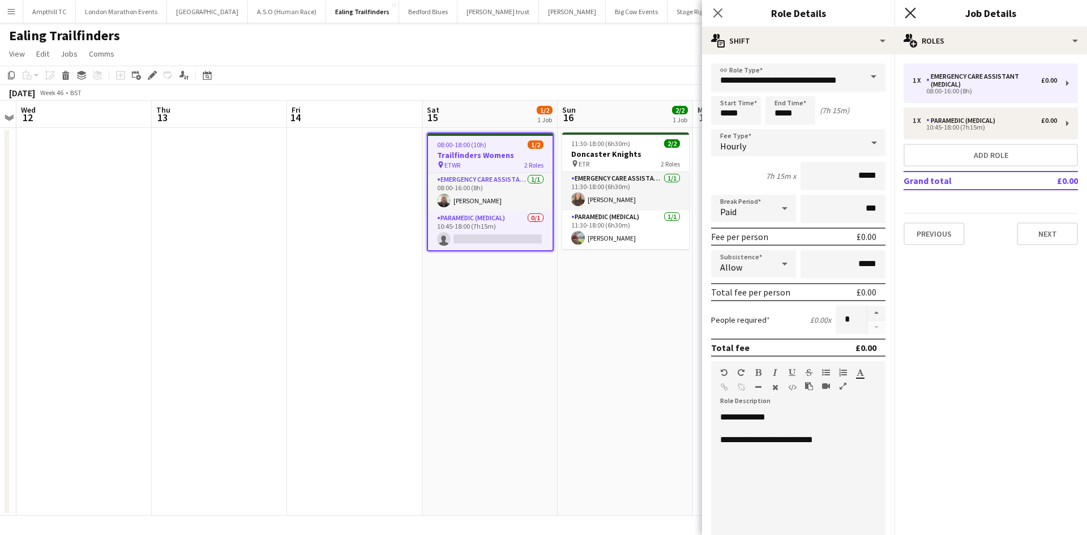
click at [907, 15] on icon "Close pop-in" at bounding box center [909, 12] width 11 height 11
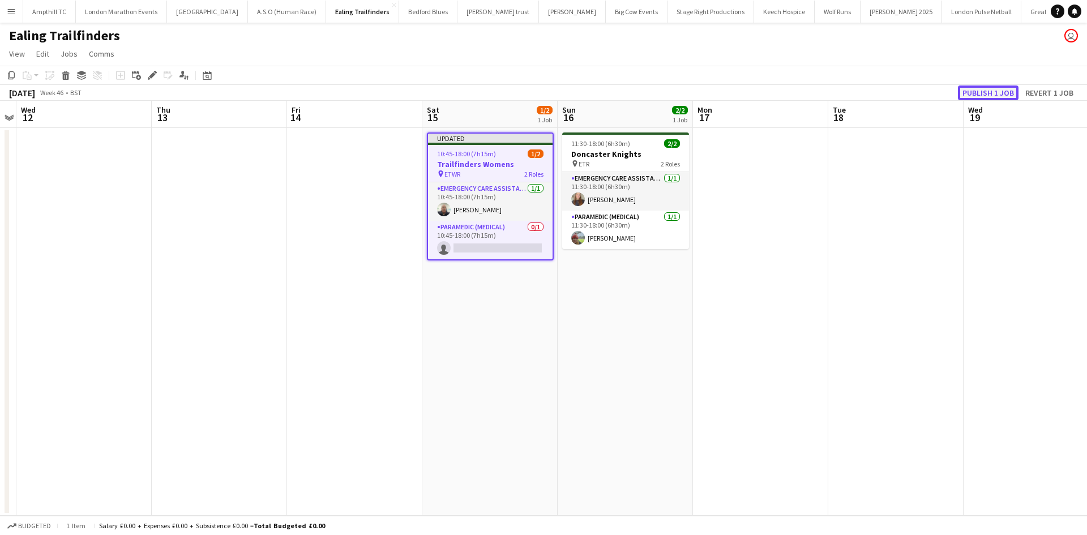
click at [981, 92] on button "Publish 1 job" at bounding box center [988, 92] width 61 height 15
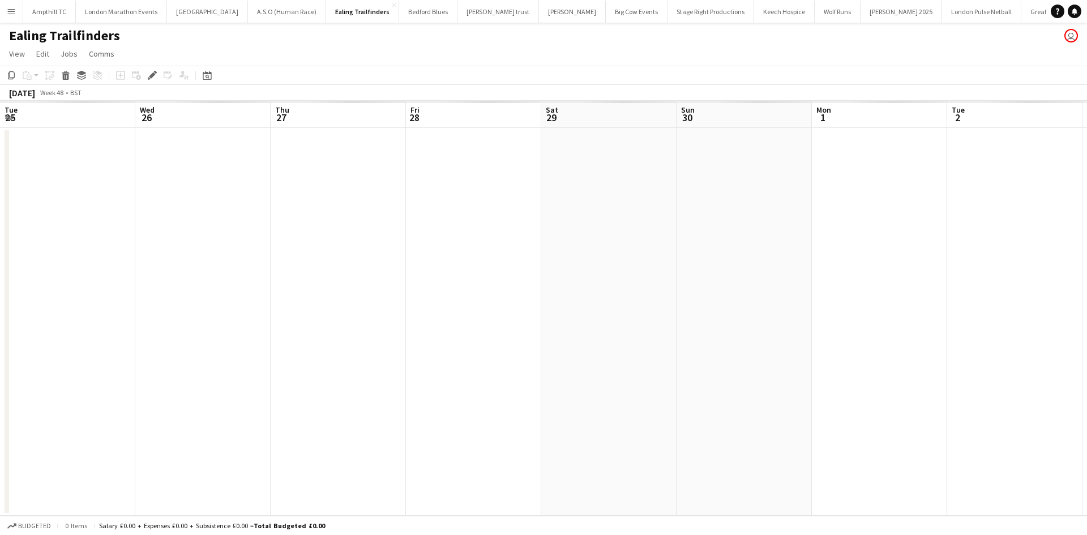
scroll to position [0, 389]
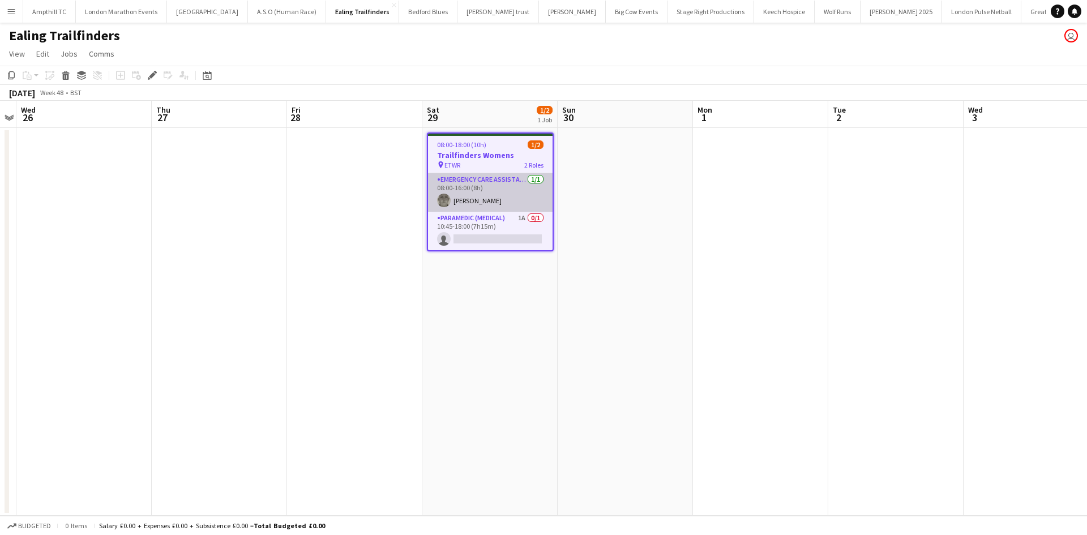
click at [490, 181] on app-card-role "Emergency Care Assistant (Medical) 1/1 08:00-16:00 (8h) Darren Clarke" at bounding box center [490, 192] width 125 height 38
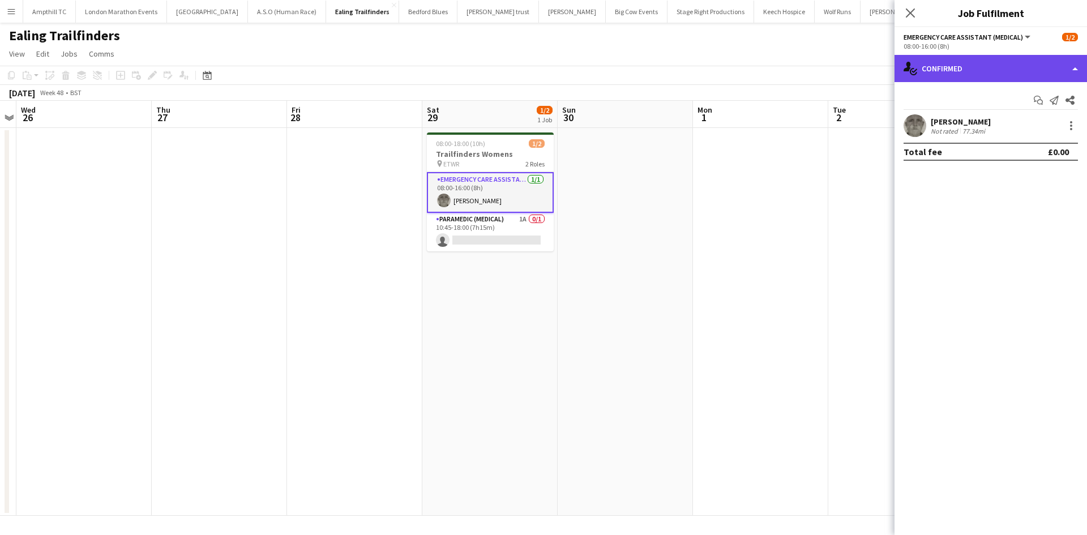
click at [962, 80] on div "single-neutral-actions-check-2 Confirmed" at bounding box center [990, 68] width 192 height 27
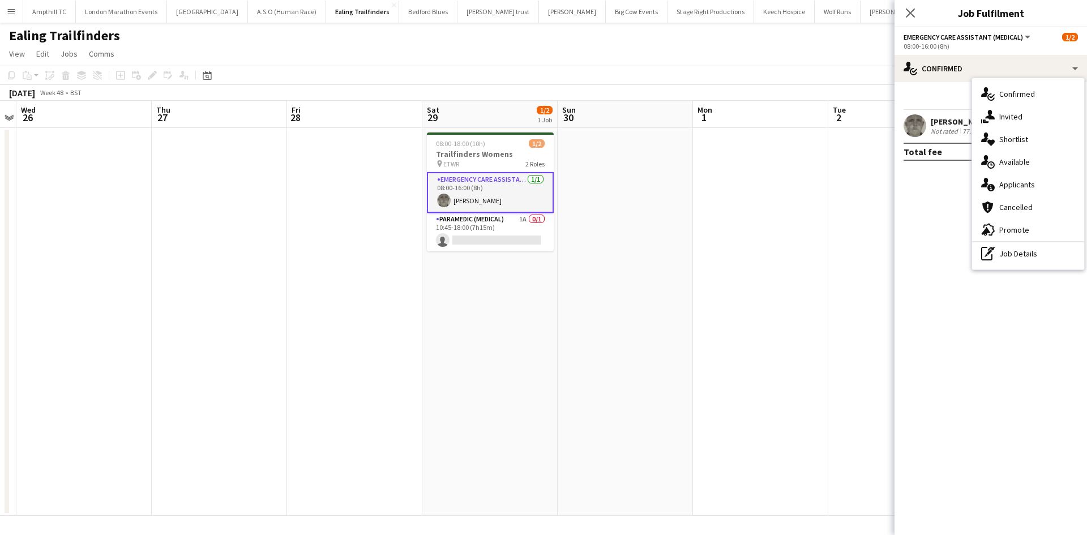
drag, startPoint x: 445, startPoint y: 150, endPoint x: 422, endPoint y: 143, distance: 24.7
click at [446, 149] on h3 "Trailfinders Womens" at bounding box center [490, 154] width 127 height 10
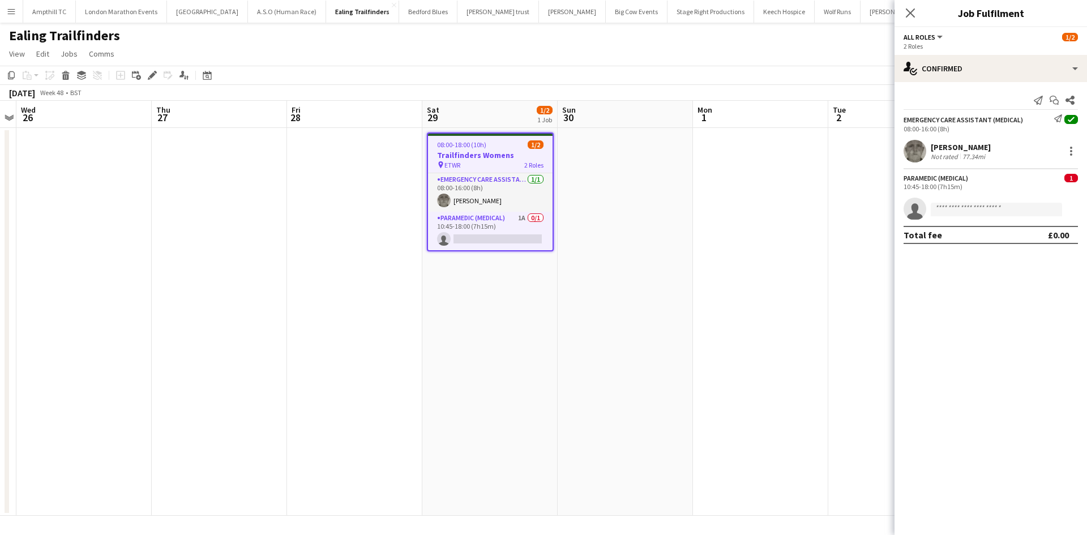
scroll to position [0, 389]
click at [153, 76] on icon "Edit" at bounding box center [152, 75] width 9 height 9
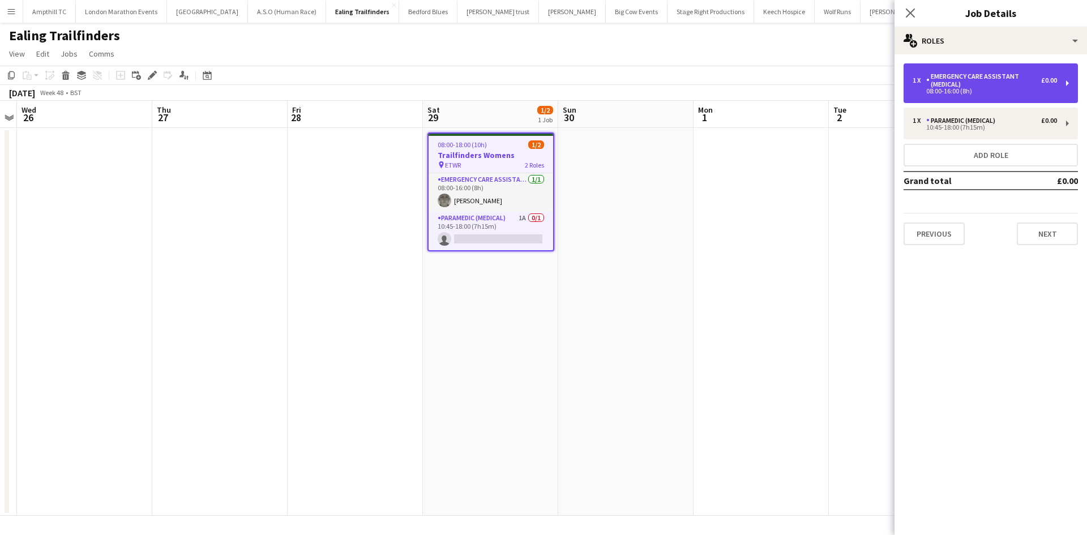
click at [929, 76] on div "Emergency Care Assistant (Medical)" at bounding box center [983, 80] width 115 height 16
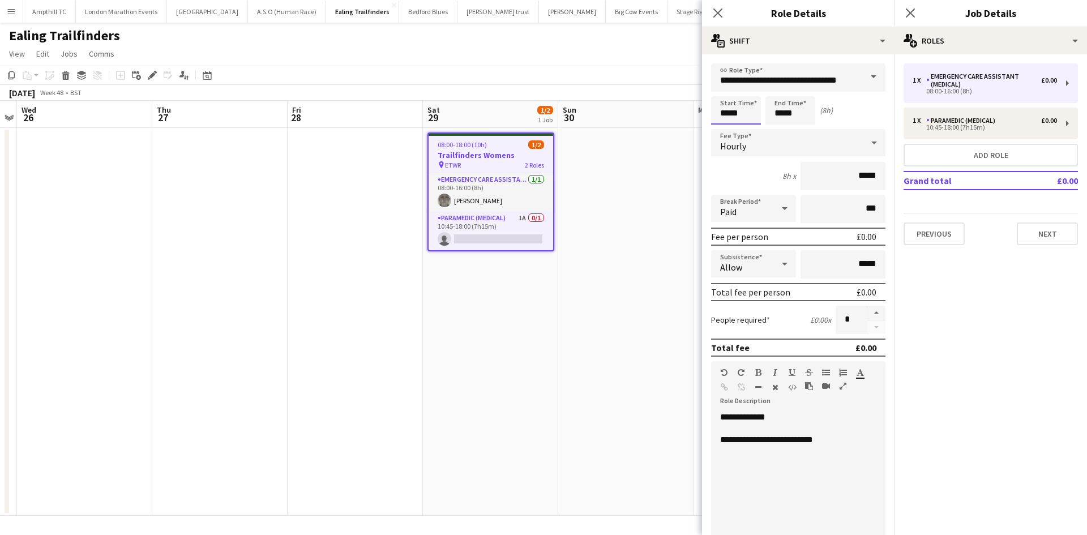
click at [738, 112] on input "*****" at bounding box center [736, 110] width 50 height 28
click at [726, 89] on div at bounding box center [724, 90] width 23 height 11
click at [743, 89] on div at bounding box center [747, 90] width 23 height 11
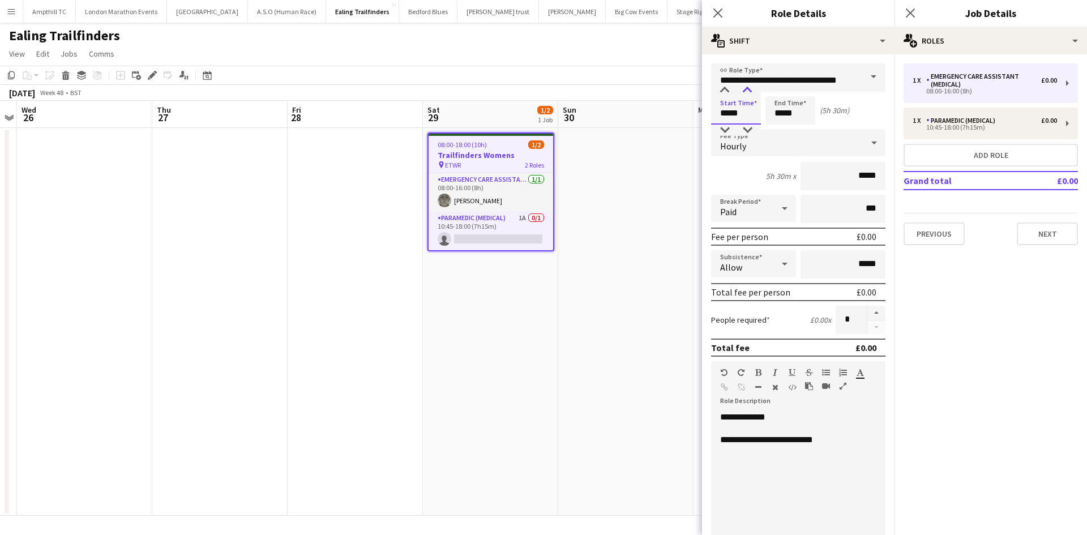
type input "*****"
click at [743, 89] on div at bounding box center [747, 90] width 23 height 11
click at [804, 119] on input "*****" at bounding box center [790, 110] width 50 height 28
click at [787, 89] on div at bounding box center [779, 90] width 23 height 11
type input "*****"
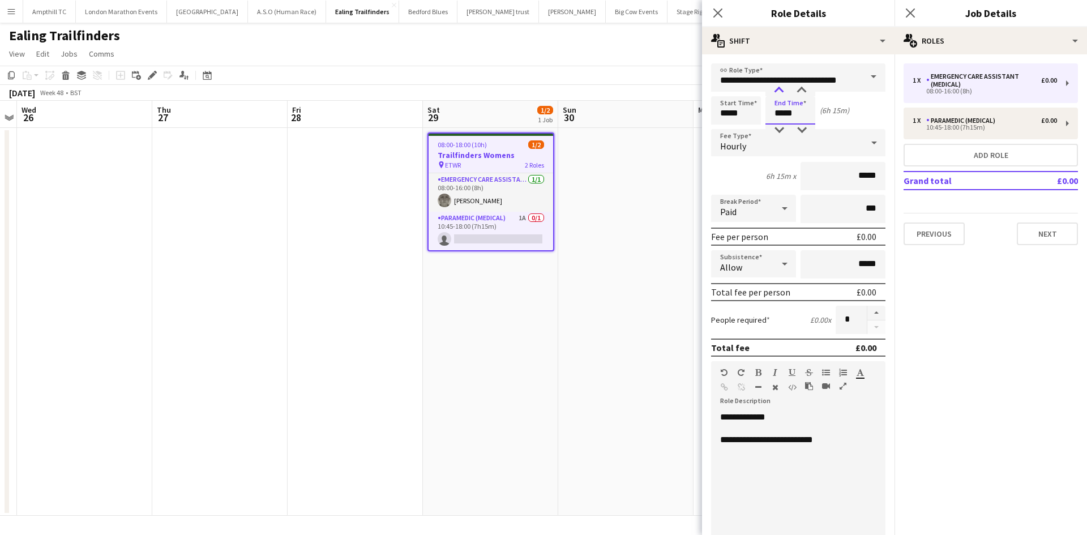
click at [785, 89] on div at bounding box center [779, 90] width 23 height 11
click at [909, 14] on icon at bounding box center [909, 12] width 11 height 11
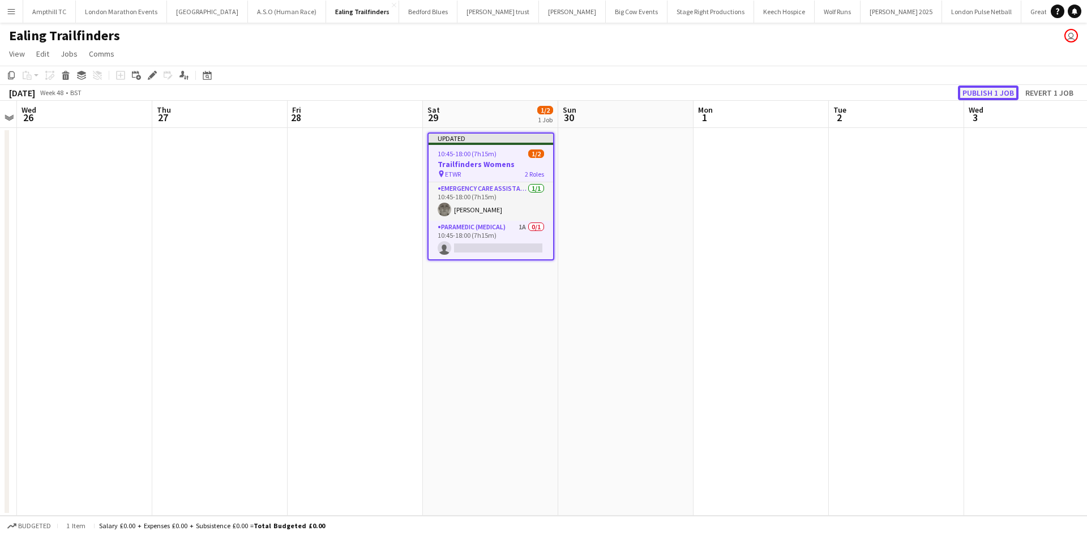
click at [999, 93] on button "Publish 1 job" at bounding box center [988, 92] width 61 height 15
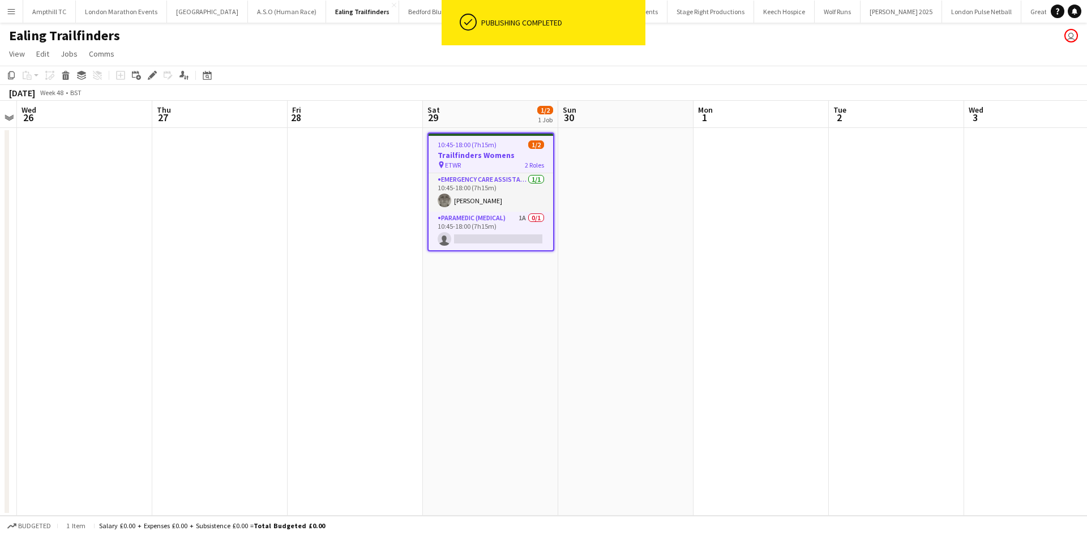
click at [505, 235] on app-job-card "10:45-18:00 (7h15m) 1/2 Trailfinders Womens pin ETWR 2 Roles Emergency Care Ass…" at bounding box center [490, 191] width 127 height 119
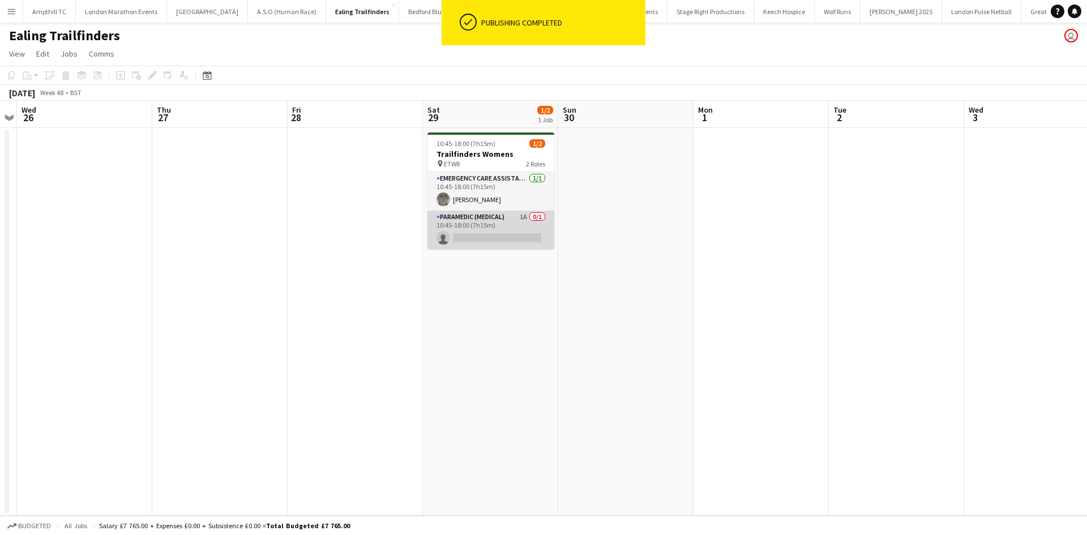
click at [478, 223] on app-card-role "Paramedic (Medical) 1A 0/1 10:45-18:00 (7h15m) single-neutral-actions" at bounding box center [490, 230] width 127 height 38
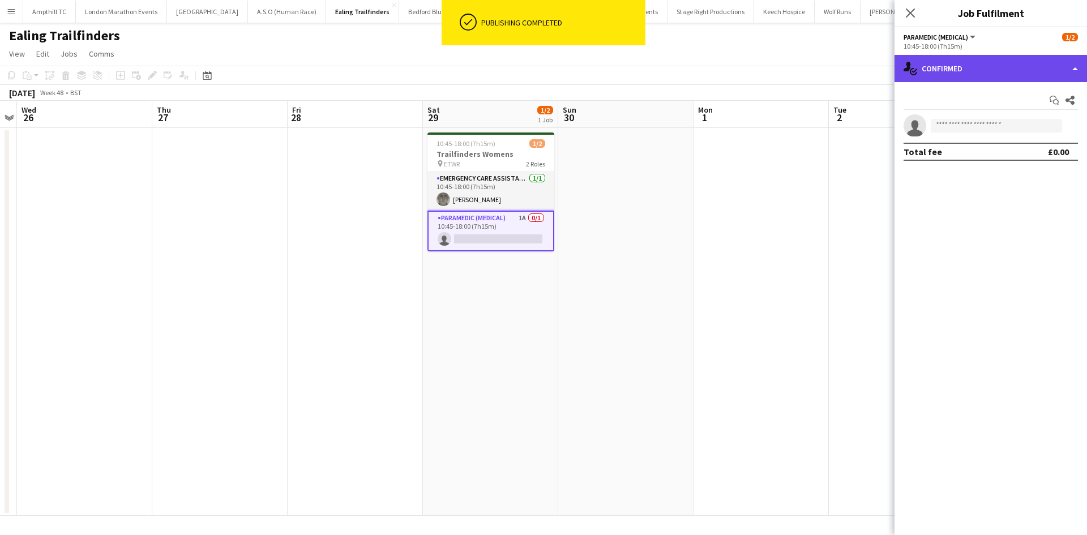
click at [957, 72] on div "single-neutral-actions-check-2 Confirmed" at bounding box center [990, 68] width 192 height 27
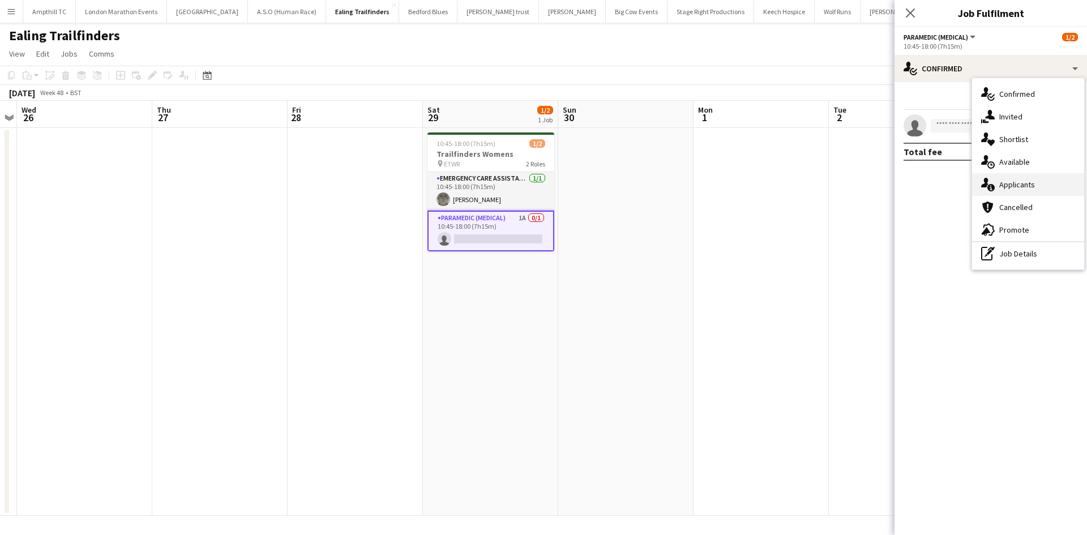
click at [1007, 183] on span "Applicants" at bounding box center [1017, 184] width 36 height 10
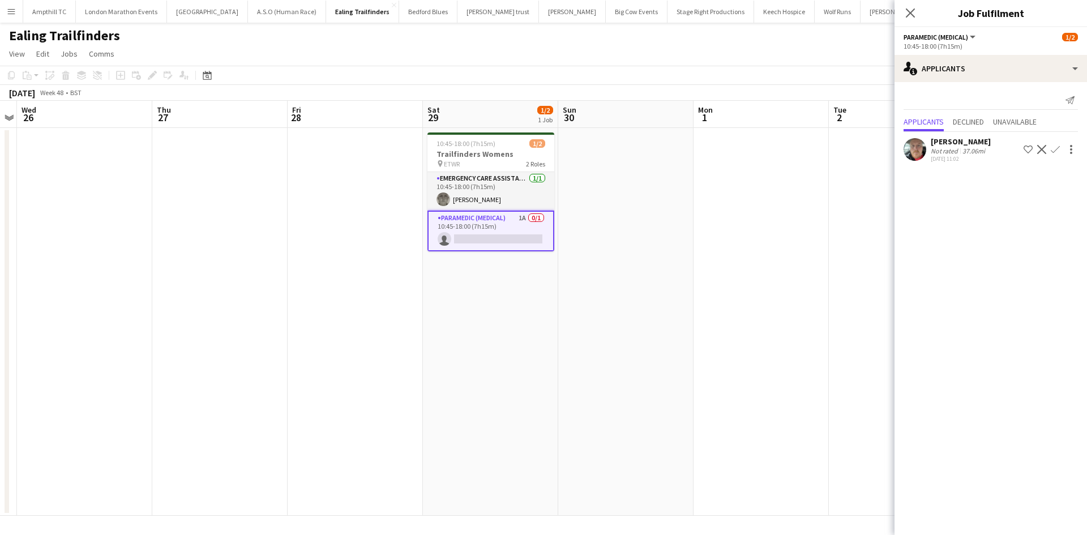
click at [1055, 152] on app-icon "Confirm" at bounding box center [1055, 149] width 9 height 9
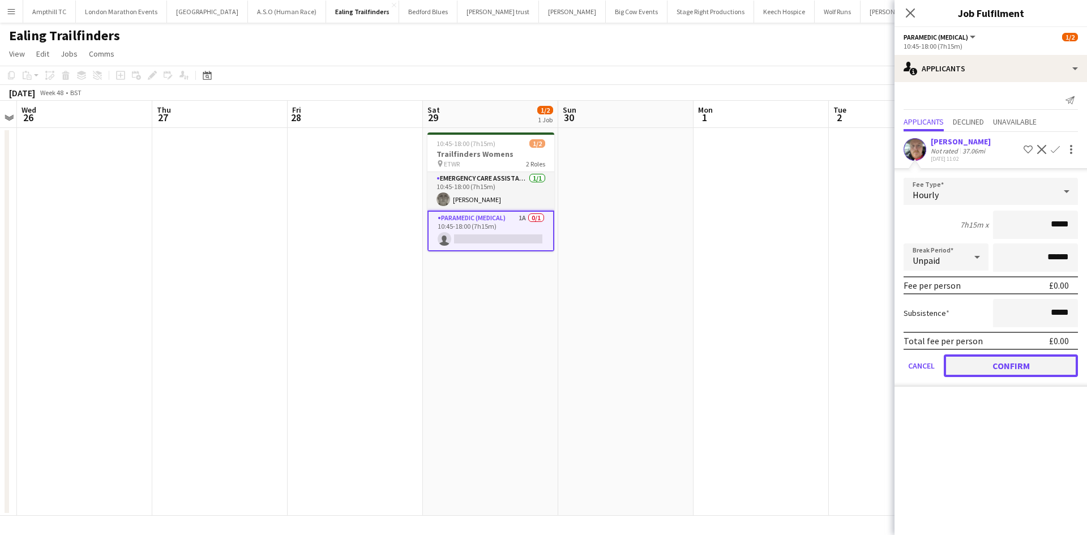
click at [1005, 358] on button "Confirm" at bounding box center [1011, 365] width 134 height 23
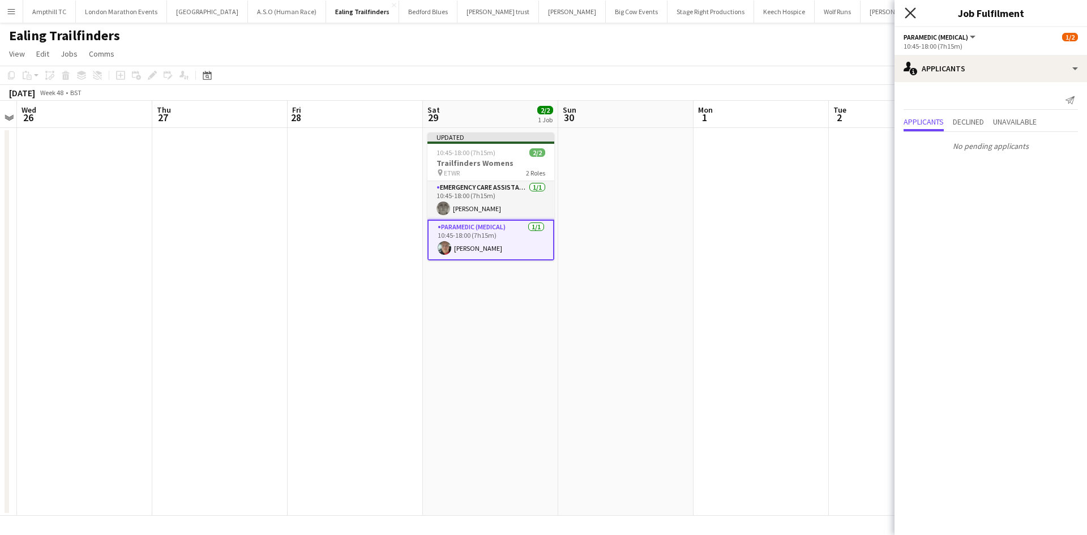
click at [912, 11] on icon at bounding box center [909, 12] width 11 height 11
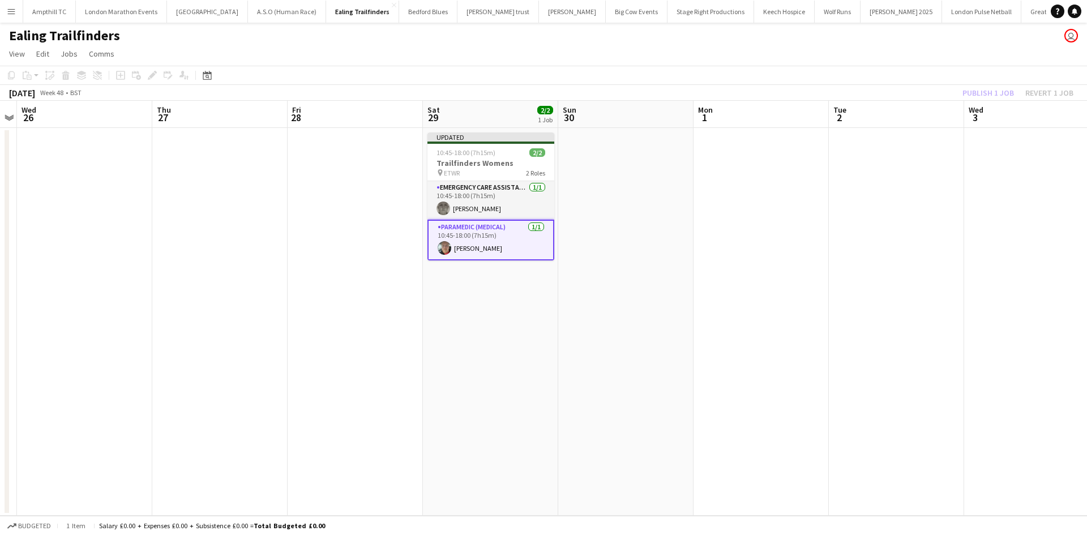
click at [994, 97] on div "Publish 1 job Revert 1 job" at bounding box center [1018, 92] width 138 height 15
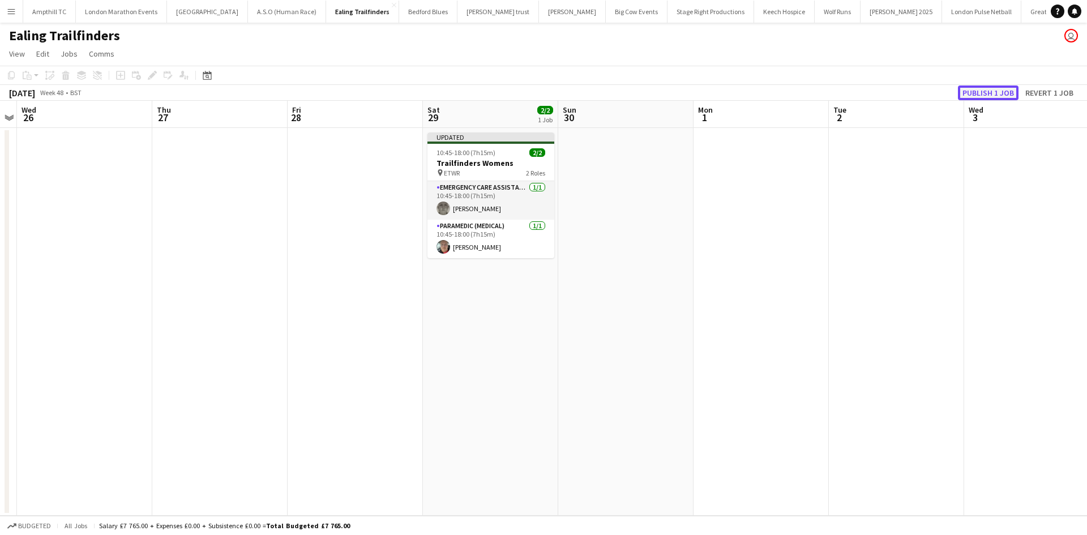
click at [996, 93] on button "Publish 1 job" at bounding box center [988, 92] width 61 height 15
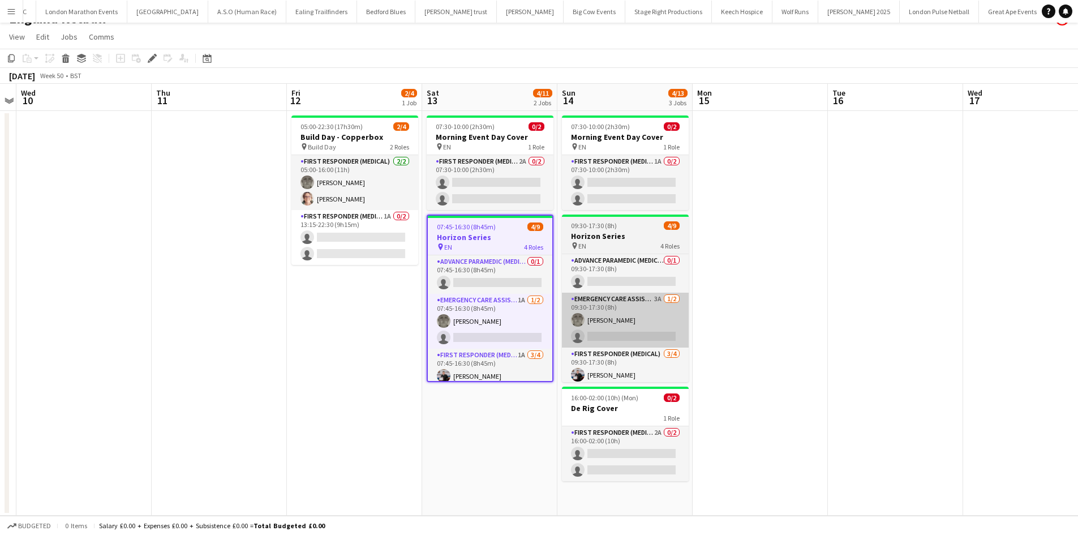
click at [505, 301] on app-card-role "Emergency Care Assistant (Medical) 1A [DATE] 07:45-16:30 (8h45m) [PERSON_NAME] …" at bounding box center [490, 321] width 125 height 55
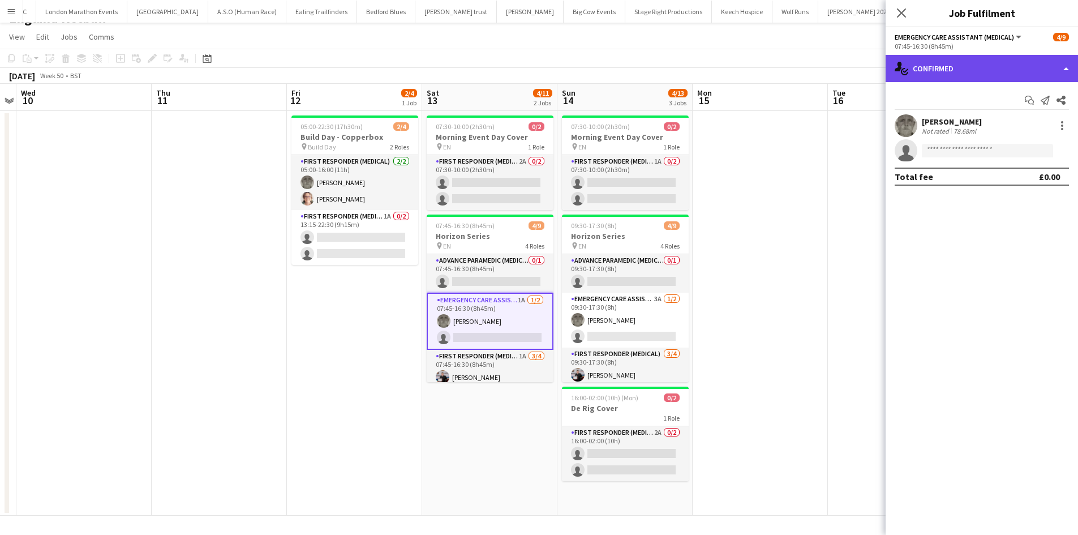
click at [1001, 70] on div "single-neutral-actions-check-2 Confirmed" at bounding box center [982, 68] width 192 height 27
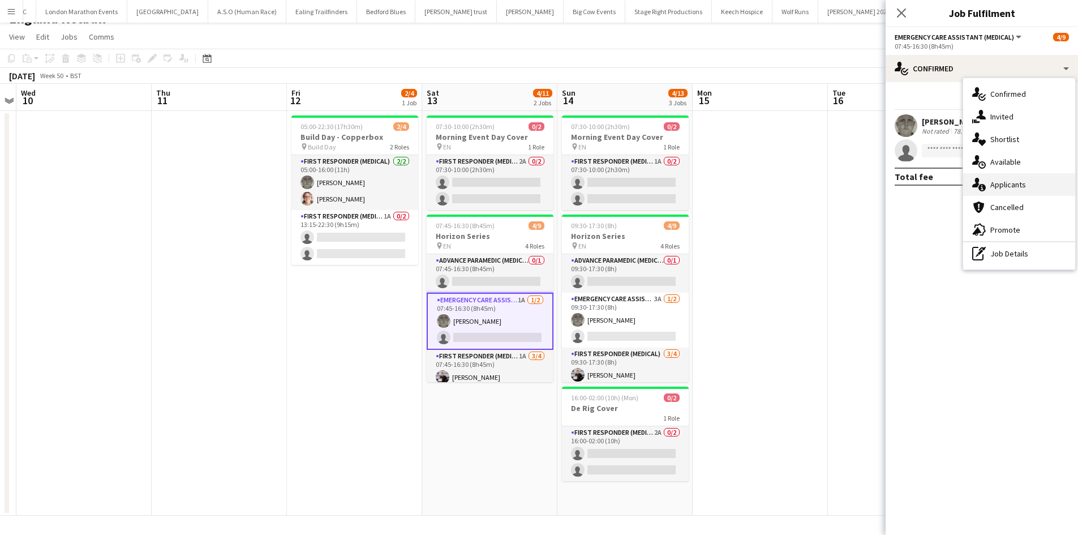
click at [1028, 188] on div "single-neutral-actions-information Applicants" at bounding box center [1019, 184] width 112 height 23
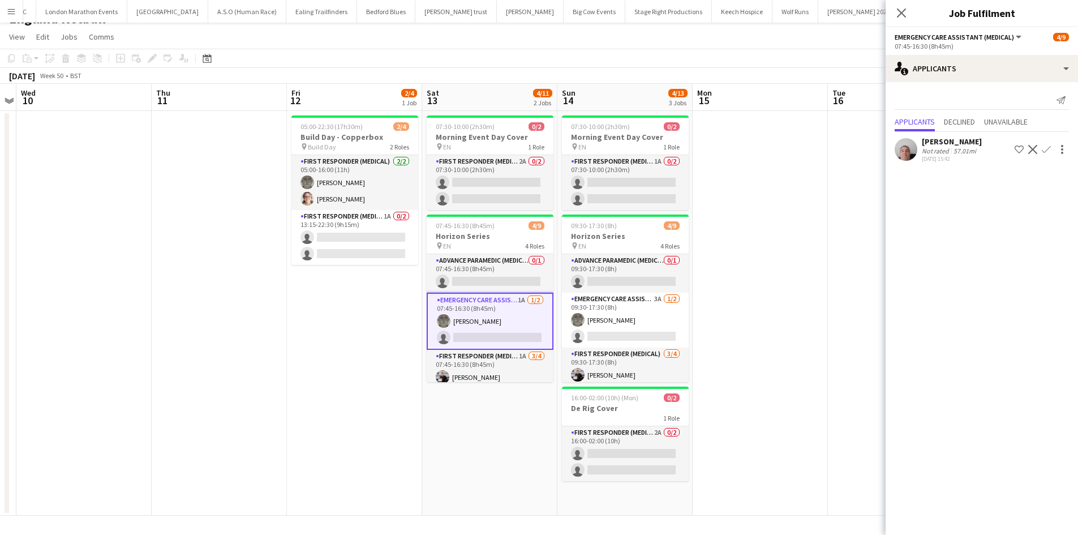
click at [1047, 149] on app-icon "Confirm" at bounding box center [1046, 149] width 9 height 9
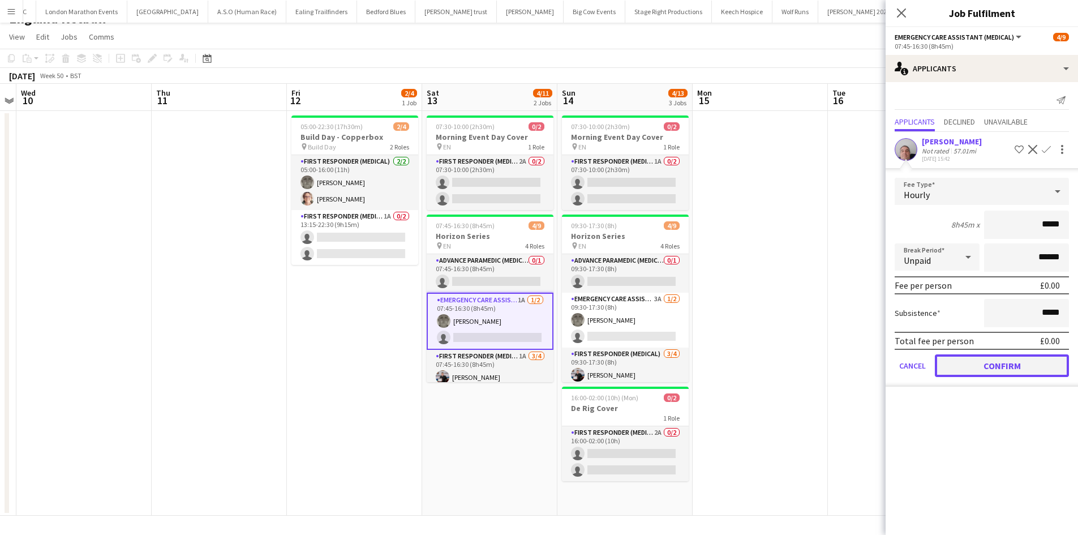
click at [985, 361] on button "Confirm" at bounding box center [1002, 365] width 134 height 23
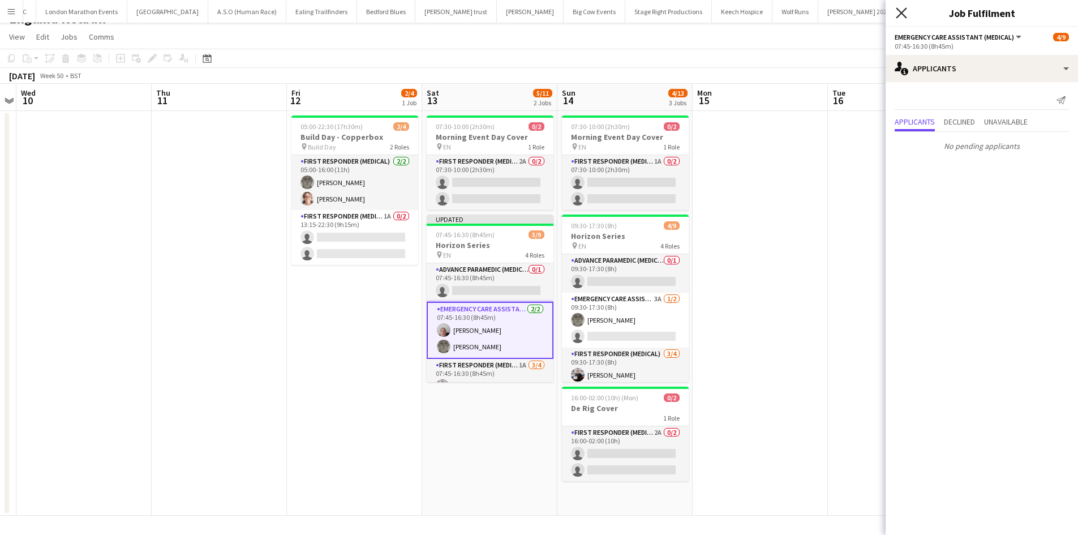
click at [902, 11] on icon "Close pop-in" at bounding box center [901, 12] width 11 height 11
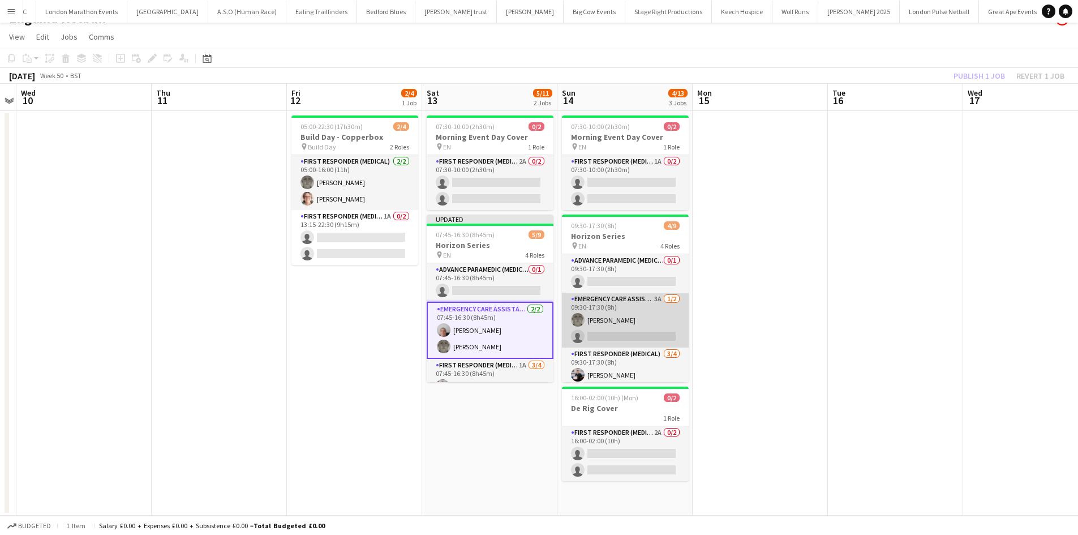
click at [620, 303] on app-card-role "Emergency Care Assistant (Medical) 3A 1/2 09:30-17:30 (8h) Darren Clarke single…" at bounding box center [625, 320] width 127 height 55
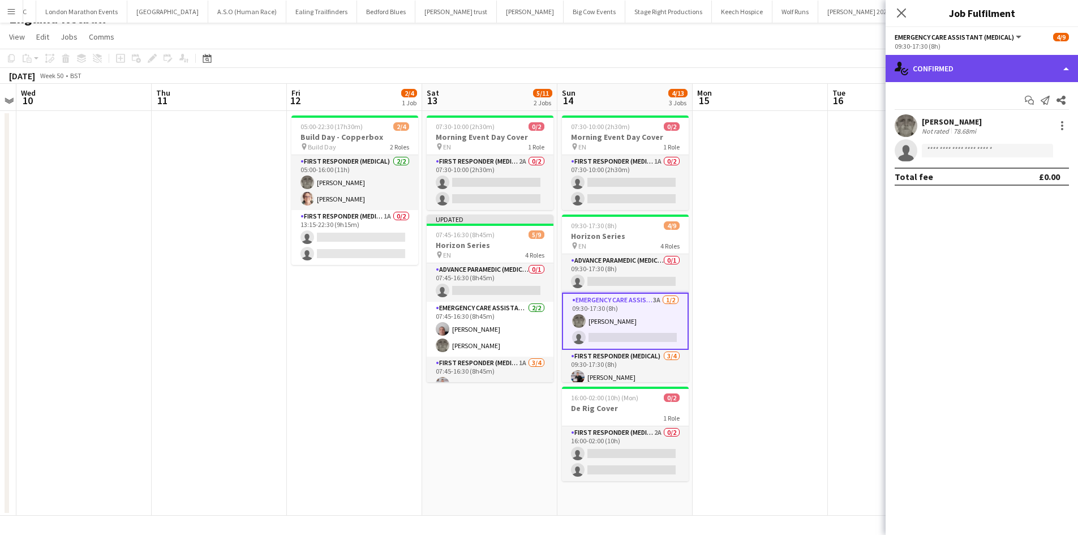
click at [1040, 72] on div "single-neutral-actions-check-2 Confirmed" at bounding box center [982, 68] width 192 height 27
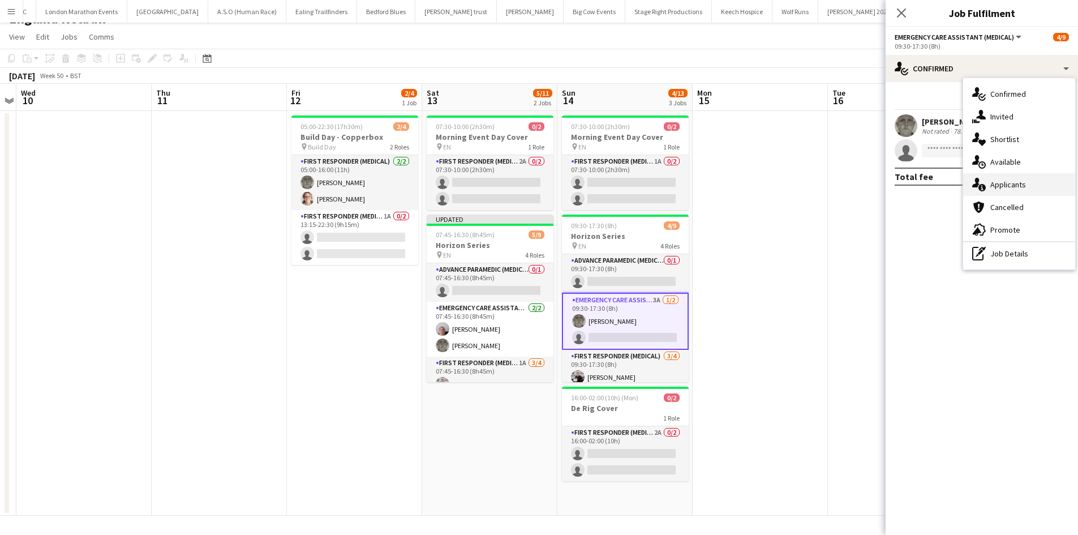
click at [1026, 185] on div "single-neutral-actions-information Applicants" at bounding box center [1019, 184] width 112 height 23
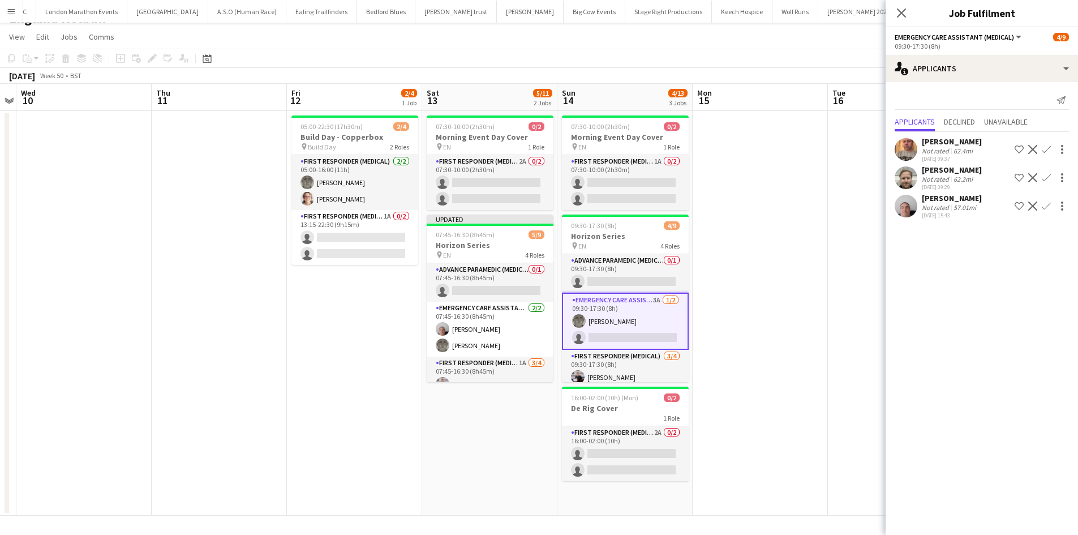
click at [1048, 209] on app-icon "Confirm" at bounding box center [1046, 205] width 9 height 9
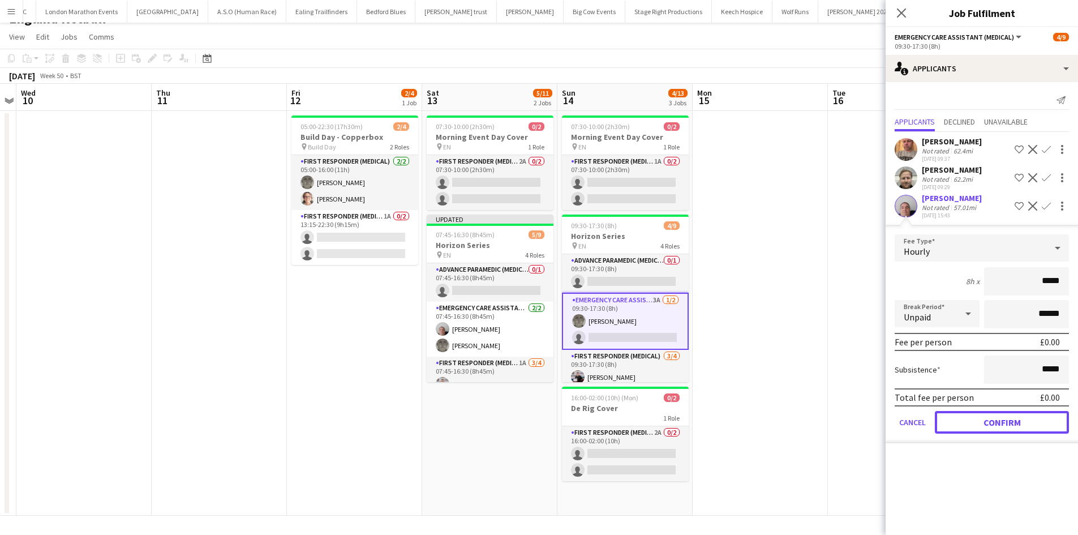
drag, startPoint x: 977, startPoint y: 419, endPoint x: 970, endPoint y: 333, distance: 86.9
click at [977, 419] on button "Confirm" at bounding box center [1002, 422] width 134 height 23
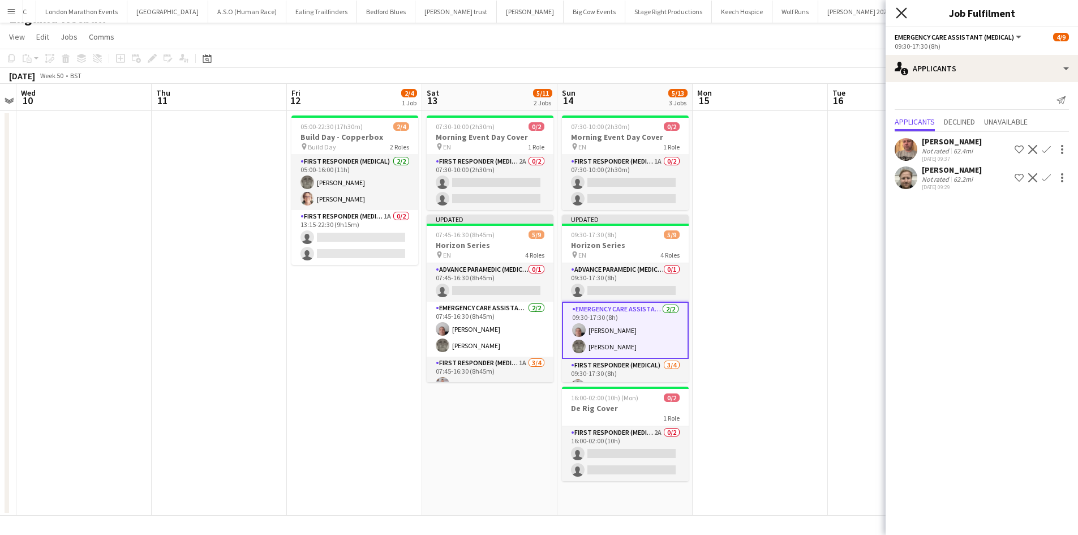
click at [901, 14] on icon at bounding box center [901, 12] width 11 height 11
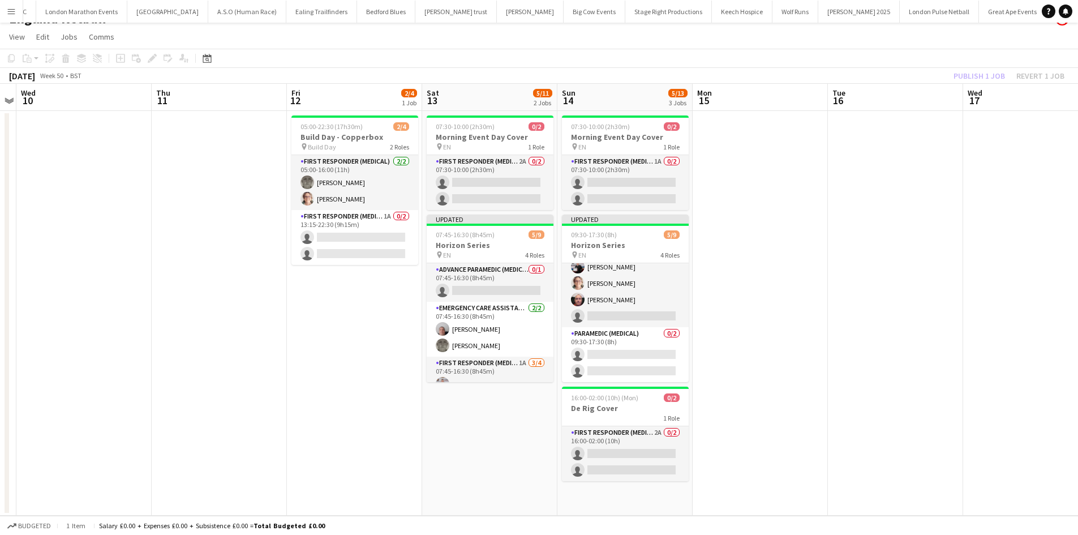
click at [985, 74] on div "Publish 1 job Revert 1 job" at bounding box center [1009, 75] width 138 height 15
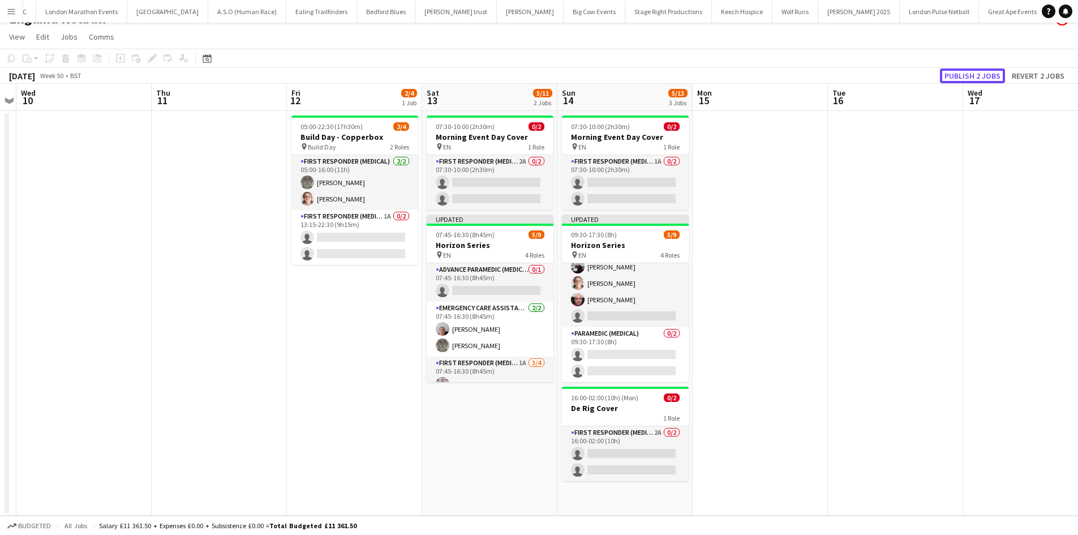
click at [985, 74] on button "Publish 2 jobs" at bounding box center [972, 75] width 65 height 15
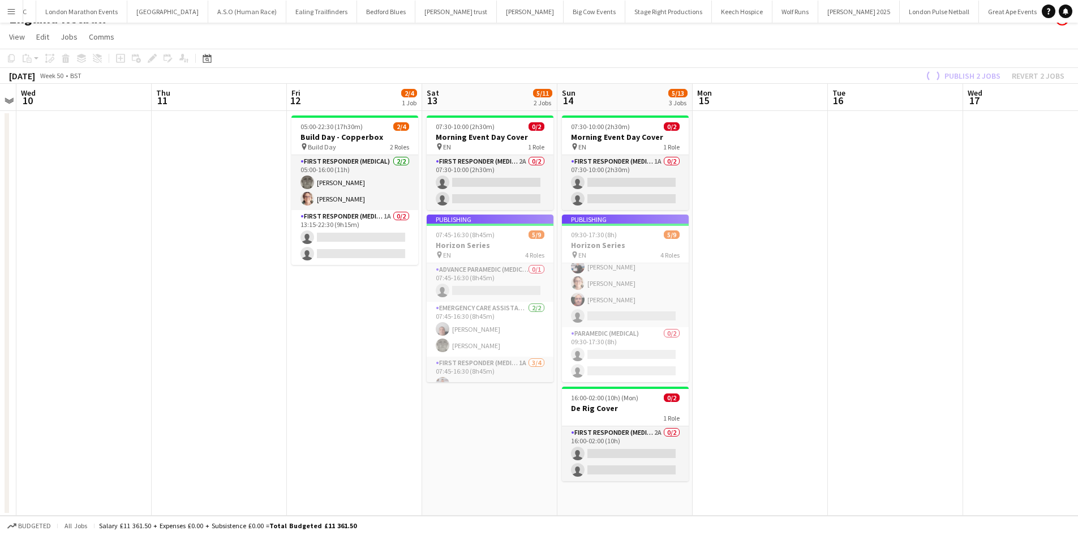
scroll to position [108, 0]
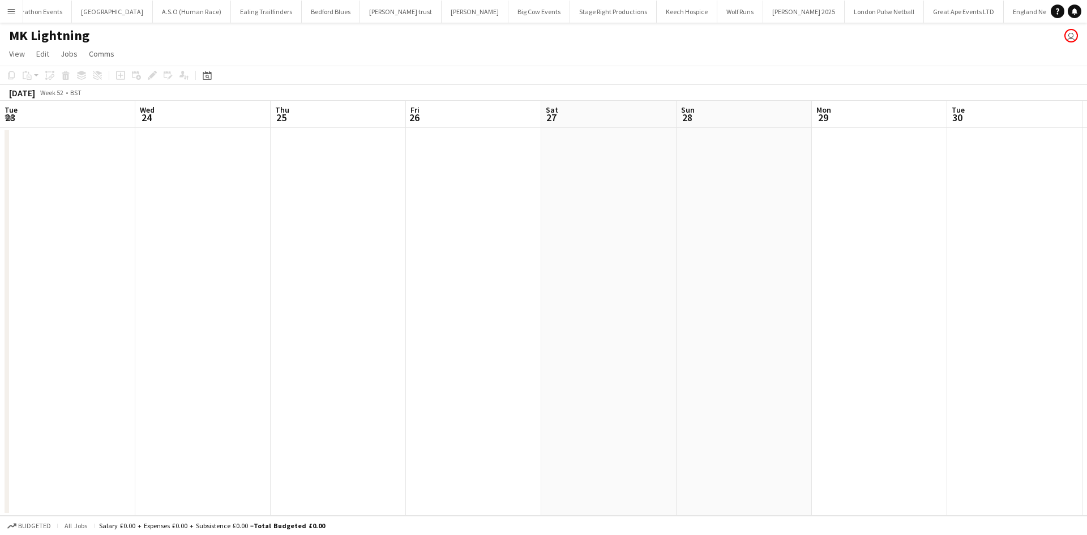
scroll to position [0, 389]
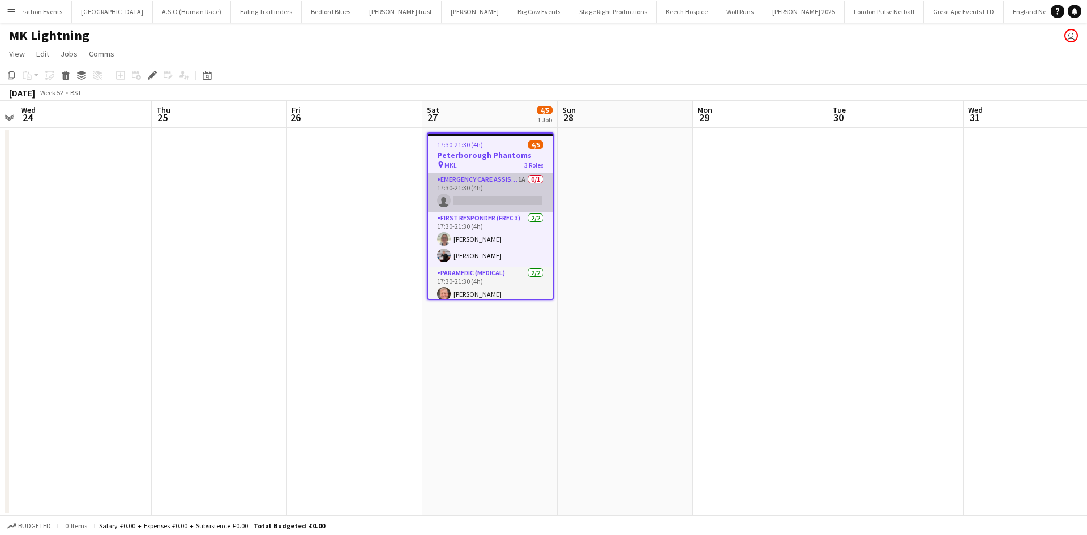
click at [485, 185] on app-card-role "Emergency Care Assistant (Medical) 1A 0/1 17:30-21:30 (4h) single-neutral-actio…" at bounding box center [490, 192] width 125 height 38
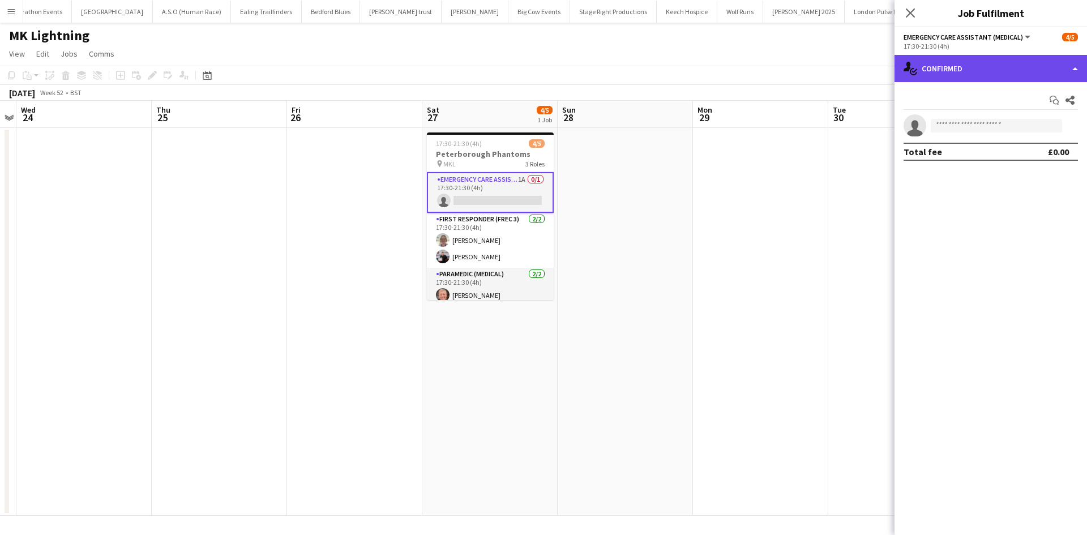
click at [994, 59] on div "single-neutral-actions-check-2 Confirmed" at bounding box center [990, 68] width 192 height 27
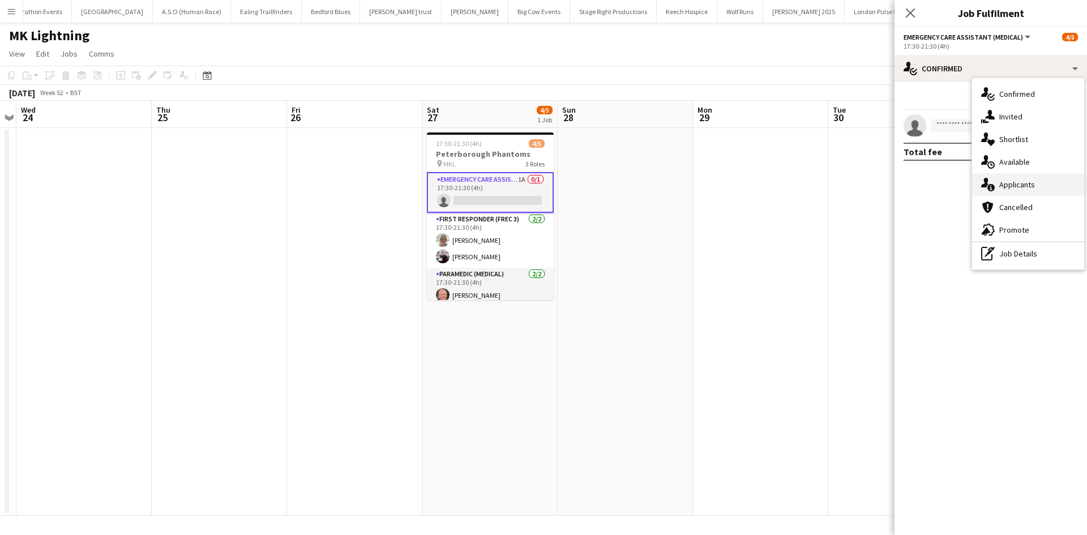
click at [1037, 187] on div "single-neutral-actions-information Applicants" at bounding box center [1028, 184] width 112 height 23
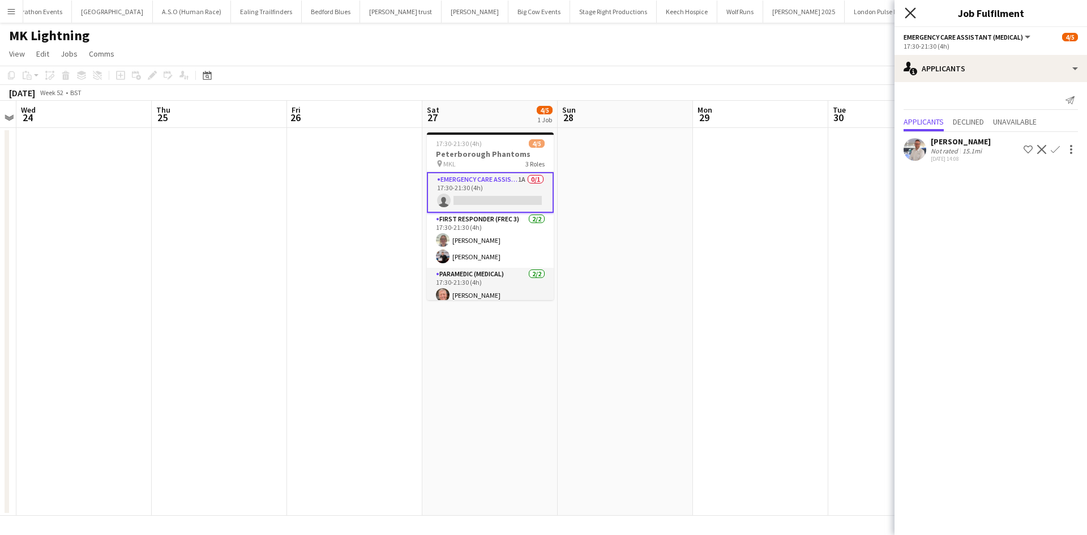
click at [912, 9] on icon "Close pop-in" at bounding box center [909, 12] width 11 height 11
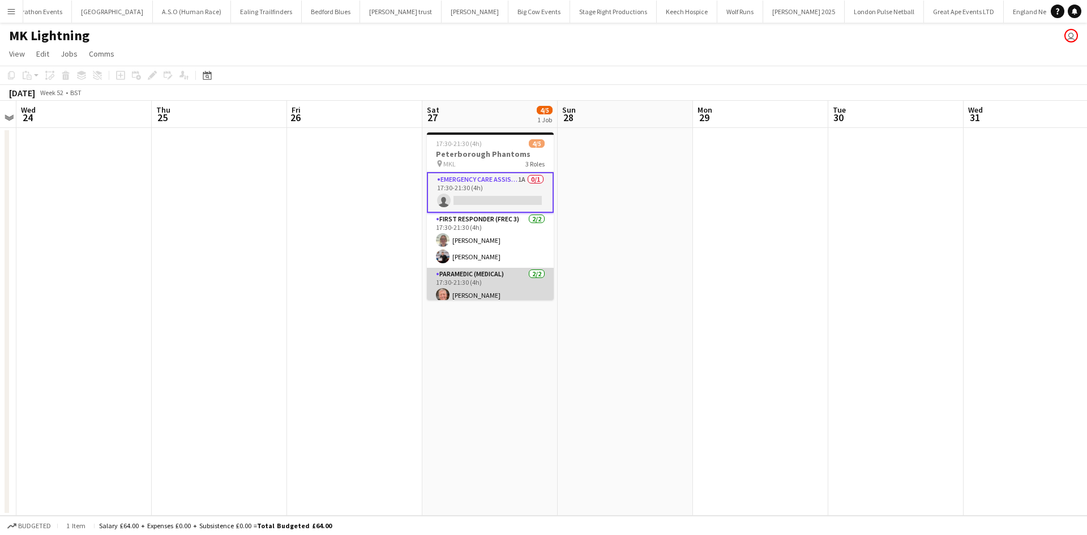
scroll to position [23, 0]
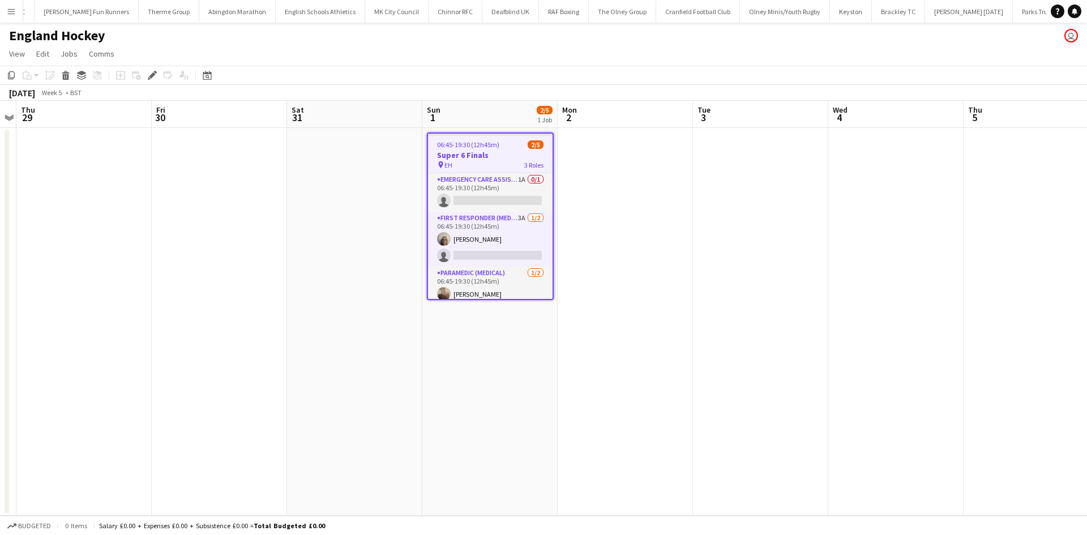
drag, startPoint x: 498, startPoint y: 175, endPoint x: 848, endPoint y: 166, distance: 350.5
click at [498, 175] on app-card-role "Emergency Care Assistant (Medical) 1A 0/1 06:45-19:30 (12h45m) single-neutral-a…" at bounding box center [490, 192] width 125 height 38
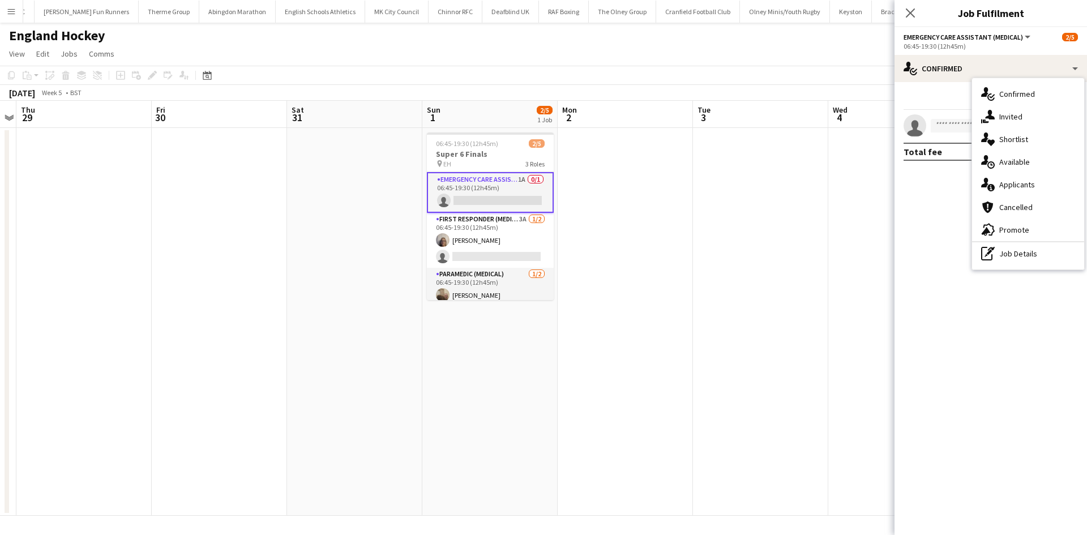
click at [1011, 186] on span "Applicants" at bounding box center [1017, 184] width 36 height 10
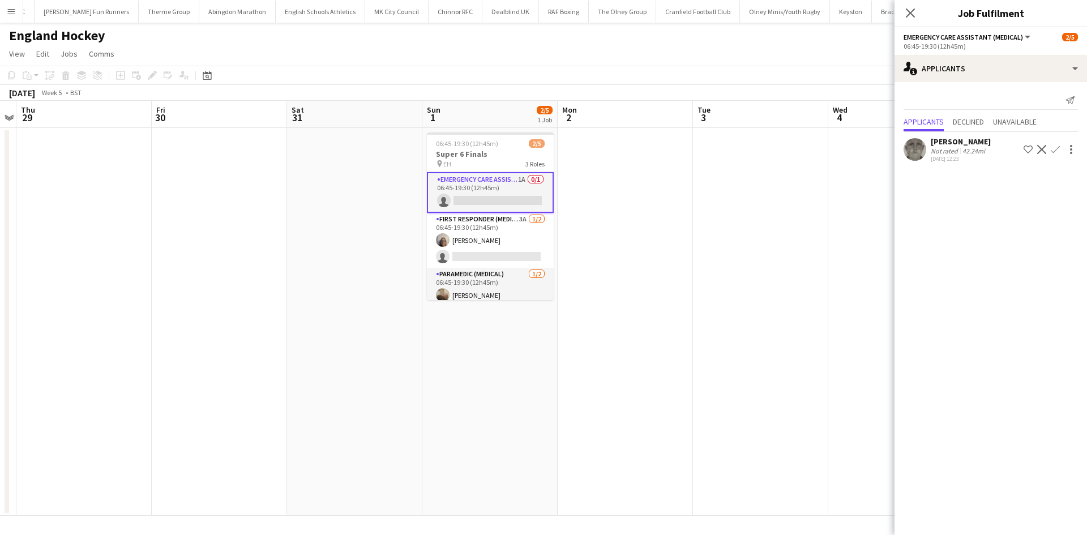
click at [1053, 148] on app-icon "Confirm" at bounding box center [1055, 149] width 9 height 9
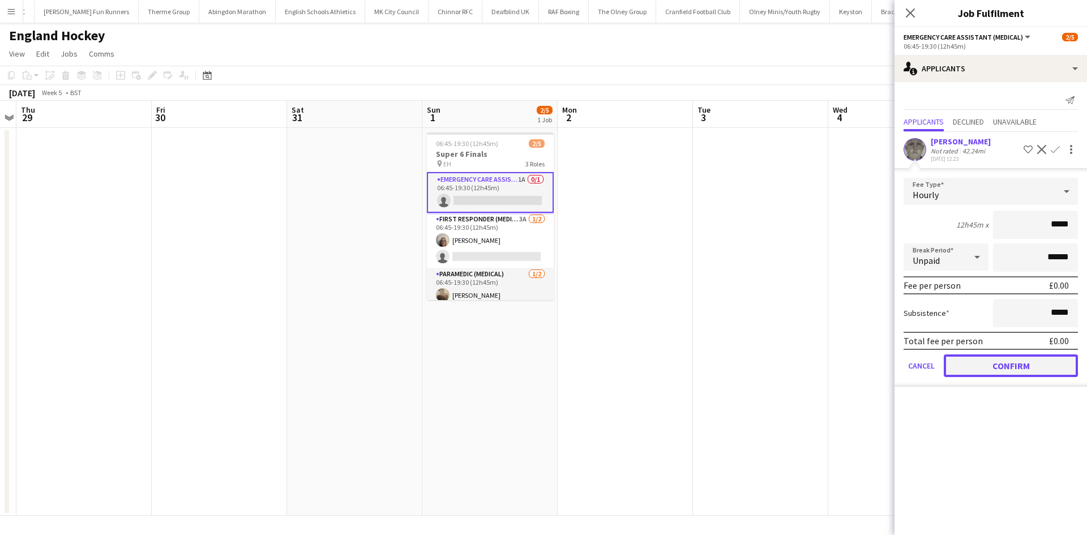
click at [1015, 365] on button "Confirm" at bounding box center [1011, 365] width 134 height 23
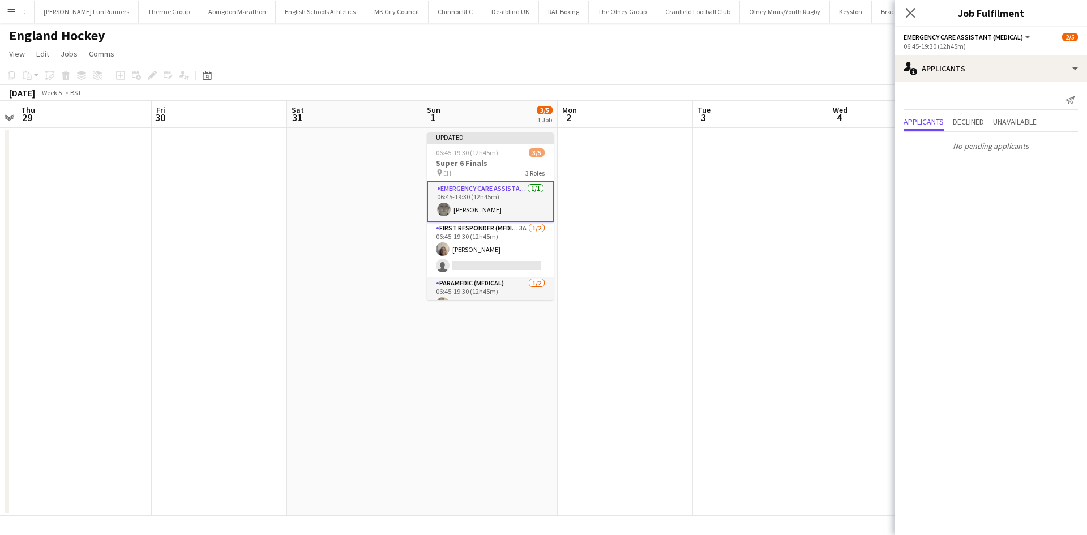
drag, startPoint x: 463, startPoint y: 234, endPoint x: 546, endPoint y: 224, distance: 83.9
click at [463, 235] on app-card-role "First Responder (Medical) 3A [DATE] 06:45-19:30 (12h45m) [PERSON_NAME] single-n…" at bounding box center [490, 249] width 127 height 55
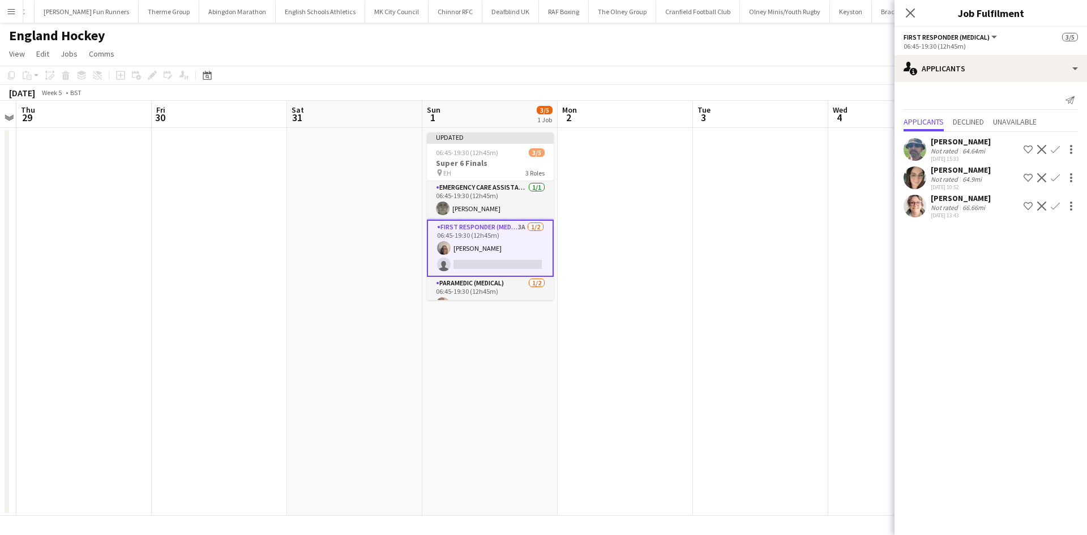
click at [1058, 203] on app-icon "Confirm" at bounding box center [1055, 205] width 9 height 9
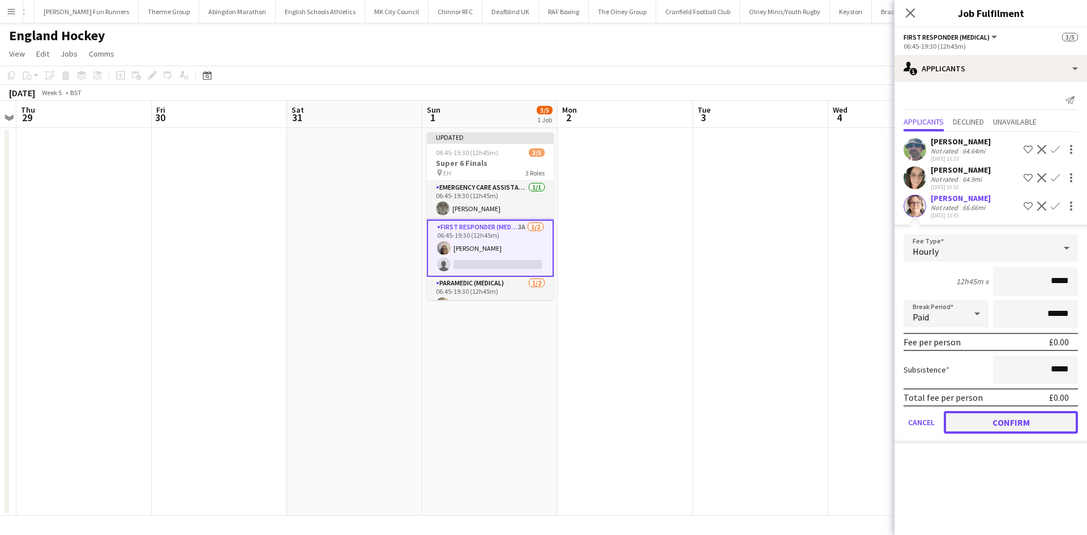
click at [1024, 427] on button "Confirm" at bounding box center [1011, 422] width 134 height 23
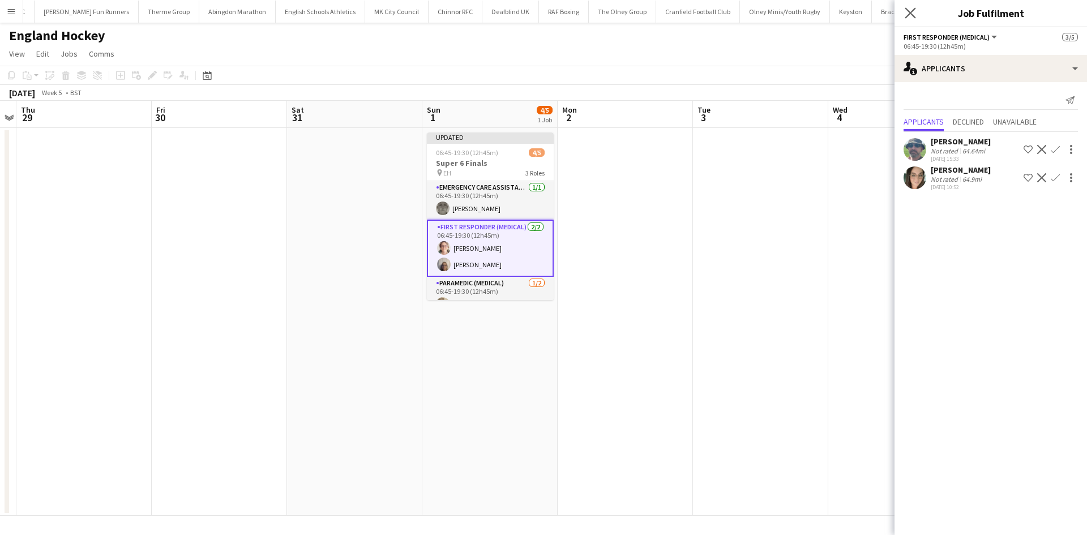
drag, startPoint x: 898, startPoint y: 8, endPoint x: 903, endPoint y: 12, distance: 6.9
click at [899, 9] on div "Close pop-in" at bounding box center [910, 13] width 32 height 26
drag, startPoint x: 906, startPoint y: 13, endPoint x: 928, endPoint y: 32, distance: 29.4
click at [907, 14] on icon "Close pop-in" at bounding box center [910, 12] width 9 height 9
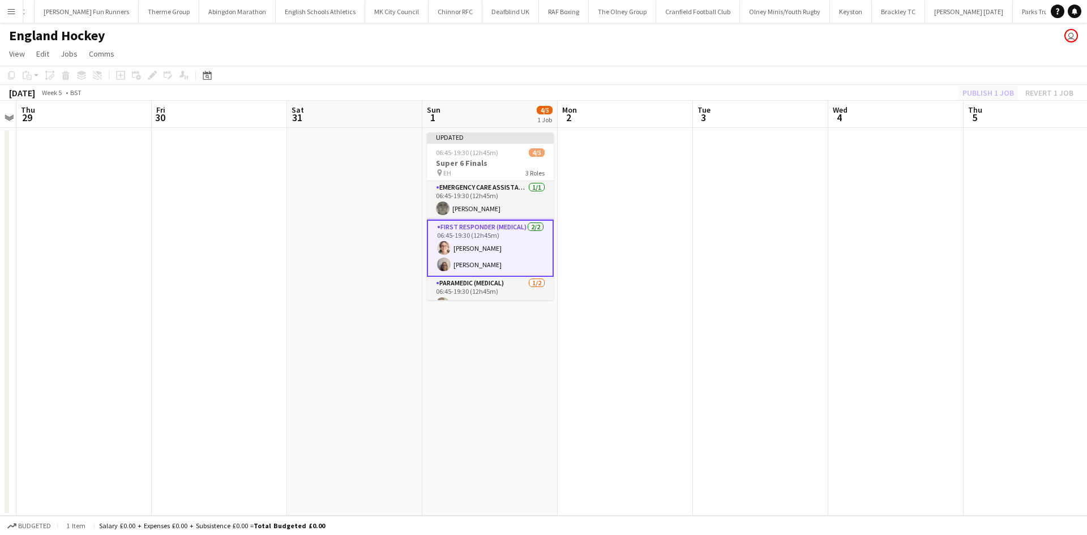
click at [989, 89] on div "Publish 1 job Revert 1 job" at bounding box center [1018, 92] width 138 height 15
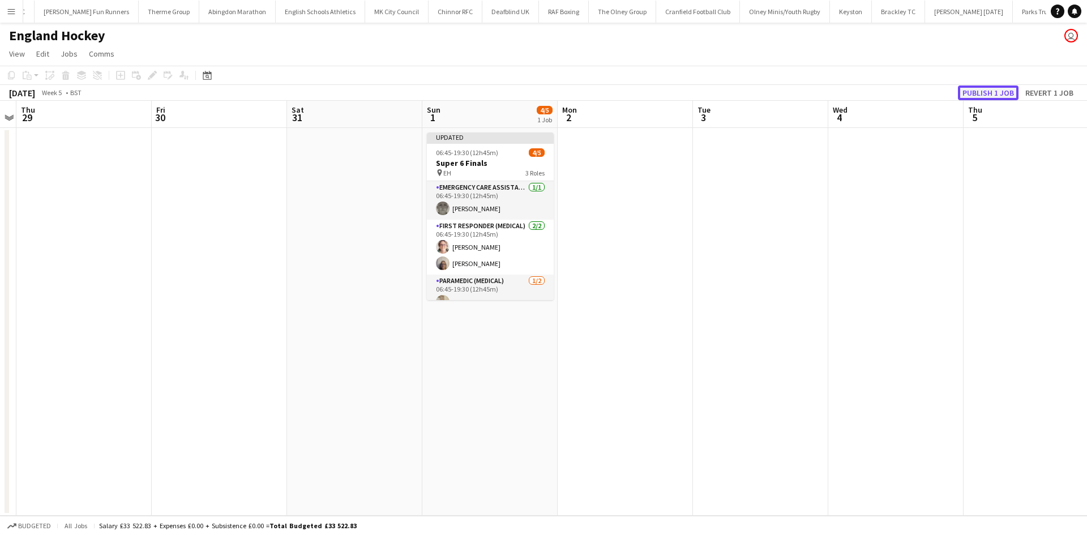
click at [989, 89] on button "Publish 1 job" at bounding box center [988, 92] width 61 height 15
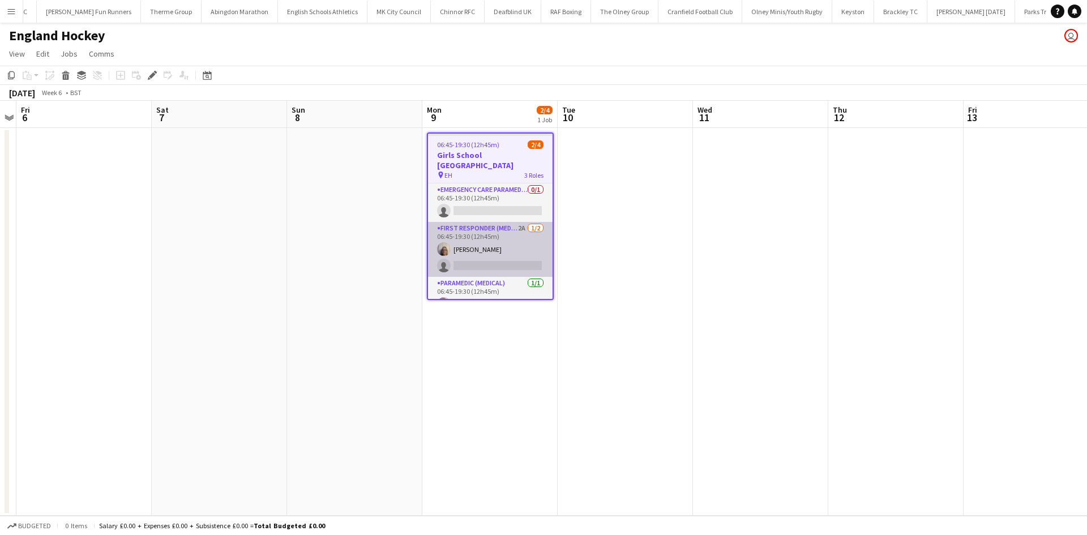
scroll to position [0, 1735]
click at [503, 234] on app-card-role "First Responder (Medical) 2A [DATE] 06:45-19:30 (12h45m) [PERSON_NAME] single-n…" at bounding box center [490, 249] width 125 height 55
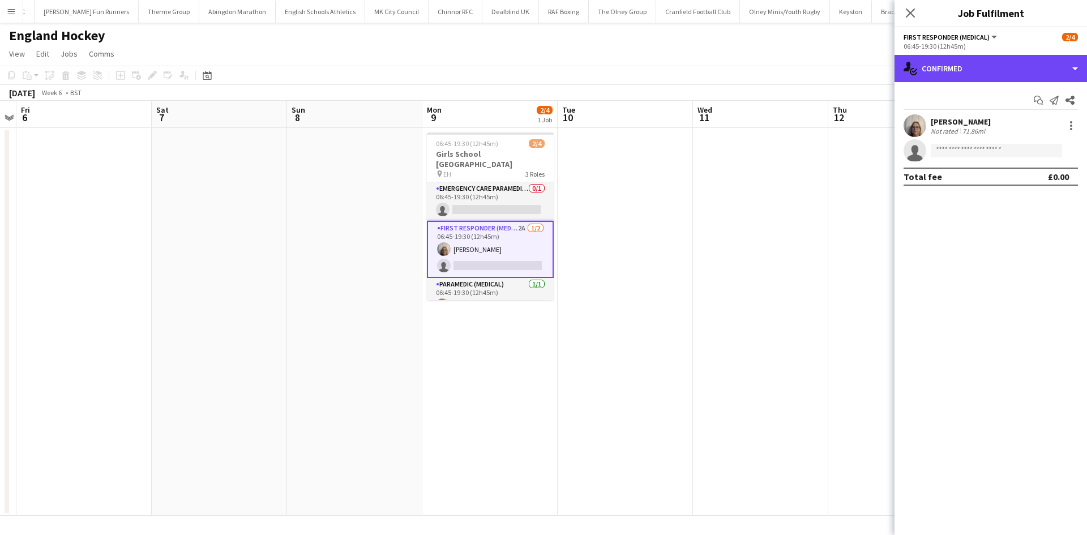
click at [1021, 71] on div "single-neutral-actions-check-2 Confirmed" at bounding box center [990, 68] width 192 height 27
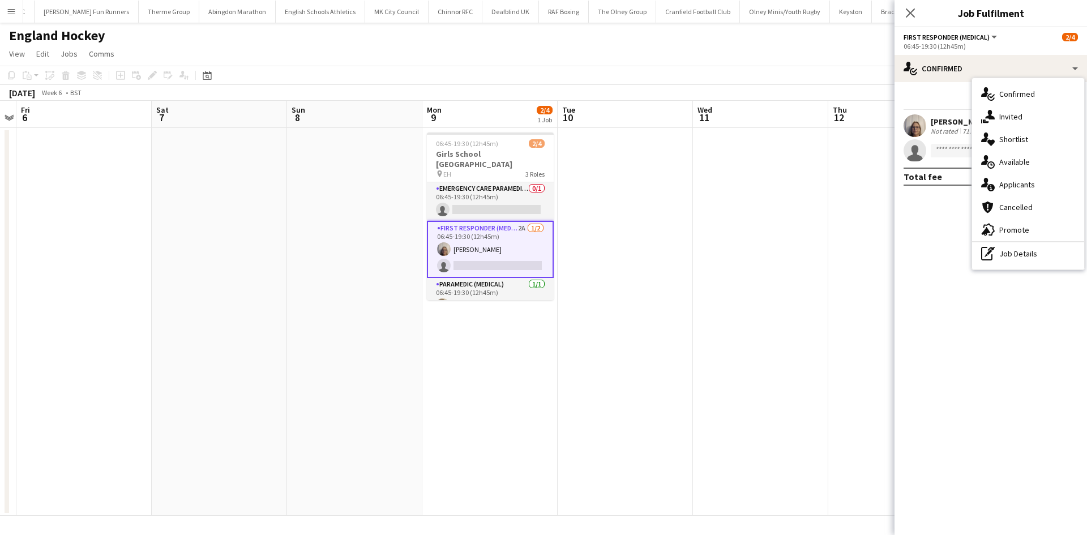
click at [1036, 185] on div "single-neutral-actions-information Applicants" at bounding box center [1028, 184] width 112 height 23
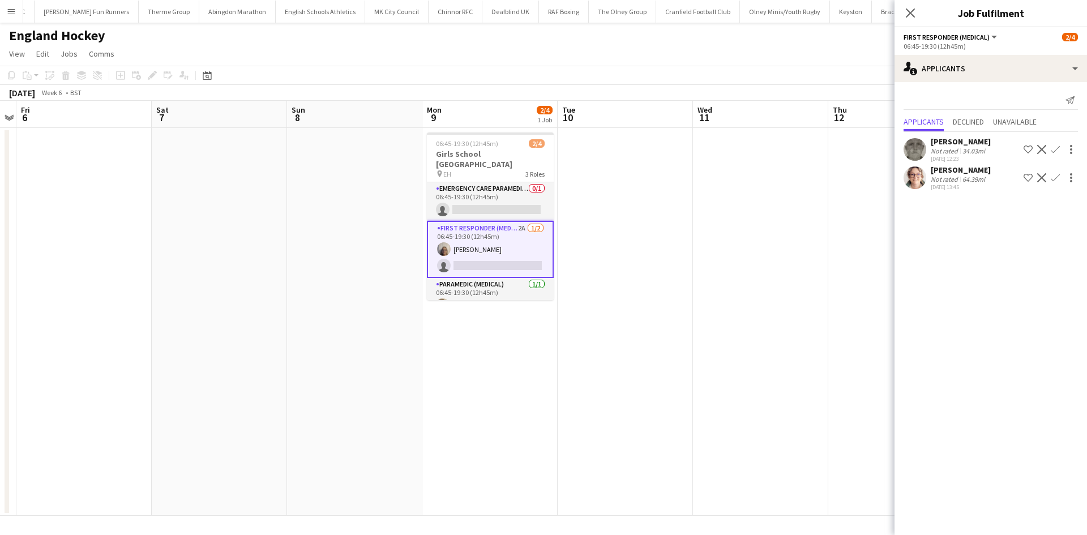
click at [1054, 177] on app-icon "Confirm" at bounding box center [1055, 177] width 9 height 9
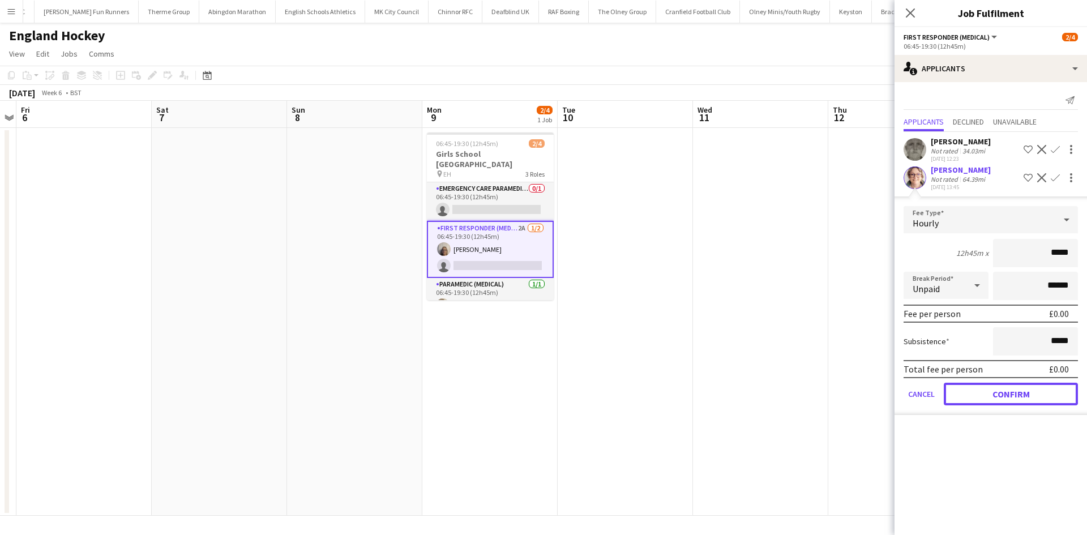
click at [997, 393] on button "Confirm" at bounding box center [1011, 394] width 134 height 23
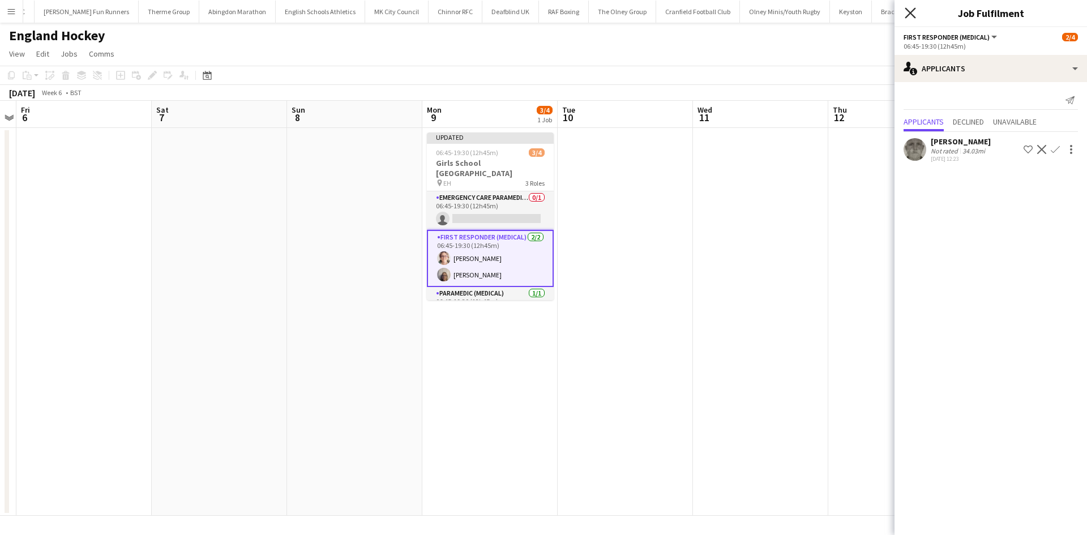
click at [911, 12] on icon at bounding box center [909, 12] width 11 height 11
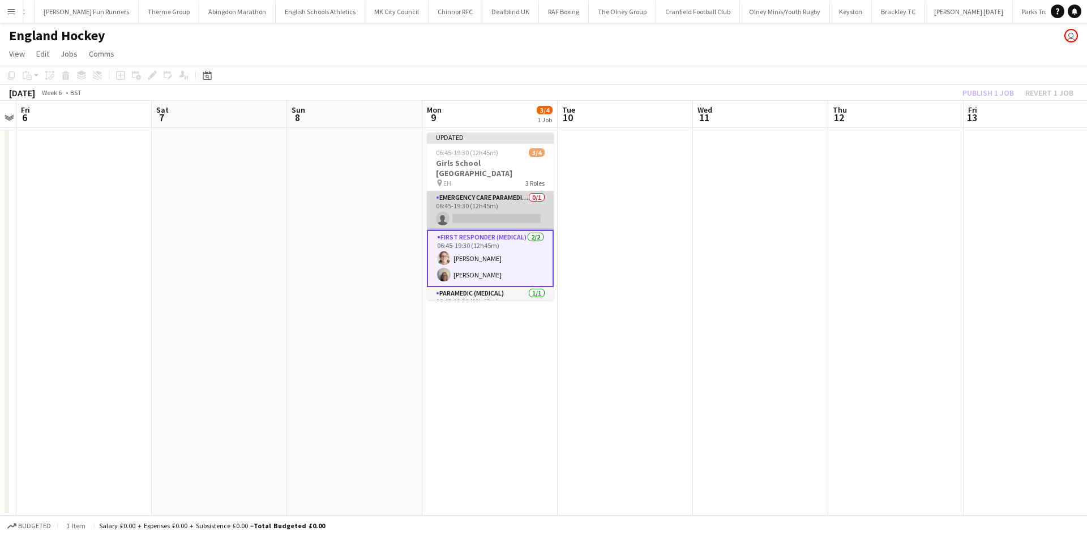
click at [495, 218] on app-card-role "Emergency Care Paramedic (Medical) 0/1 06:45-19:30 (12h45m) single-neutral-acti…" at bounding box center [490, 210] width 127 height 38
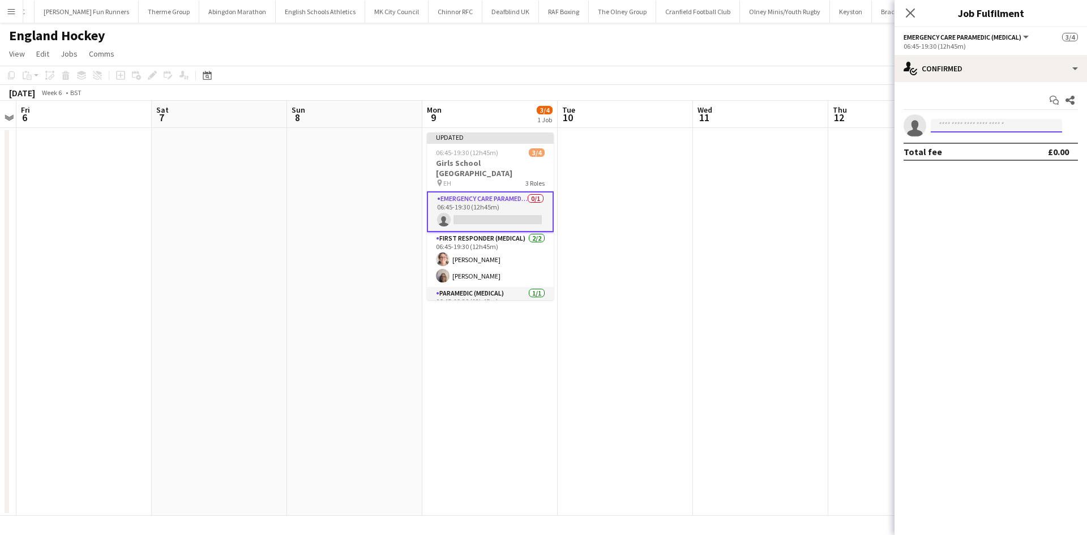
click at [991, 127] on input at bounding box center [996, 126] width 131 height 14
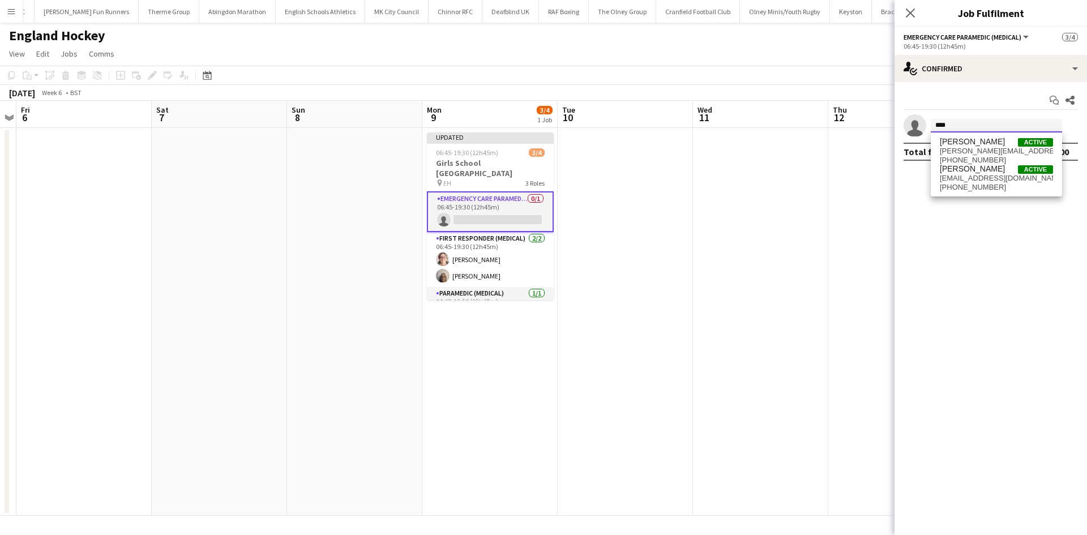
type input "****"
click at [987, 171] on span "[PERSON_NAME]" at bounding box center [972, 169] width 65 height 10
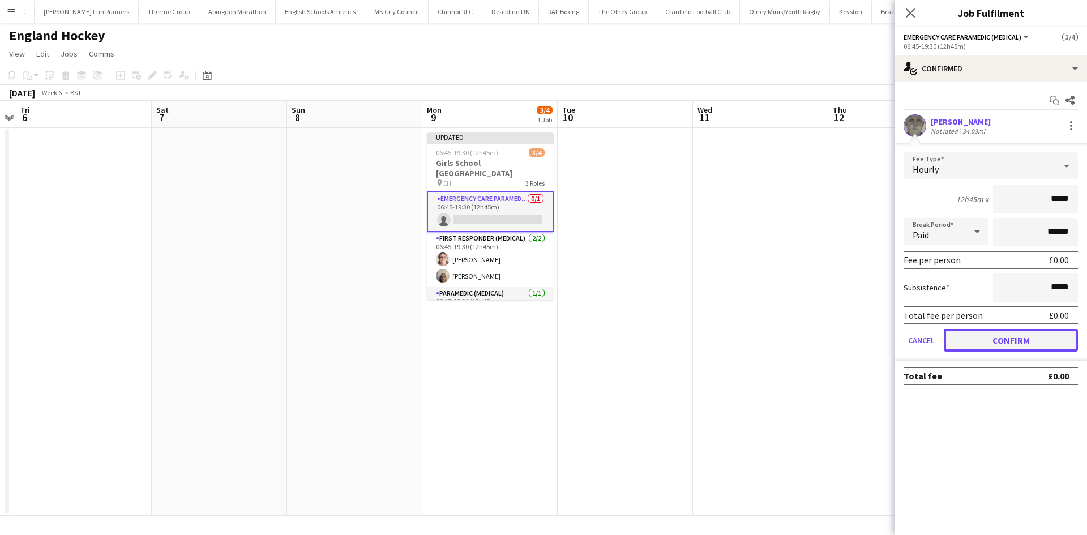
click at [984, 337] on button "Confirm" at bounding box center [1011, 340] width 134 height 23
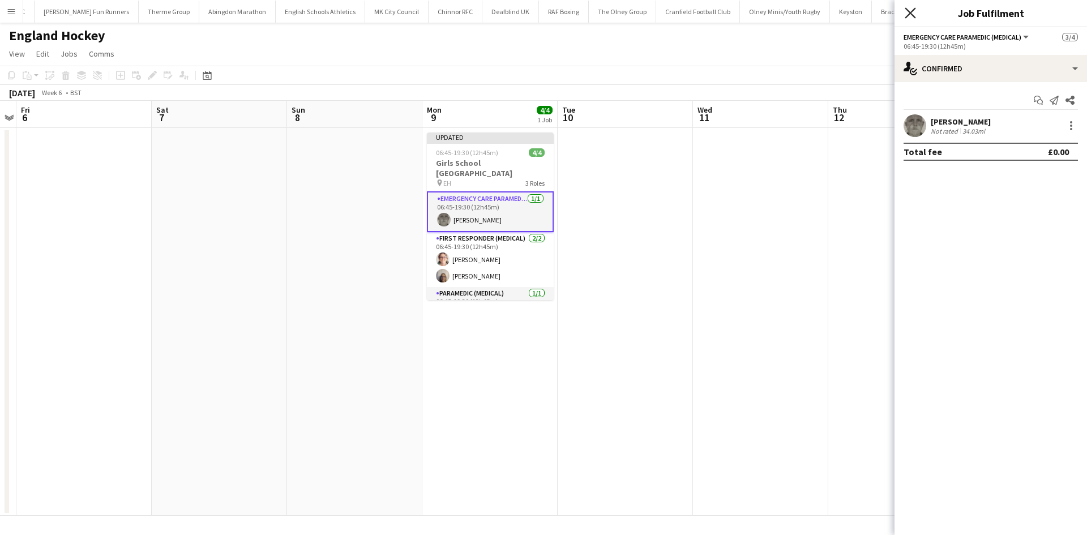
click at [914, 14] on icon "Close pop-in" at bounding box center [909, 12] width 11 height 11
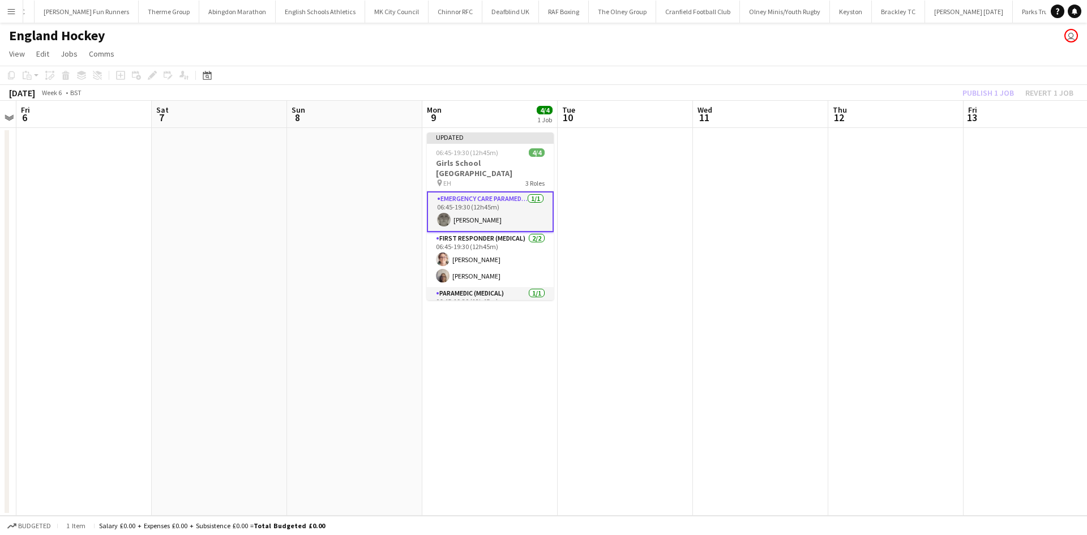
drag, startPoint x: 831, startPoint y: 121, endPoint x: 850, endPoint y: 114, distance: 19.7
click at [833, 121] on span "12" at bounding box center [839, 117] width 16 height 13
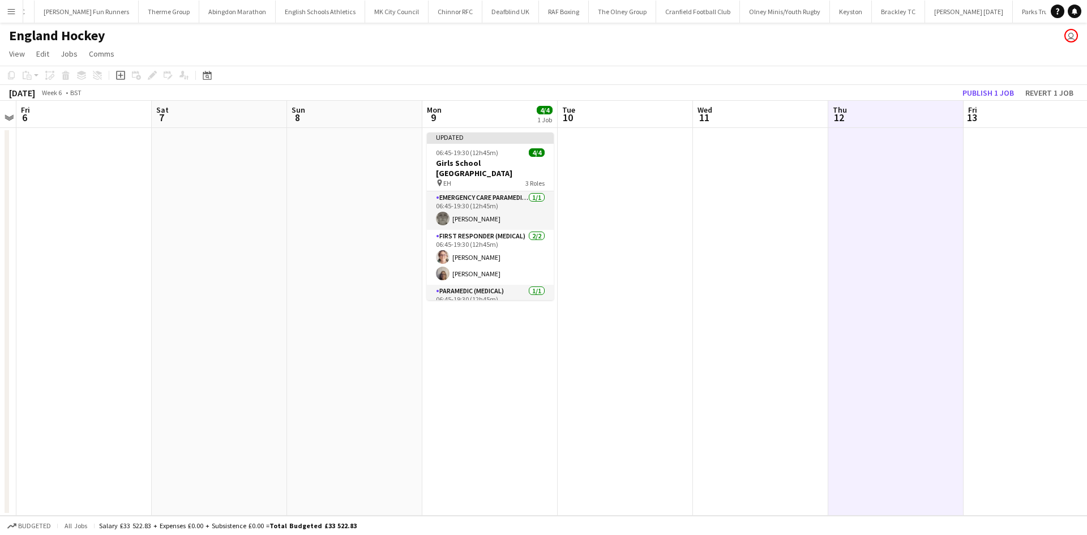
scroll to position [0, 388]
click at [957, 93] on div "Publish 1 job Revert 1 job" at bounding box center [1018, 92] width 138 height 15
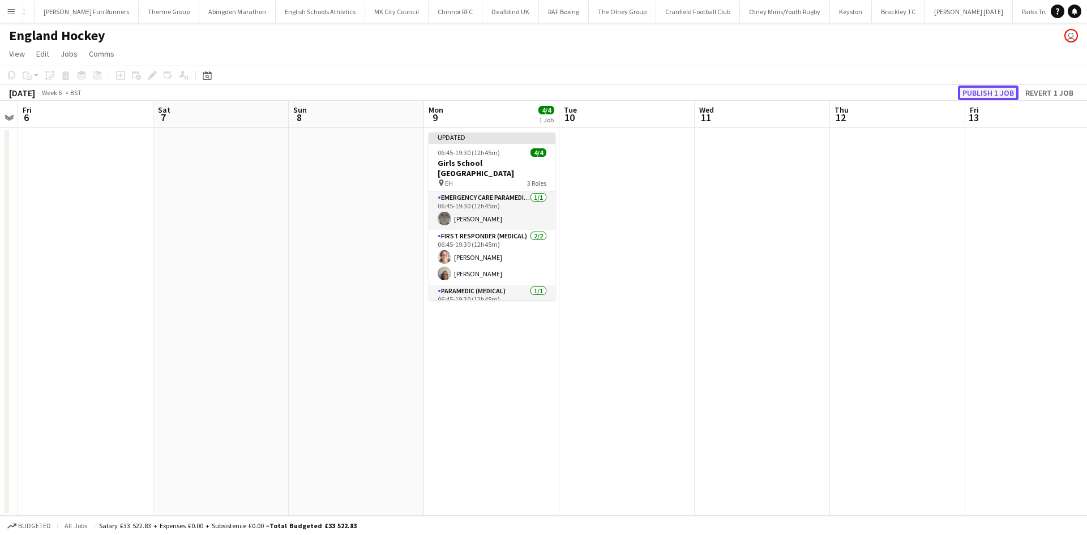
click at [976, 93] on button "Publish 1 job" at bounding box center [988, 92] width 61 height 15
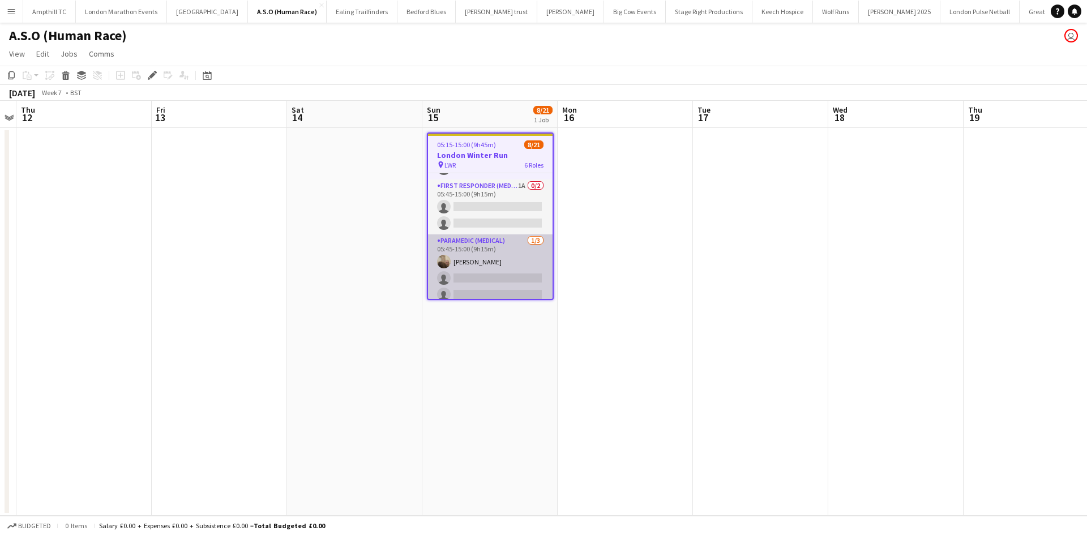
scroll to position [351, 0]
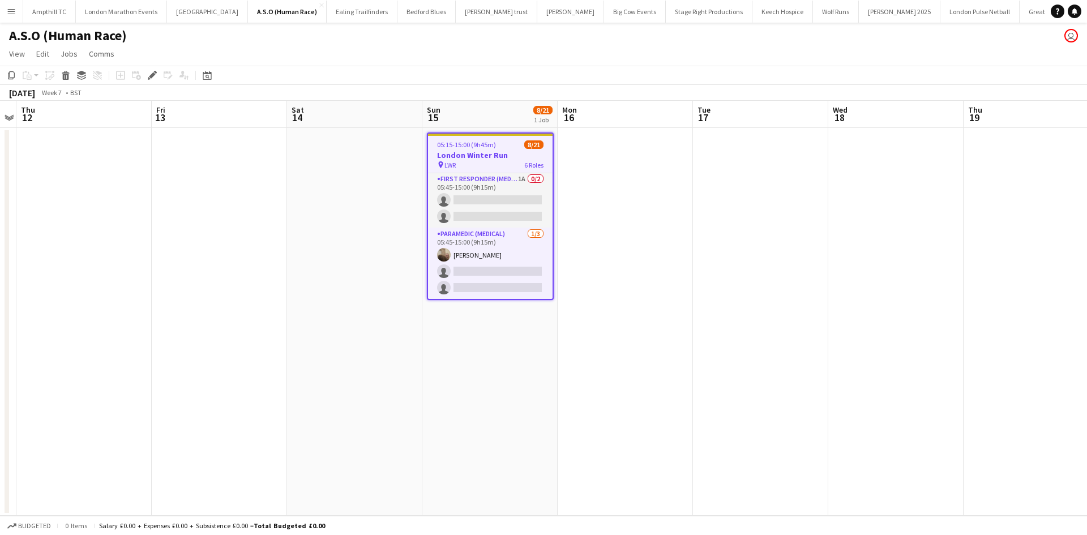
click at [492, 181] on app-card-role "First Responder (Medical) 1A 0/2 05:45-15:00 (9h15m) single-neutral-actions sin…" at bounding box center [490, 200] width 125 height 55
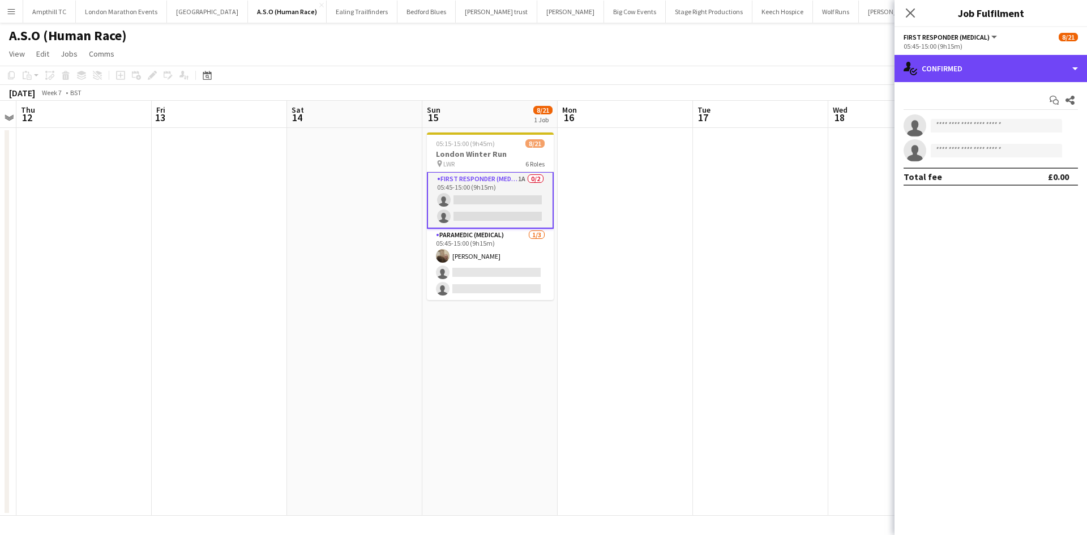
click at [981, 70] on div "single-neutral-actions-check-2 Confirmed" at bounding box center [990, 68] width 192 height 27
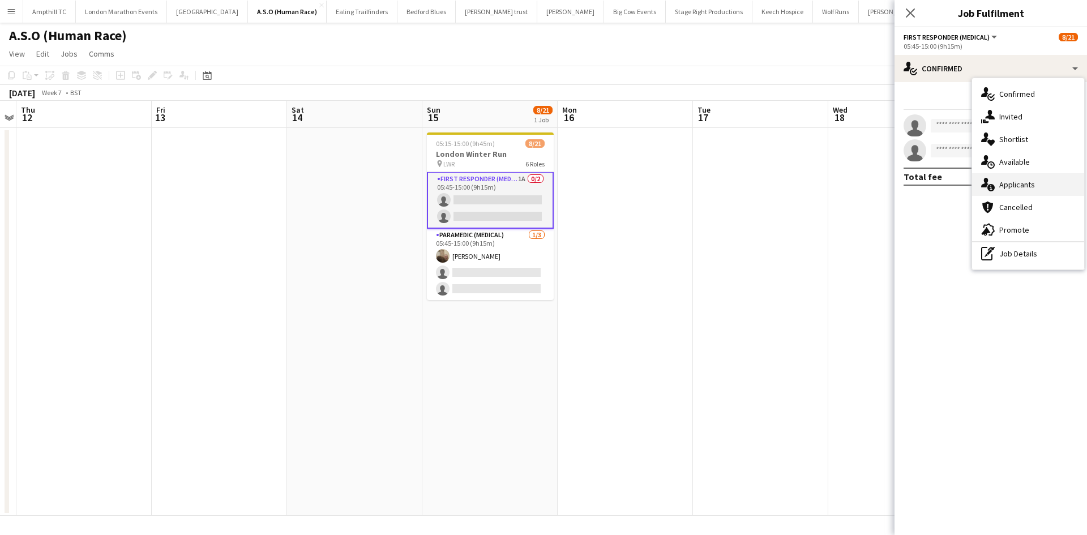
click at [1031, 178] on div "single-neutral-actions-information Applicants" at bounding box center [1028, 184] width 112 height 23
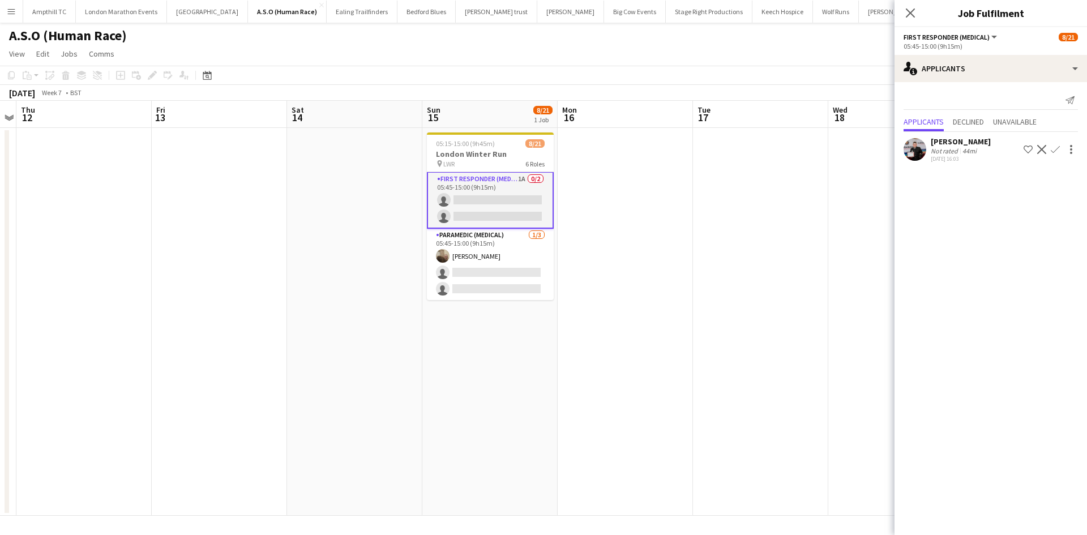
click at [1054, 149] on app-icon "Confirm" at bounding box center [1055, 149] width 9 height 9
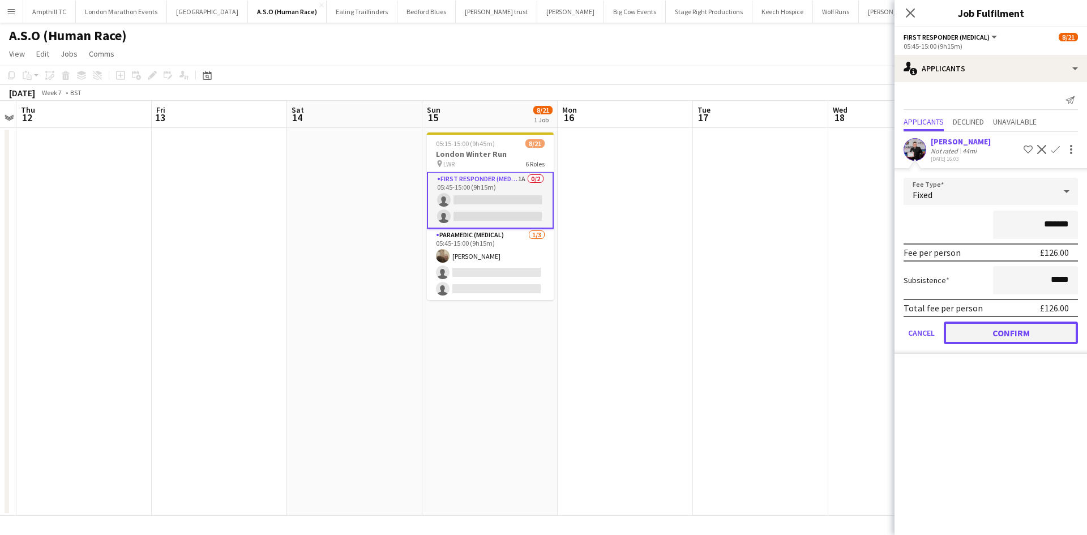
click at [1027, 329] on button "Confirm" at bounding box center [1011, 332] width 134 height 23
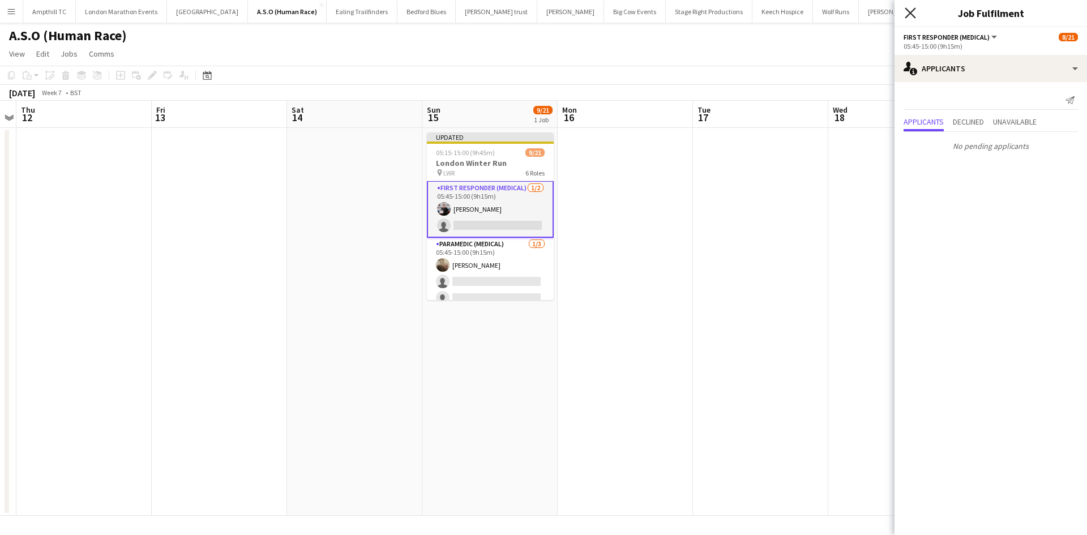
click at [910, 12] on icon at bounding box center [909, 12] width 11 height 11
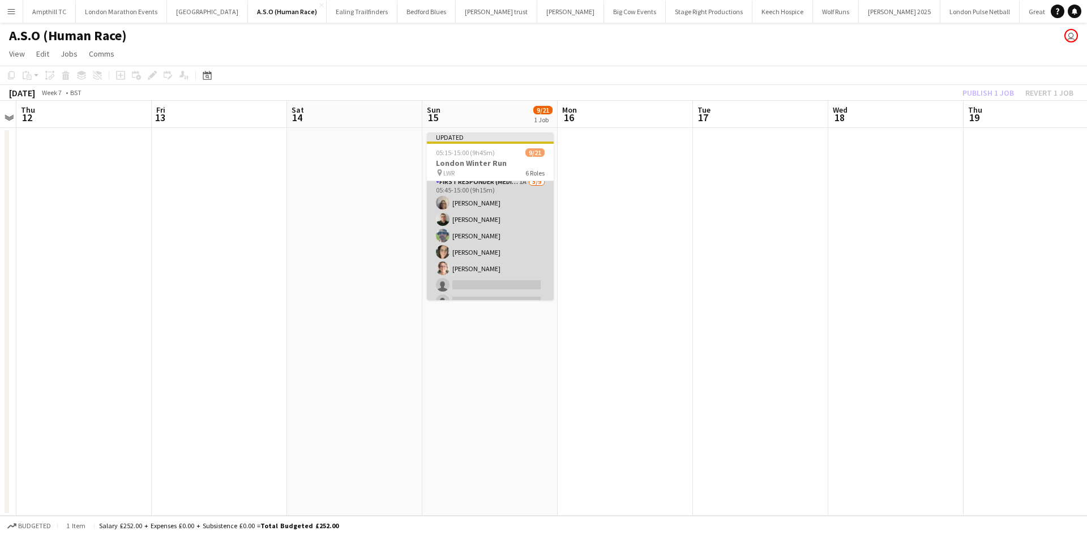
scroll to position [170, 0]
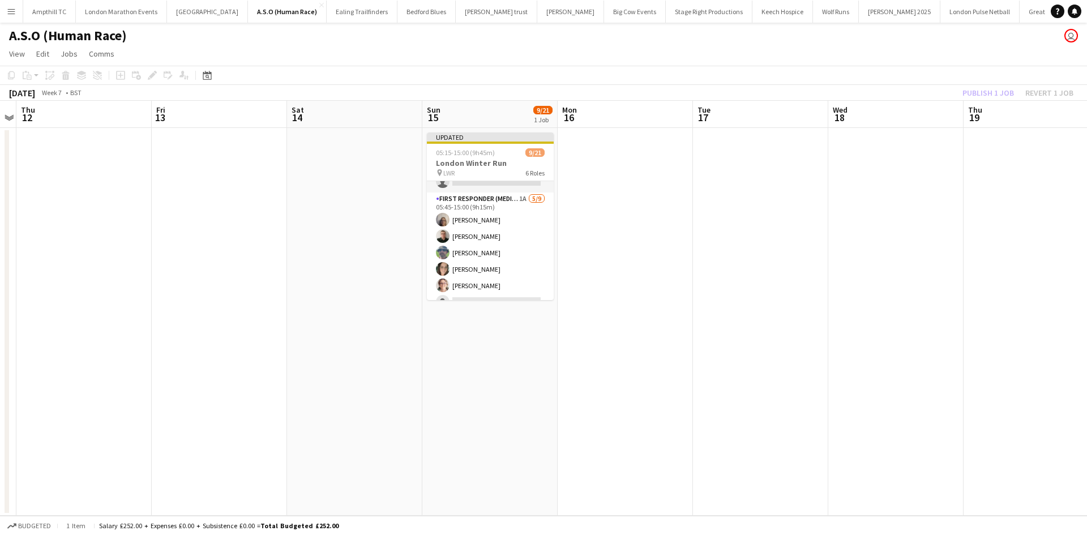
drag, startPoint x: 498, startPoint y: 204, endPoint x: 642, endPoint y: 203, distance: 144.9
click at [499, 204] on app-card-role "First Responder (Medical) 1A 5/9 05:45-15:00 (9h15m) Lorraine Marson Bedwyr Jon…" at bounding box center [490, 277] width 127 height 170
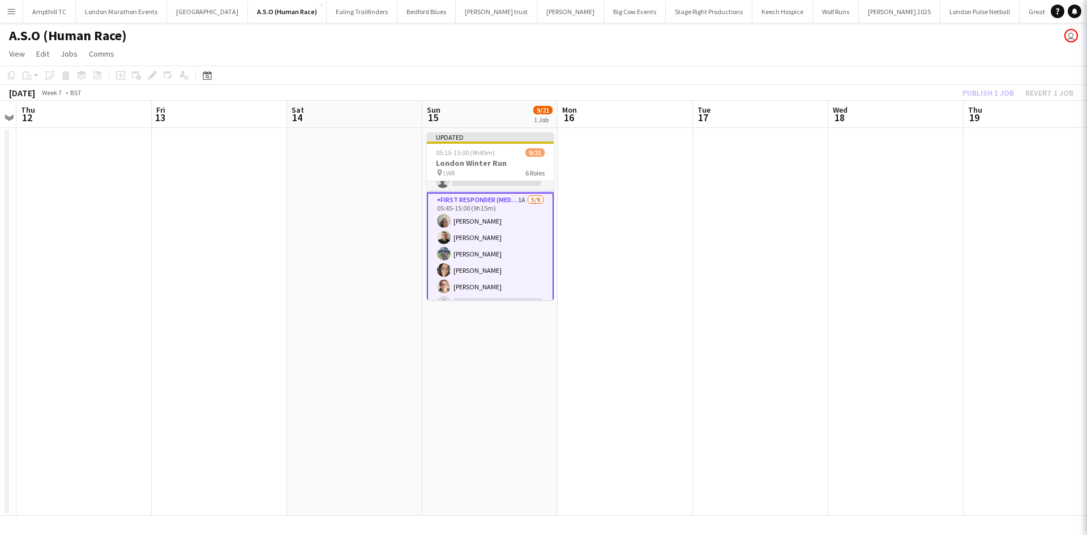
scroll to position [0, 388]
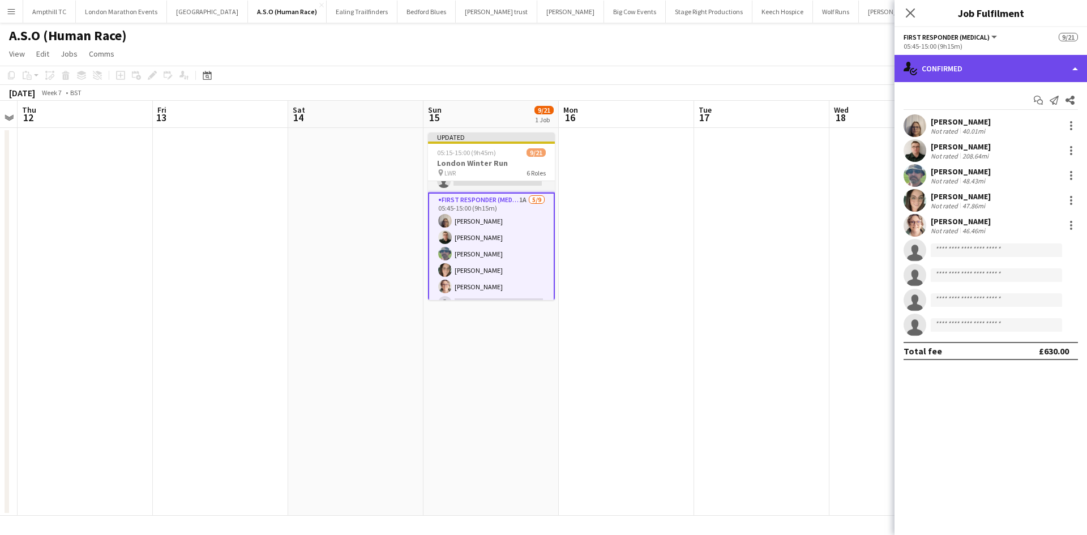
click at [989, 69] on div "single-neutral-actions-check-2 Confirmed" at bounding box center [990, 68] width 192 height 27
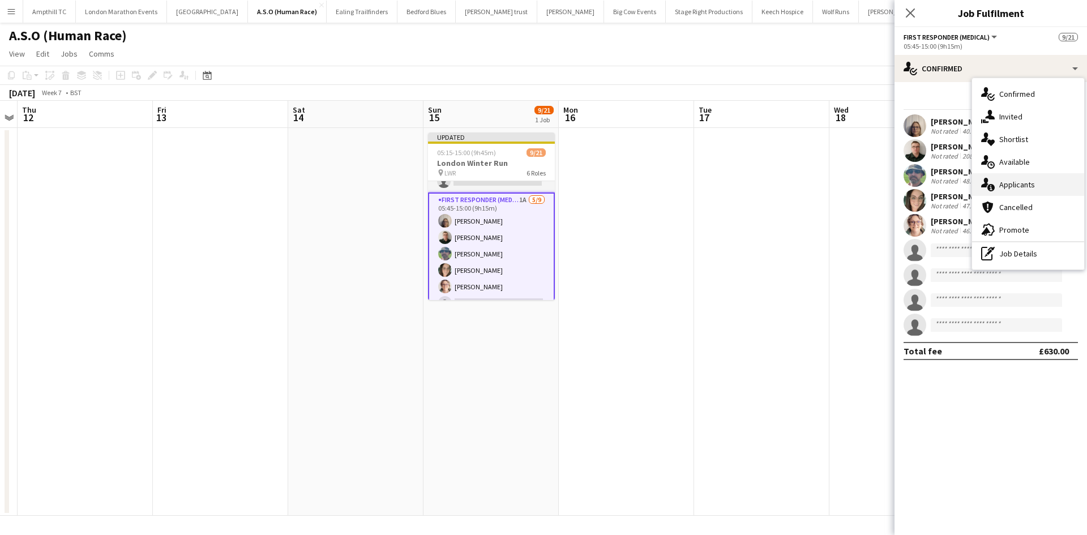
click at [1047, 188] on div "single-neutral-actions-information Applicants" at bounding box center [1028, 184] width 112 height 23
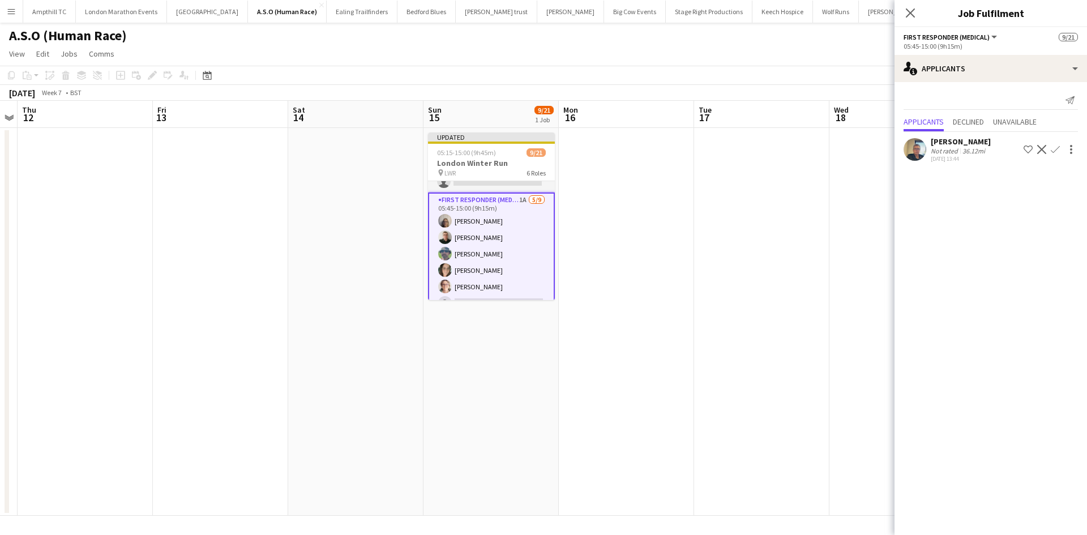
click at [1051, 151] on app-icon "Confirm" at bounding box center [1055, 149] width 9 height 9
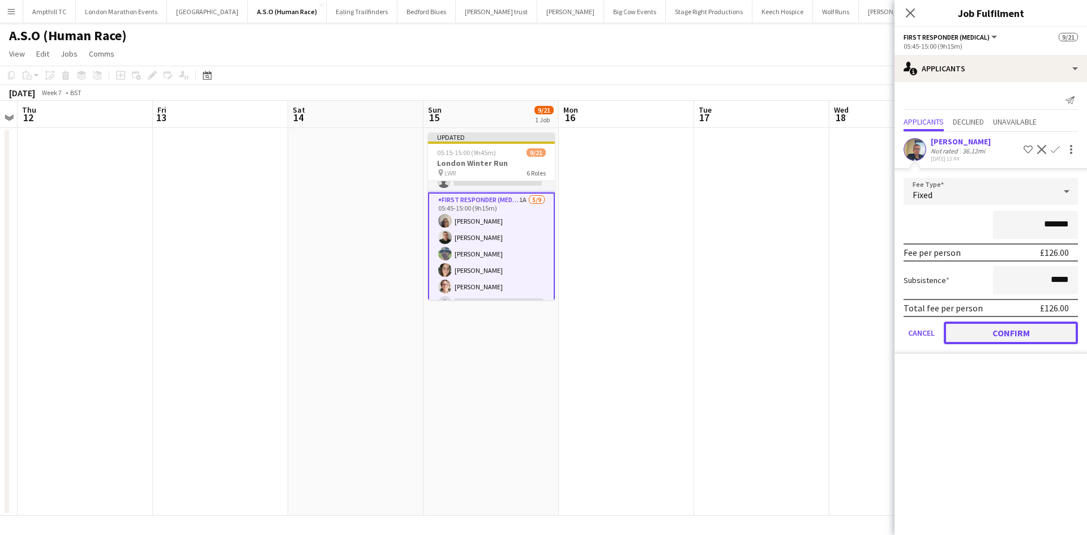
click at [1019, 332] on button "Confirm" at bounding box center [1011, 332] width 134 height 23
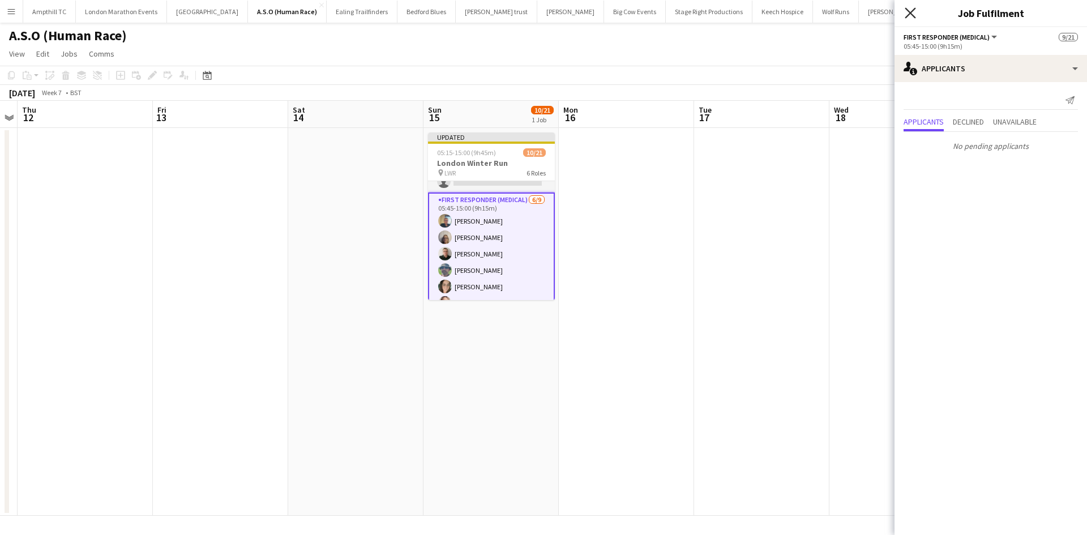
click at [909, 12] on icon at bounding box center [909, 12] width 11 height 11
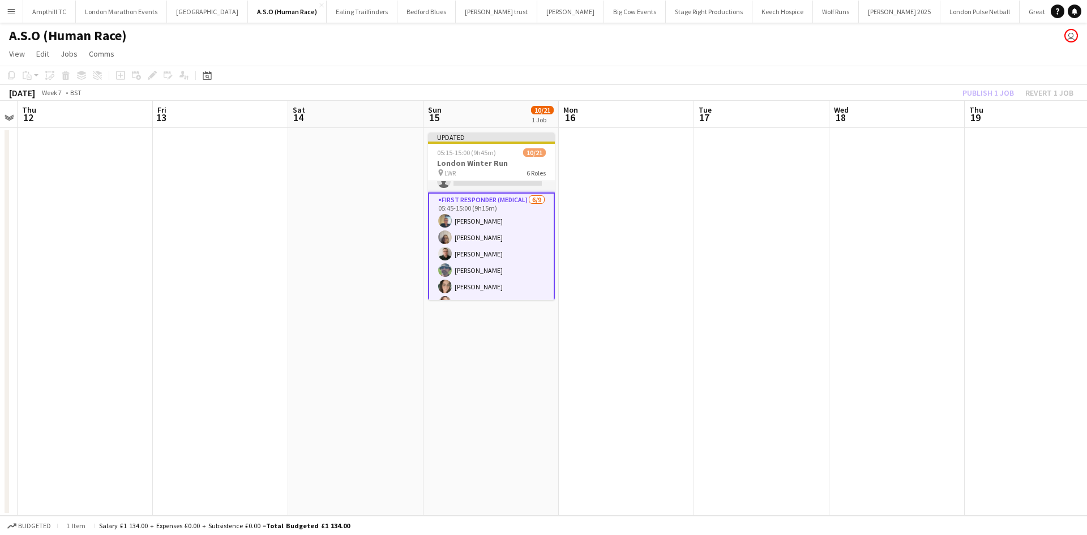
click at [967, 129] on app-date-cell at bounding box center [1031, 322] width 135 height 388
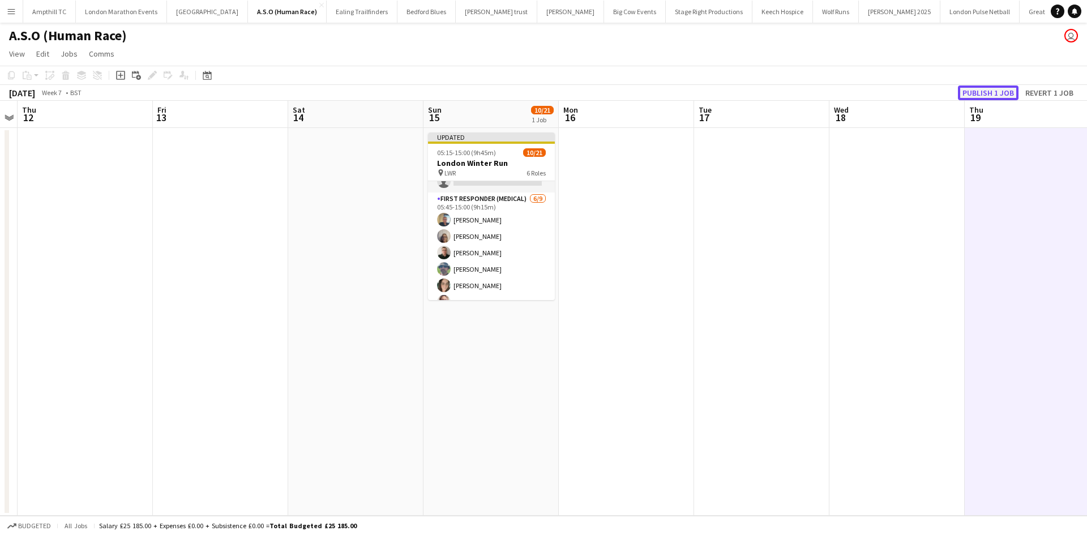
click at [987, 94] on button "Publish 1 job" at bounding box center [988, 92] width 61 height 15
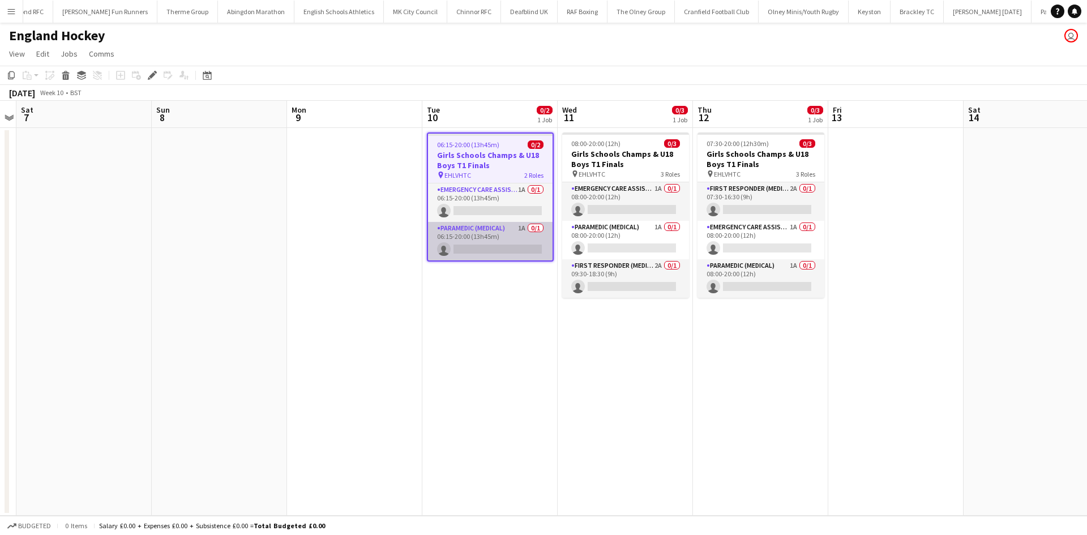
scroll to position [0, 1735]
click at [504, 232] on app-card-role "Paramedic (Medical) 1A 0/1 06:15-20:00 (13h45m) single-neutral-actions" at bounding box center [490, 241] width 125 height 38
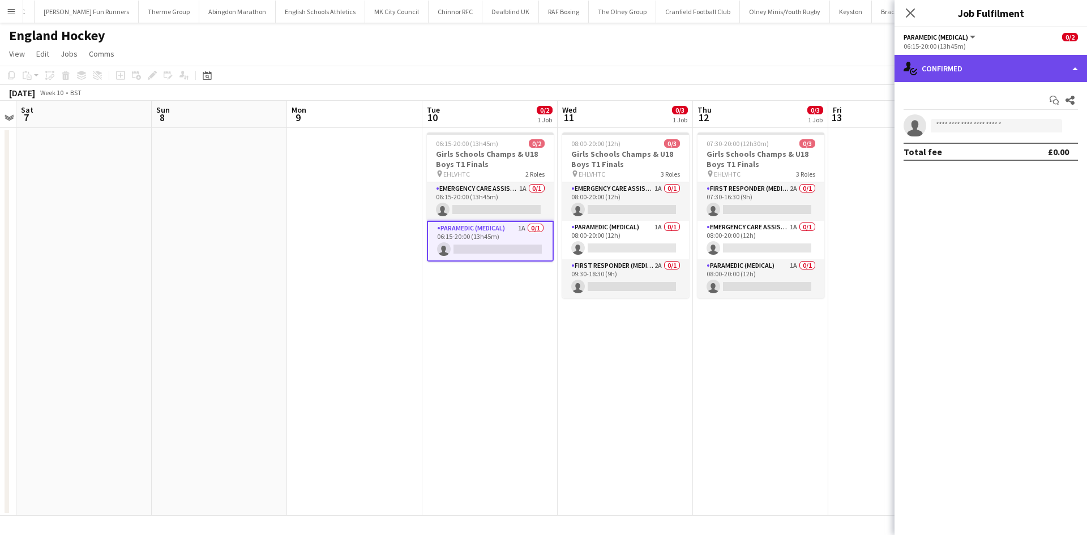
click at [1041, 64] on div "single-neutral-actions-check-2 Confirmed" at bounding box center [990, 68] width 192 height 27
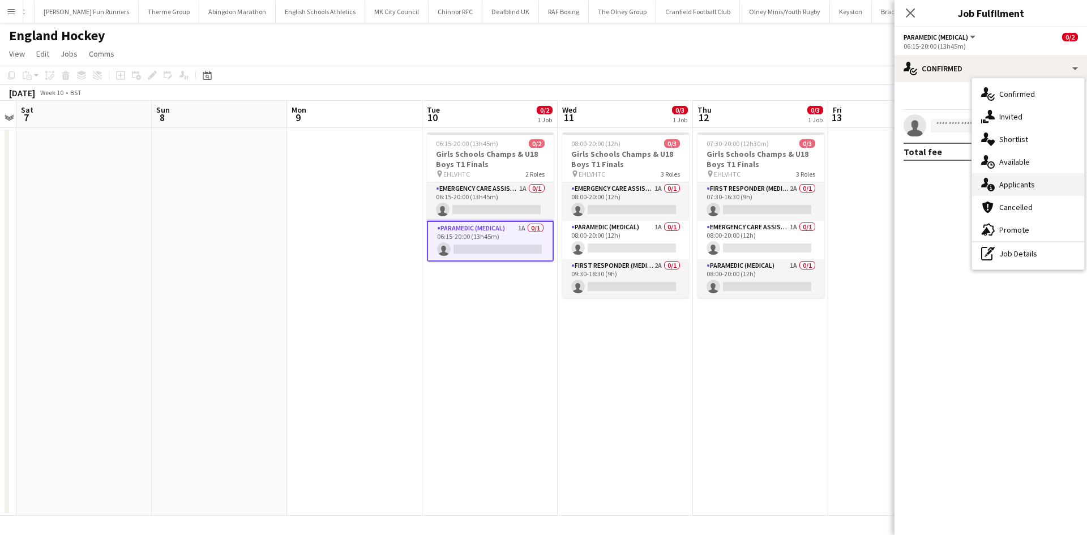
click at [1039, 181] on div "single-neutral-actions-information Applicants" at bounding box center [1028, 184] width 112 height 23
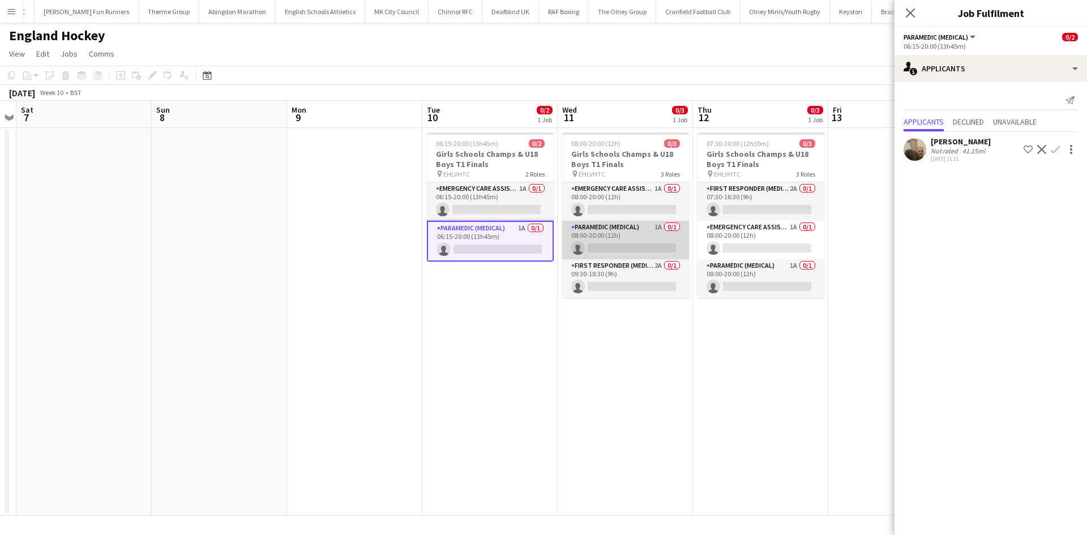
click at [633, 231] on app-card-role "Paramedic (Medical) 1A 0/1 08:00-20:00 (12h) single-neutral-actions" at bounding box center [625, 240] width 127 height 38
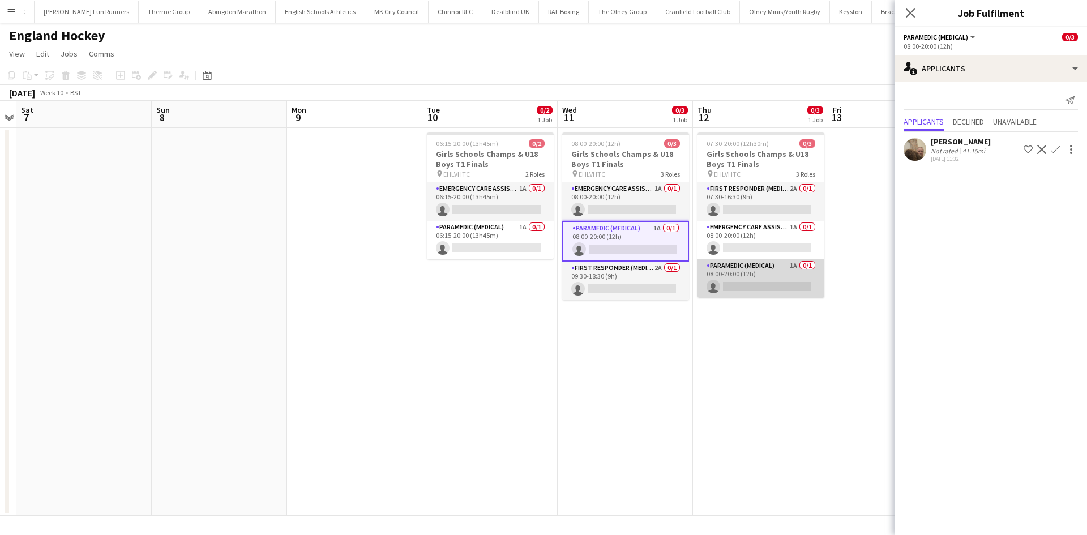
click at [764, 262] on app-card-role "Paramedic (Medical) 1A 0/1 08:00-20:00 (12h) single-neutral-actions" at bounding box center [760, 278] width 127 height 38
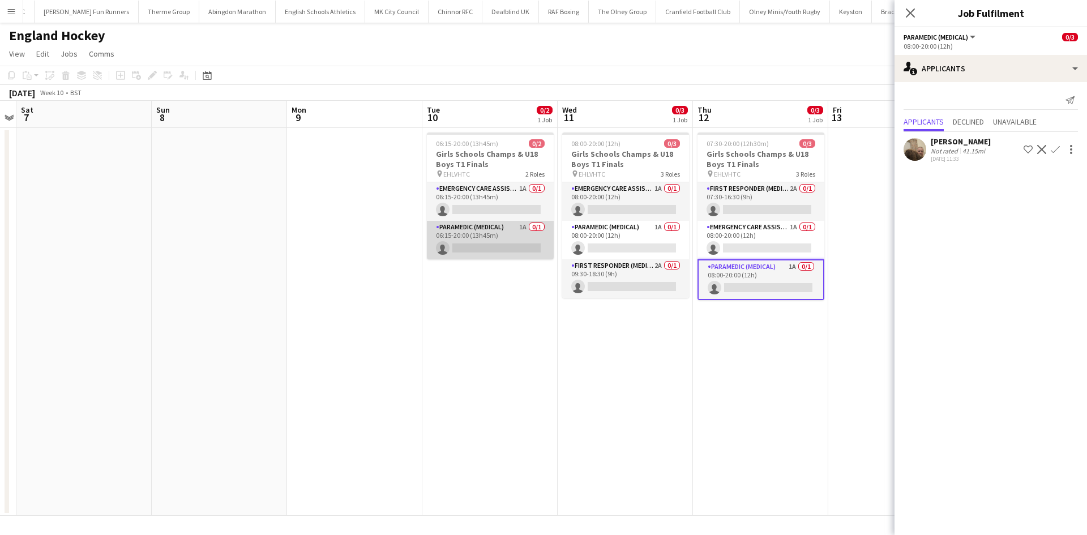
click at [507, 231] on app-card-role "Paramedic (Medical) 1A 0/1 06:15-20:00 (13h45m) single-neutral-actions" at bounding box center [490, 240] width 127 height 38
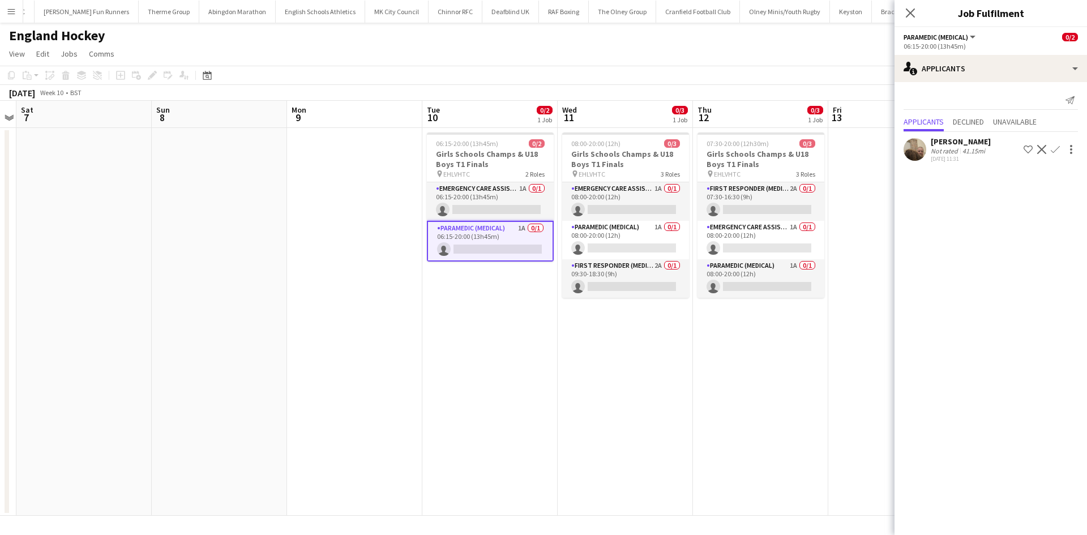
click at [1057, 149] on app-icon "Confirm" at bounding box center [1055, 149] width 9 height 9
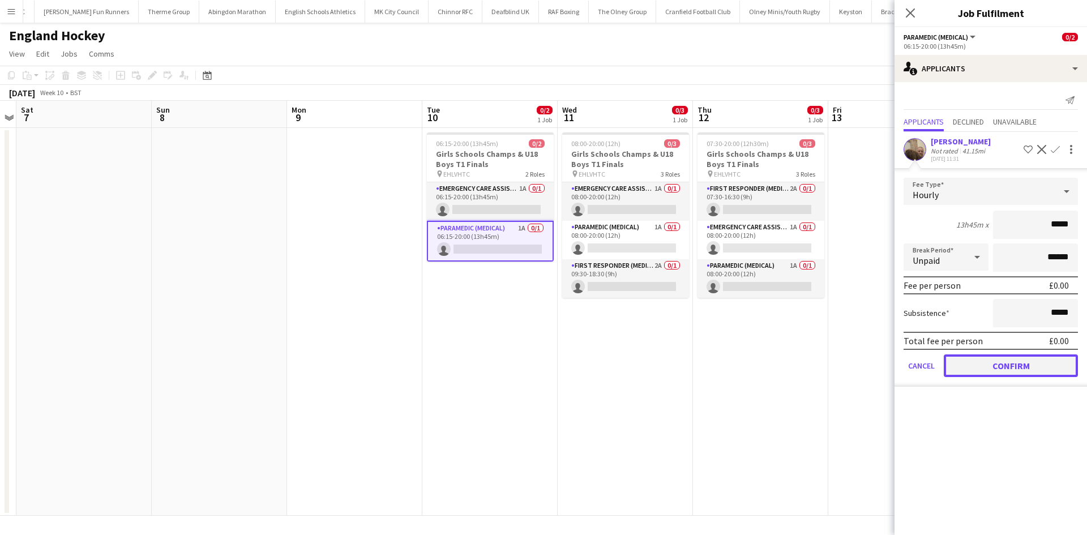
click at [979, 360] on button "Confirm" at bounding box center [1011, 365] width 134 height 23
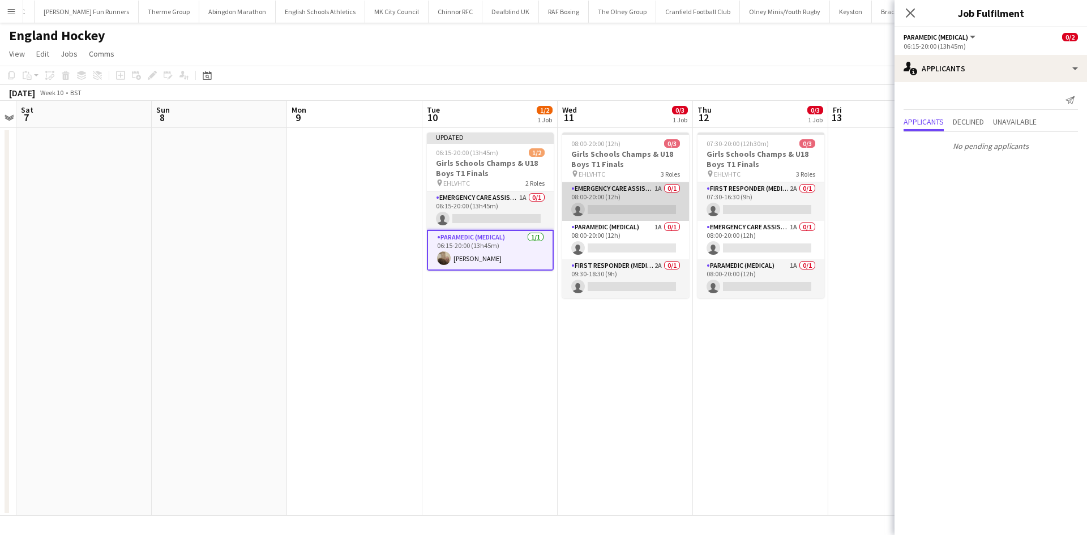
drag, startPoint x: 631, startPoint y: 220, endPoint x: 642, endPoint y: 221, distance: 11.9
click at [631, 221] on div "Emergency Care Assistant (Medical) 1A 0/1 08:00-20:00 (12h) single-neutral-acti…" at bounding box center [625, 240] width 127 height 116
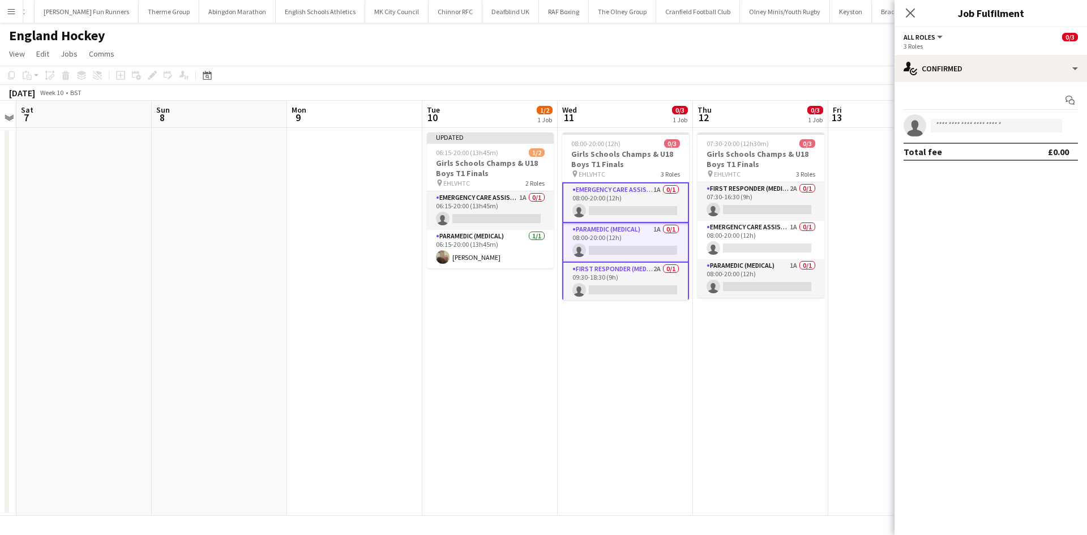
scroll to position [0, 389]
click at [653, 226] on app-card-role "Paramedic (Medical) 1A 0/1 08:00-20:00 (12h) single-neutral-actions" at bounding box center [626, 243] width 127 height 40
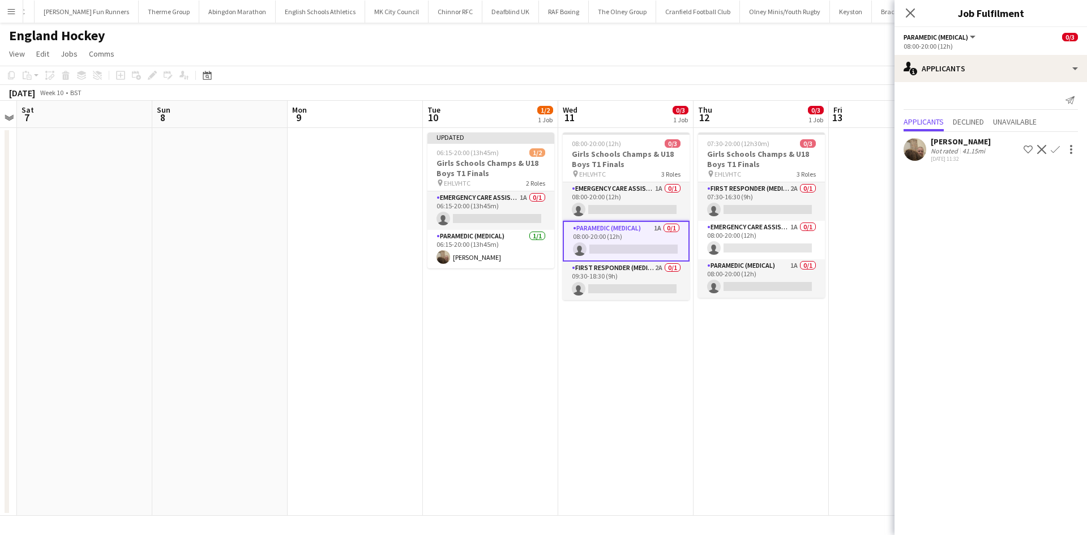
click at [1054, 149] on app-icon "Confirm" at bounding box center [1055, 149] width 9 height 9
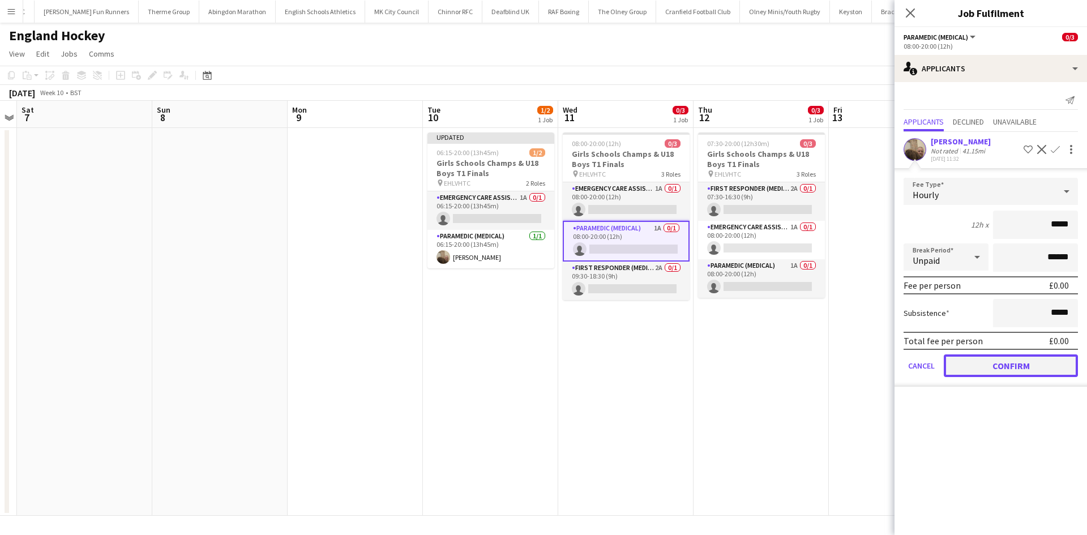
click at [974, 357] on button "Confirm" at bounding box center [1011, 365] width 134 height 23
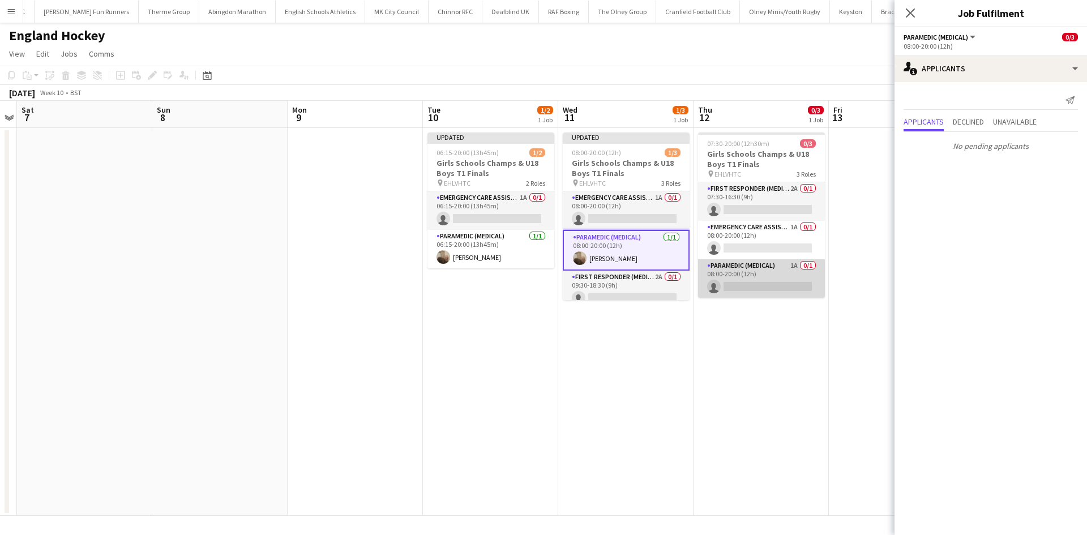
click at [768, 266] on app-card-role "Paramedic (Medical) 1A 0/1 08:00-20:00 (12h) single-neutral-actions" at bounding box center [761, 278] width 127 height 38
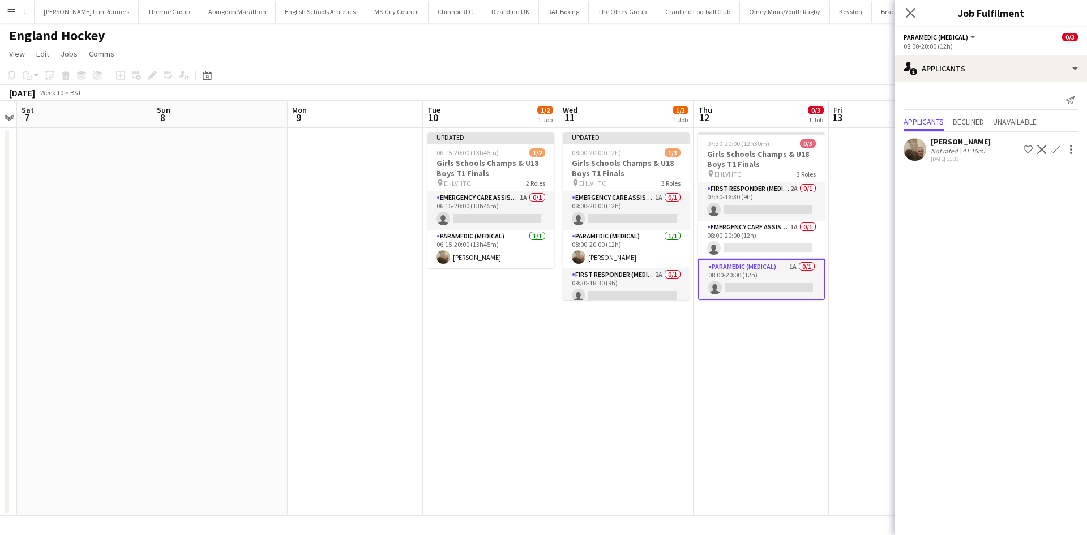
click at [1055, 152] on app-icon "Confirm" at bounding box center [1055, 149] width 9 height 9
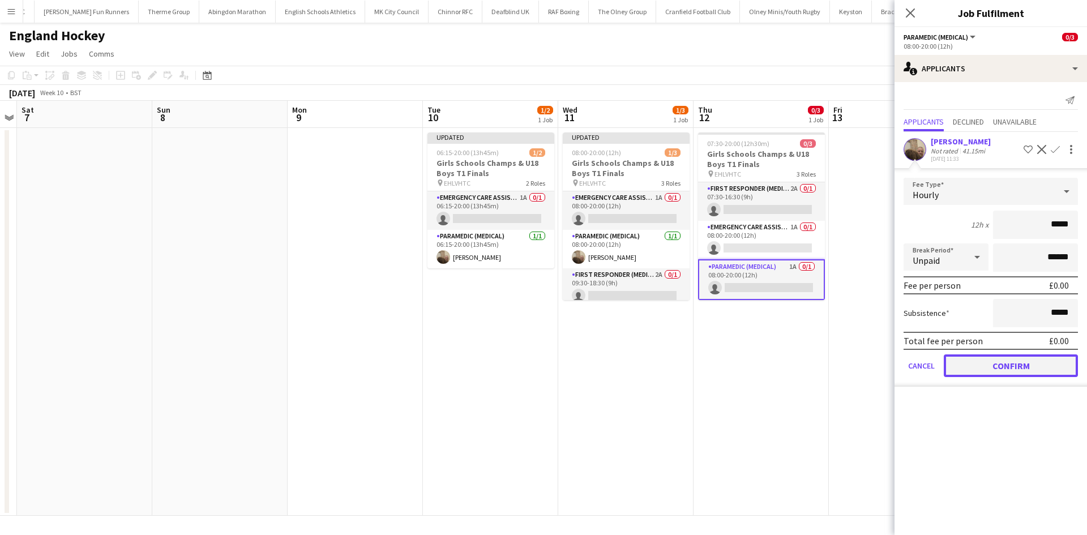
click at [991, 358] on button "Confirm" at bounding box center [1011, 365] width 134 height 23
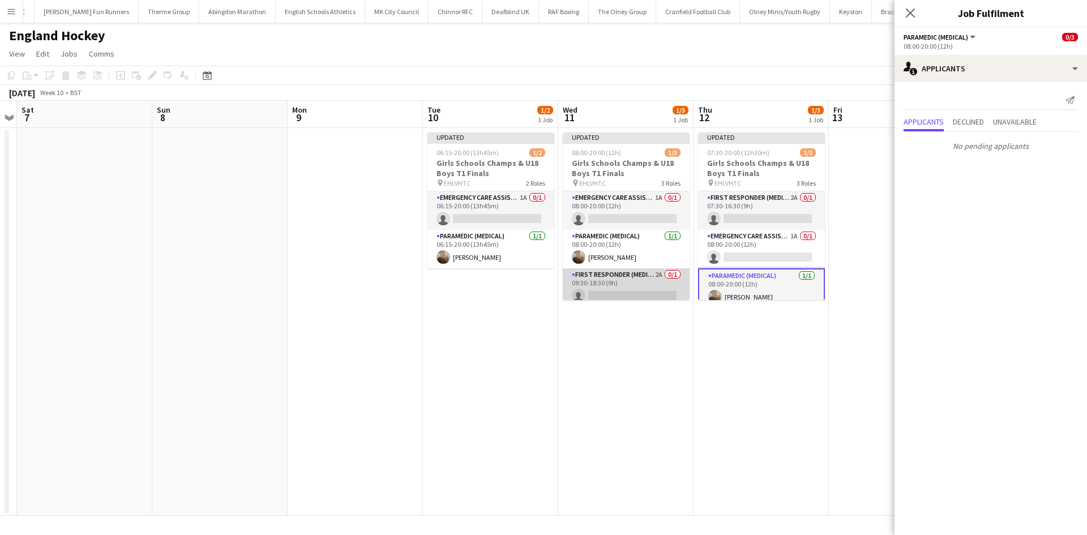
click at [634, 279] on app-card-role "First Responder (Medical) 2A 0/1 09:30-18:30 (9h) single-neutral-actions" at bounding box center [626, 287] width 127 height 38
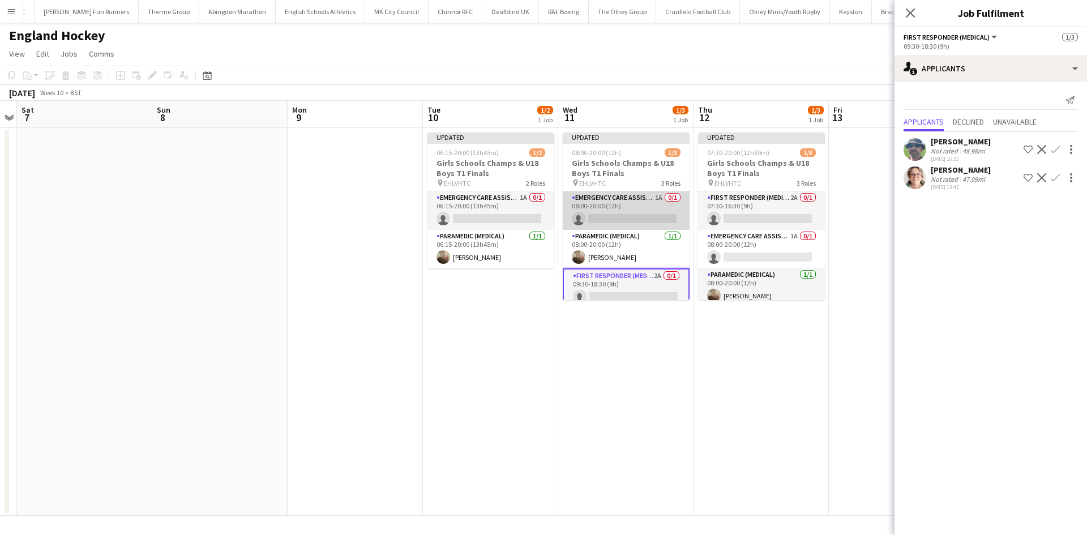
scroll to position [9, 0]
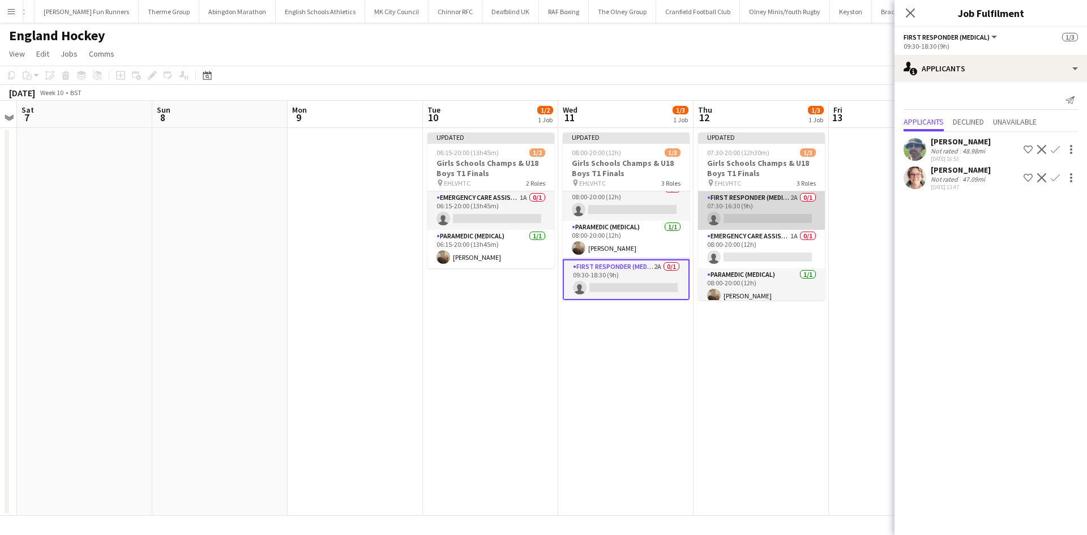
click at [759, 207] on app-card-role "First Responder (Medical) 2A 0/1 07:30-16:30 (9h) single-neutral-actions" at bounding box center [761, 210] width 127 height 38
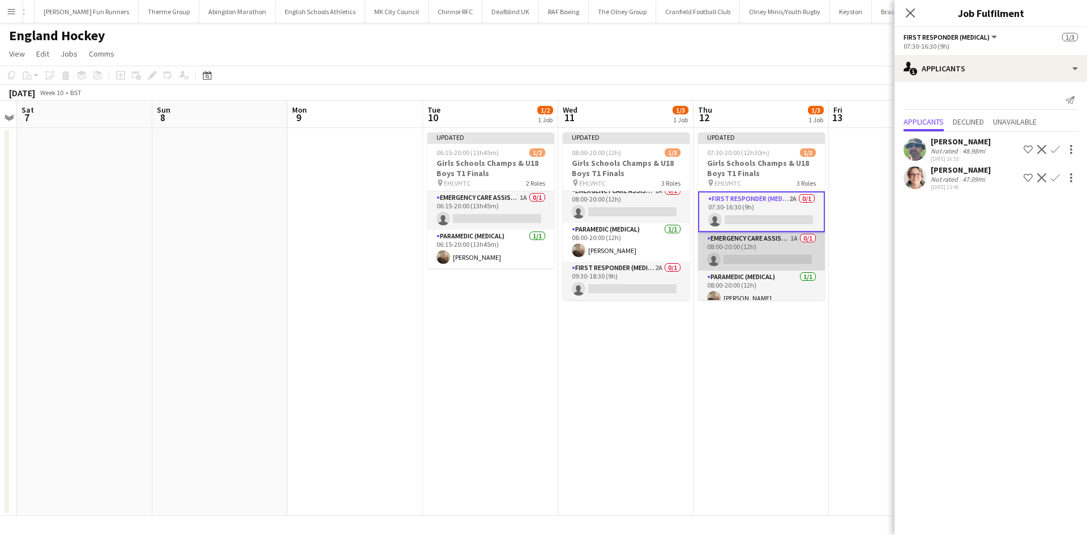
click at [758, 242] on app-card-role "Emergency Care Assistant (Medical) 1A 0/1 08:00-20:00 (12h) single-neutral-acti…" at bounding box center [761, 251] width 127 height 38
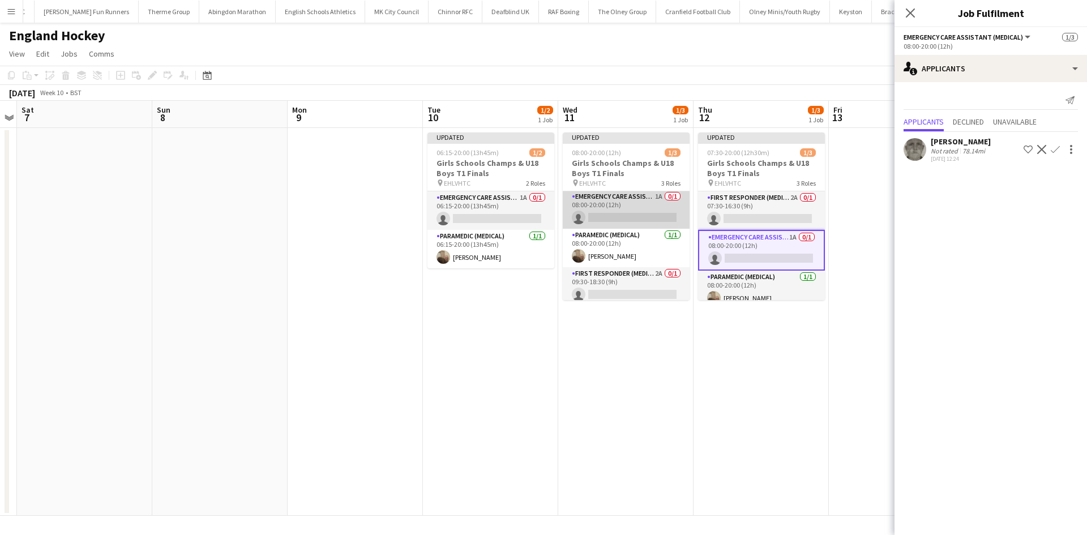
scroll to position [0, 0]
click at [907, 11] on icon "Close pop-in" at bounding box center [909, 12] width 11 height 11
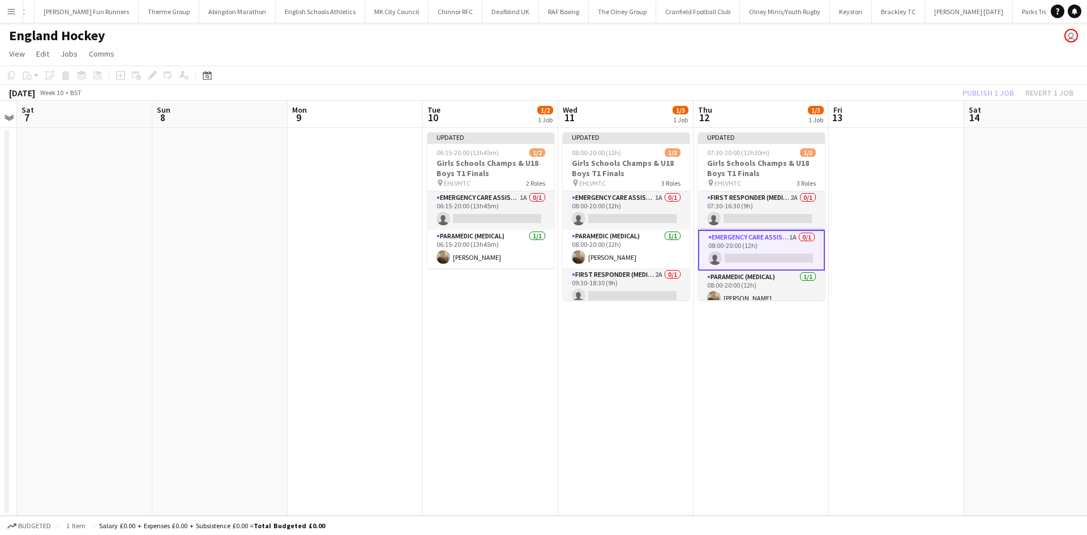
click at [974, 109] on span "Sat" at bounding box center [974, 110] width 12 height 10
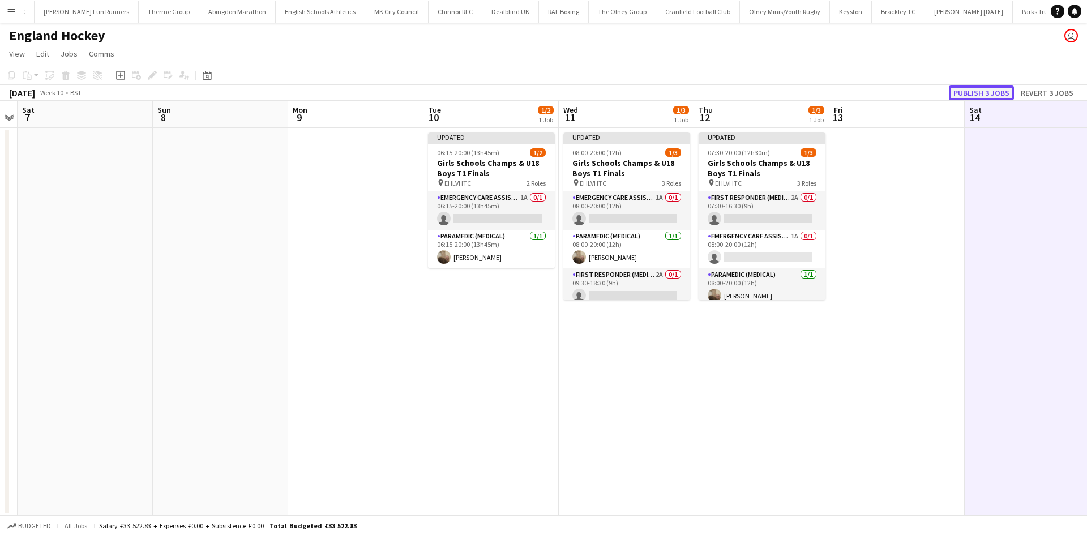
click at [984, 91] on button "Publish 3 jobs" at bounding box center [981, 92] width 65 height 15
